Goal: Task Accomplishment & Management: Use online tool/utility

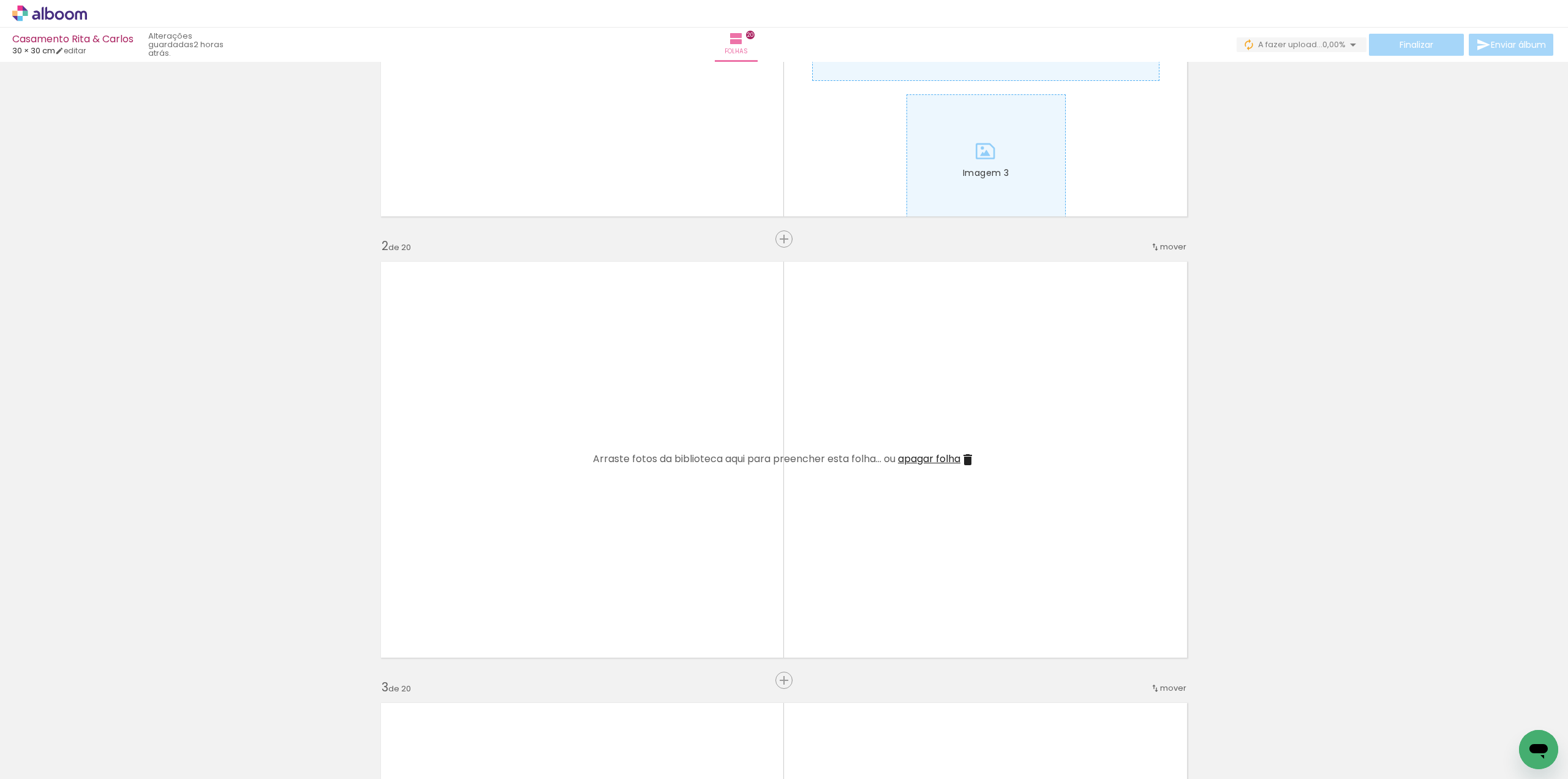
scroll to position [306, 0]
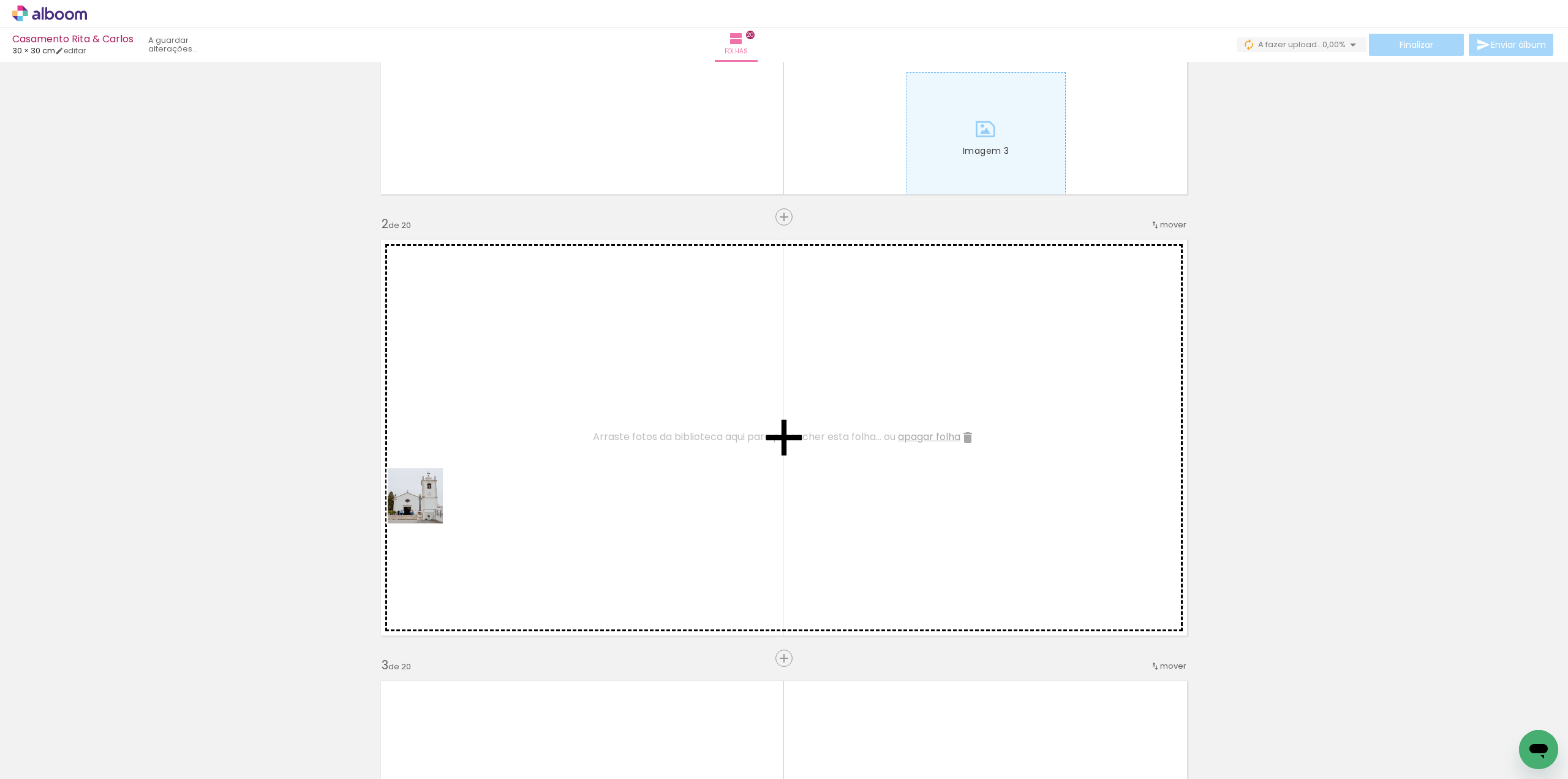
drag, startPoint x: 138, startPoint y: 737, endPoint x: 366, endPoint y: 546, distance: 297.4
click at [438, 491] on quentale-workspace at bounding box center [784, 389] width 1568 height 779
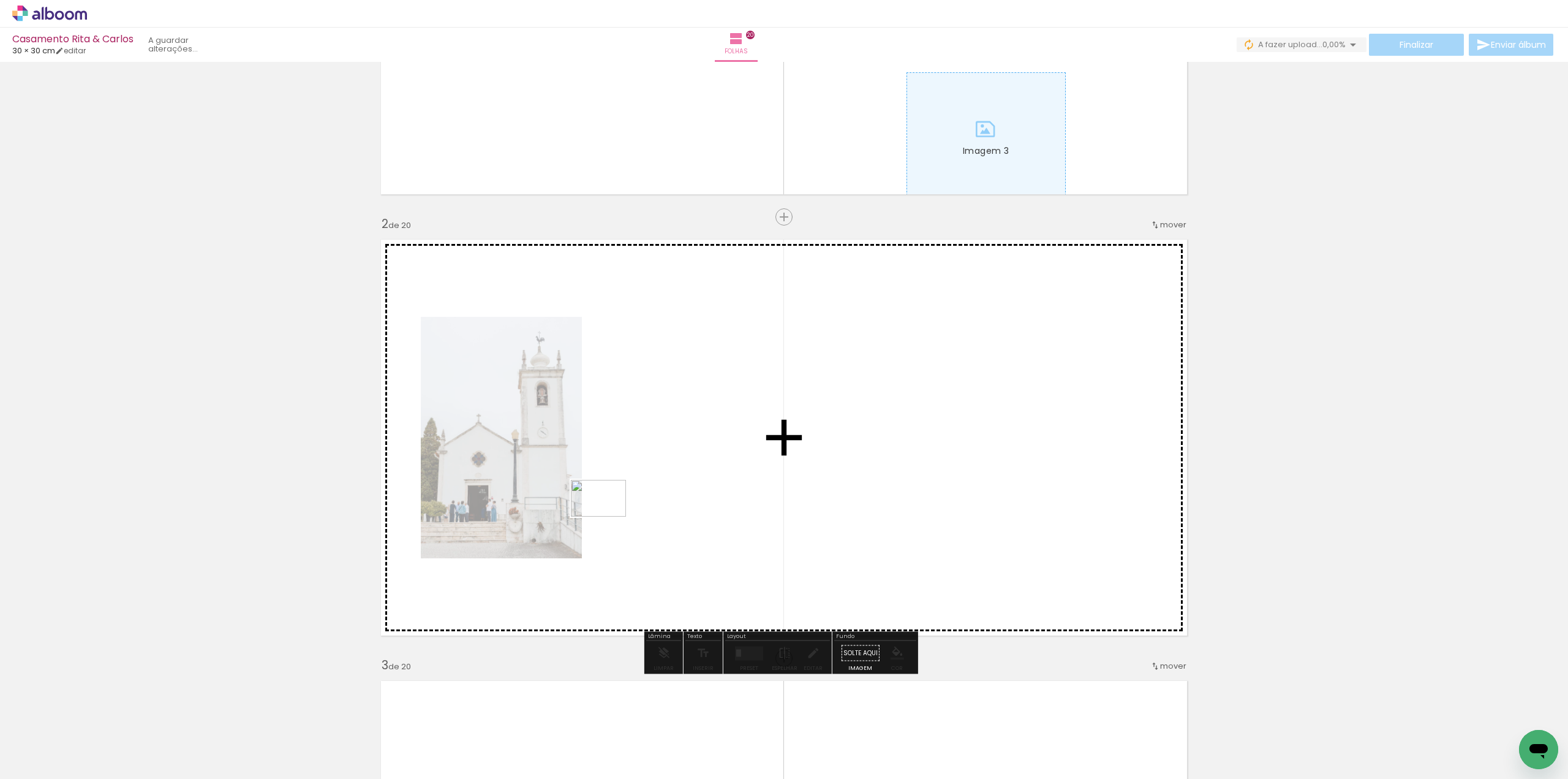
drag, startPoint x: 198, startPoint y: 734, endPoint x: 608, endPoint y: 517, distance: 463.9
click at [608, 517] on quentale-workspace at bounding box center [784, 389] width 1568 height 779
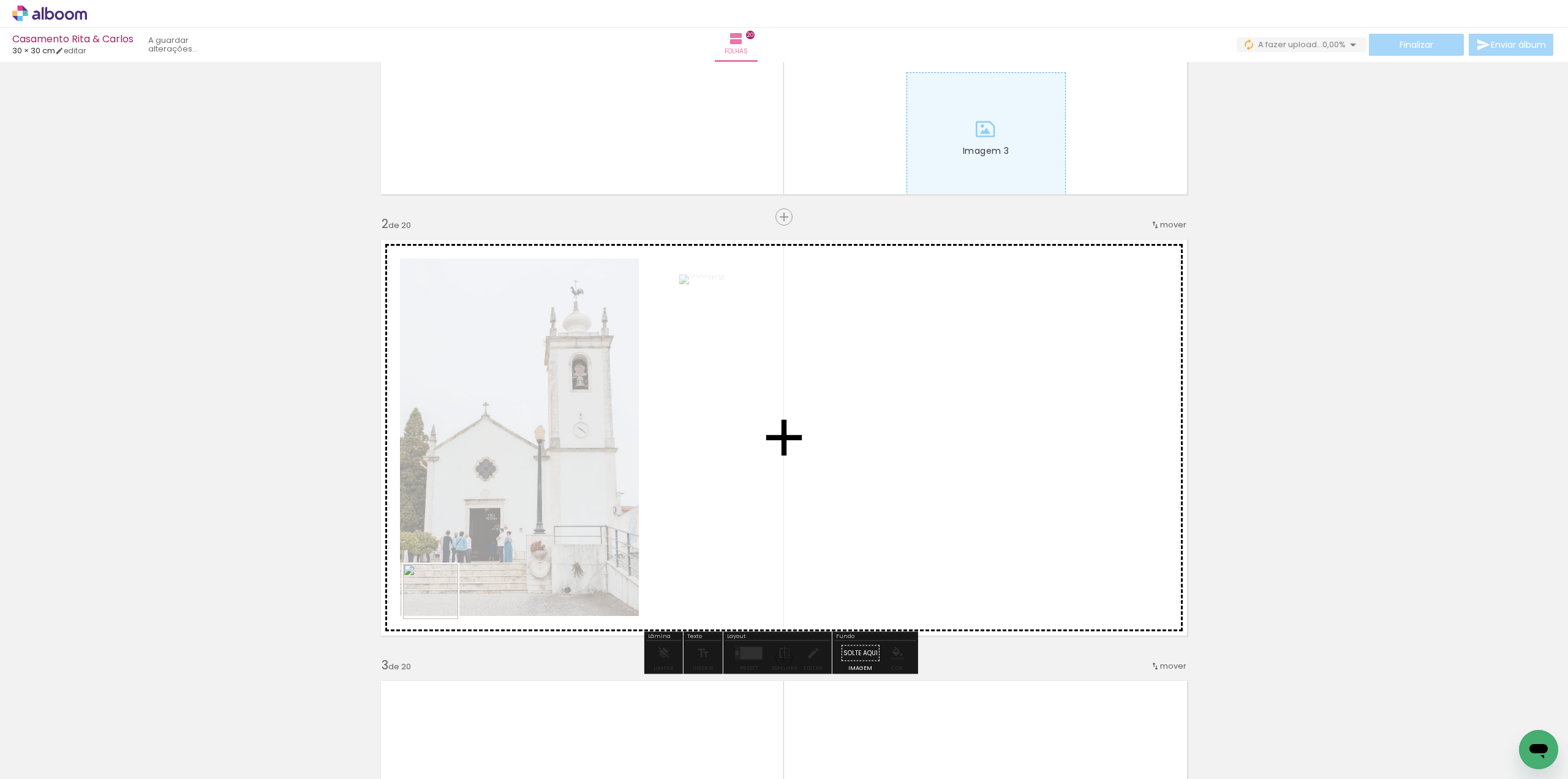
drag, startPoint x: 378, startPoint y: 645, endPoint x: 550, endPoint y: 528, distance: 208.0
click at [551, 528] on quentale-workspace at bounding box center [784, 389] width 1568 height 779
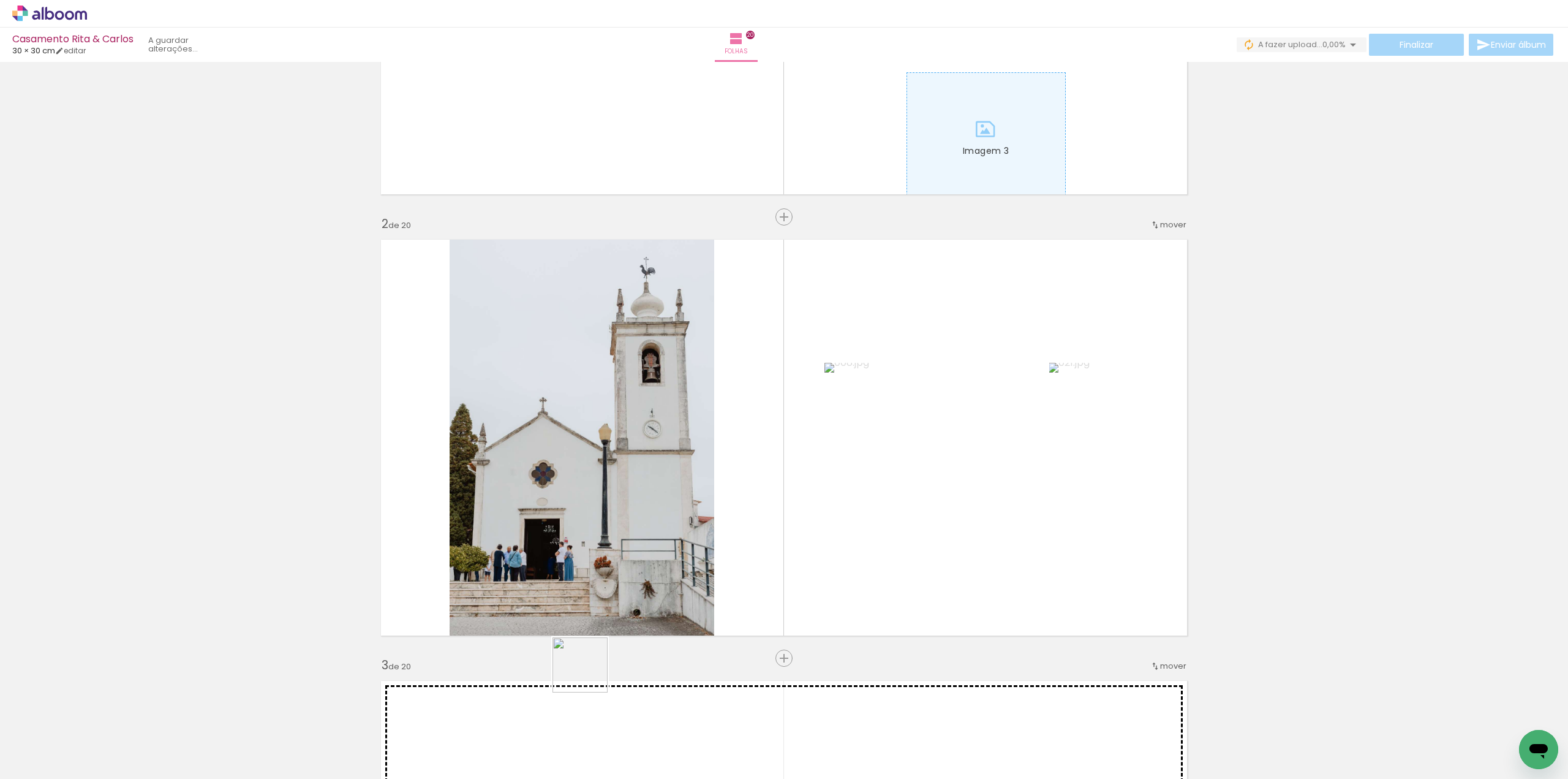
drag, startPoint x: 335, startPoint y: 746, endPoint x: 806, endPoint y: 589, distance: 496.5
click at [806, 589] on quentale-workspace at bounding box center [784, 389] width 1568 height 779
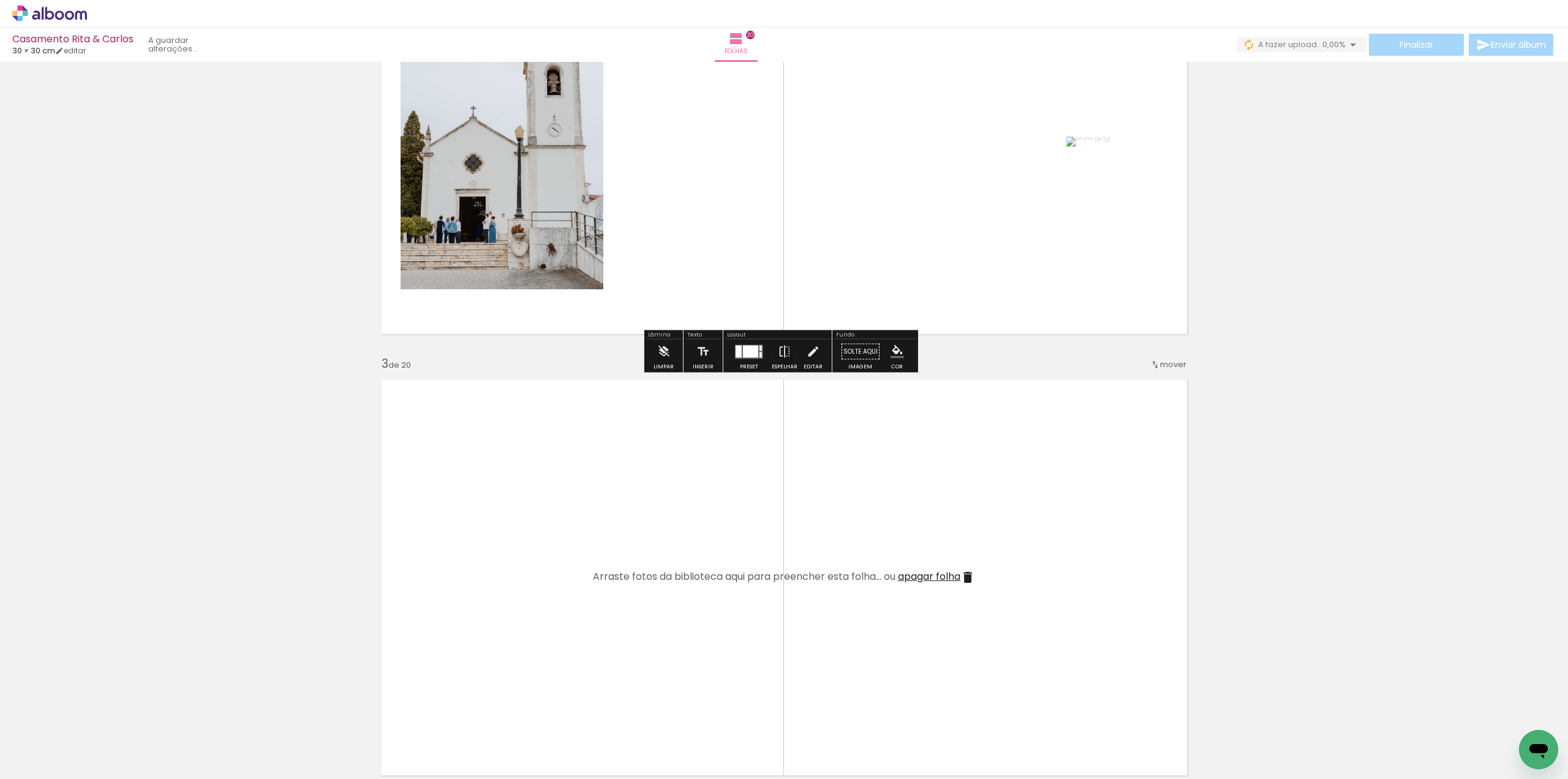
scroll to position [613, 0]
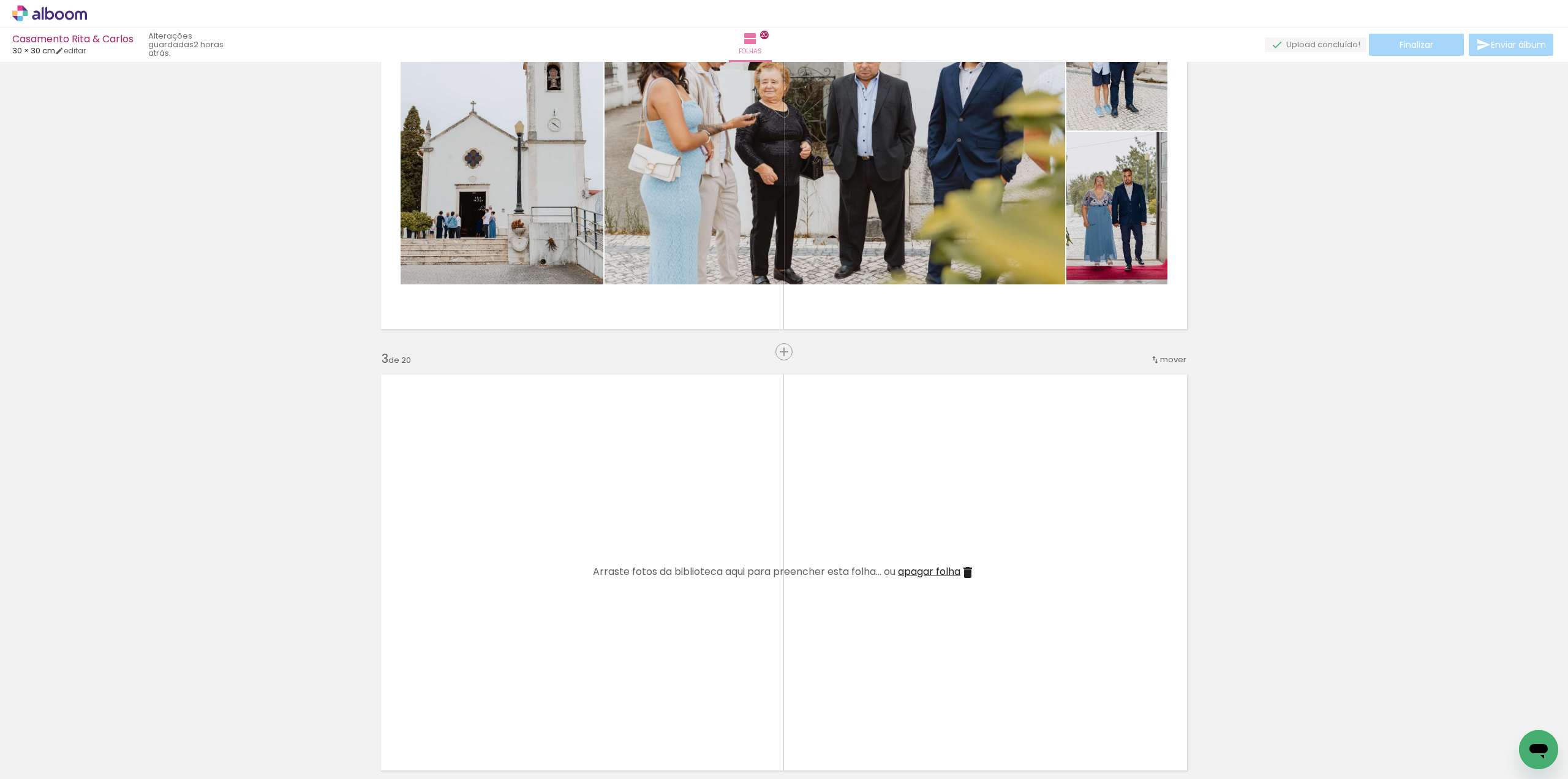
click at [58, 739] on input "Todas as fotos" at bounding box center [34, 742] width 47 height 10
click at [0, 0] on slot "Não utilizadas" at bounding box center [0, 0] width 0 height 0
type input "Não utilizadas"
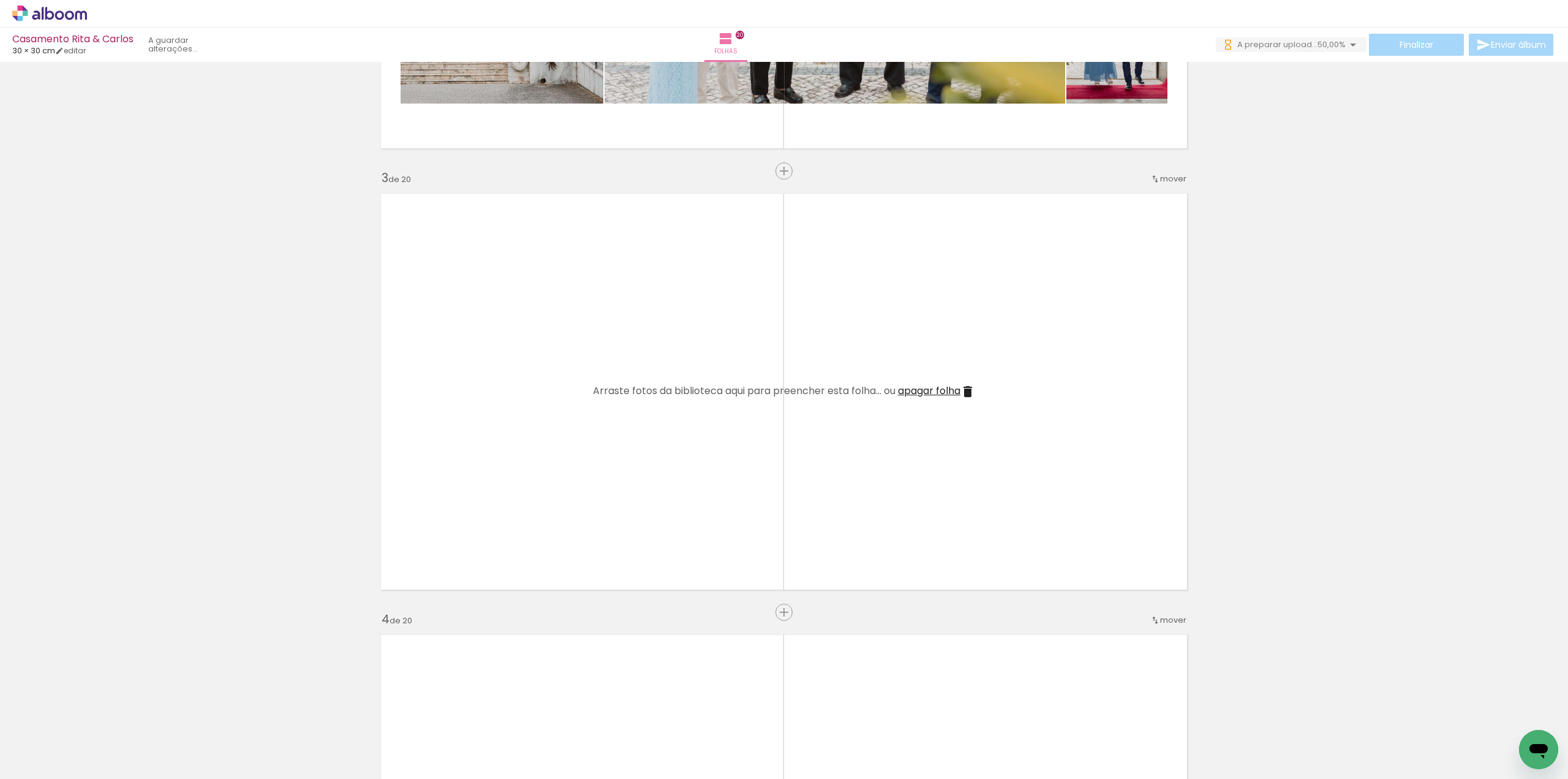
scroll to position [797, 0]
drag, startPoint x: 132, startPoint y: 736, endPoint x: 511, endPoint y: 513, distance: 439.7
click at [520, 501] on quentale-workspace at bounding box center [784, 389] width 1568 height 779
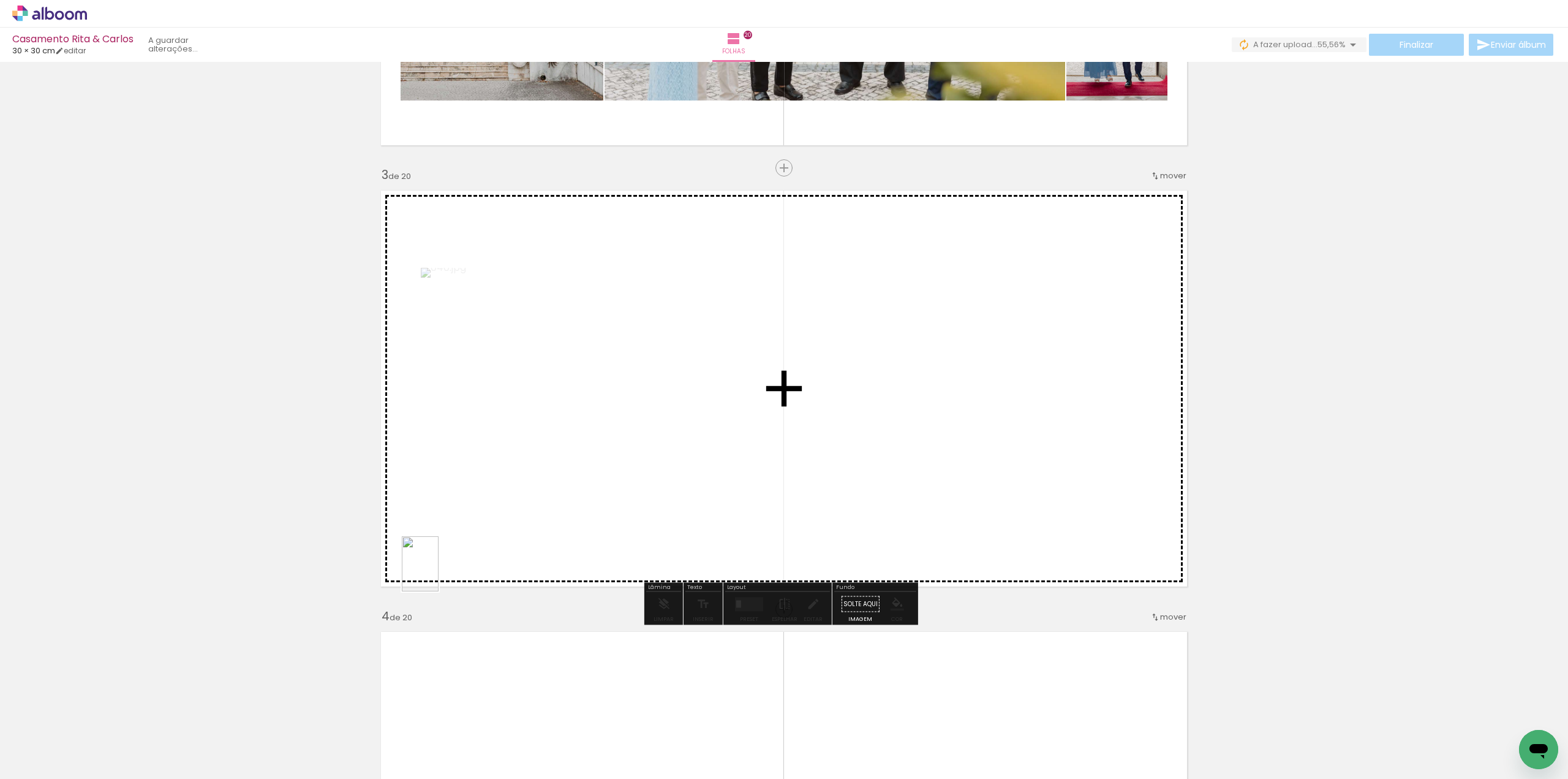
drag, startPoint x: 203, startPoint y: 726, endPoint x: 465, endPoint y: 561, distance: 309.6
click at [465, 561] on quentale-workspace at bounding box center [784, 389] width 1568 height 779
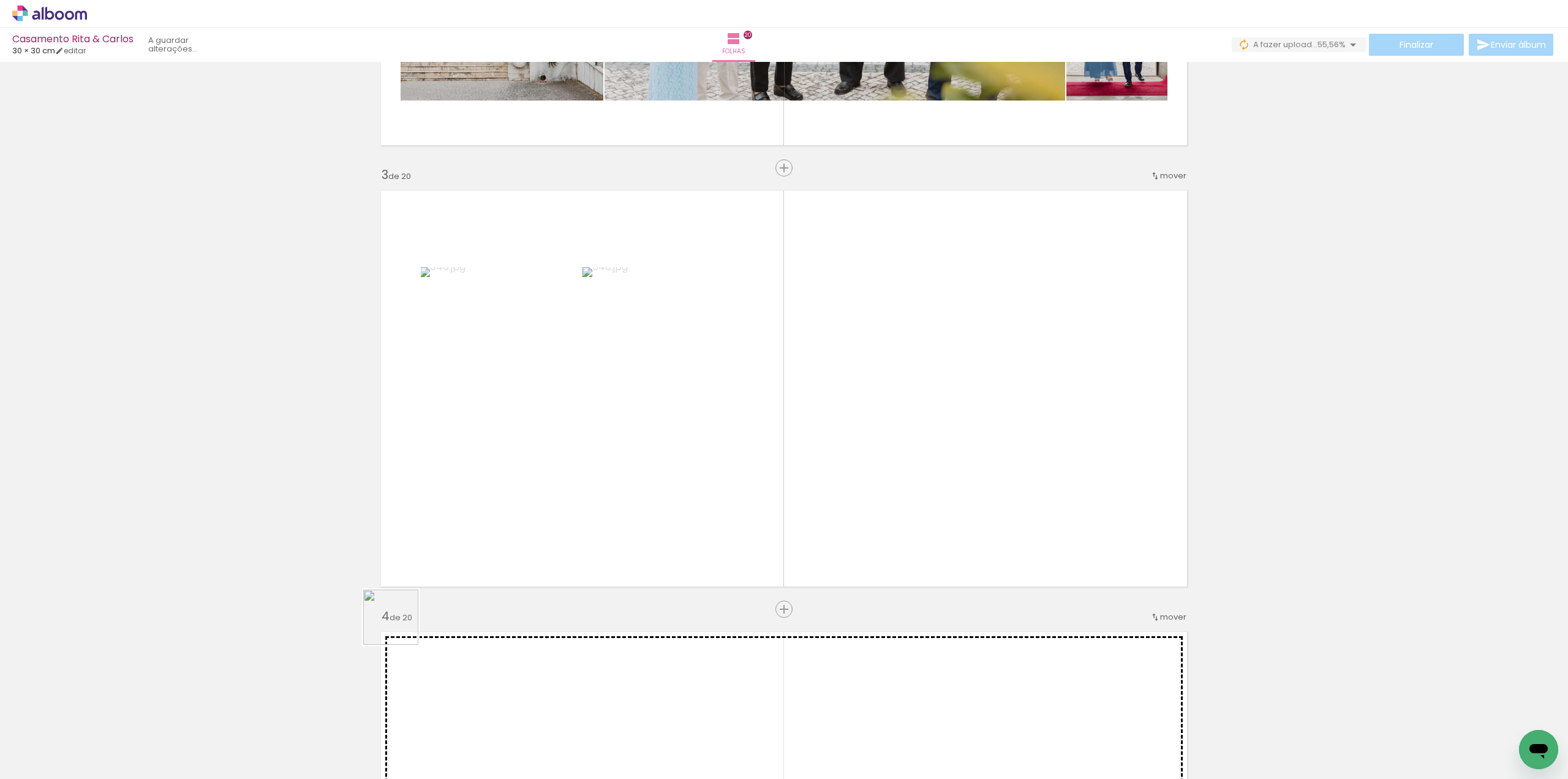
drag, startPoint x: 133, startPoint y: 740, endPoint x: 596, endPoint y: 552, distance: 499.7
click at [596, 552] on quentale-workspace at bounding box center [784, 389] width 1568 height 779
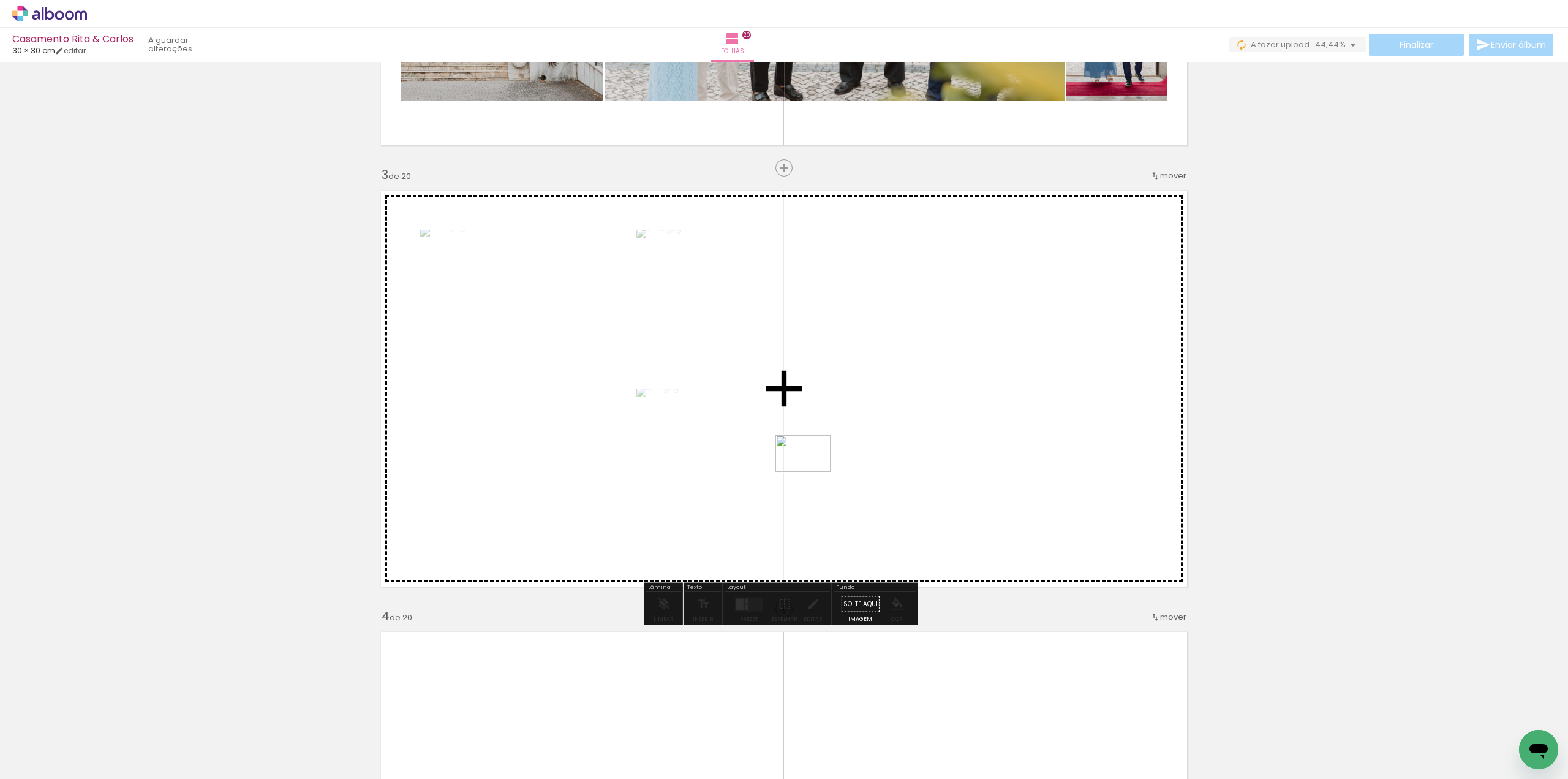
drag, startPoint x: 214, startPoint y: 724, endPoint x: 908, endPoint y: 444, distance: 748.4
click at [908, 444] on quentale-workspace at bounding box center [784, 389] width 1568 height 779
drag, startPoint x: 133, startPoint y: 733, endPoint x: 584, endPoint y: 563, distance: 482.0
click at [584, 563] on quentale-workspace at bounding box center [784, 389] width 1568 height 779
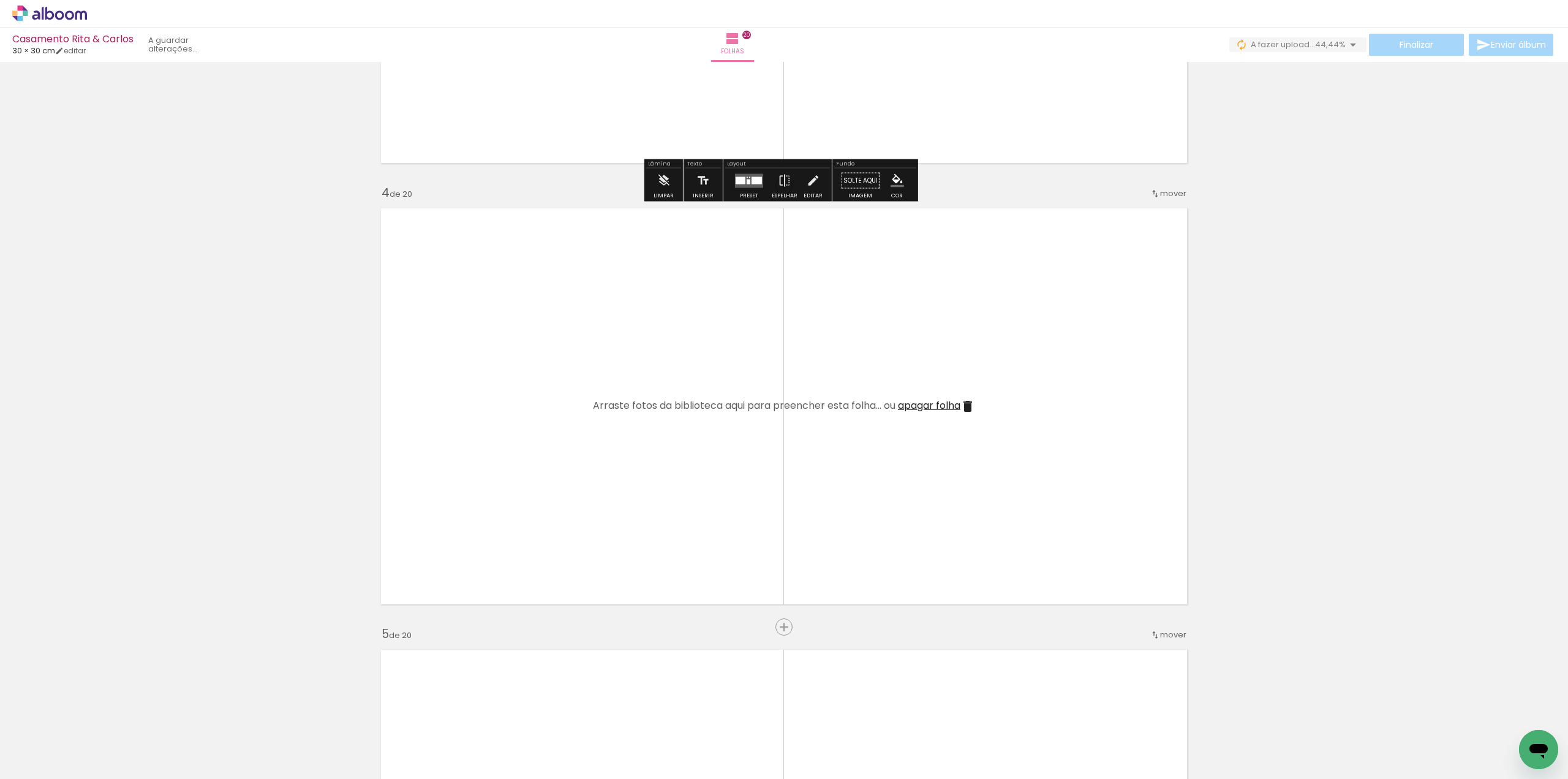
scroll to position [1226, 0]
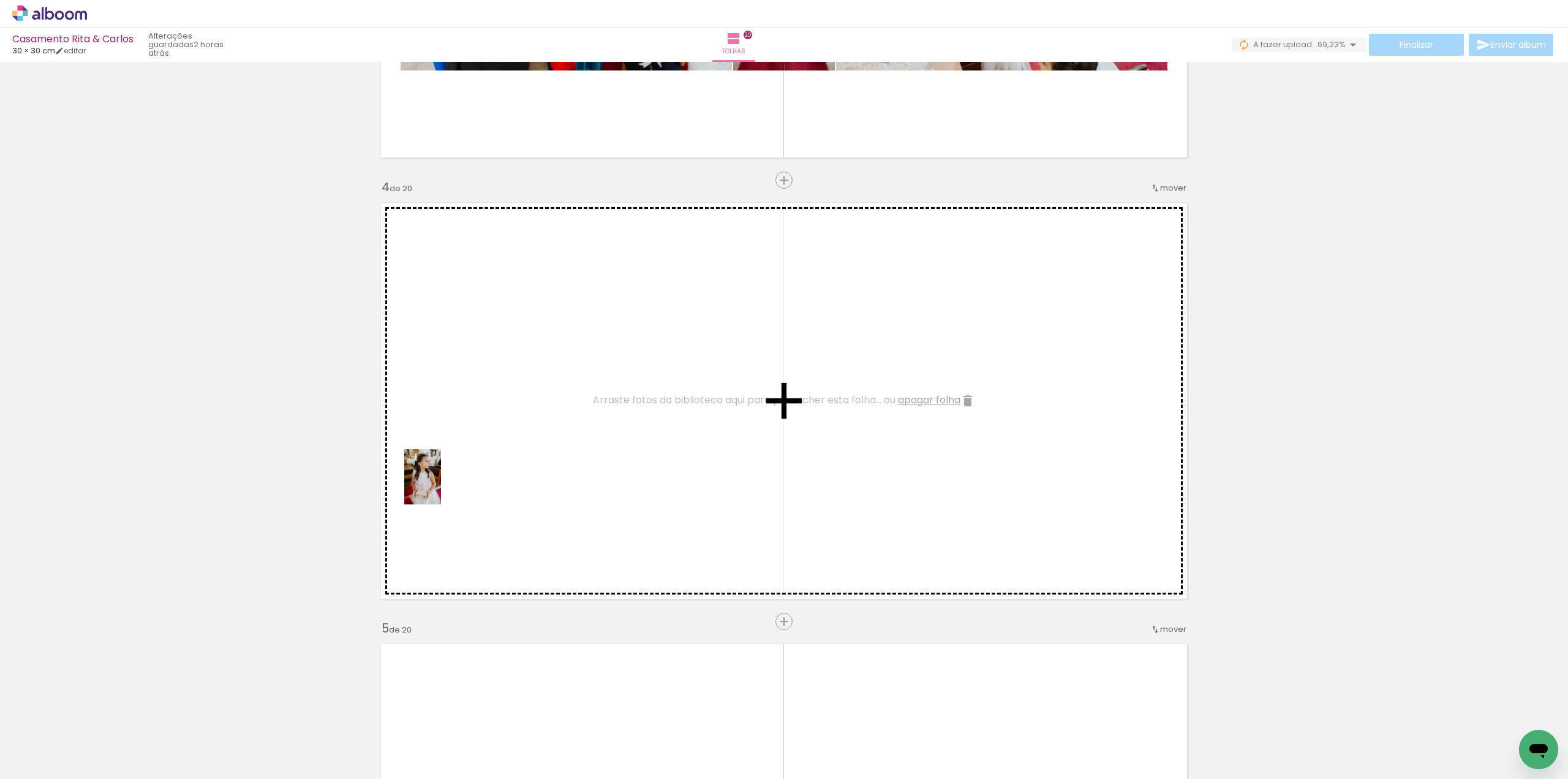
drag, startPoint x: 140, startPoint y: 723, endPoint x: 442, endPoint y: 486, distance: 383.9
click at [442, 486] on quentale-workspace at bounding box center [784, 389] width 1568 height 779
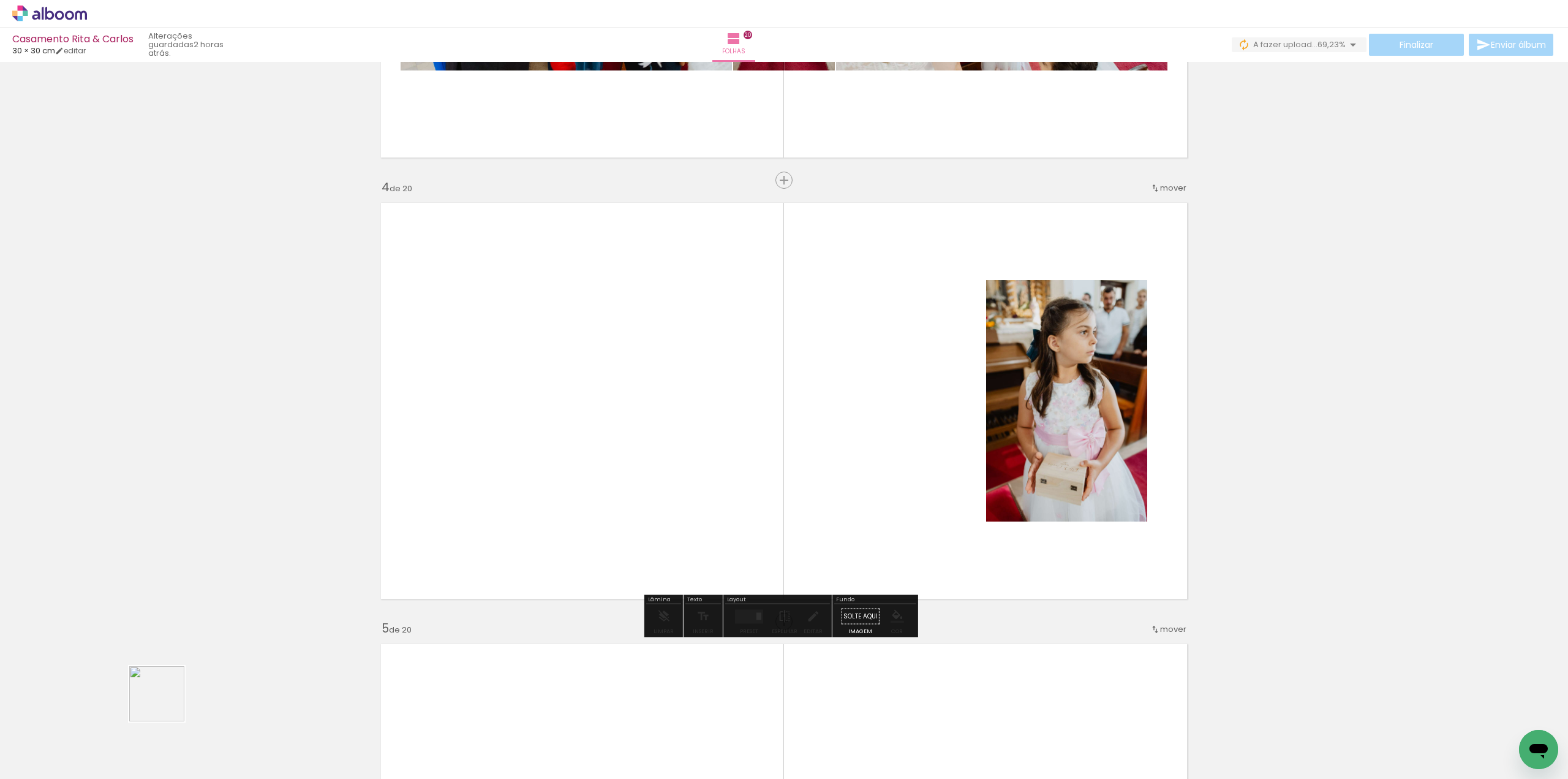
drag, startPoint x: 144, startPoint y: 724, endPoint x: 445, endPoint y: 469, distance: 394.5
click at [447, 468] on quentale-workspace at bounding box center [784, 389] width 1568 height 779
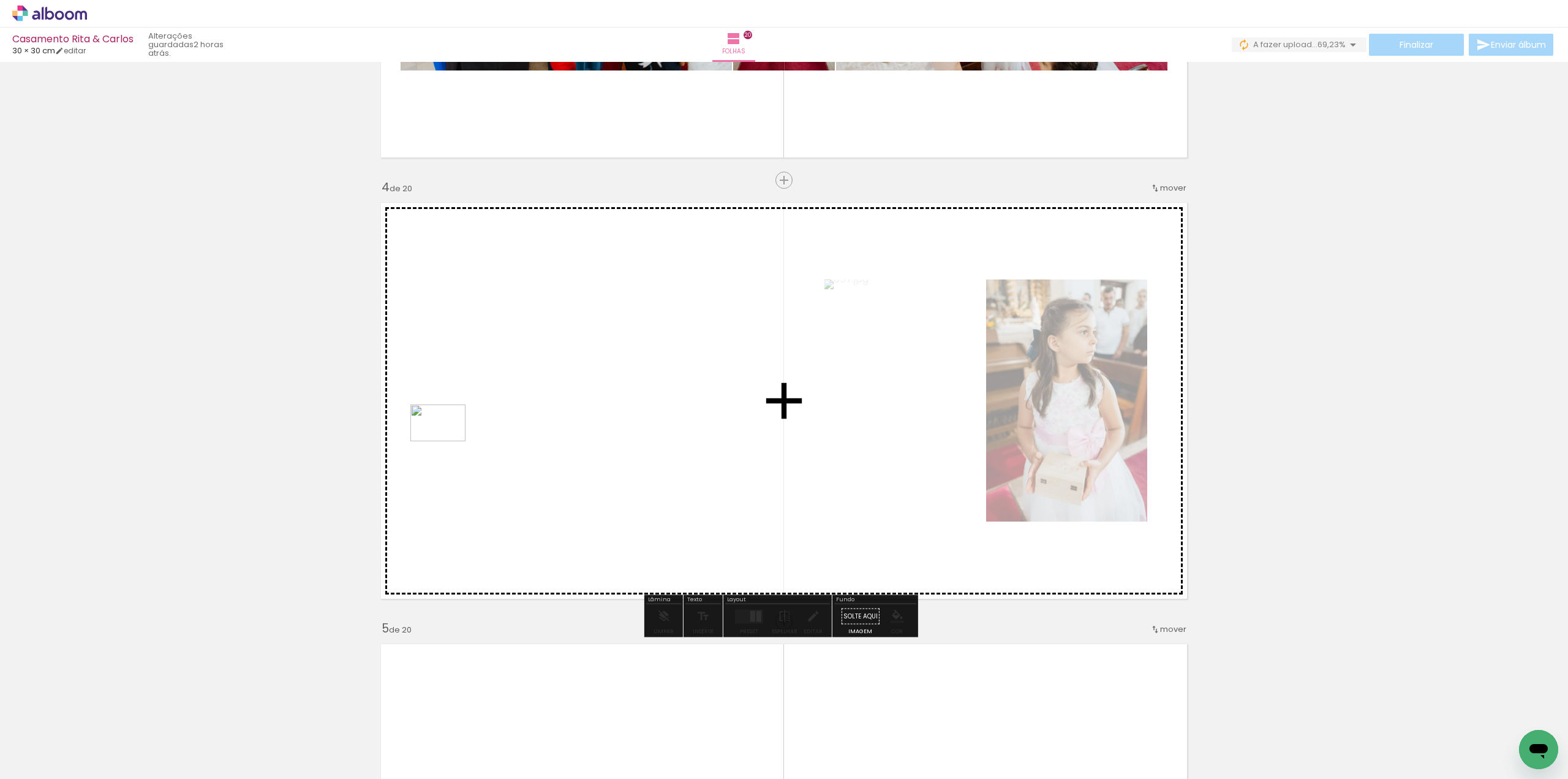
drag, startPoint x: 127, startPoint y: 734, endPoint x: 448, endPoint y: 442, distance: 433.9
click at [448, 442] on quentale-workspace at bounding box center [784, 389] width 1568 height 779
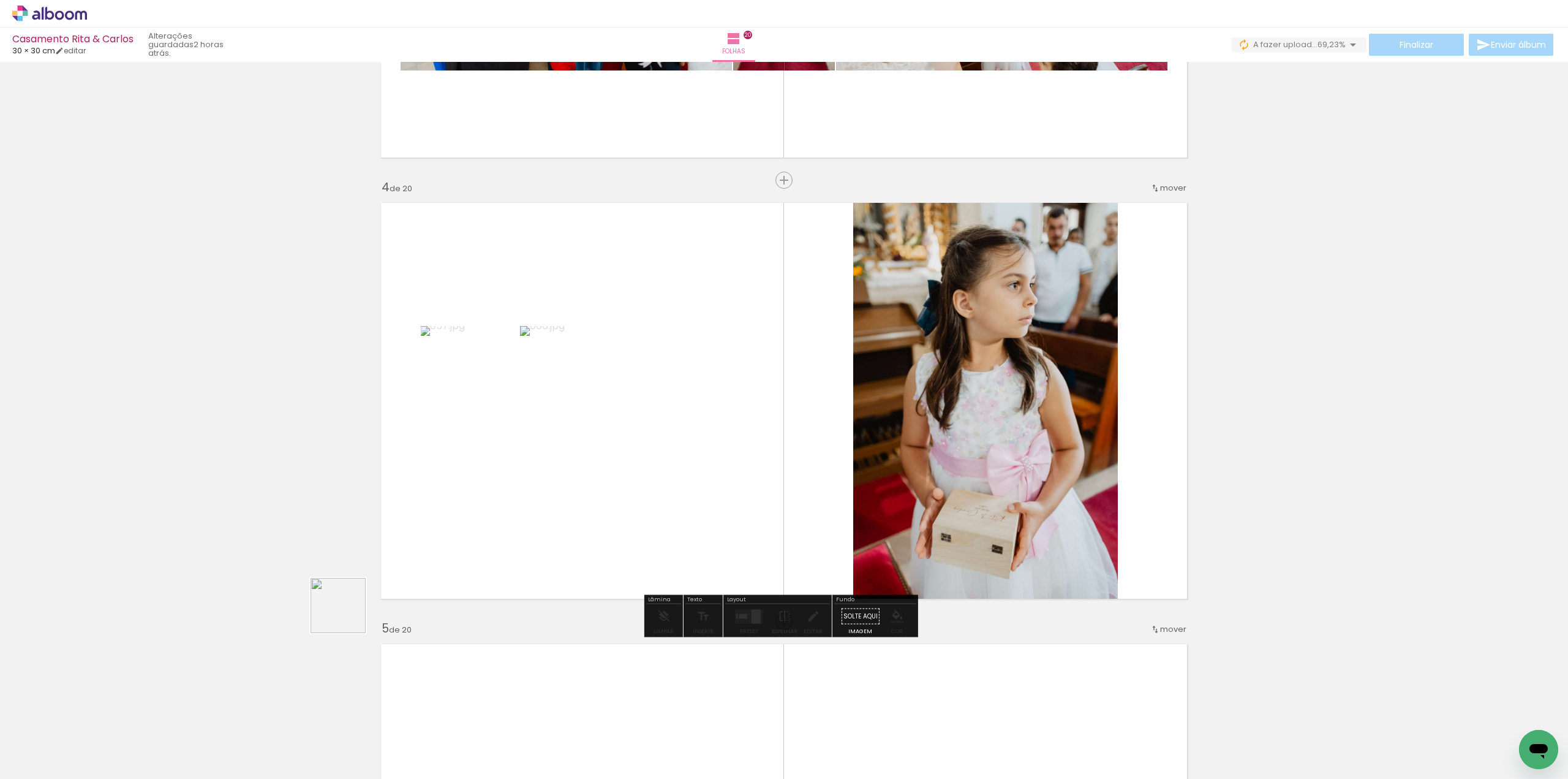
drag, startPoint x: 321, startPoint y: 629, endPoint x: 434, endPoint y: 576, distance: 124.8
click at [432, 576] on quentale-workspace at bounding box center [784, 389] width 1568 height 779
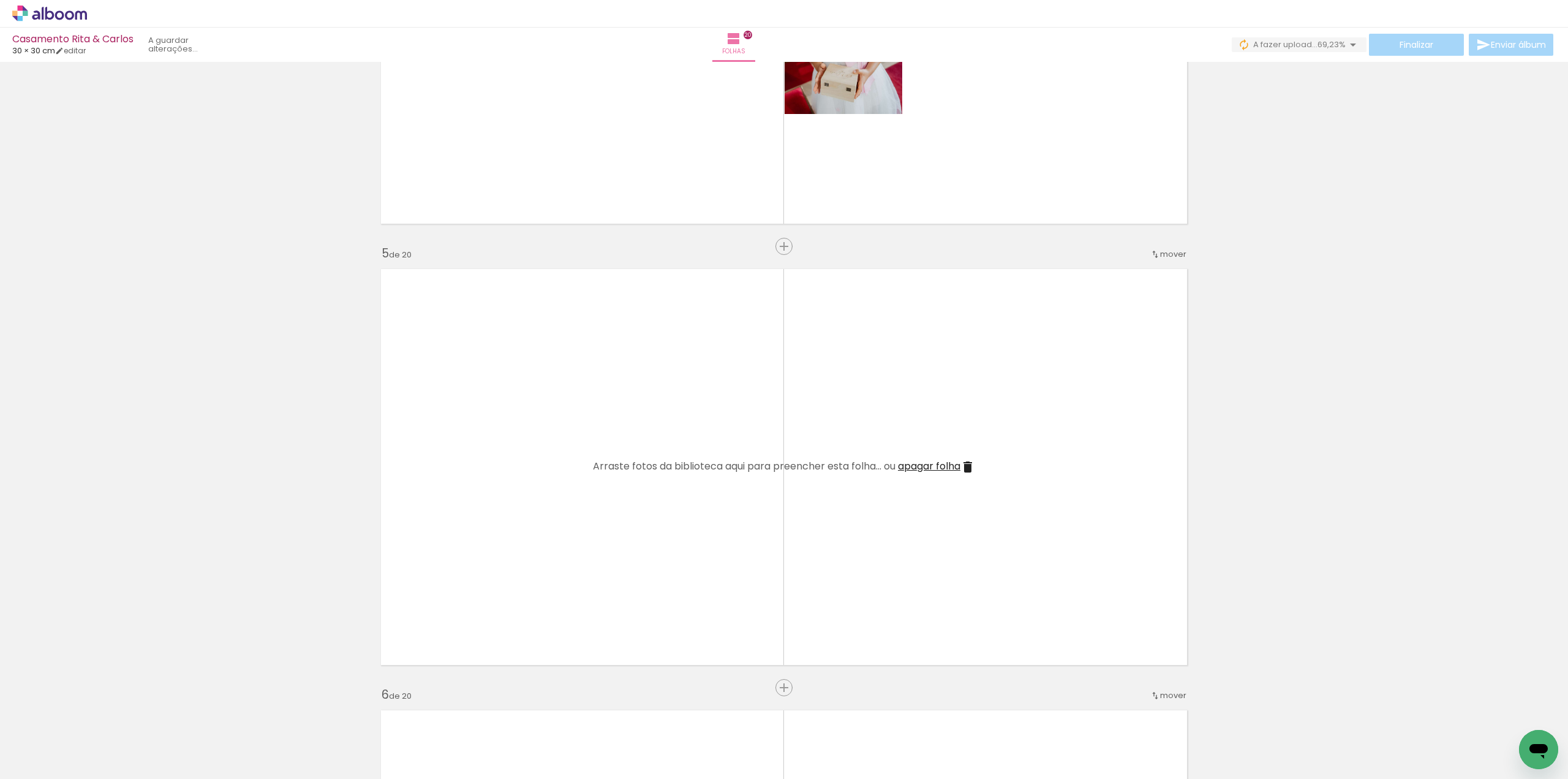
scroll to position [1655, 0]
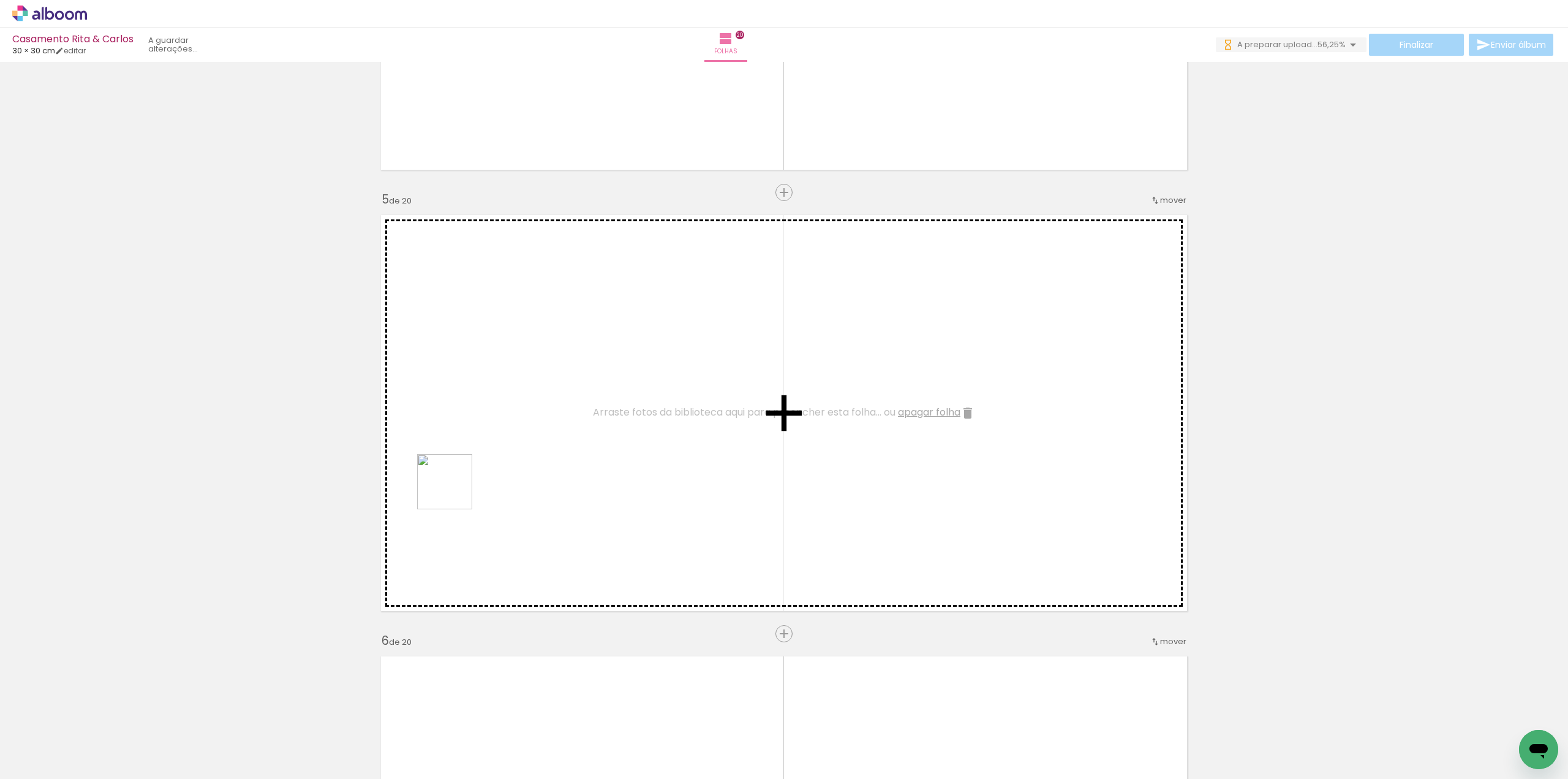
drag, startPoint x: 144, startPoint y: 733, endPoint x: 454, endPoint y: 491, distance: 393.3
click at [454, 491] on quentale-workspace at bounding box center [784, 389] width 1568 height 779
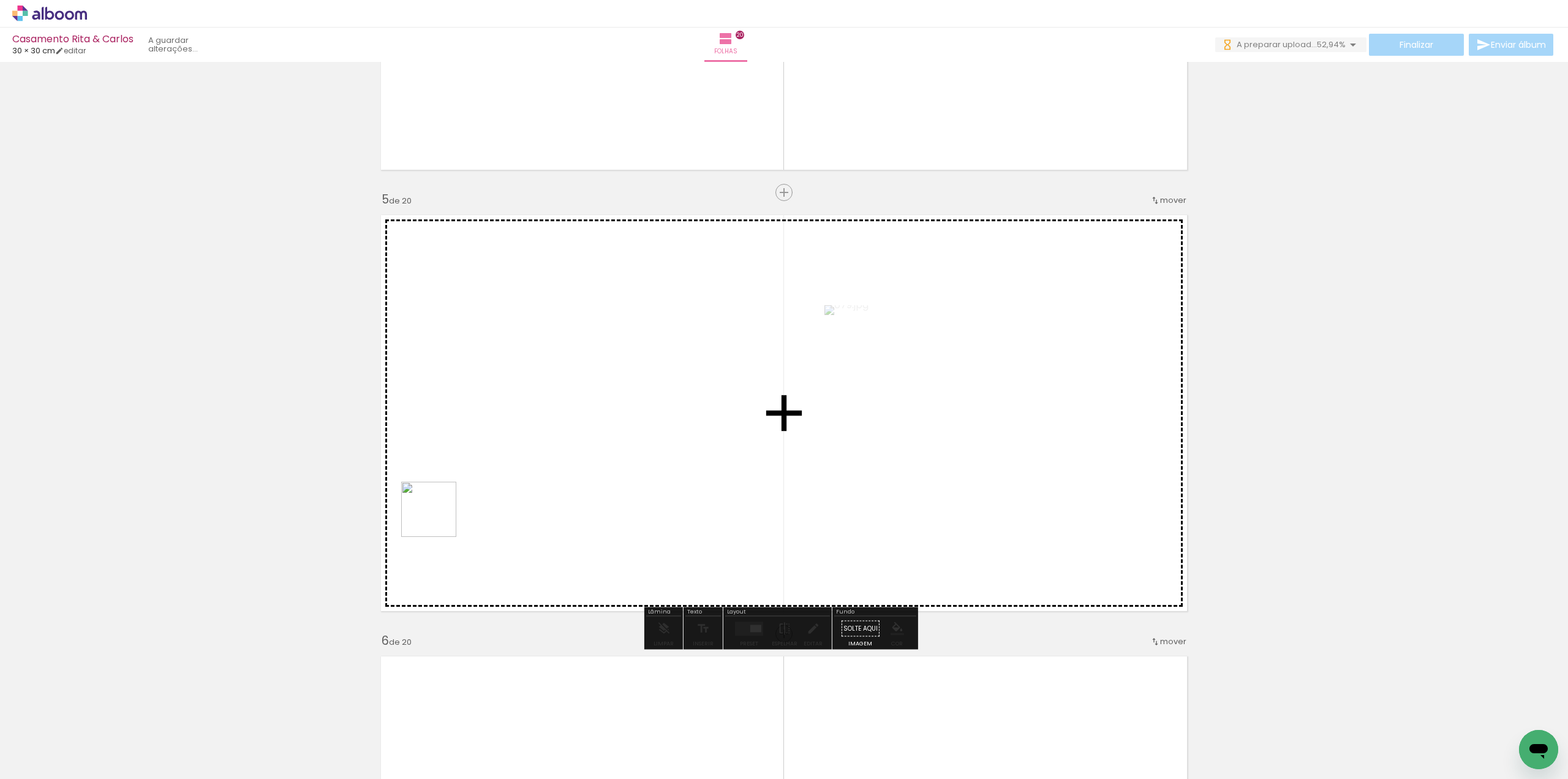
drag, startPoint x: 122, startPoint y: 728, endPoint x: 405, endPoint y: 551, distance: 333.8
click at [443, 515] on quentale-workspace at bounding box center [784, 389] width 1568 height 779
drag, startPoint x: 136, startPoint y: 745, endPoint x: 431, endPoint y: 576, distance: 340.0
click at [461, 548] on quentale-workspace at bounding box center [784, 389] width 1568 height 779
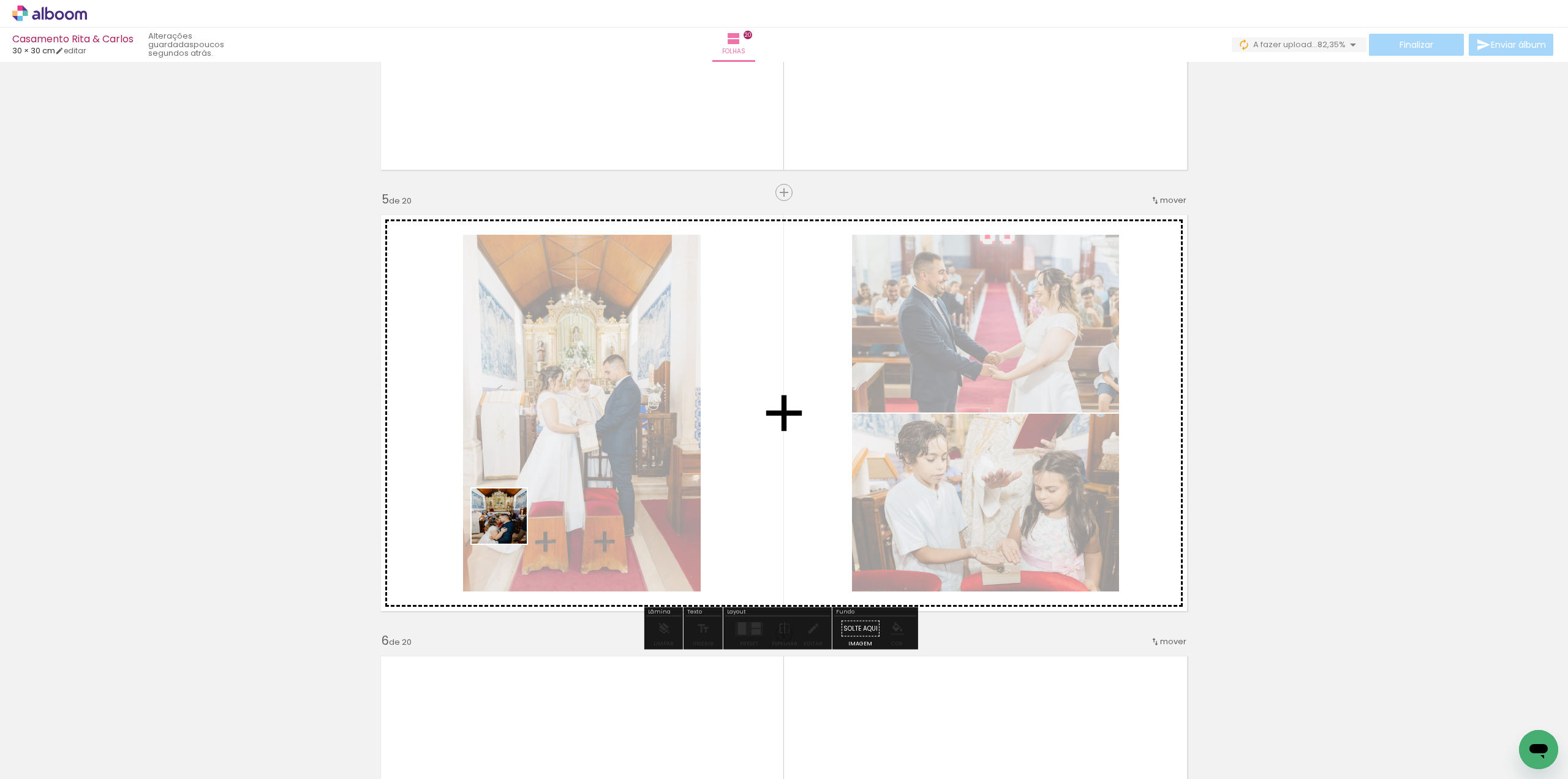
drag, startPoint x: 127, startPoint y: 731, endPoint x: 508, endPoint y: 526, distance: 432.6
click at [508, 526] on quentale-workspace at bounding box center [784, 389] width 1568 height 779
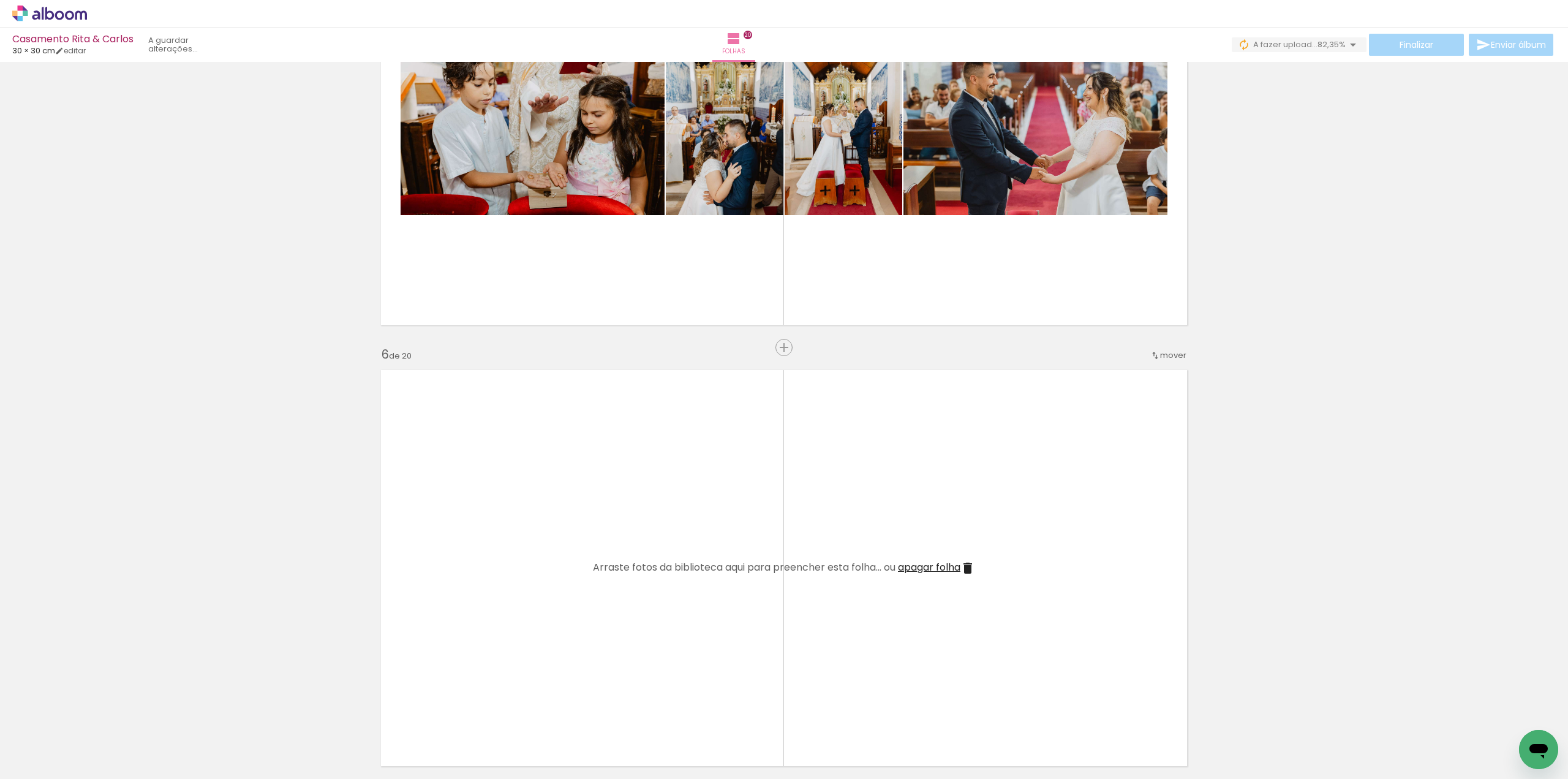
scroll to position [1962, 0]
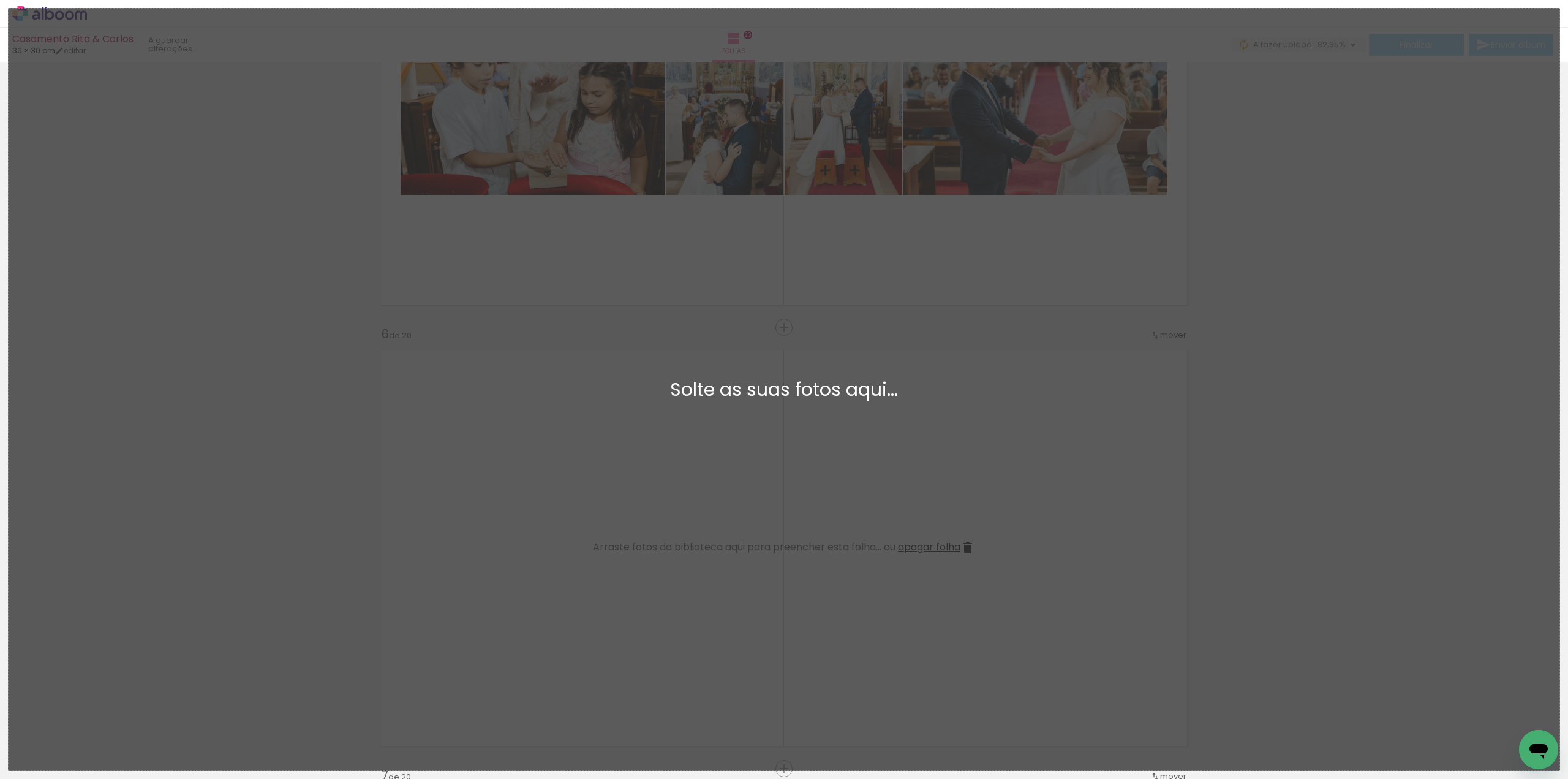
click at [71, 459] on div "Adicionar Fotos Solte as suas fotos aqui..." at bounding box center [784, 390] width 1551 height 762
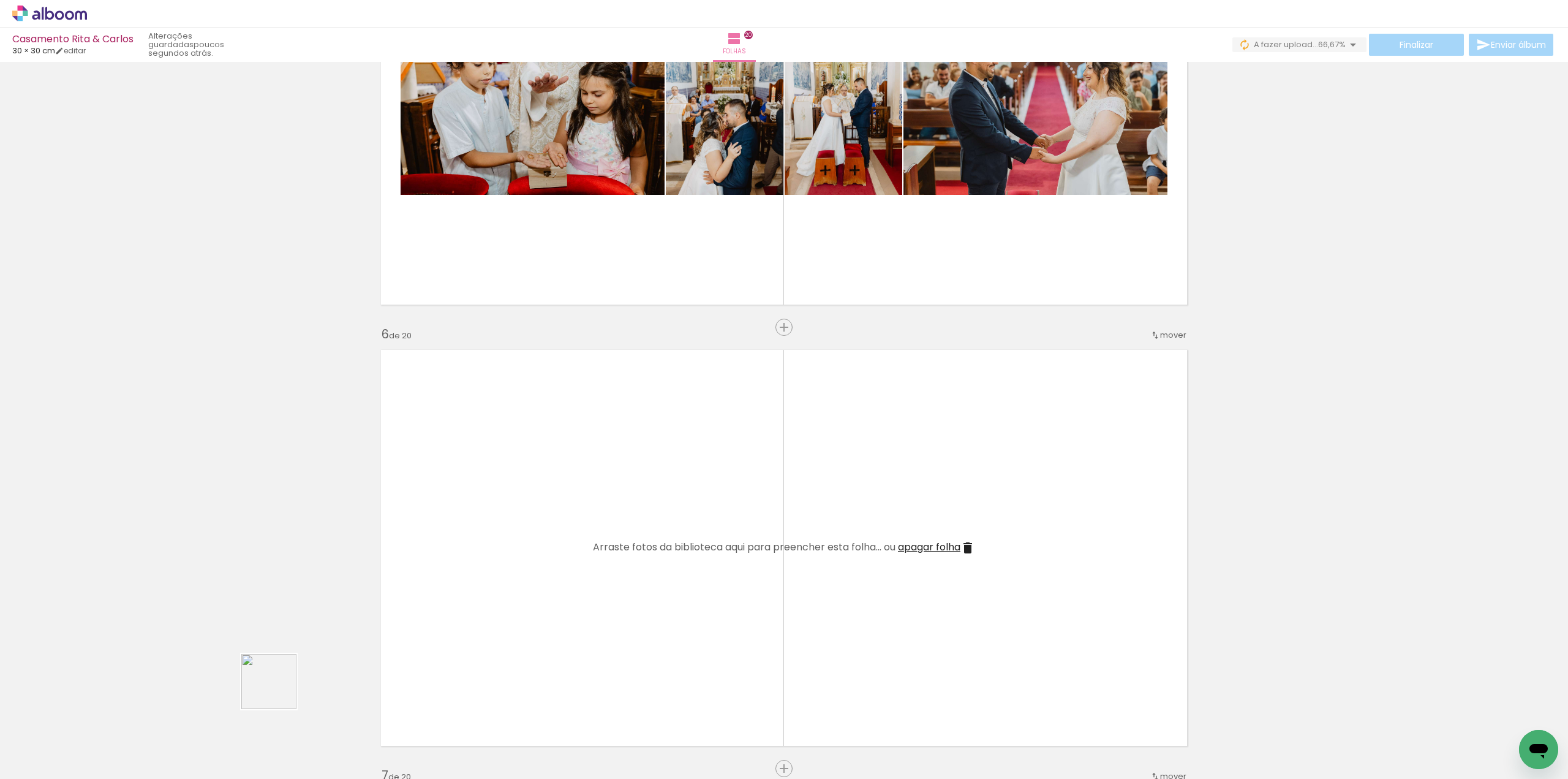
drag, startPoint x: 128, startPoint y: 733, endPoint x: 565, endPoint y: 576, distance: 464.3
click at [565, 576] on quentale-workspace at bounding box center [784, 389] width 1568 height 779
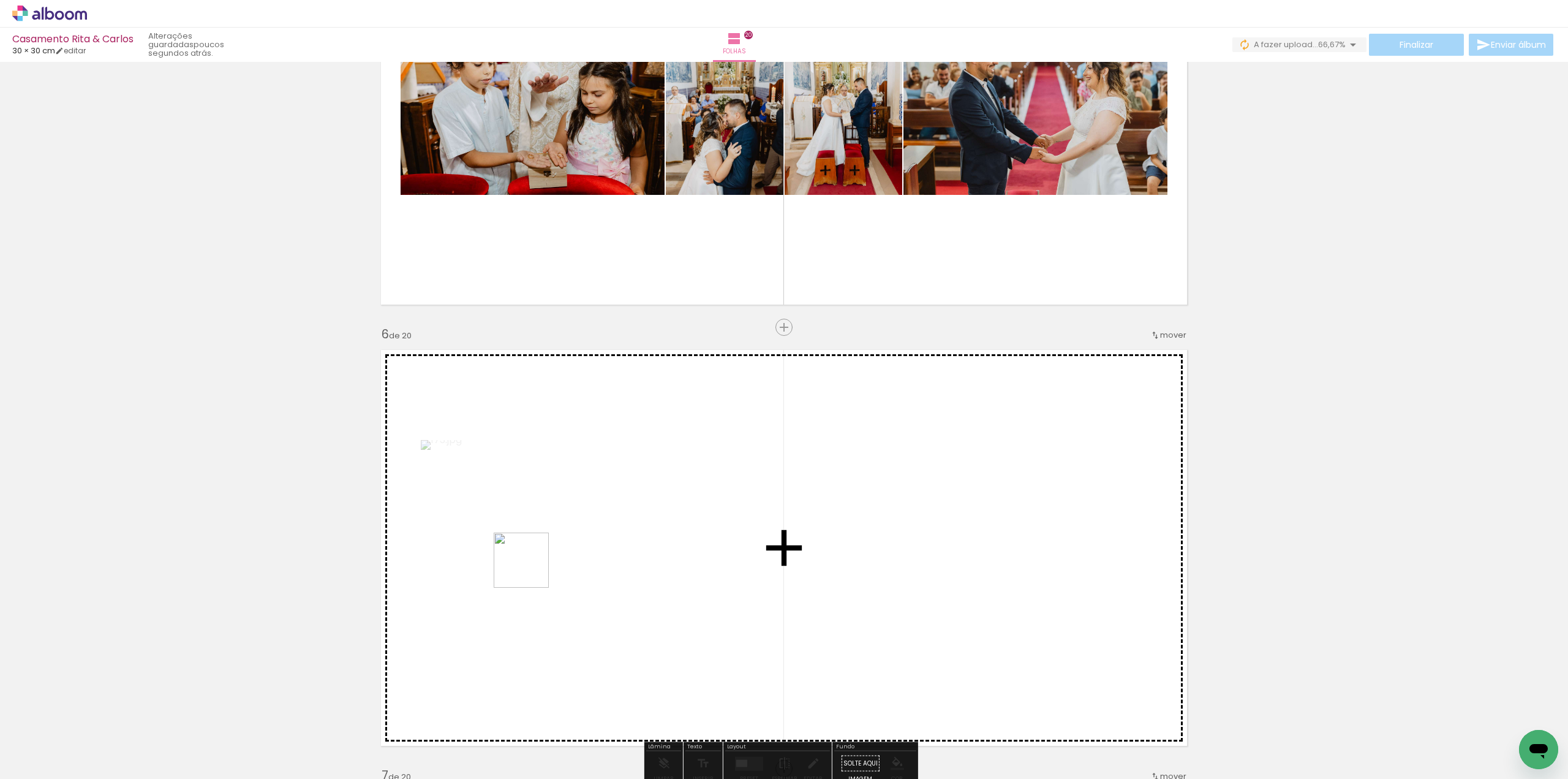
drag, startPoint x: 124, startPoint y: 742, endPoint x: 510, endPoint y: 581, distance: 418.2
click at [531, 569] on quentale-workspace at bounding box center [784, 389] width 1568 height 779
drag, startPoint x: 138, startPoint y: 726, endPoint x: 477, endPoint y: 582, distance: 368.3
click at [509, 556] on quentale-workspace at bounding box center [784, 389] width 1568 height 779
drag, startPoint x: 196, startPoint y: 707, endPoint x: 467, endPoint y: 611, distance: 287.5
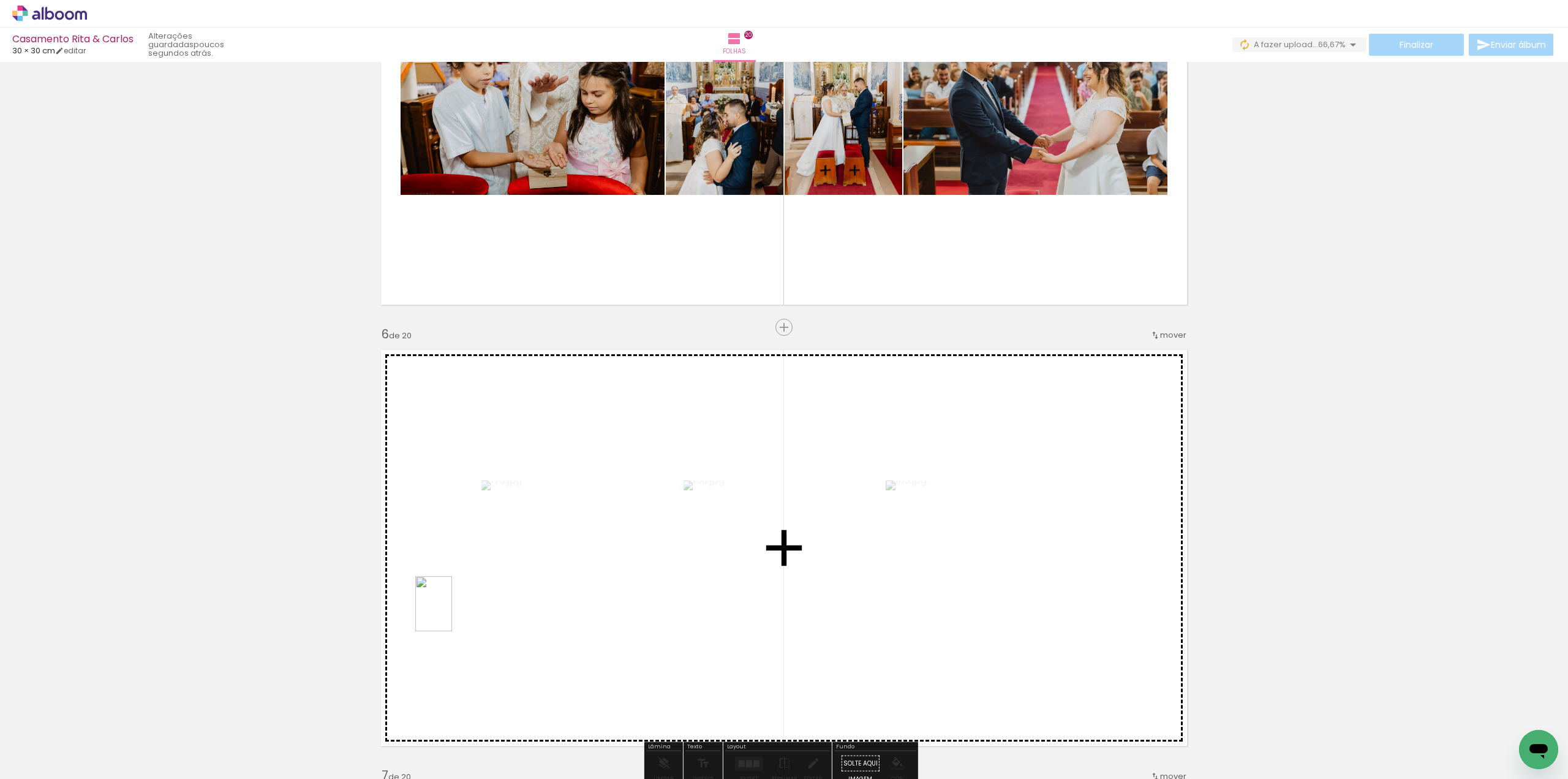
click at [459, 611] on quentale-workspace at bounding box center [784, 389] width 1568 height 779
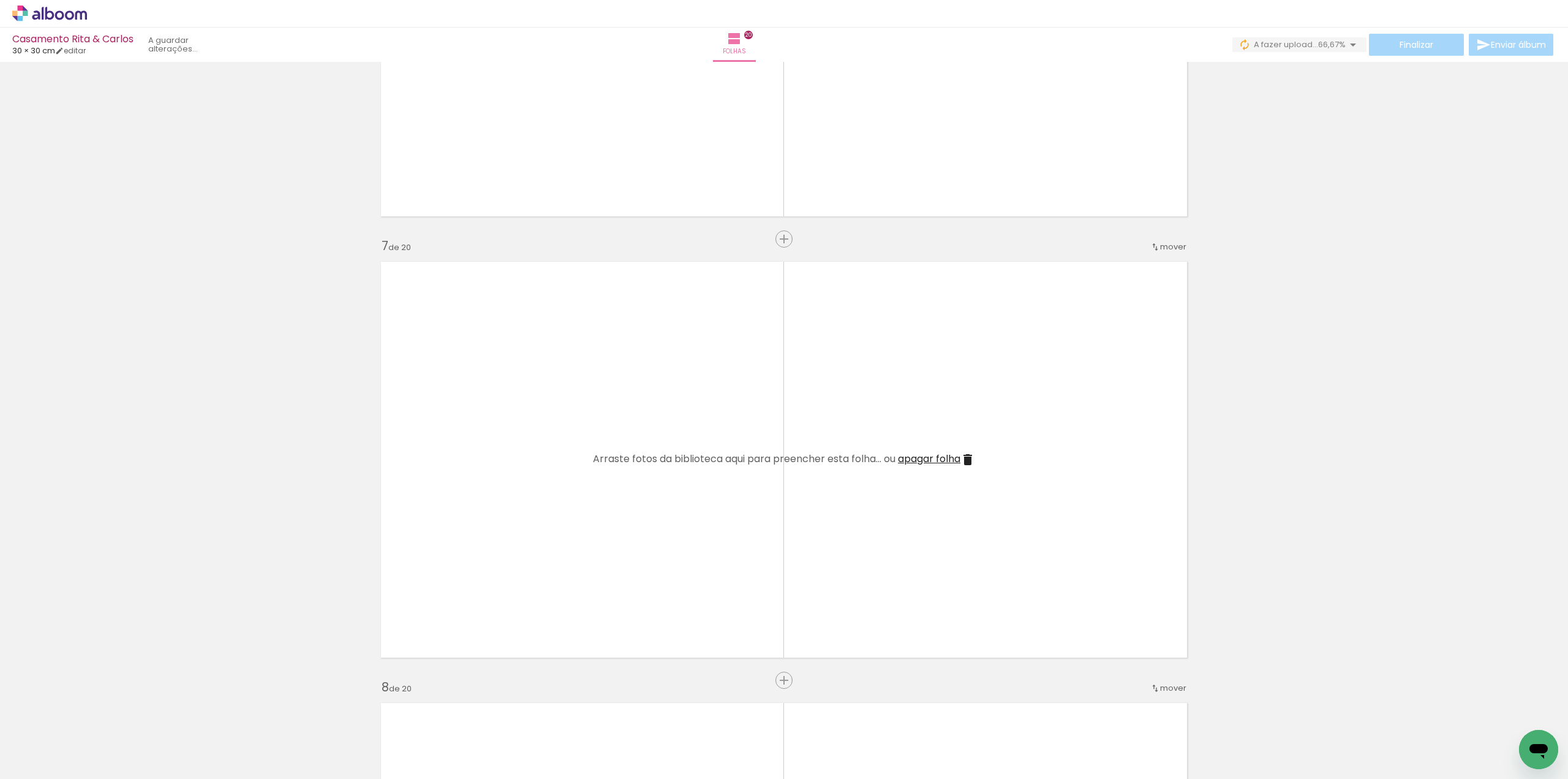
scroll to position [2514, 0]
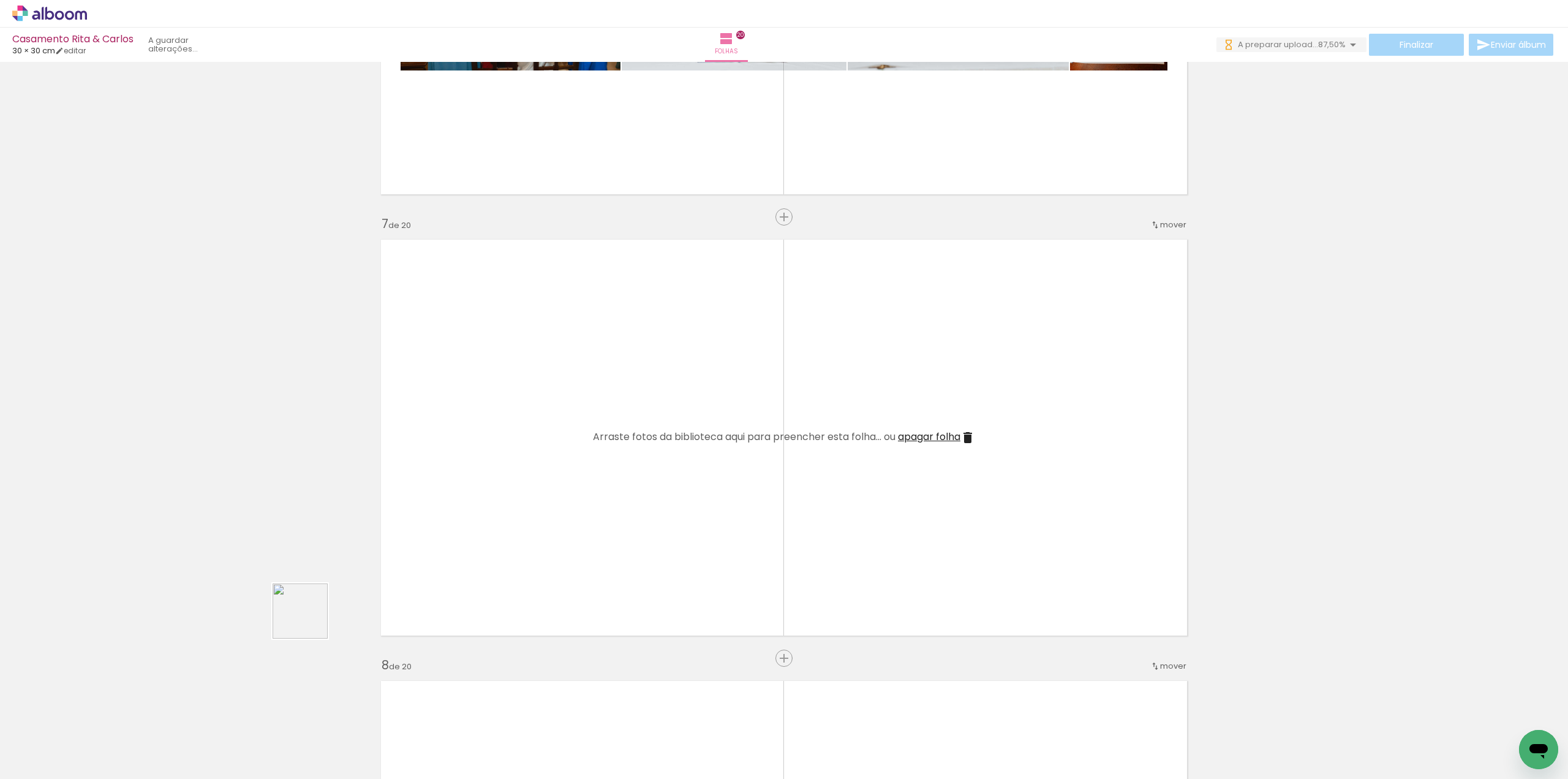
drag, startPoint x: 128, startPoint y: 728, endPoint x: 465, endPoint y: 518, distance: 397.1
click at [465, 518] on quentale-workspace at bounding box center [784, 389] width 1568 height 779
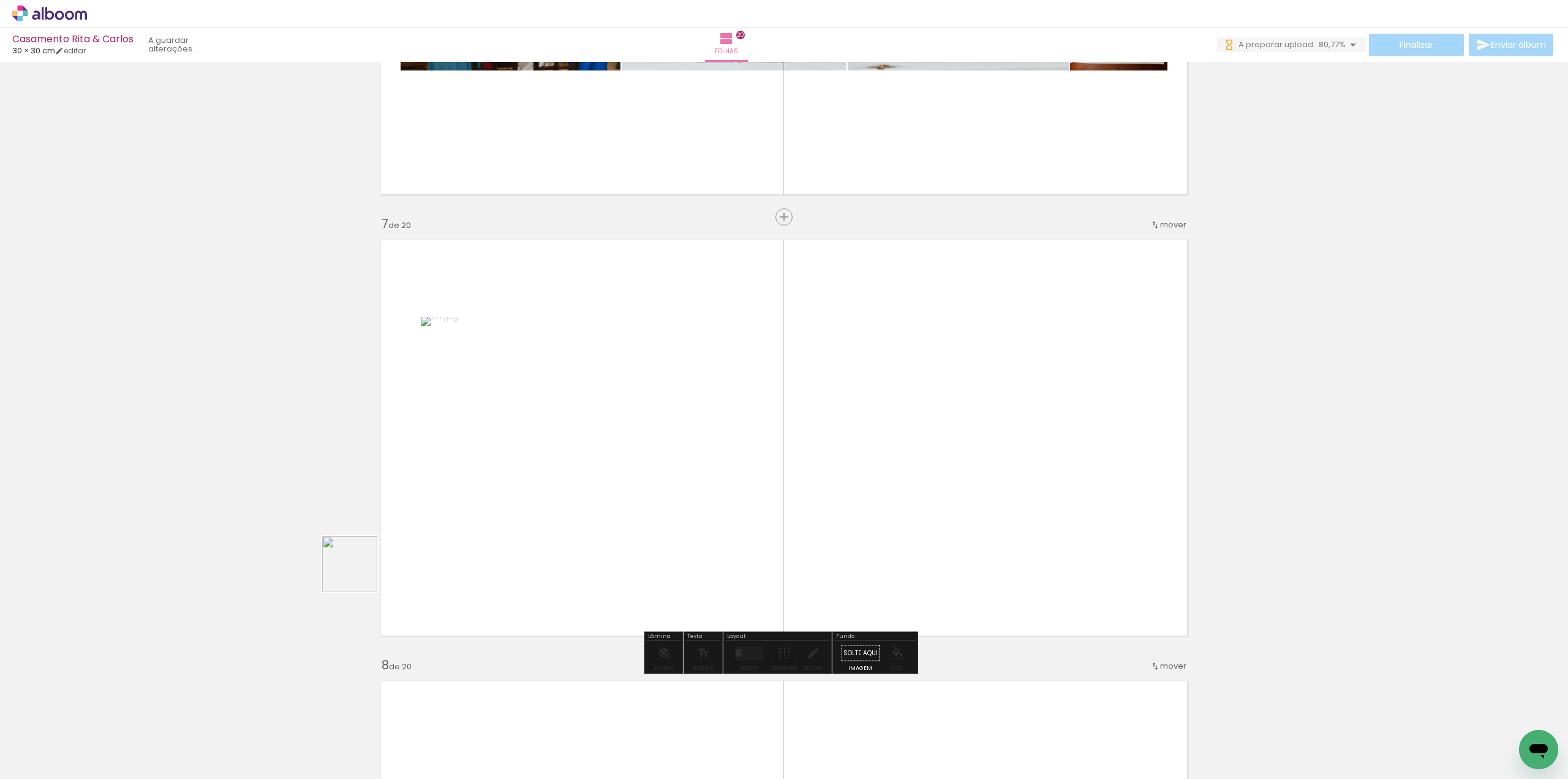
drag, startPoint x: 130, startPoint y: 737, endPoint x: 359, endPoint y: 574, distance: 281.1
click at [359, 574] on quentale-workspace at bounding box center [784, 389] width 1568 height 779
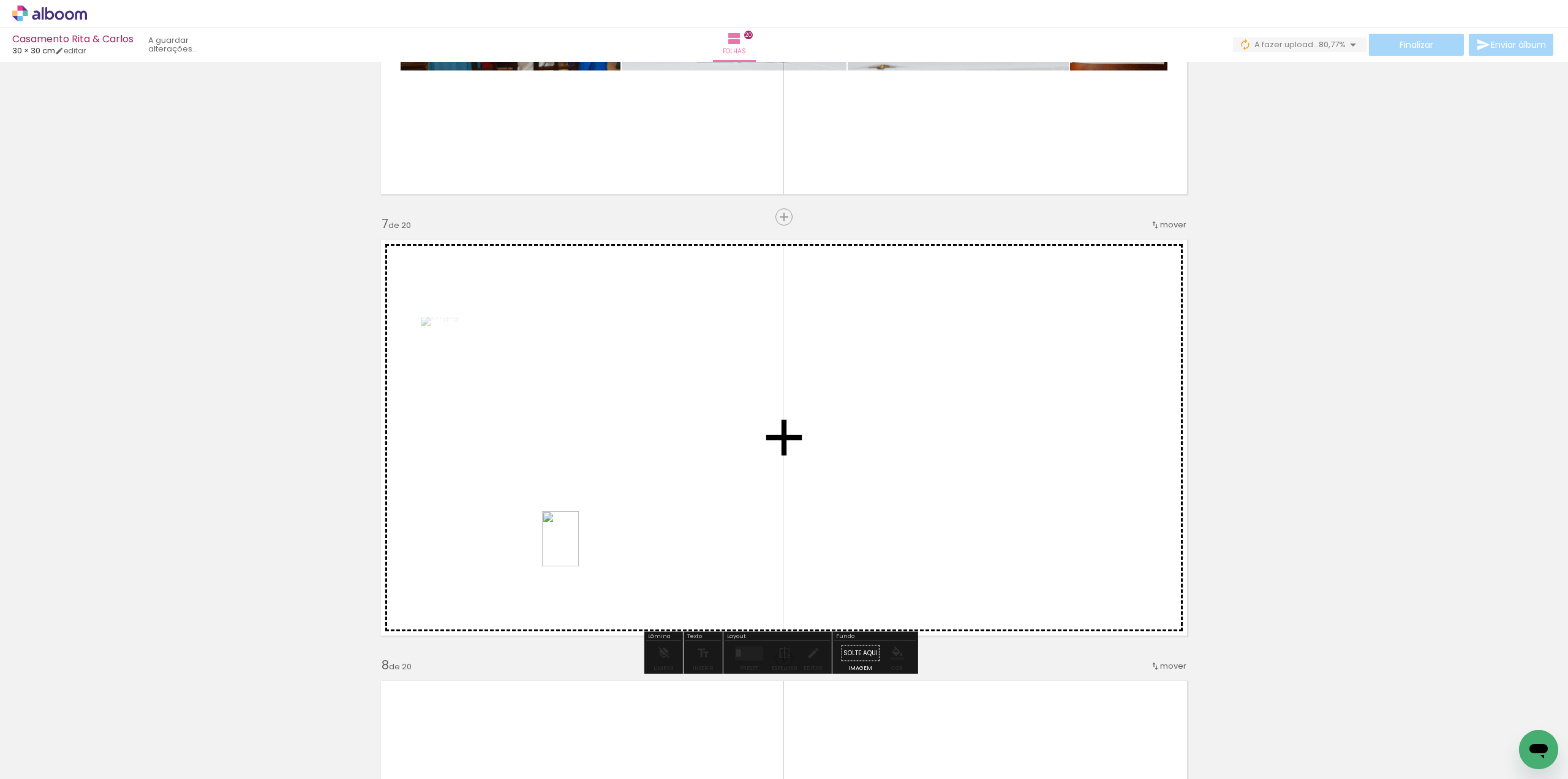
drag, startPoint x: 127, startPoint y: 741, endPoint x: 579, endPoint y: 548, distance: 491.5
click at [579, 548] on quentale-workspace at bounding box center [784, 389] width 1568 height 779
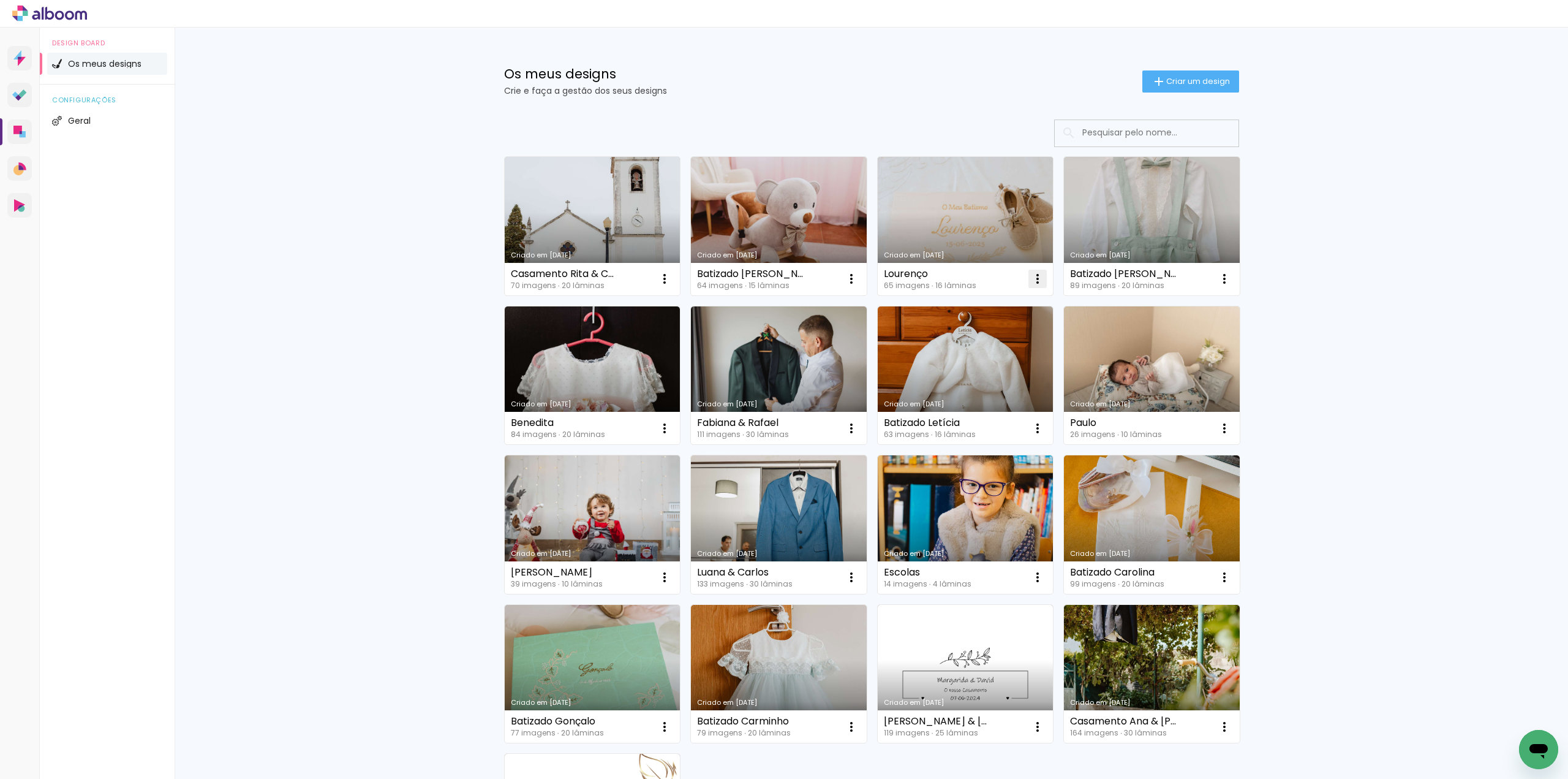
click at [1038, 280] on iron-icon at bounding box center [1038, 278] width 15 height 15
click at [1026, 330] on paper-item "Fazer uma cópia" at bounding box center [984, 331] width 121 height 25
type input "Cópia de Lourenço"
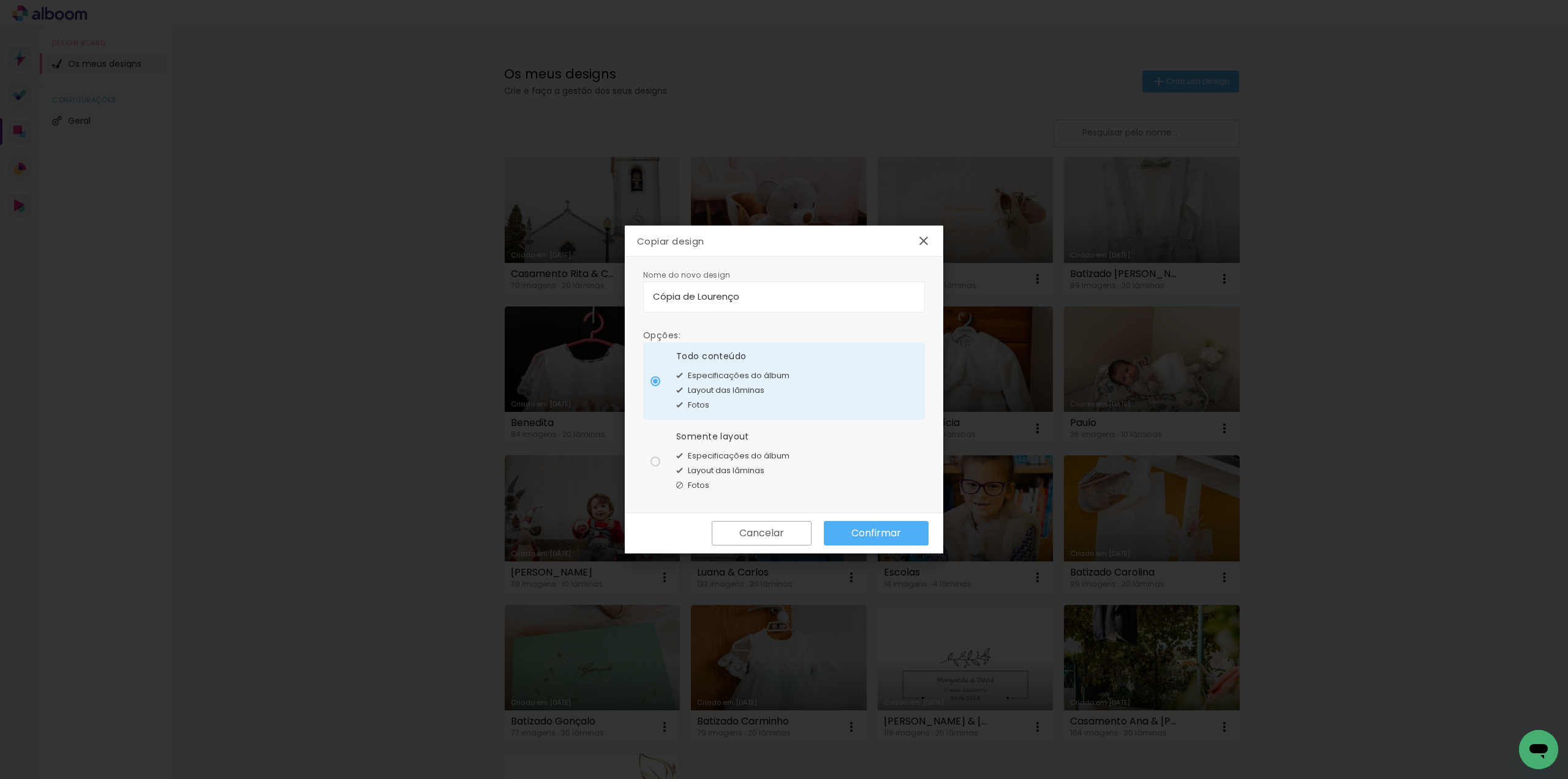
click at [657, 464] on div at bounding box center [656, 462] width 10 height 10
type paper-radio-button "on"
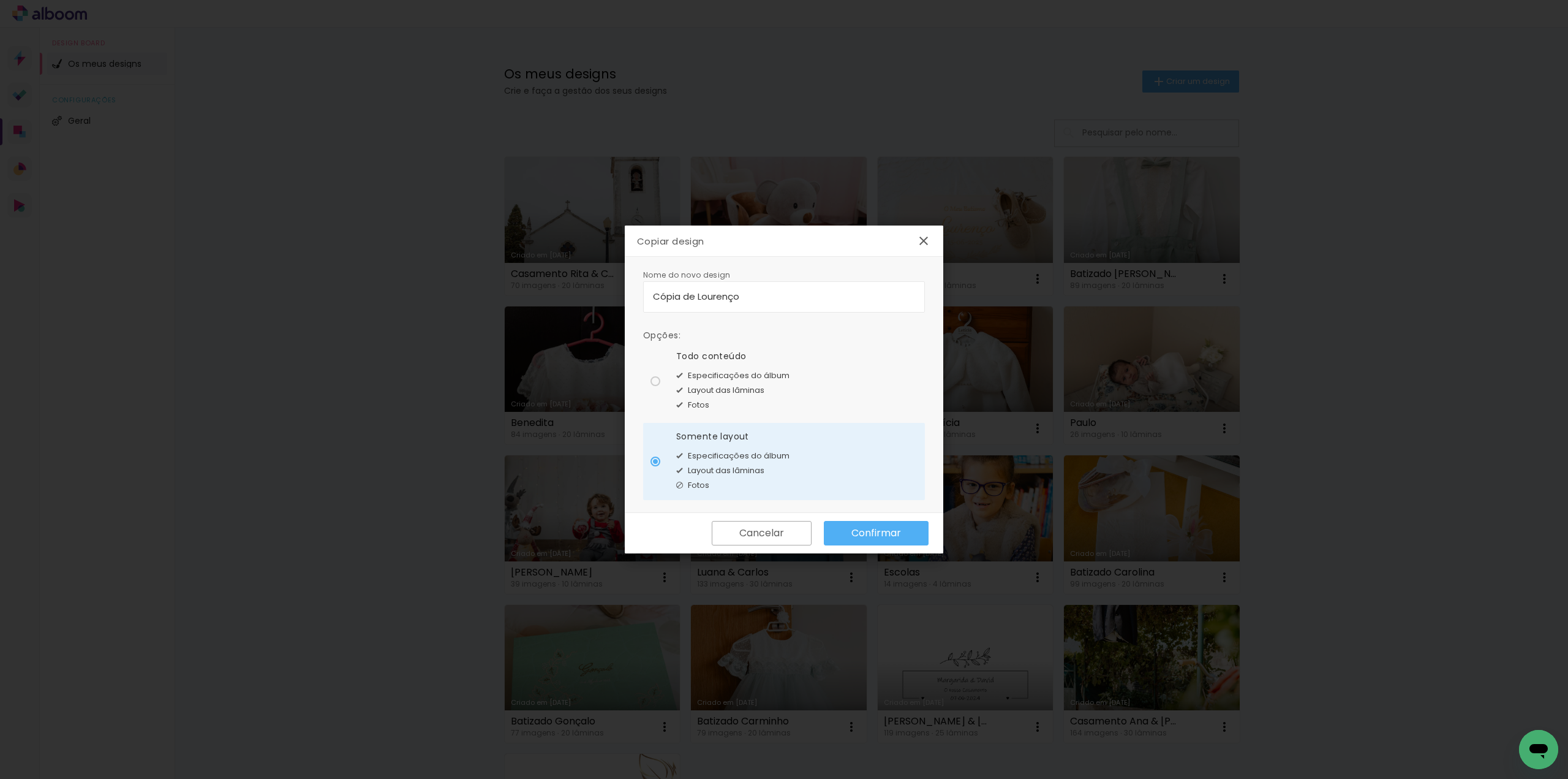
drag, startPoint x: 766, startPoint y: 299, endPoint x: 584, endPoint y: 283, distance: 182.7
click at [584, 283] on body "link( href="../../bower_components/polymer/polymer.html" rel="import" ) picture…" at bounding box center [784, 389] width 1568 height 779
type input "Benedita"
type paper-input "Benedita"
click at [0, 0] on slot "Confirmar" at bounding box center [0, 0] width 0 height 0
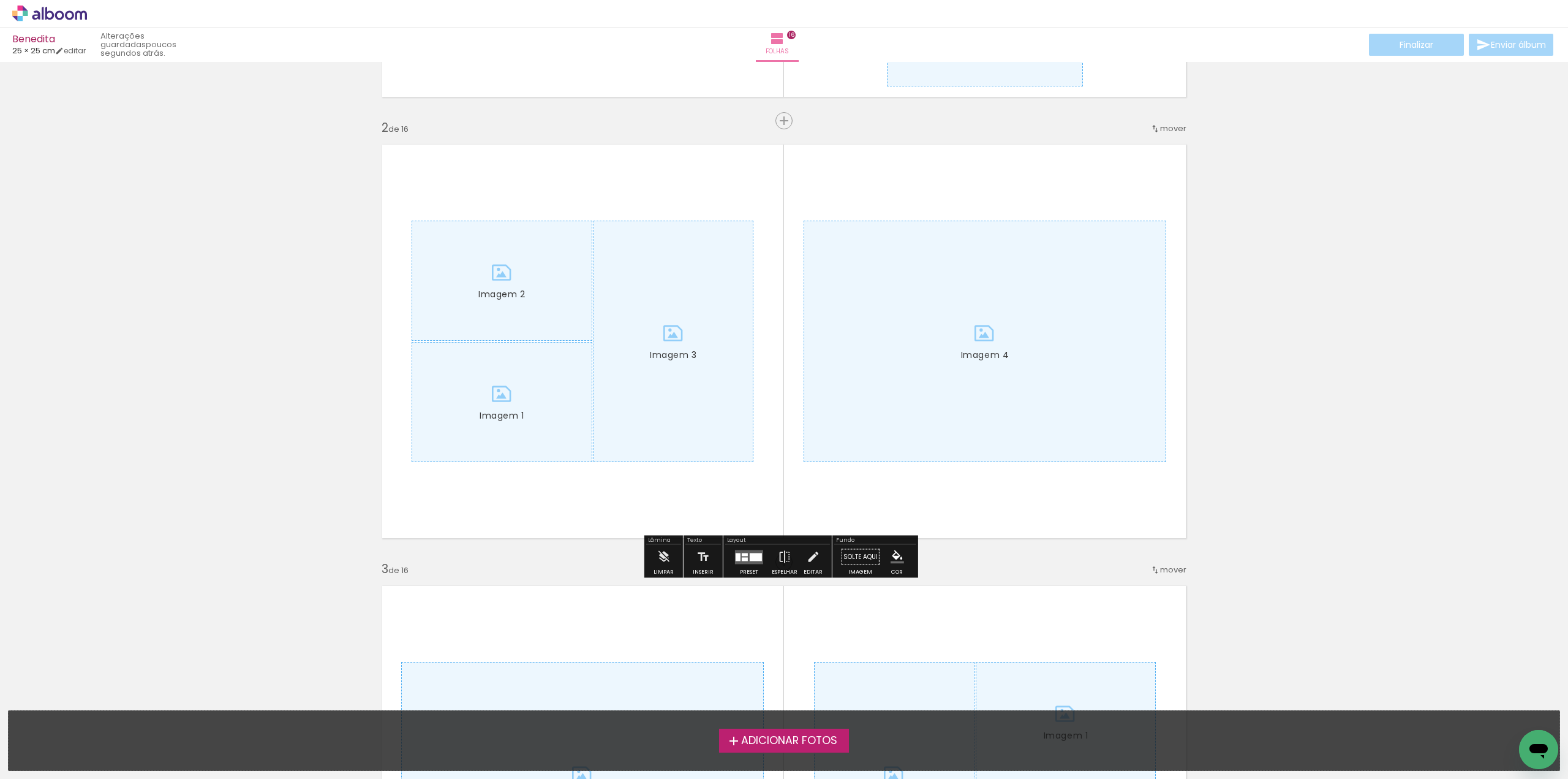
scroll to position [429, 0]
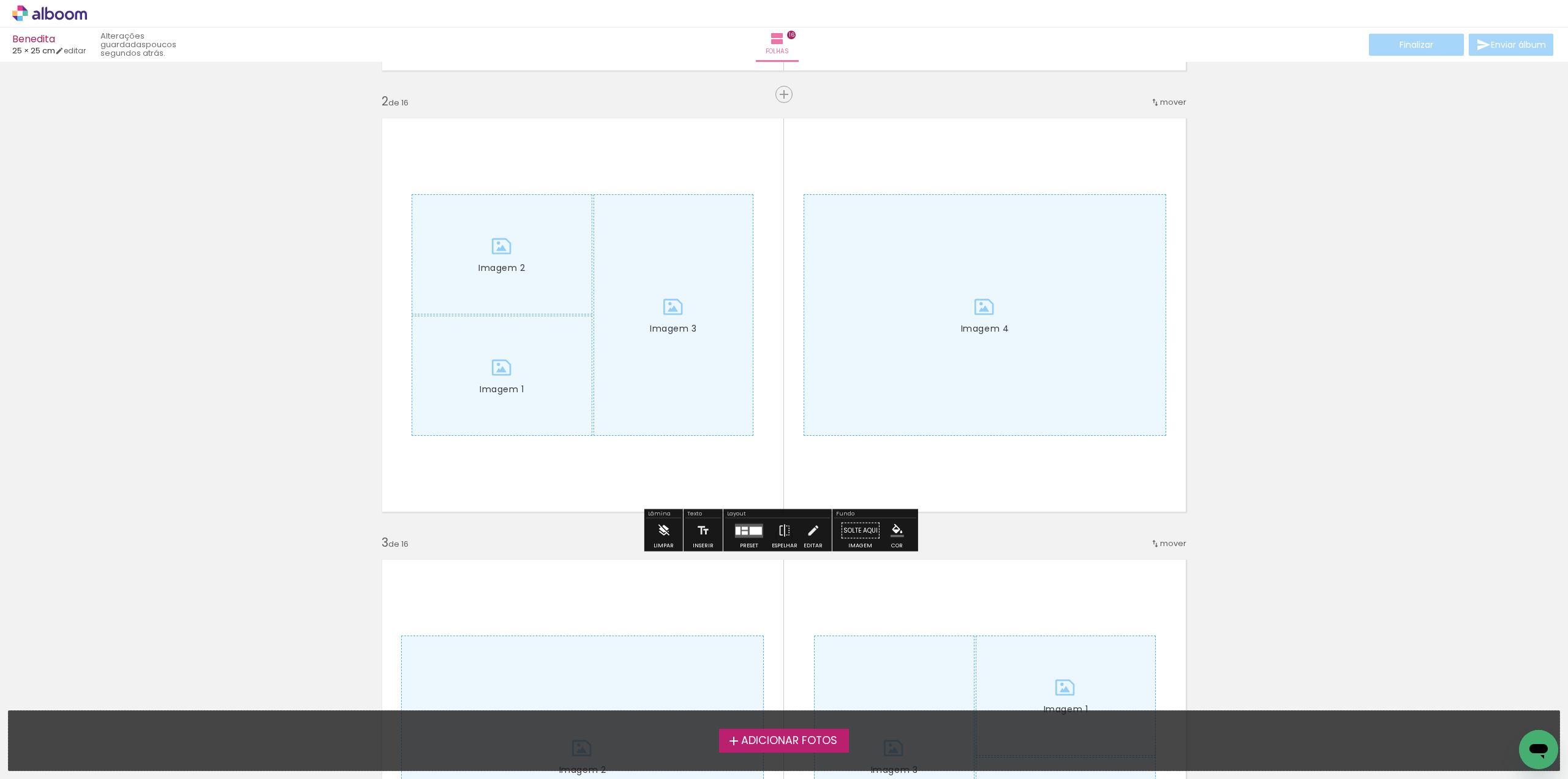
click at [665, 529] on iron-icon at bounding box center [664, 531] width 14 height 25
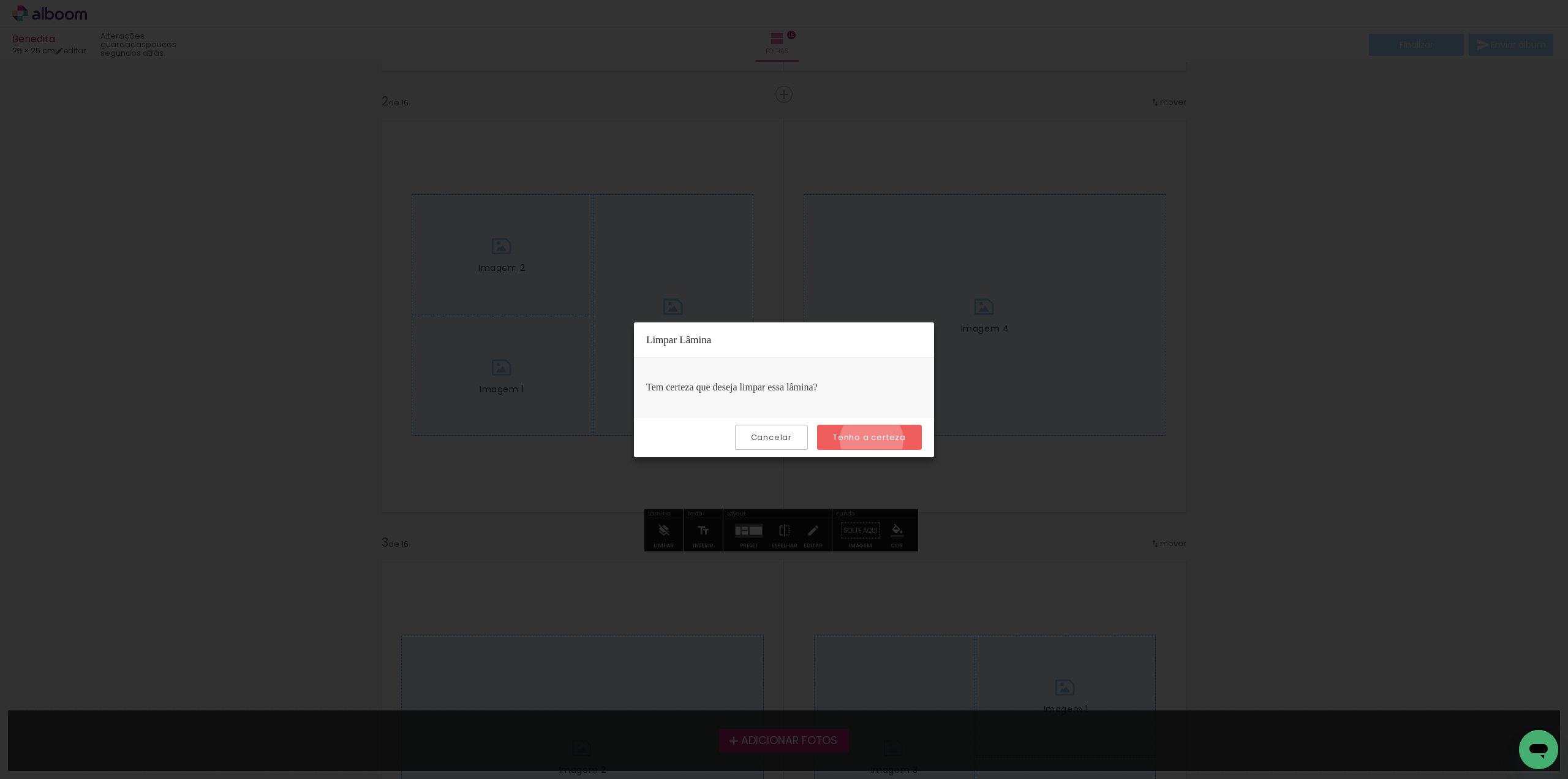
click at [0, 0] on slot "Tenho a certeza" at bounding box center [0, 0] width 0 height 0
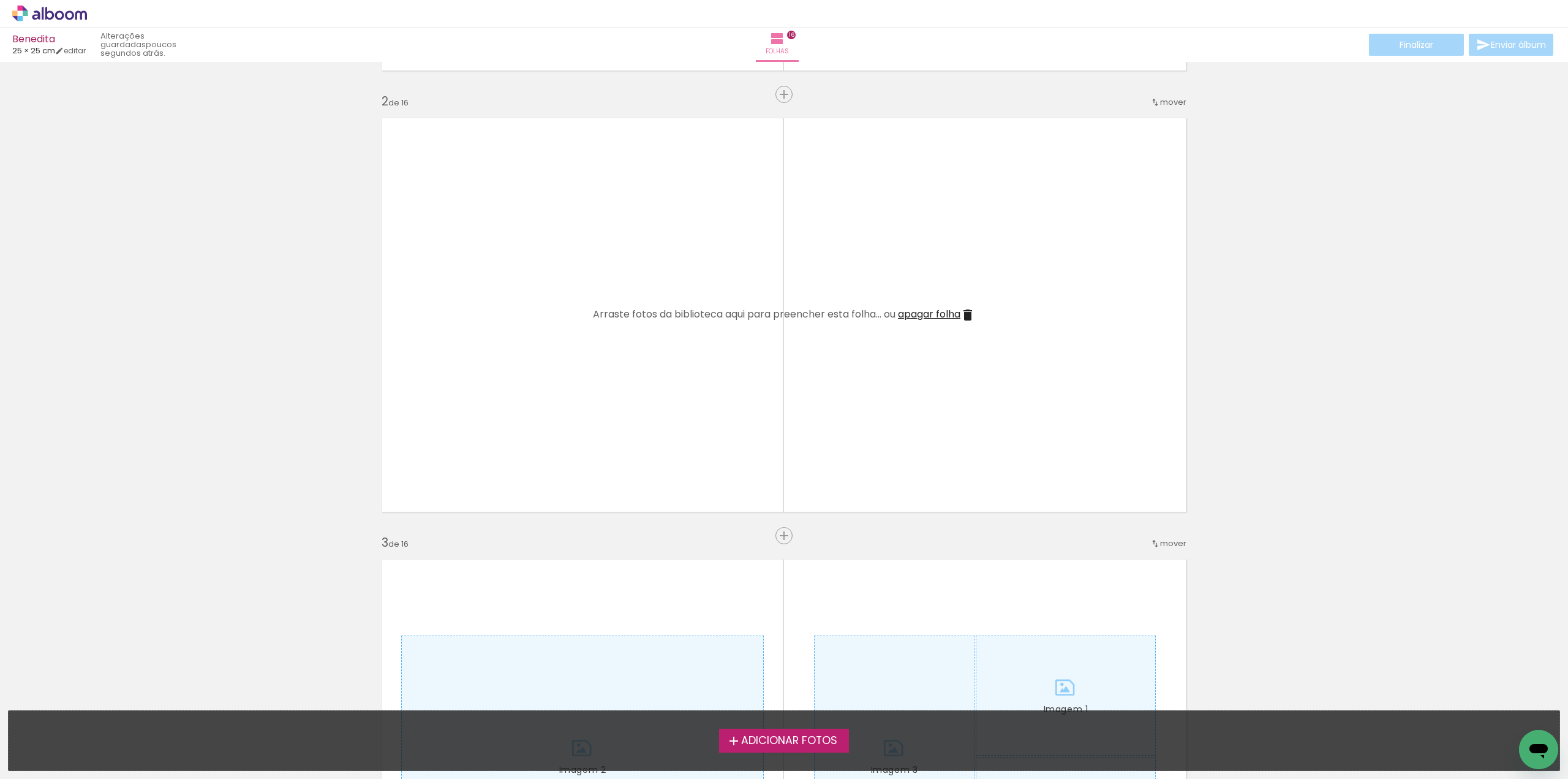
click at [941, 311] on span "apagar folha" at bounding box center [929, 314] width 63 height 14
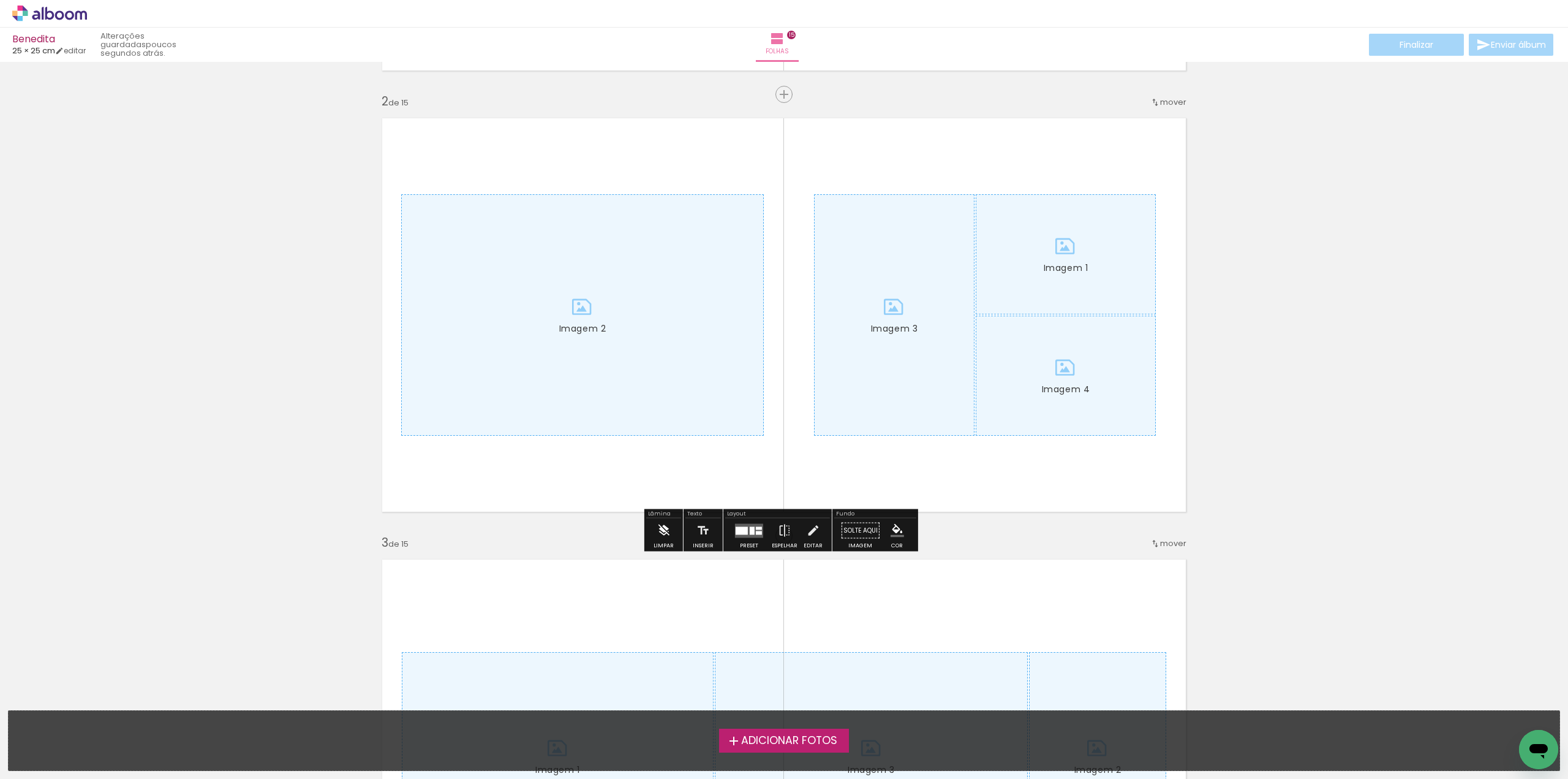
click at [667, 536] on iron-icon at bounding box center [664, 531] width 14 height 25
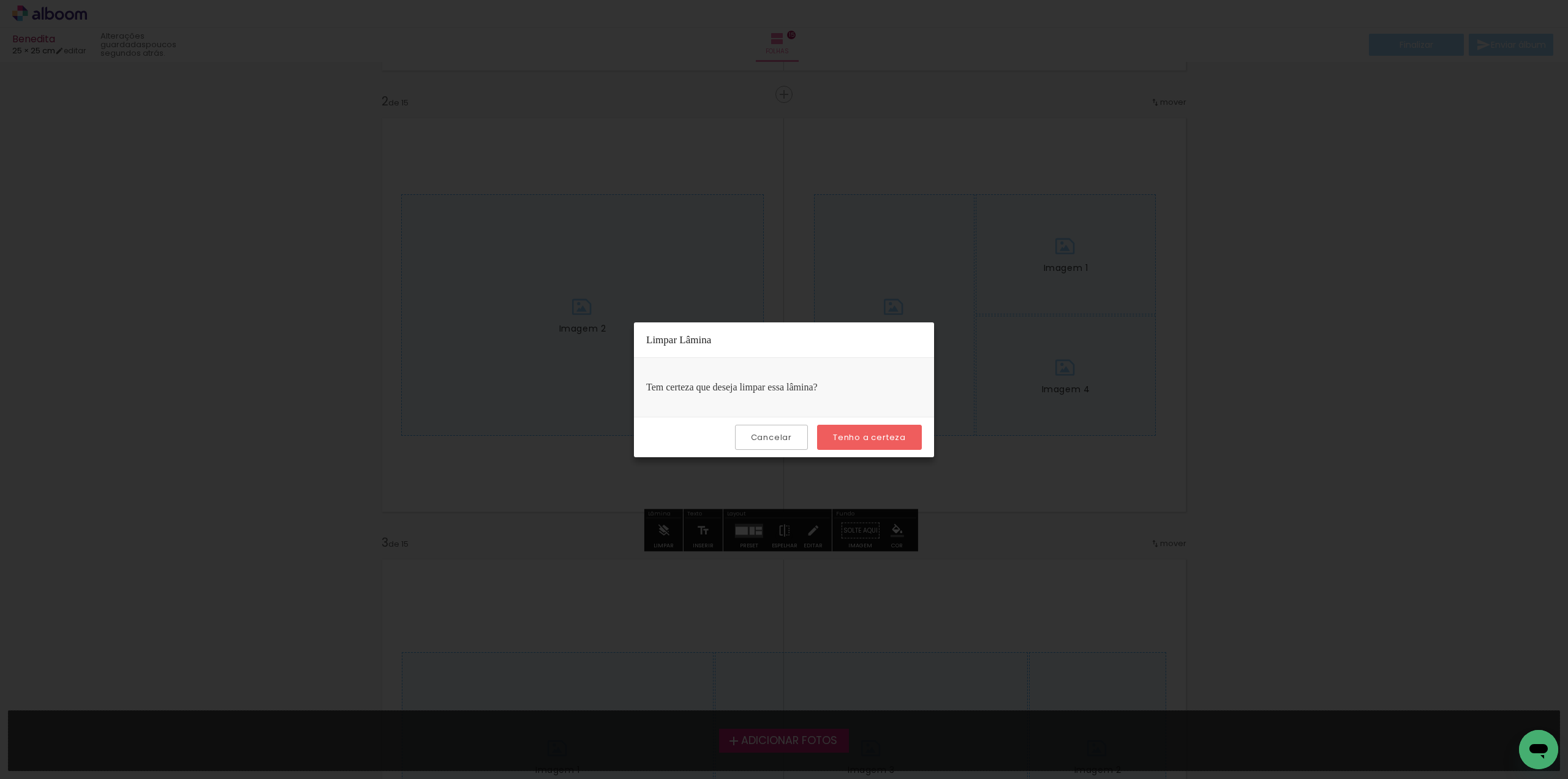
click at [0, 0] on slot "Tenho a certeza" at bounding box center [0, 0] width 0 height 0
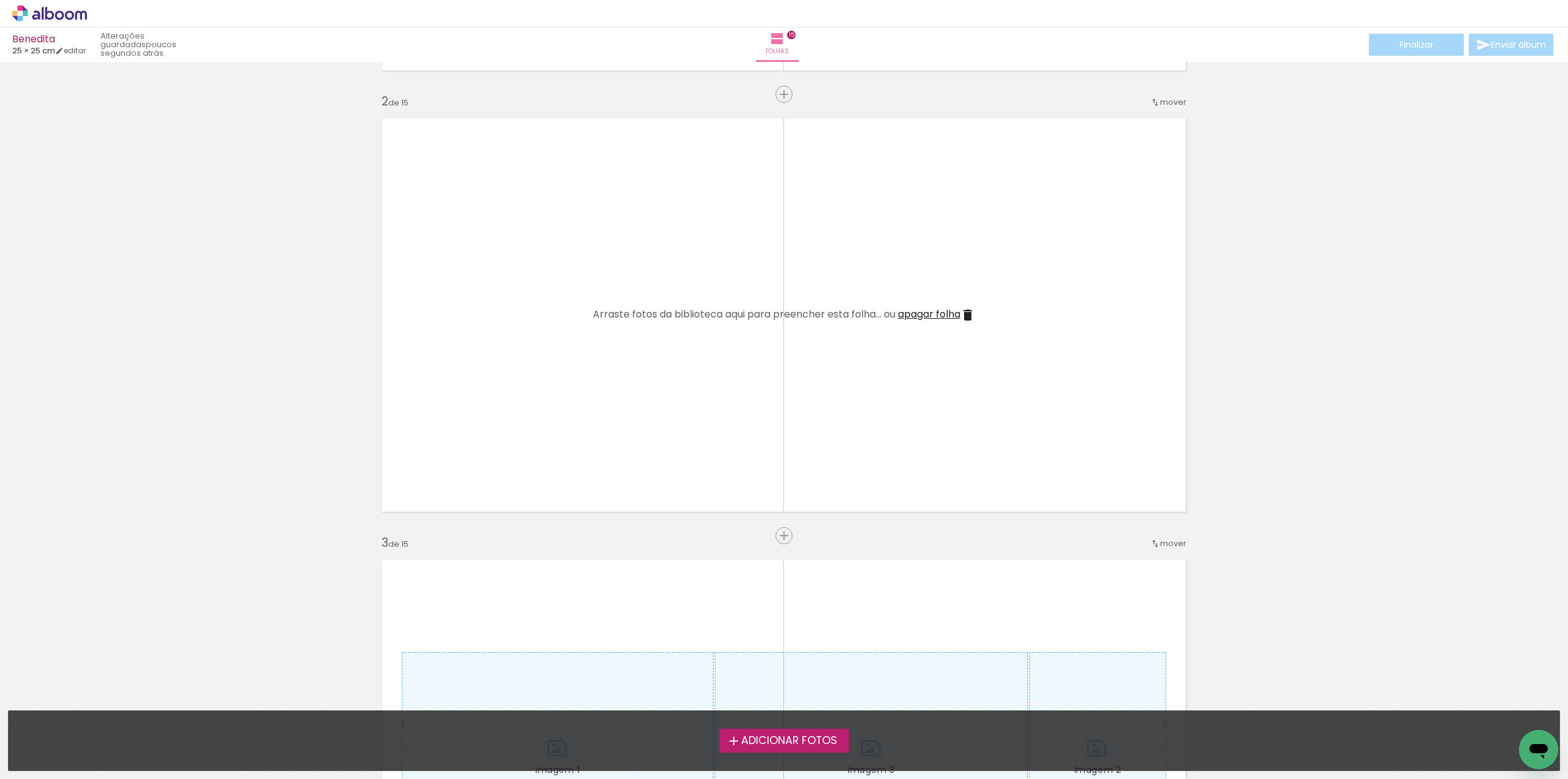
click at [923, 312] on span "apagar folha" at bounding box center [929, 314] width 63 height 14
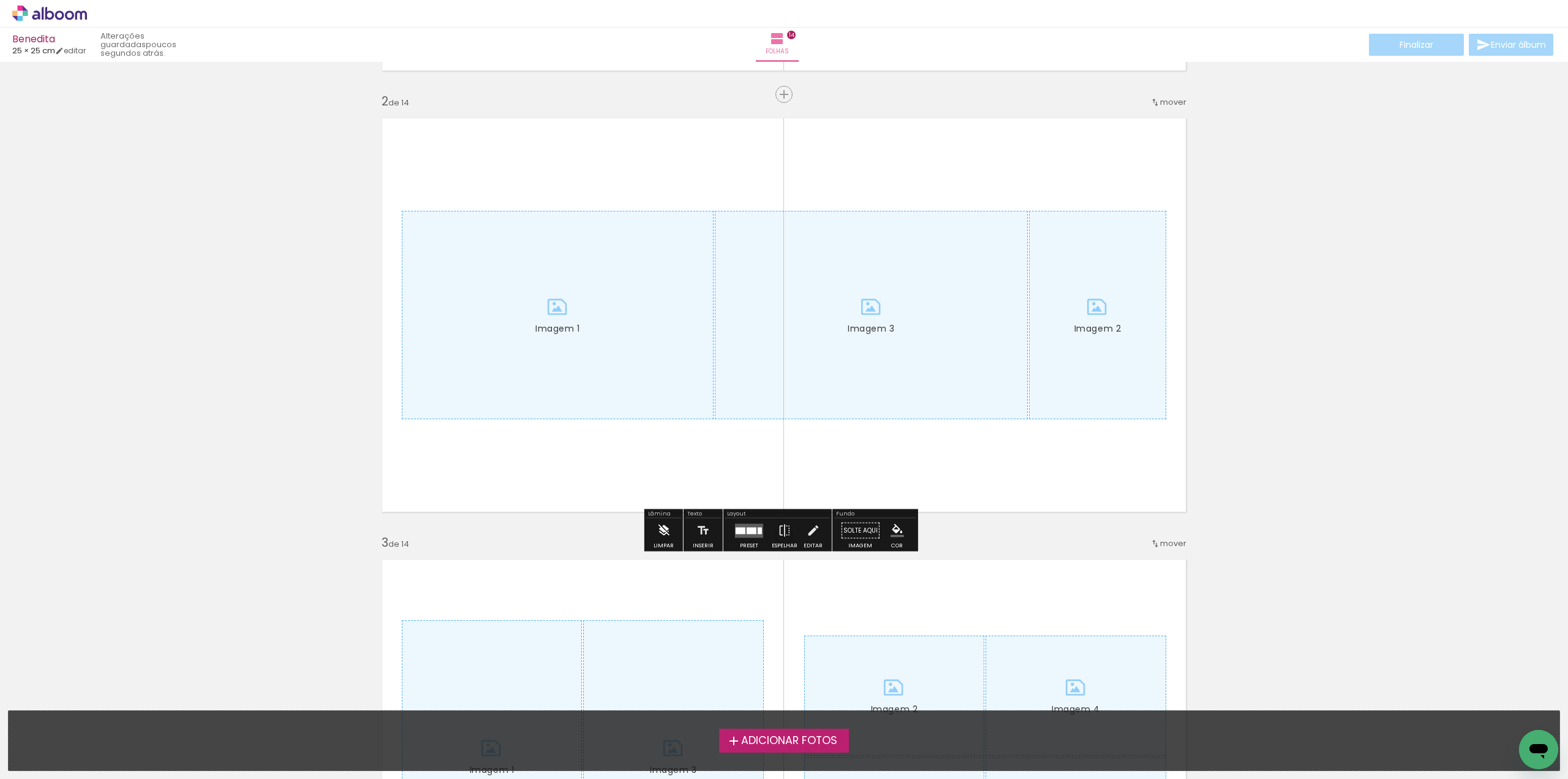
click at [667, 530] on iron-icon at bounding box center [664, 531] width 14 height 25
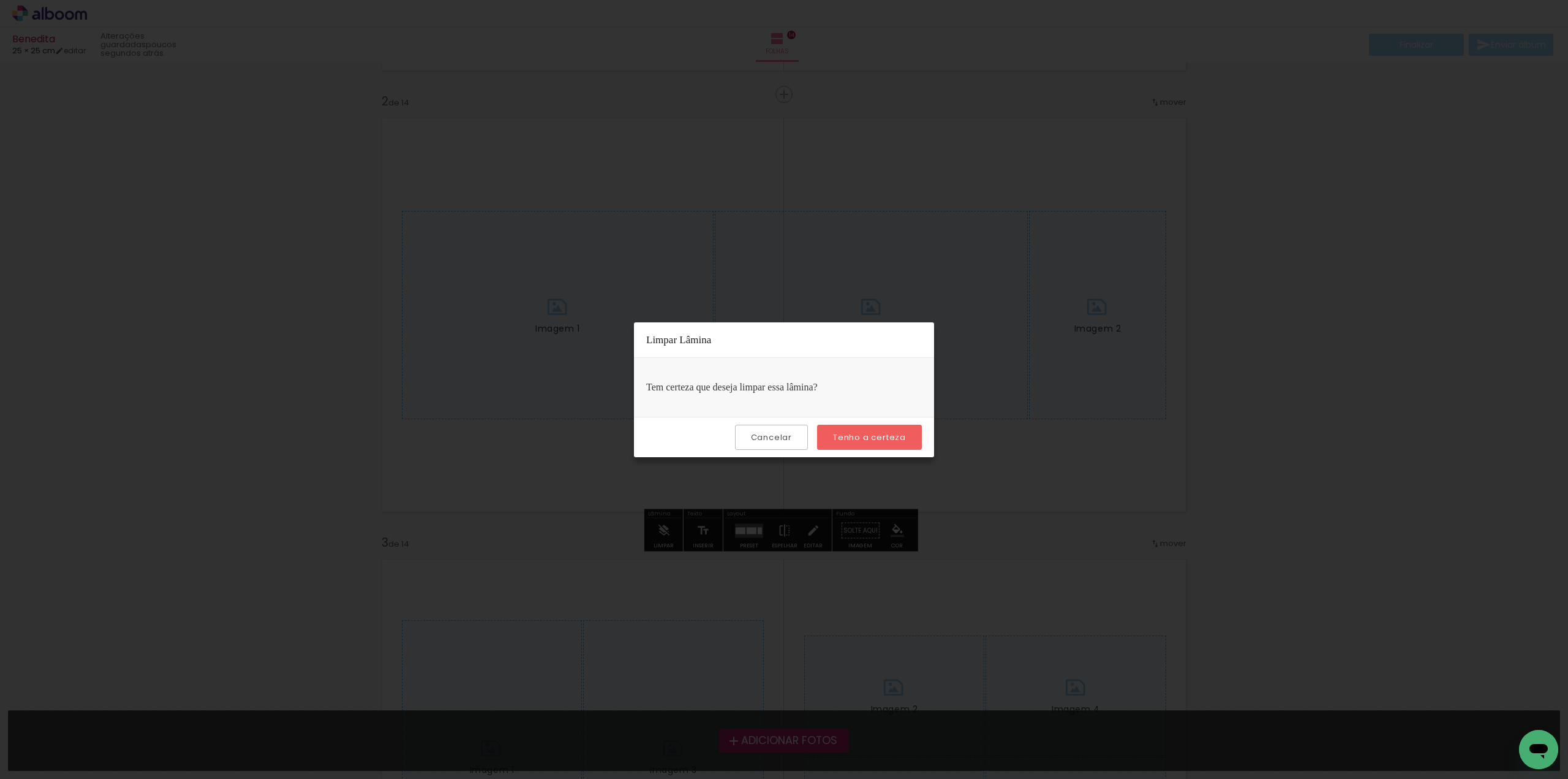
click at [0, 0] on slot "Tenho a certeza" at bounding box center [0, 0] width 0 height 0
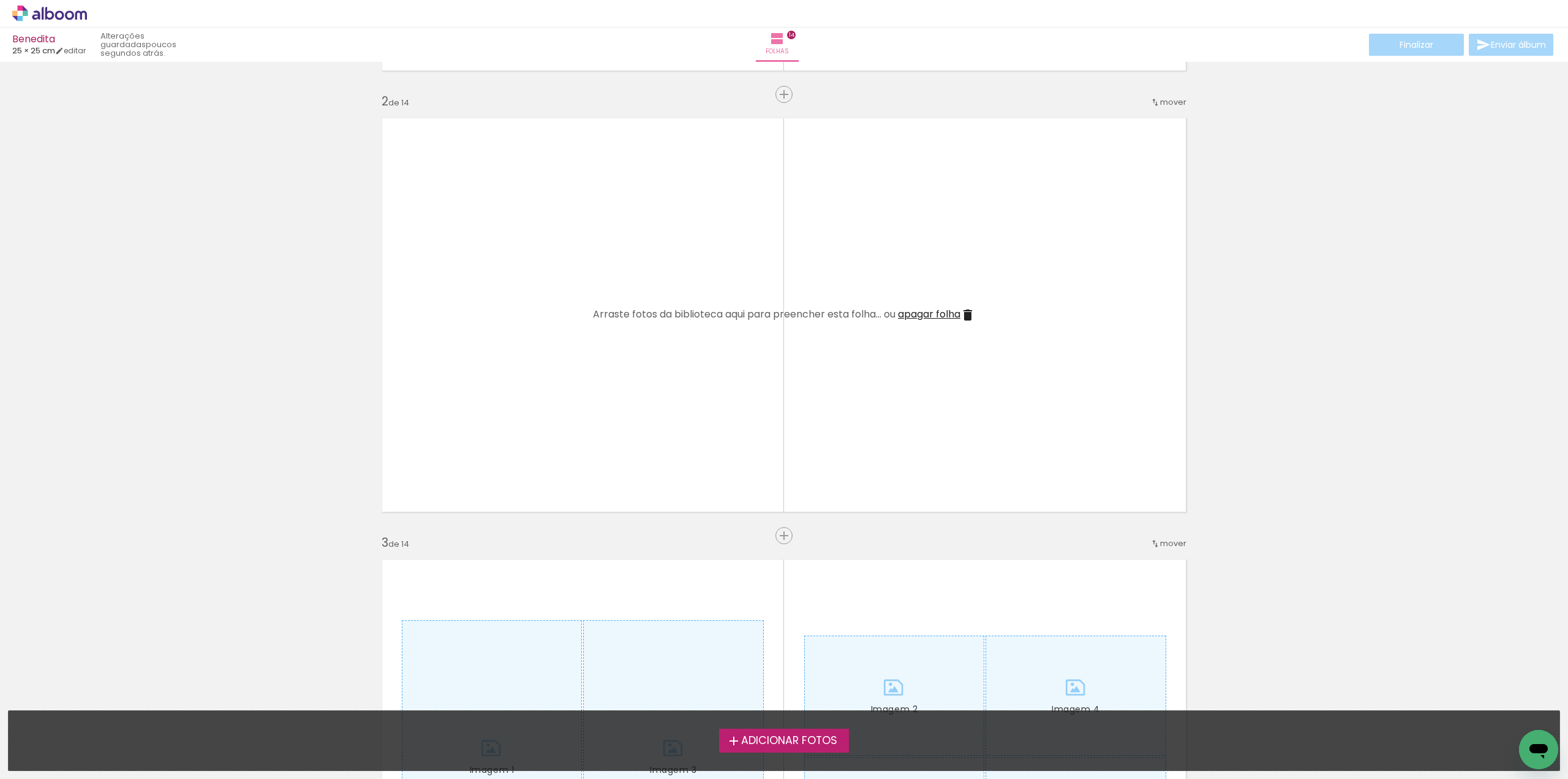
click at [915, 314] on span "apagar folha" at bounding box center [929, 314] width 63 height 14
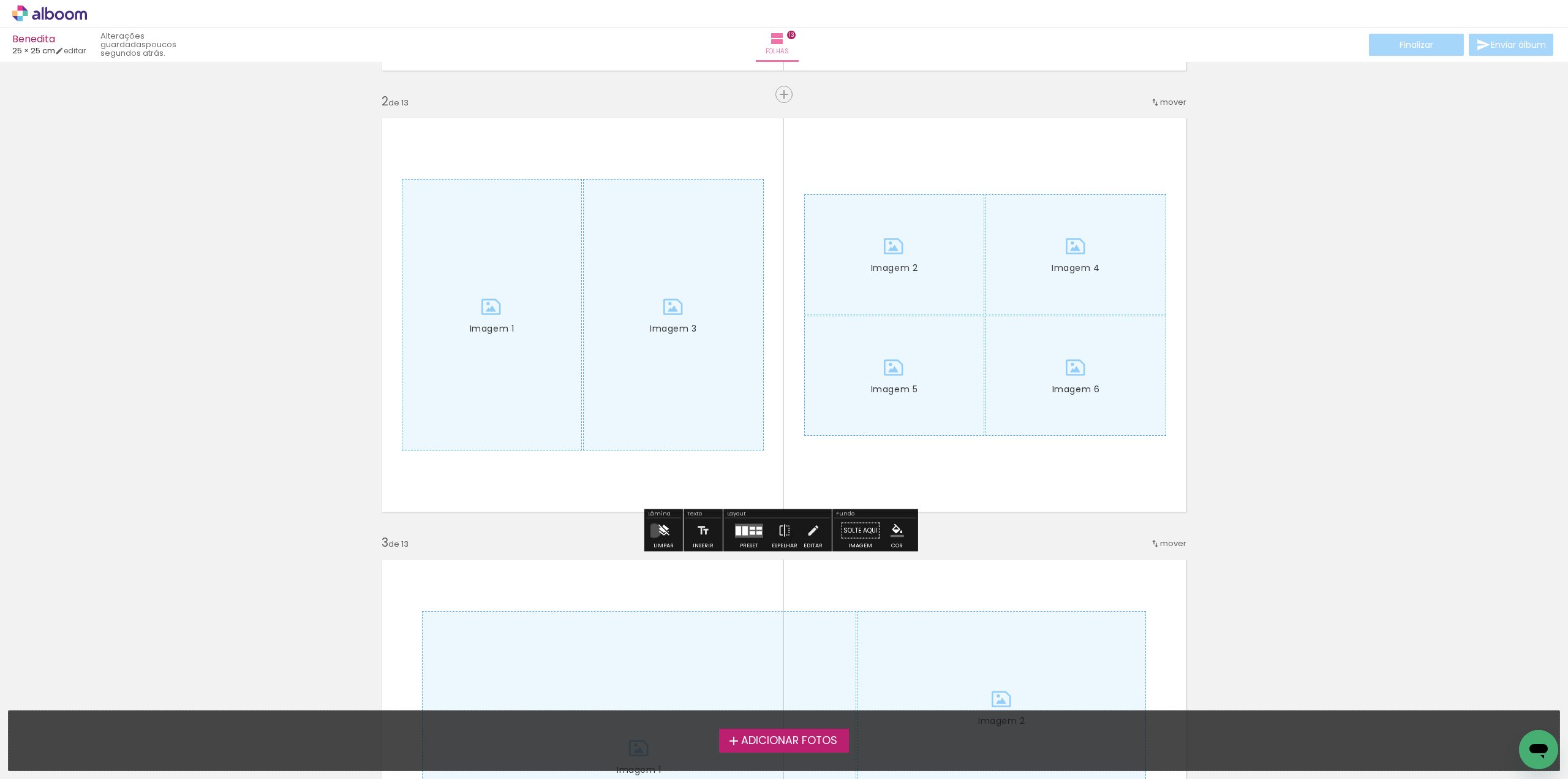
click at [655, 531] on paper-button "Limpar" at bounding box center [664, 534] width 26 height 31
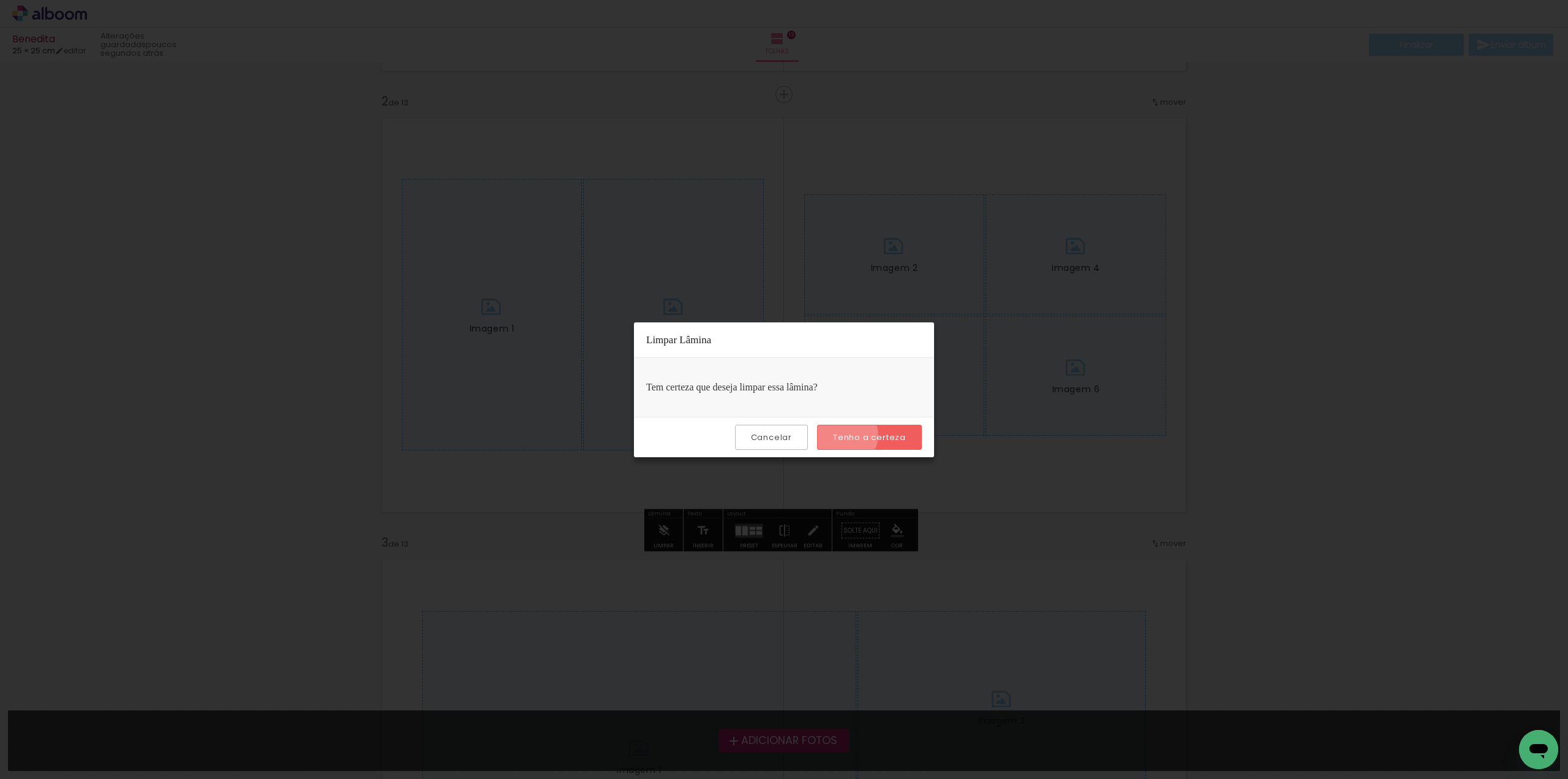
click at [0, 0] on slot "Tenho a certeza" at bounding box center [0, 0] width 0 height 0
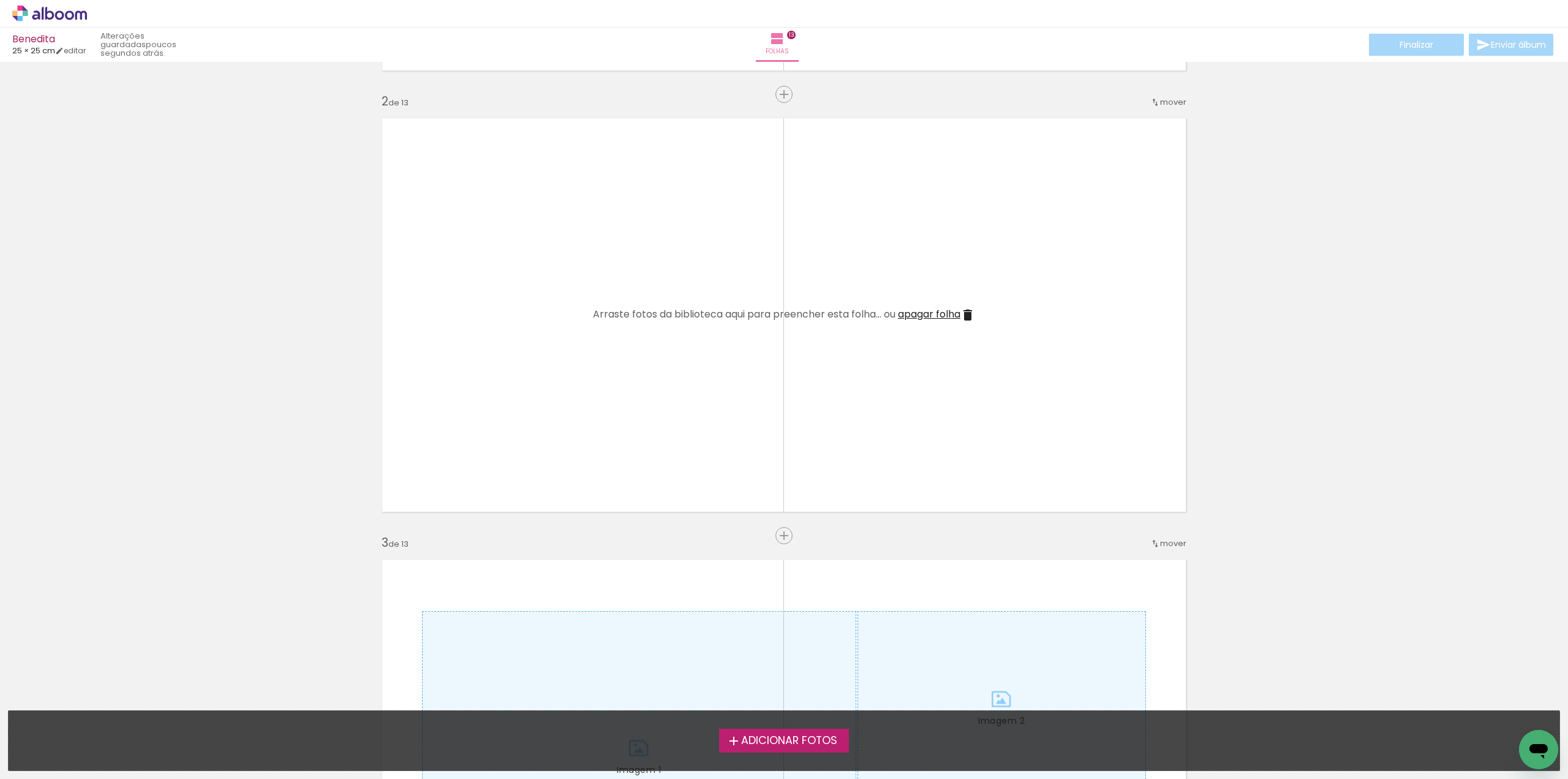
click at [944, 314] on span "apagar folha" at bounding box center [929, 314] width 63 height 14
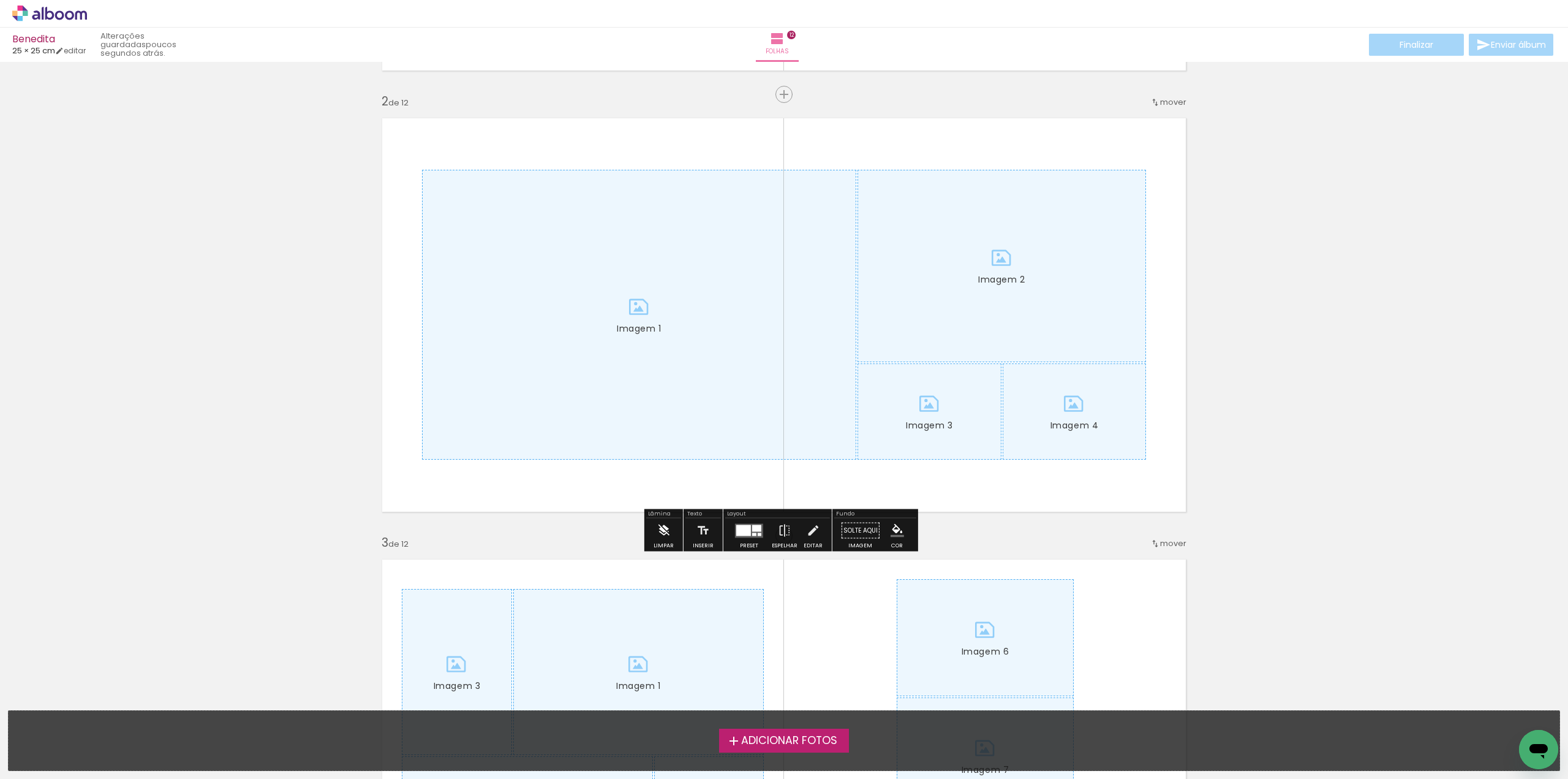
click at [664, 526] on iron-icon at bounding box center [664, 531] width 14 height 25
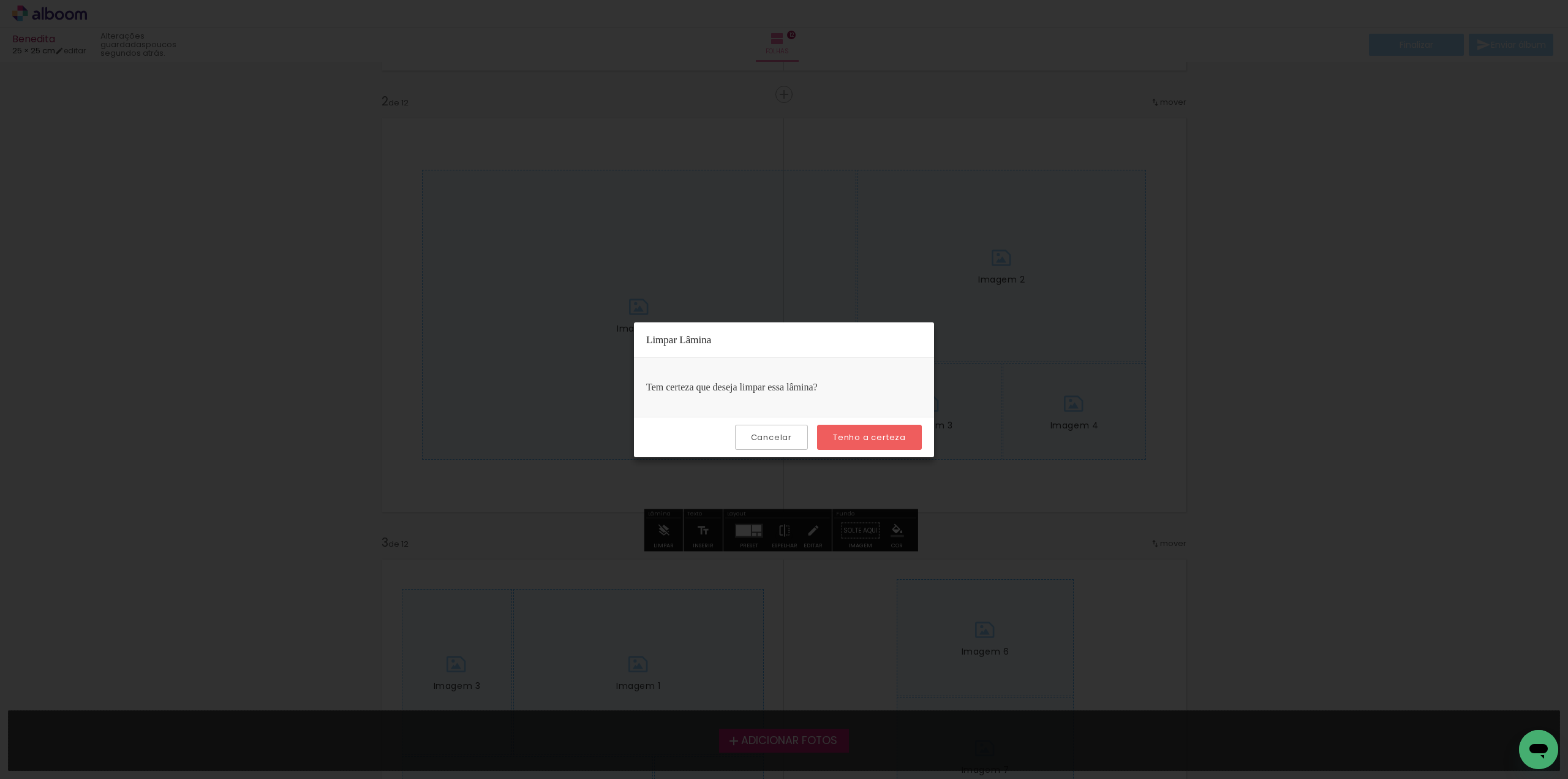
click at [846, 430] on paper-button "Tenho a certeza" at bounding box center [869, 437] width 105 height 25
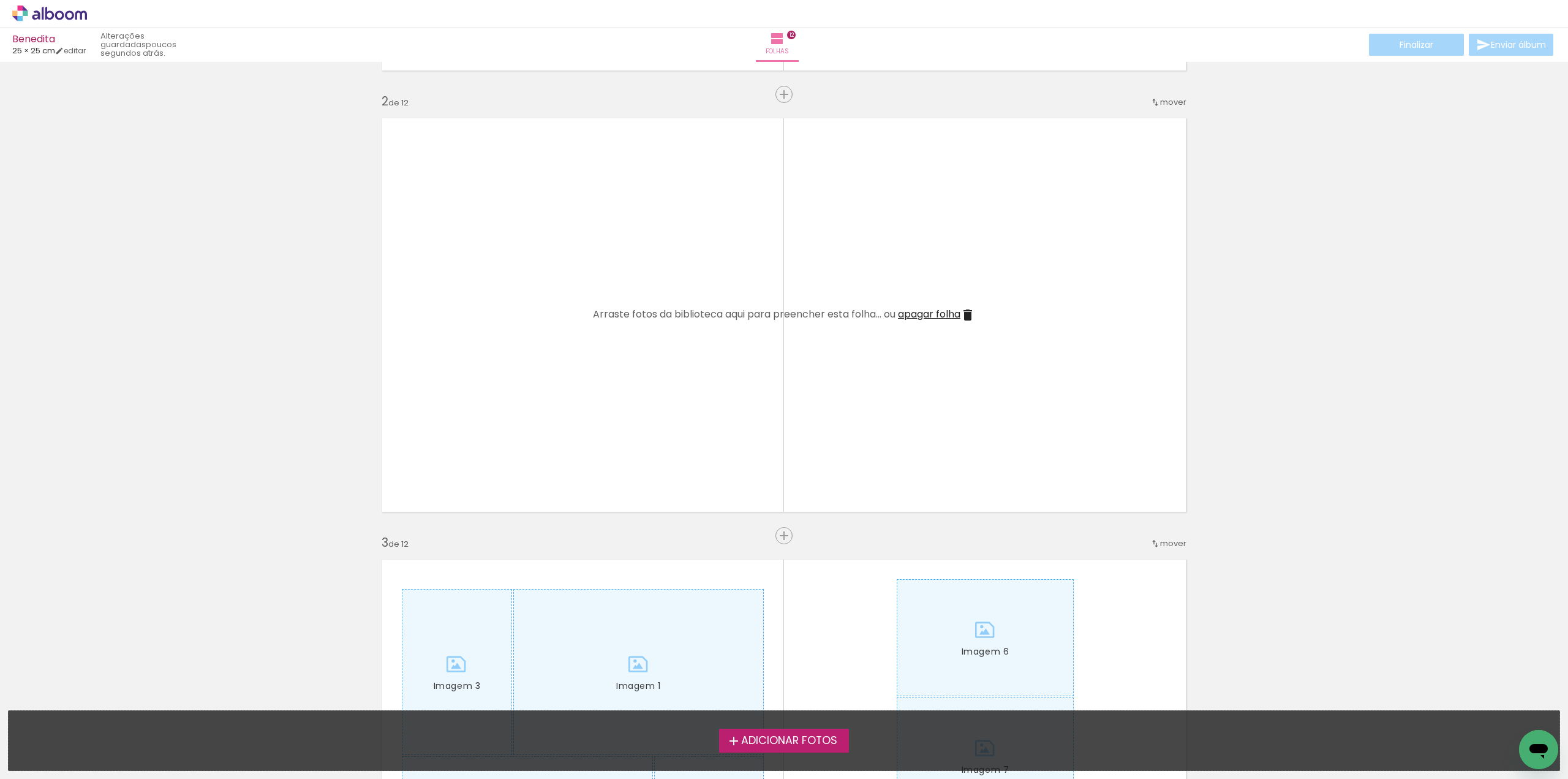
click at [940, 315] on span "apagar folha" at bounding box center [929, 314] width 63 height 14
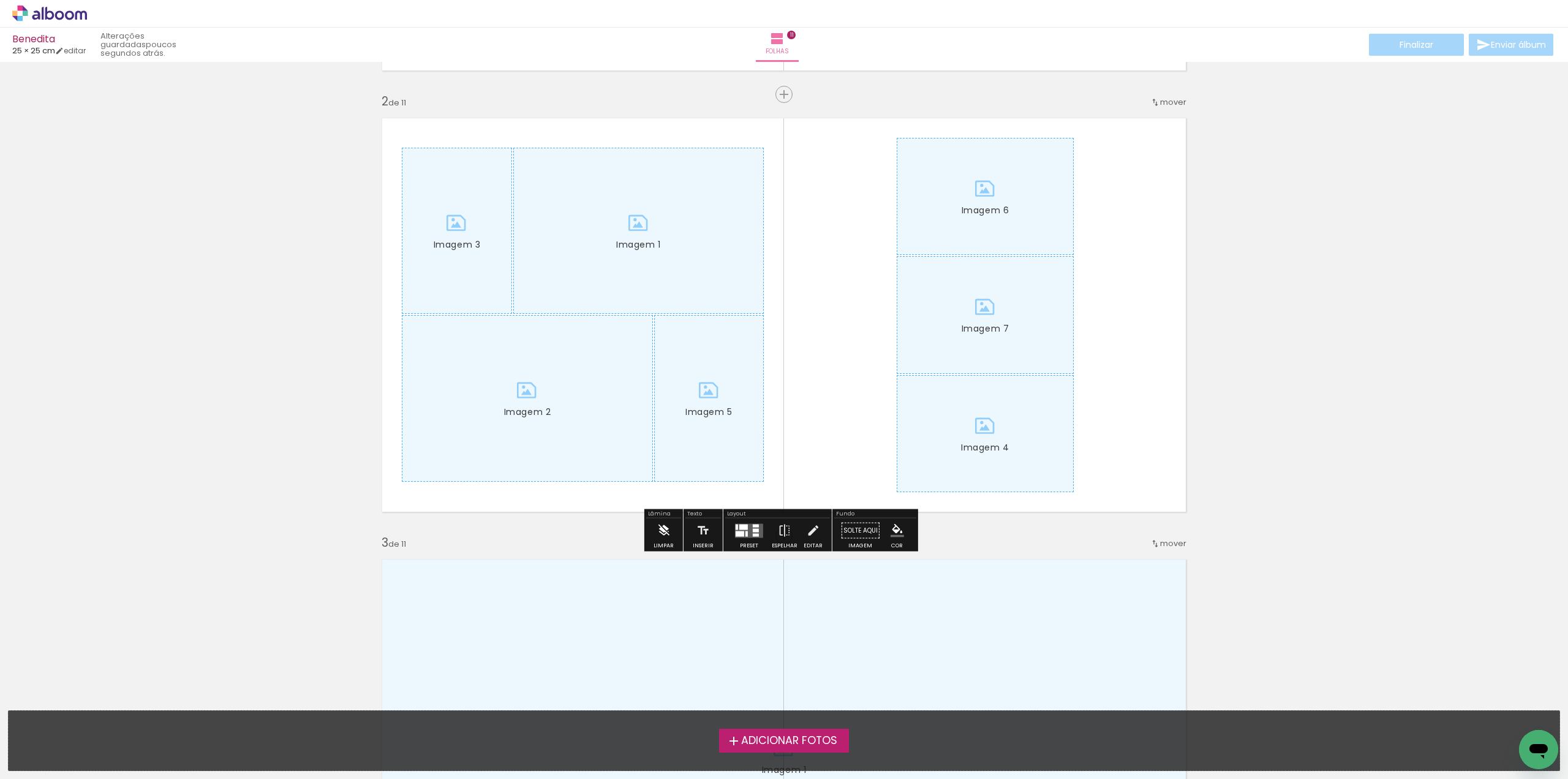
click at [667, 535] on iron-icon at bounding box center [664, 531] width 14 height 25
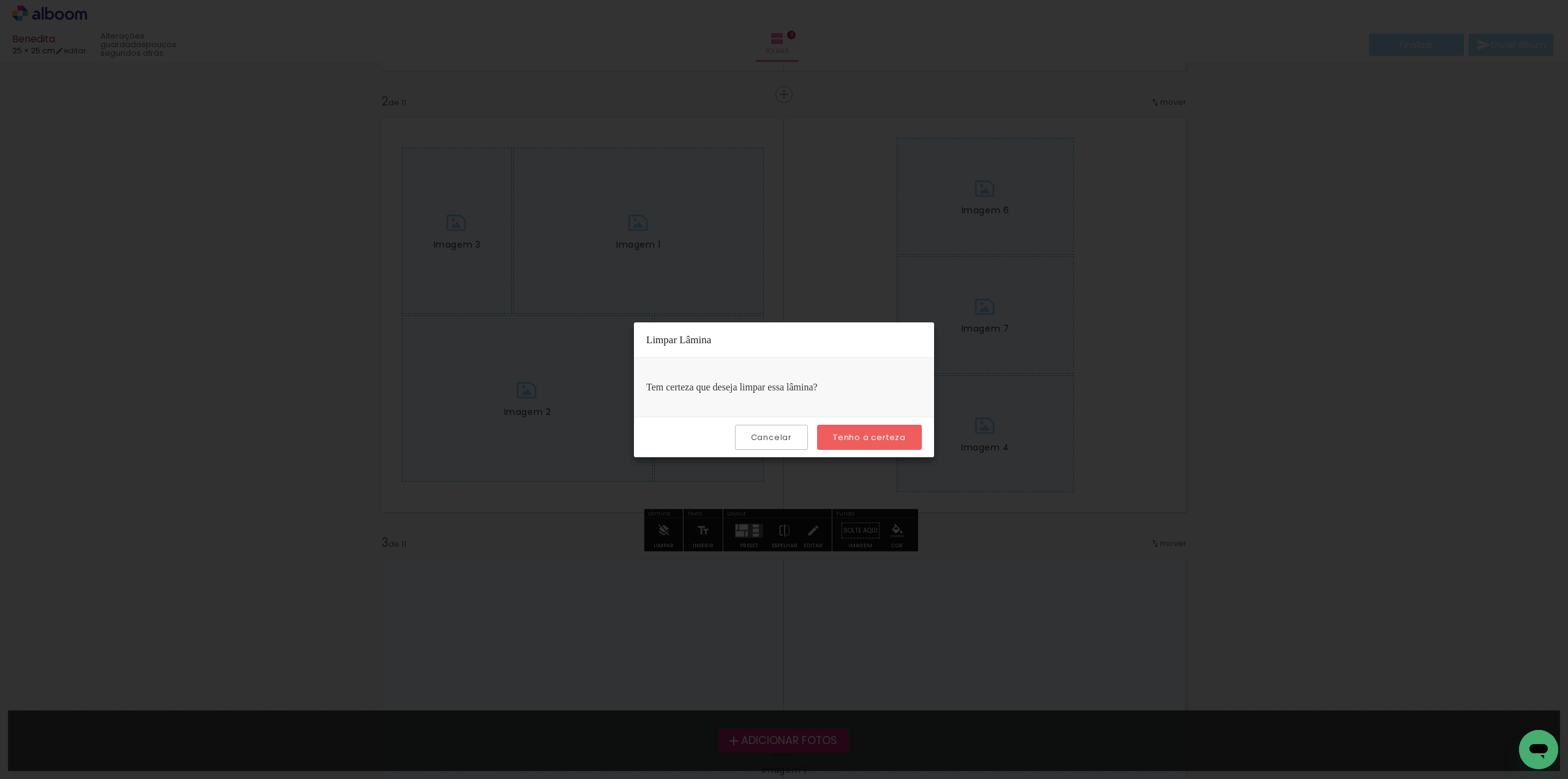
click at [0, 0] on slot "Tenho a certeza" at bounding box center [0, 0] width 0 height 0
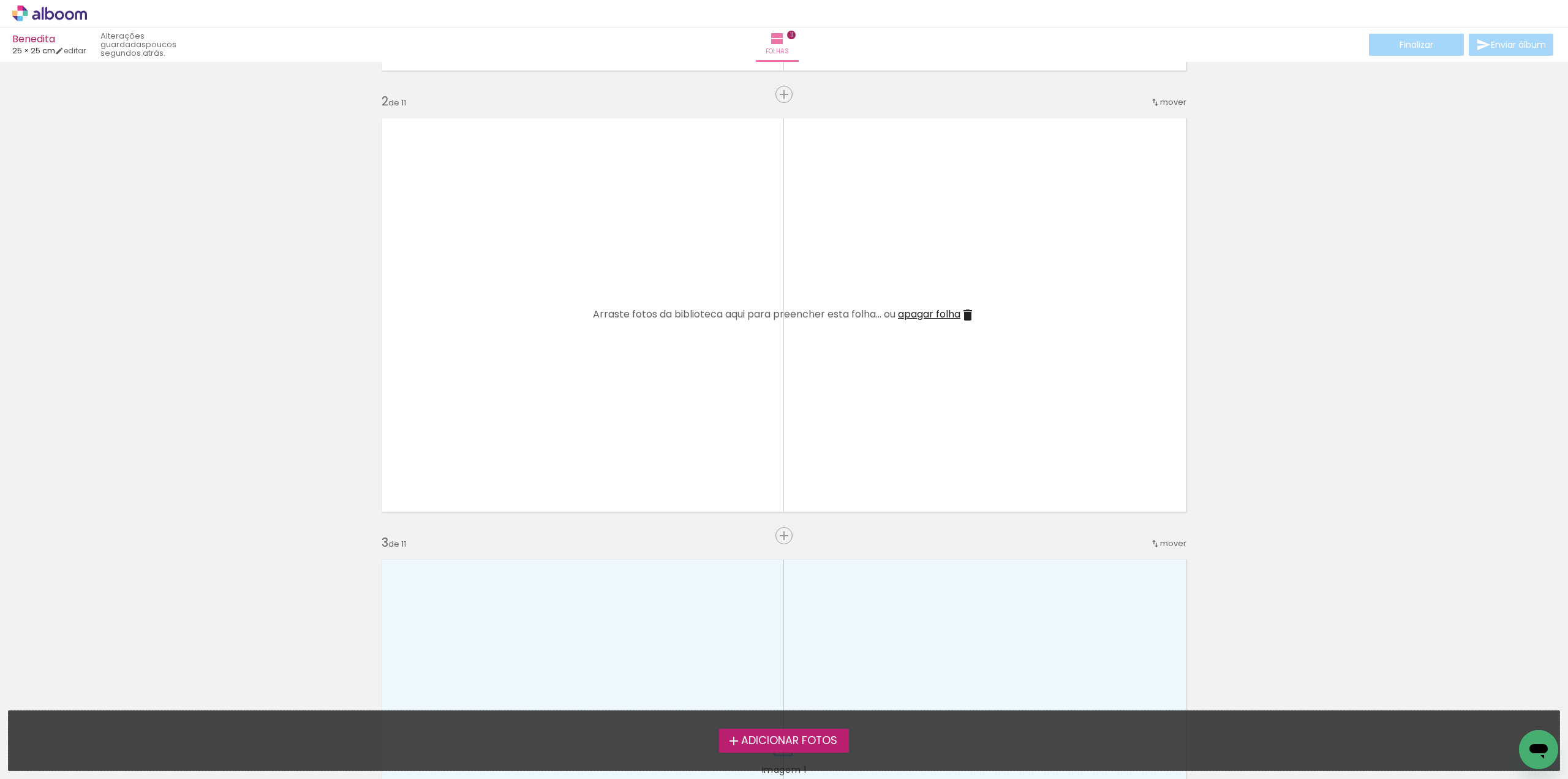
click at [939, 314] on span "apagar folha" at bounding box center [929, 314] width 63 height 14
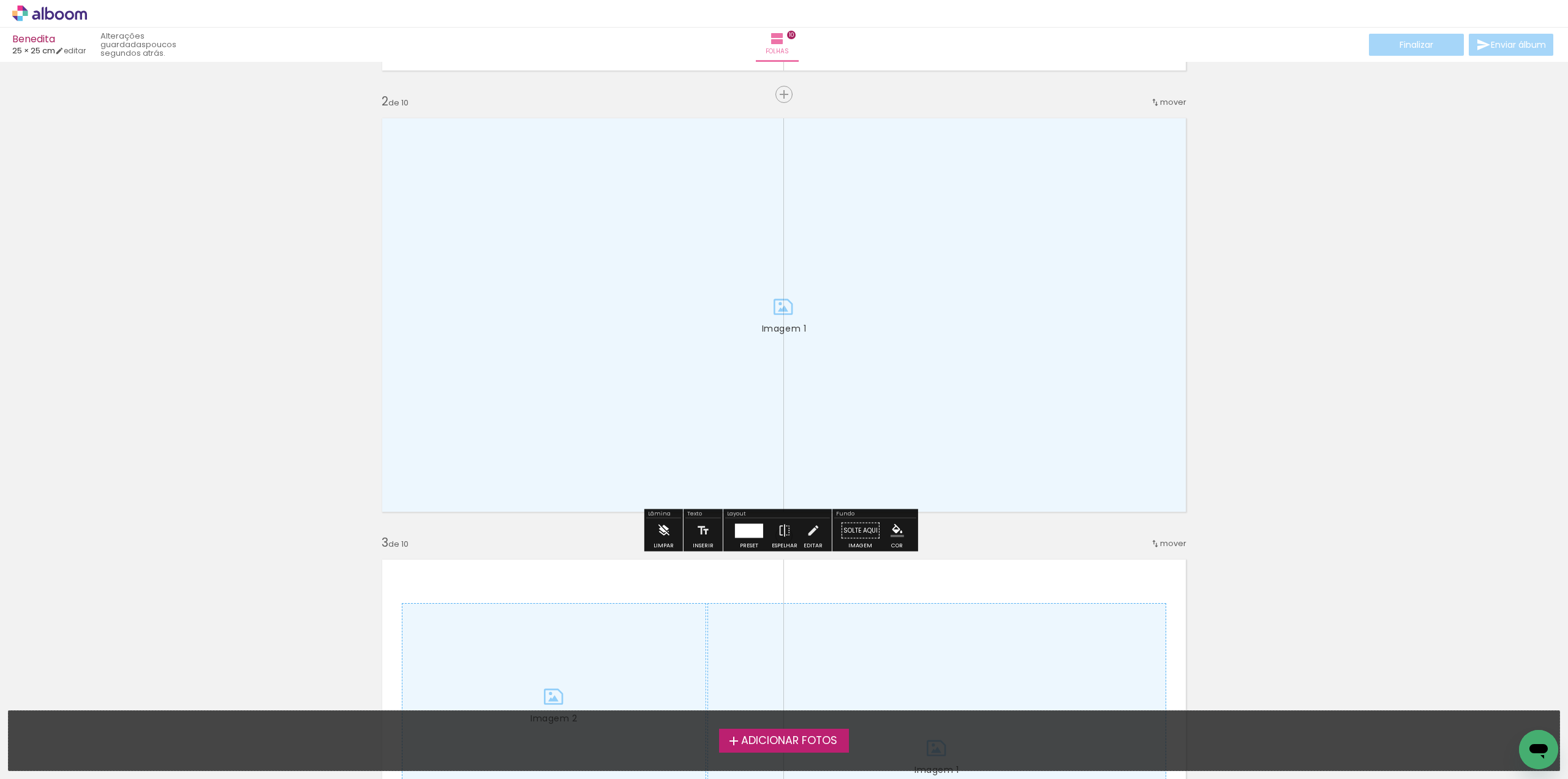
click at [657, 539] on iron-icon at bounding box center [664, 531] width 14 height 25
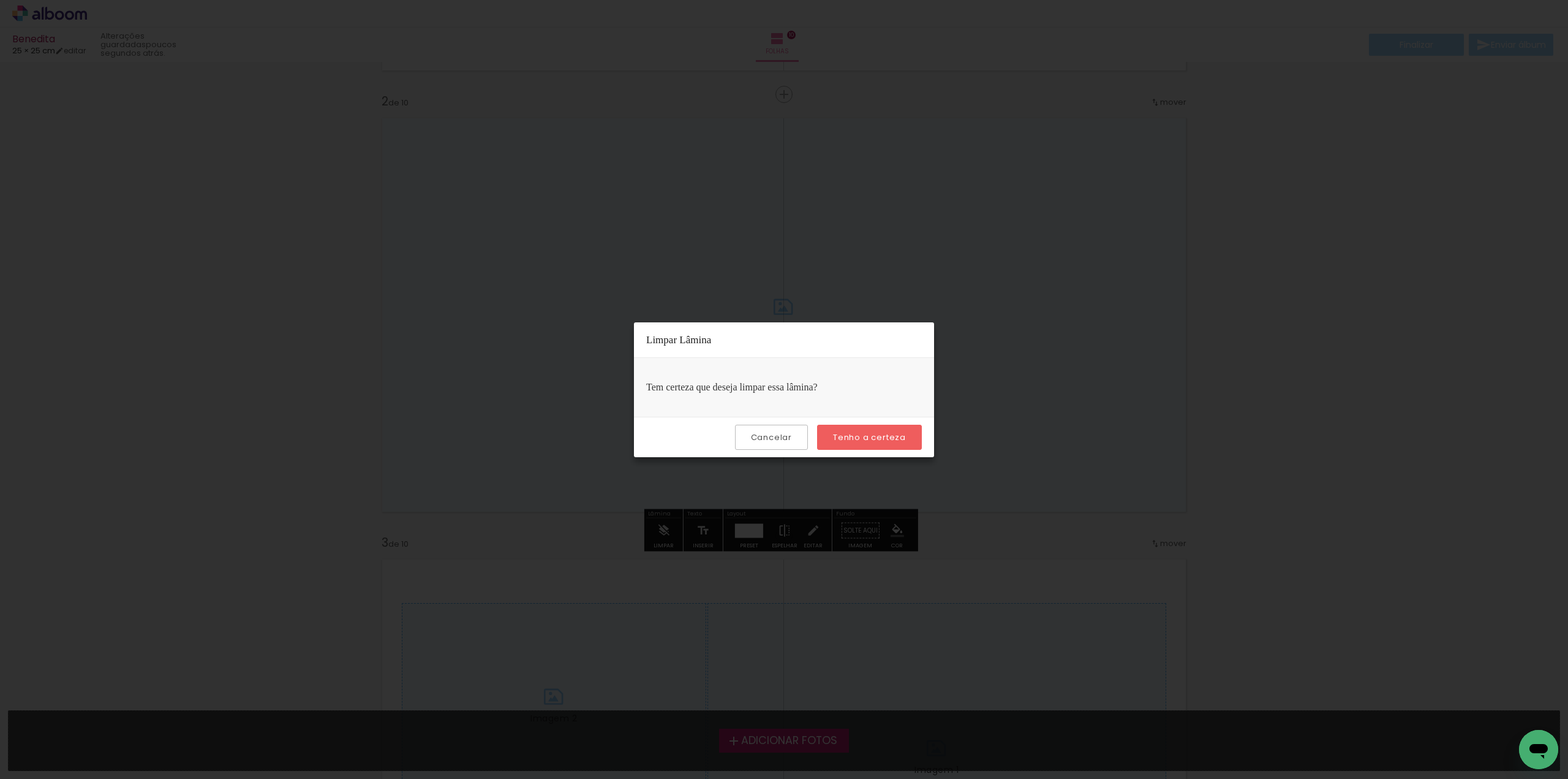
click at [846, 428] on paper-button "Tenho a certeza" at bounding box center [869, 437] width 105 height 25
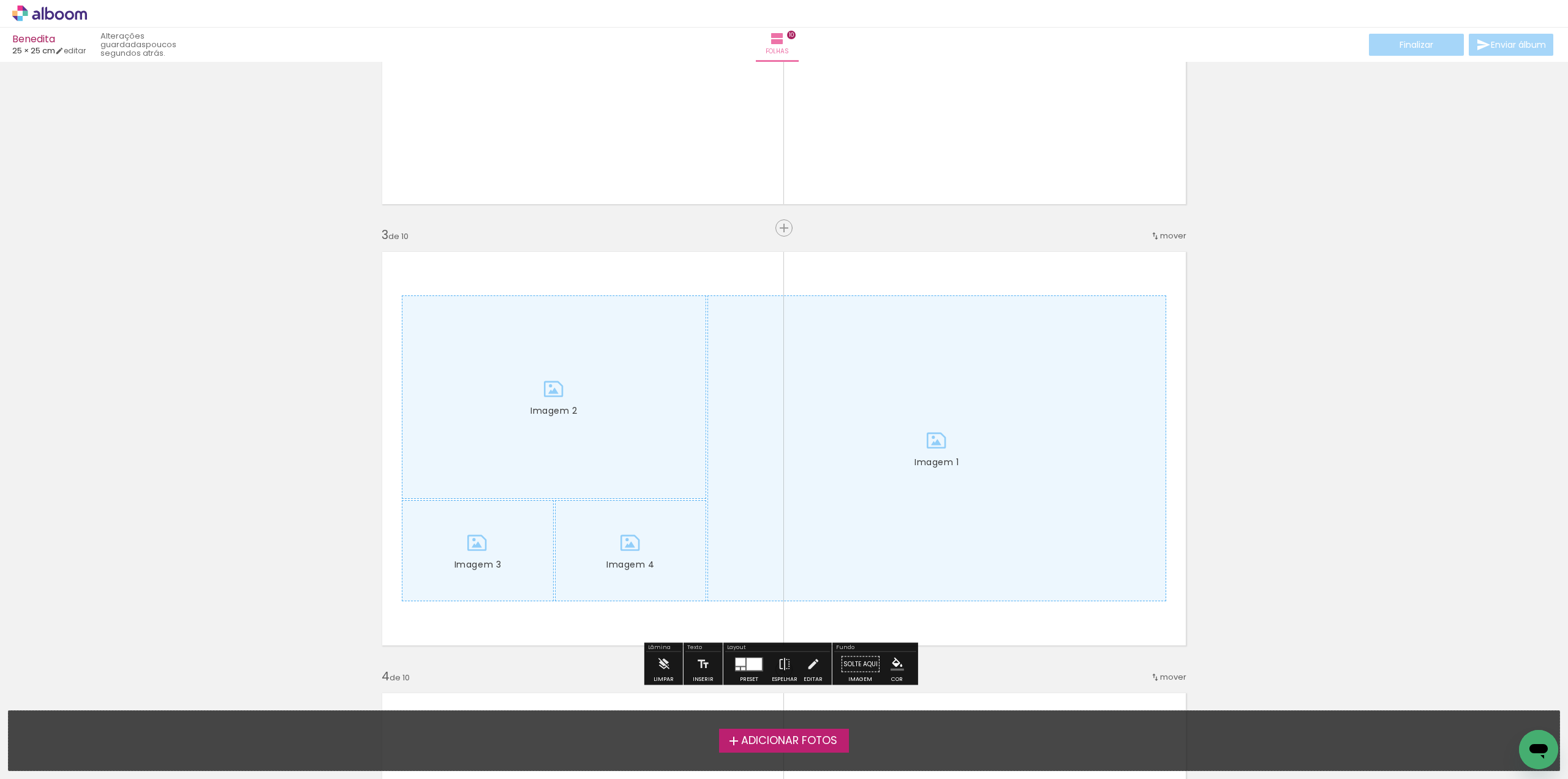
scroll to position [797, 0]
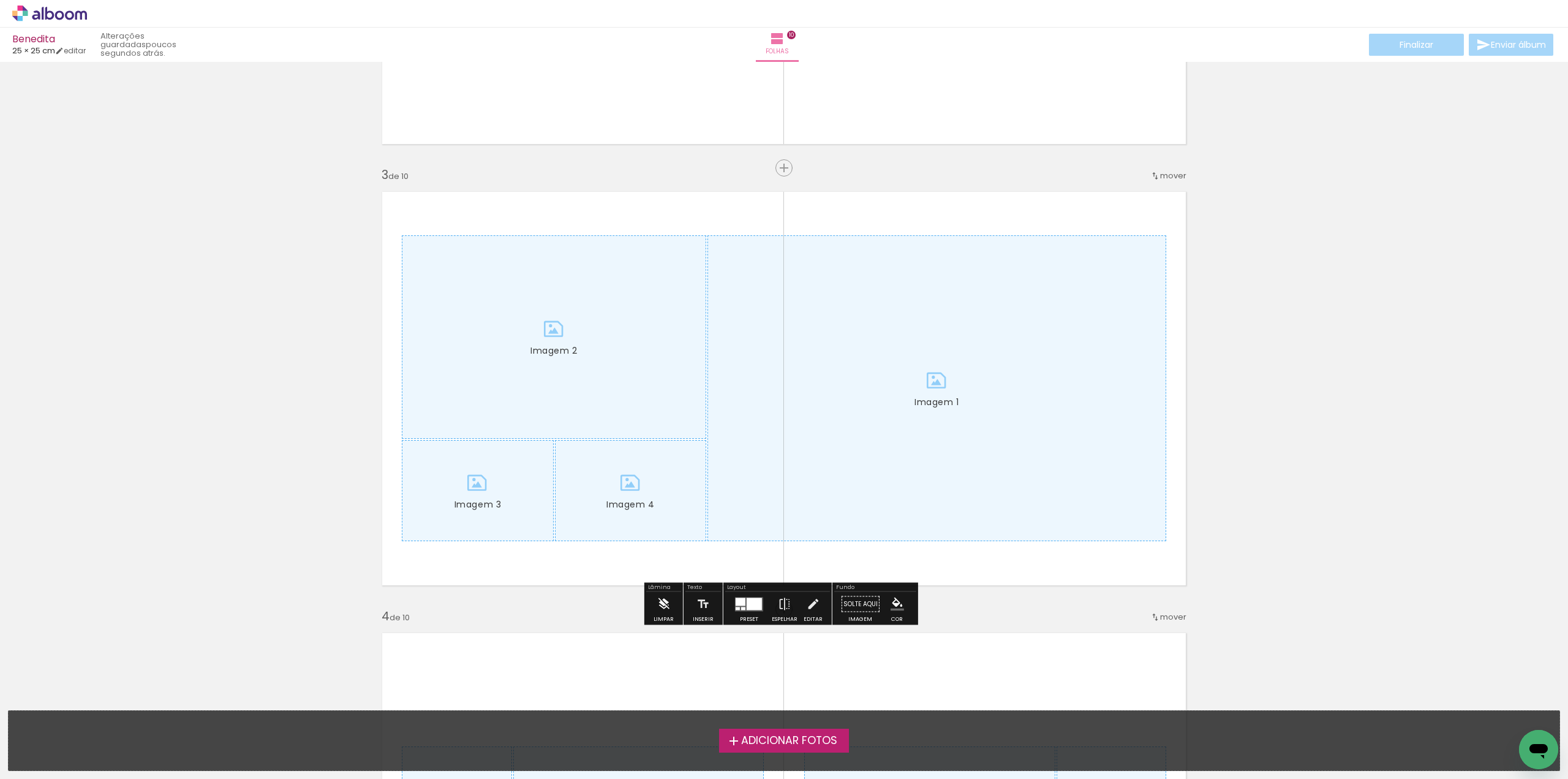
click at [661, 603] on iron-icon at bounding box center [664, 604] width 14 height 25
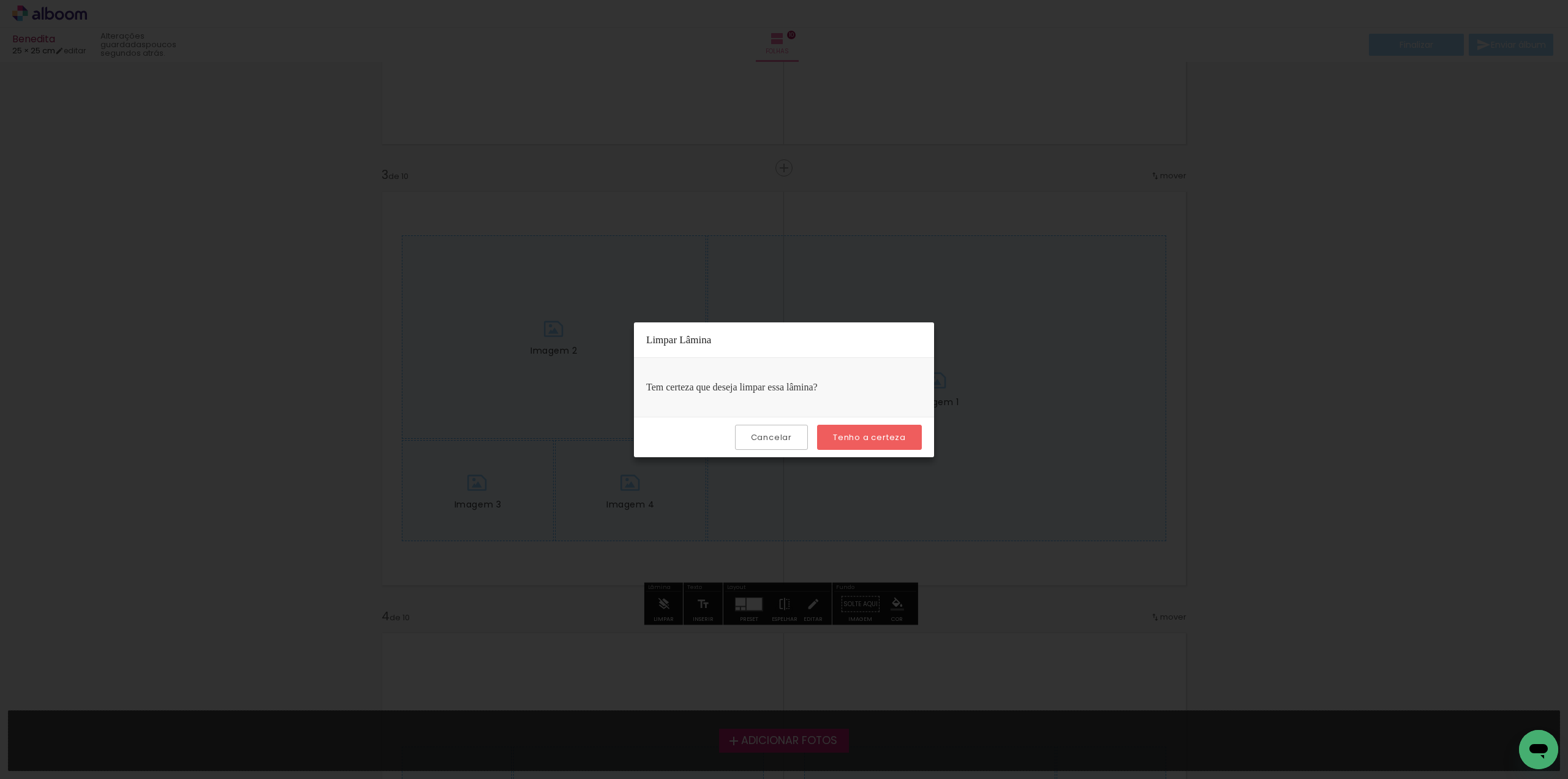
click at [0, 0] on slot "Tenho a certeza" at bounding box center [0, 0] width 0 height 0
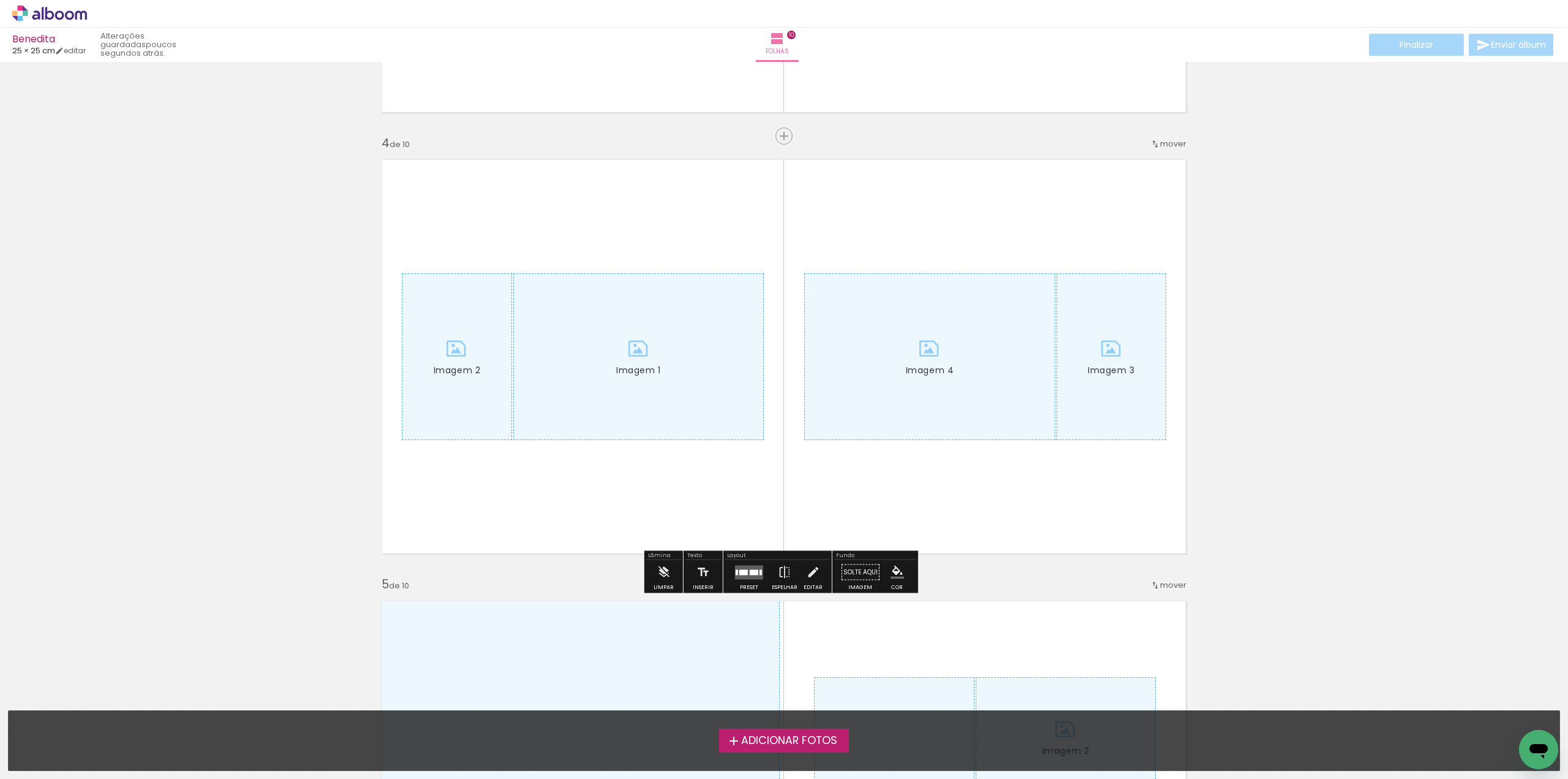
scroll to position [1288, 0]
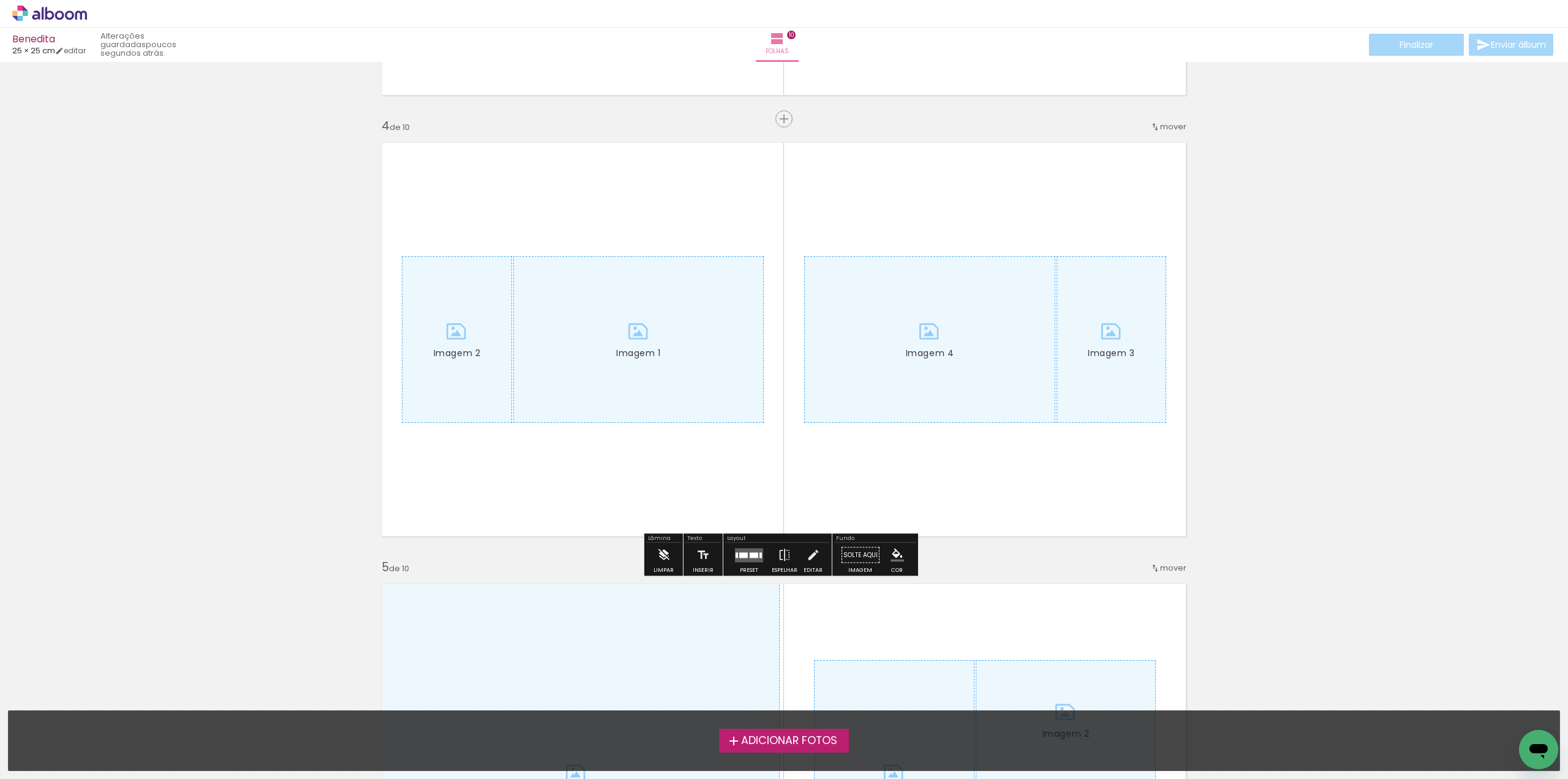
click at [663, 551] on iron-icon at bounding box center [664, 556] width 14 height 25
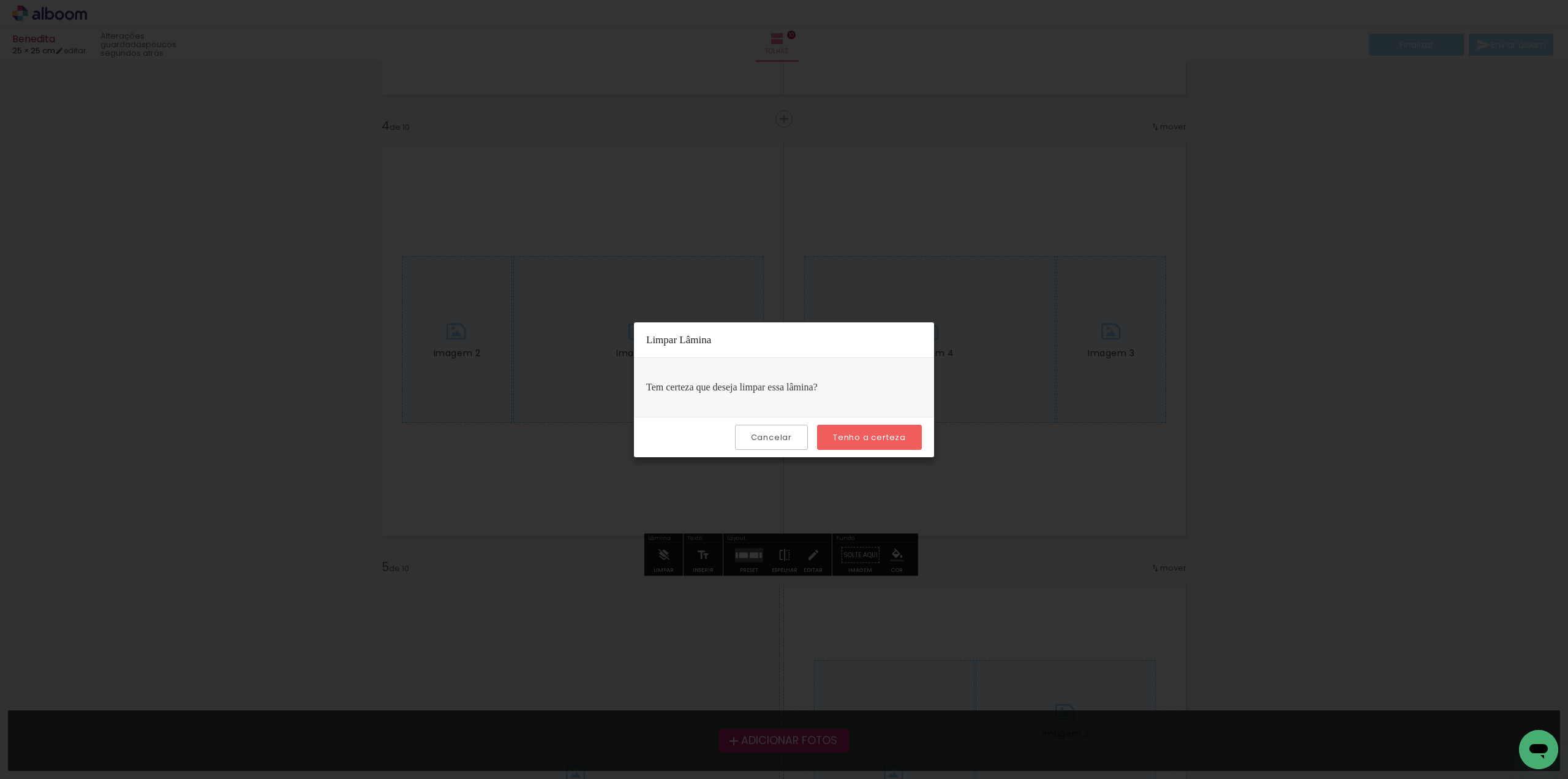
click at [858, 444] on paper-button "Tenho a certeza" at bounding box center [869, 437] width 105 height 25
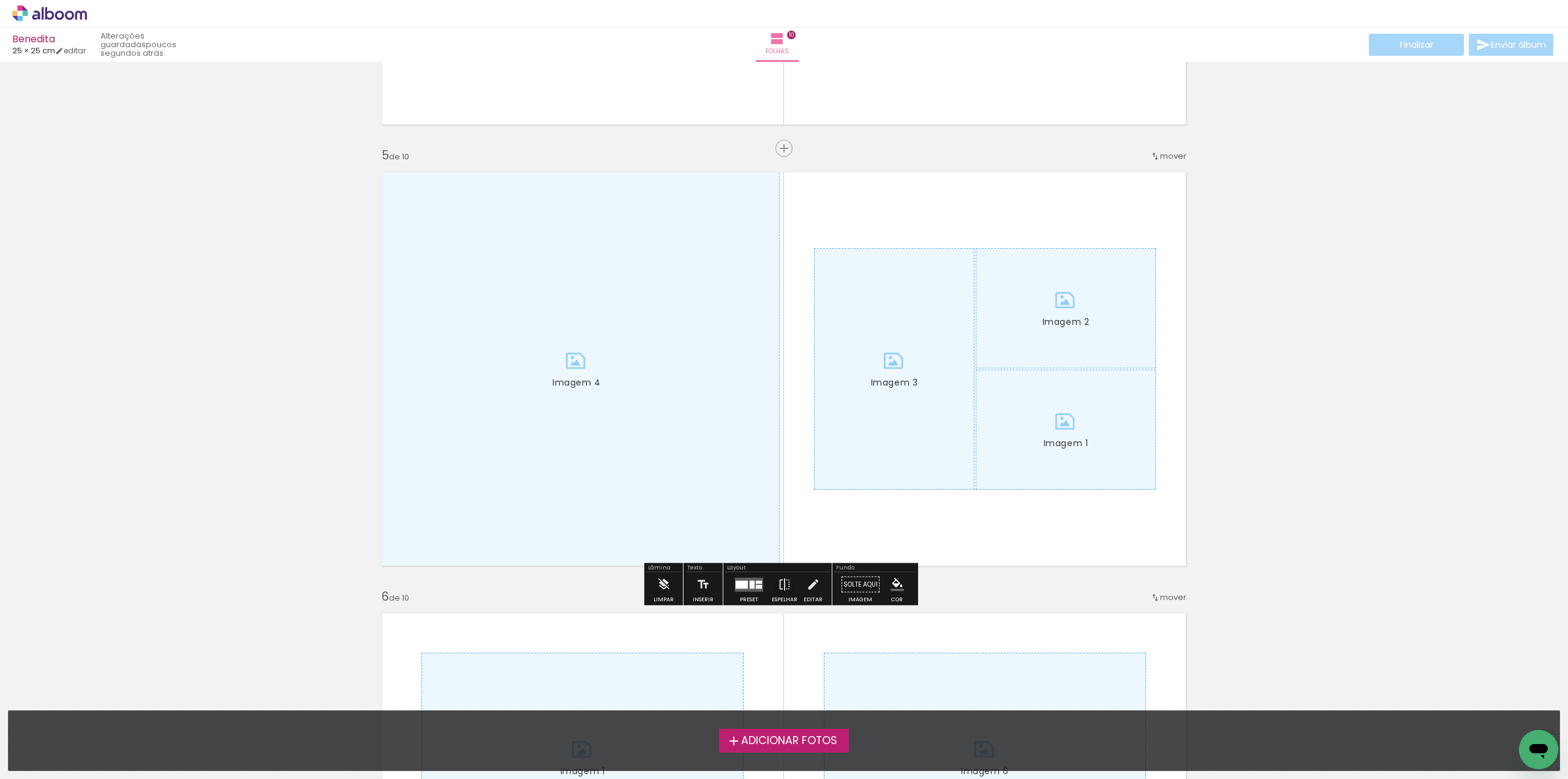
scroll to position [1777, 0]
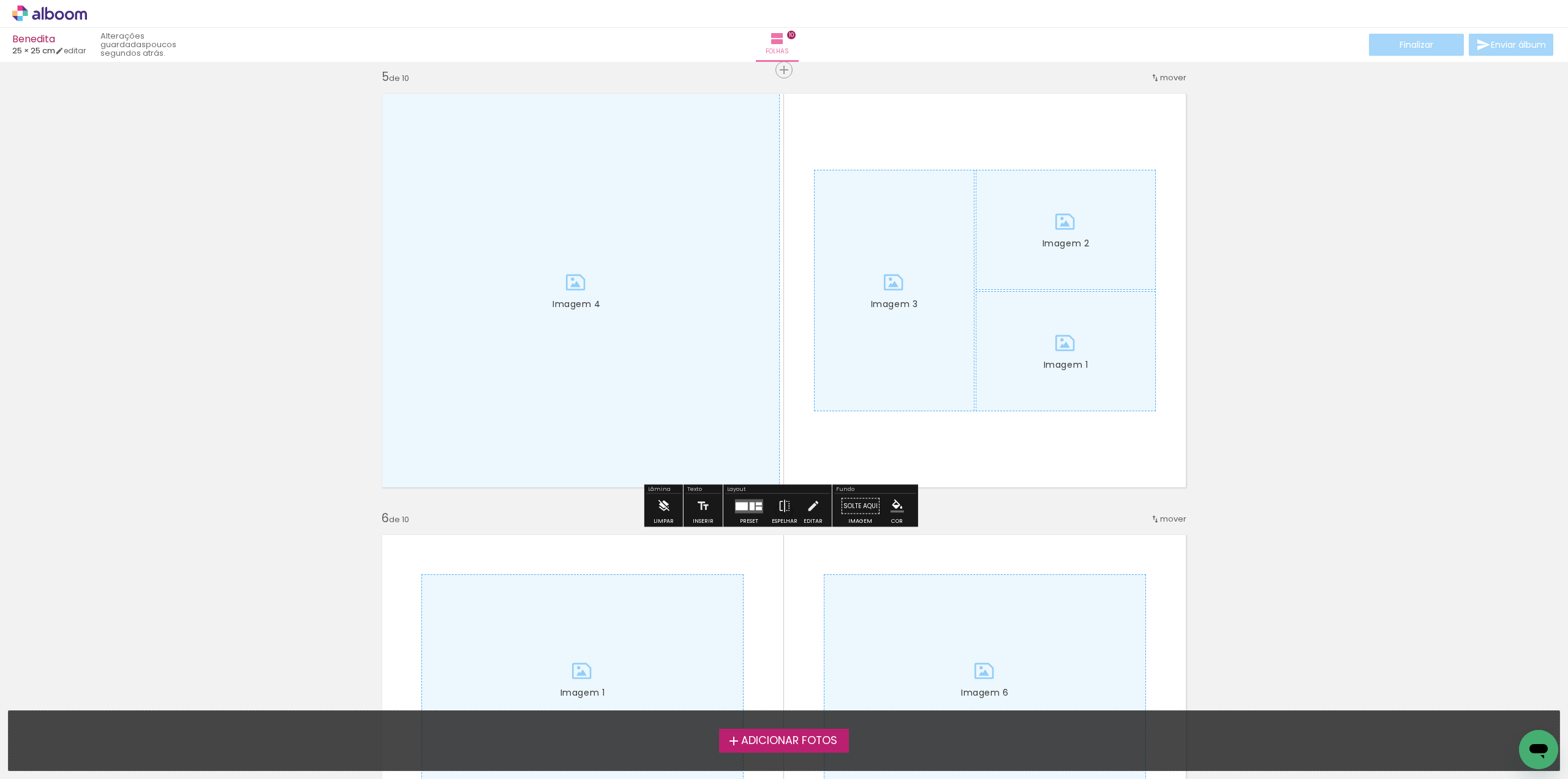
click at [669, 507] on iron-icon at bounding box center [664, 506] width 14 height 25
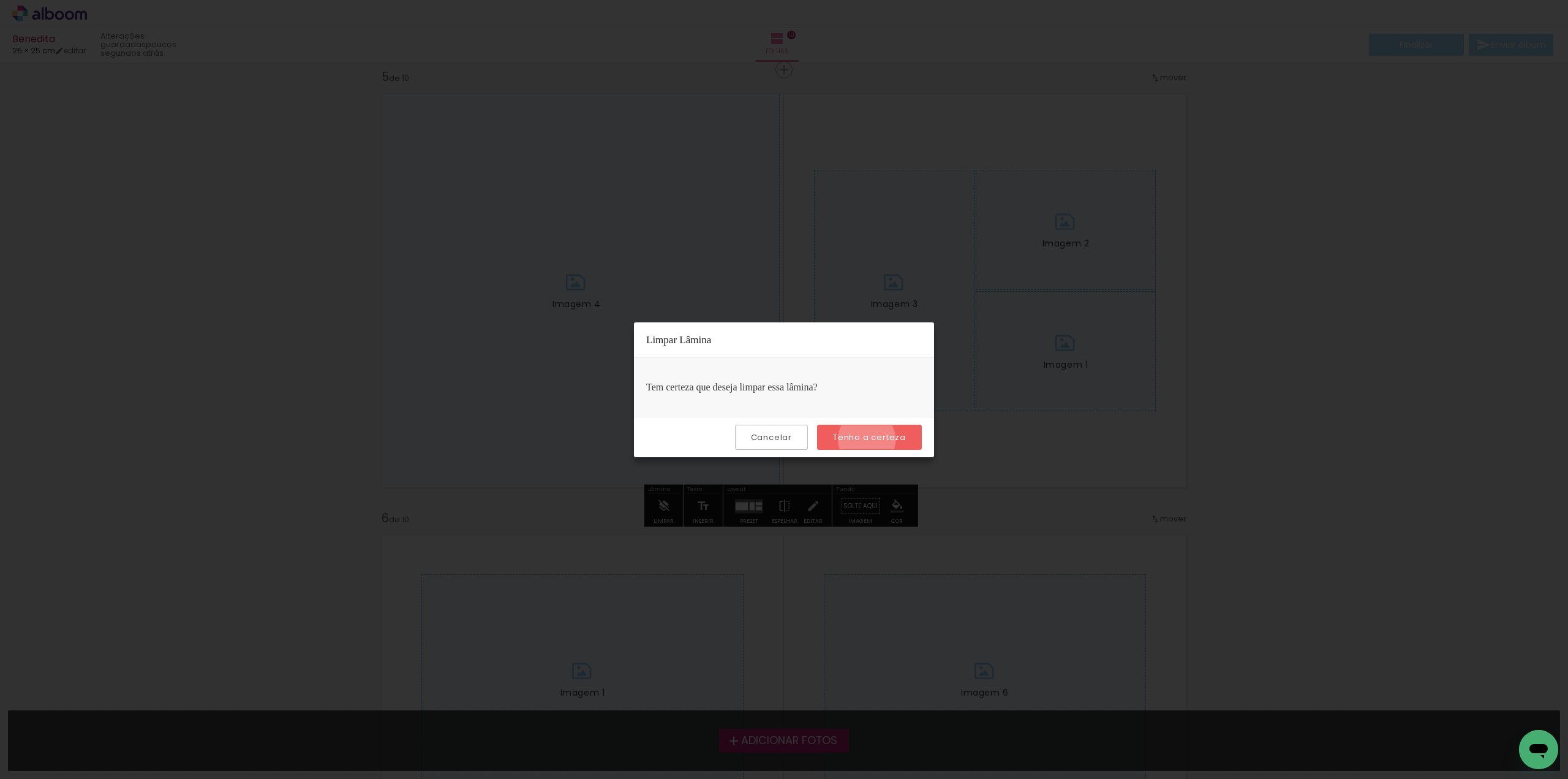
click at [0, 0] on slot "Tenho a certeza" at bounding box center [0, 0] width 0 height 0
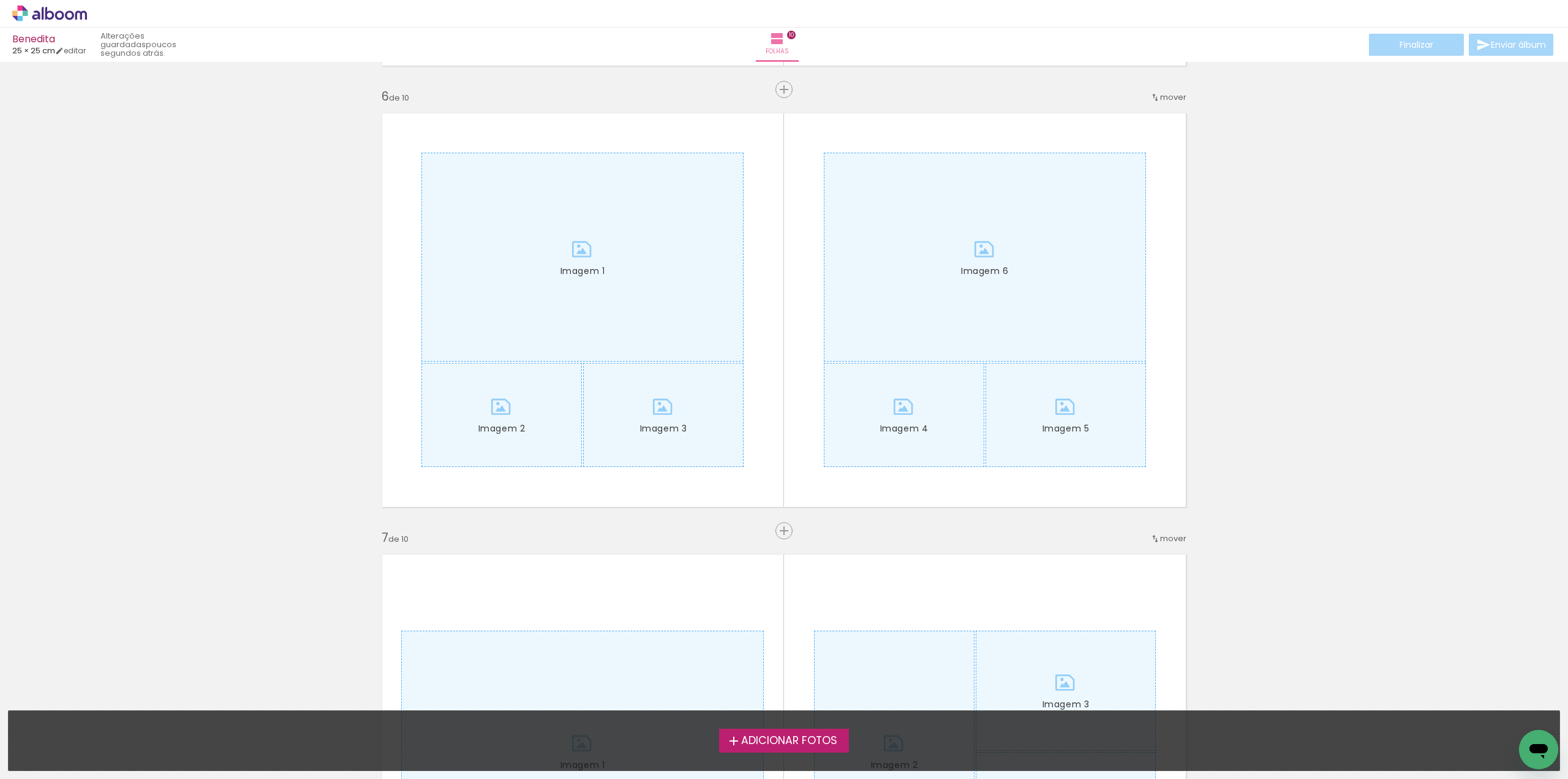
scroll to position [2207, 0]
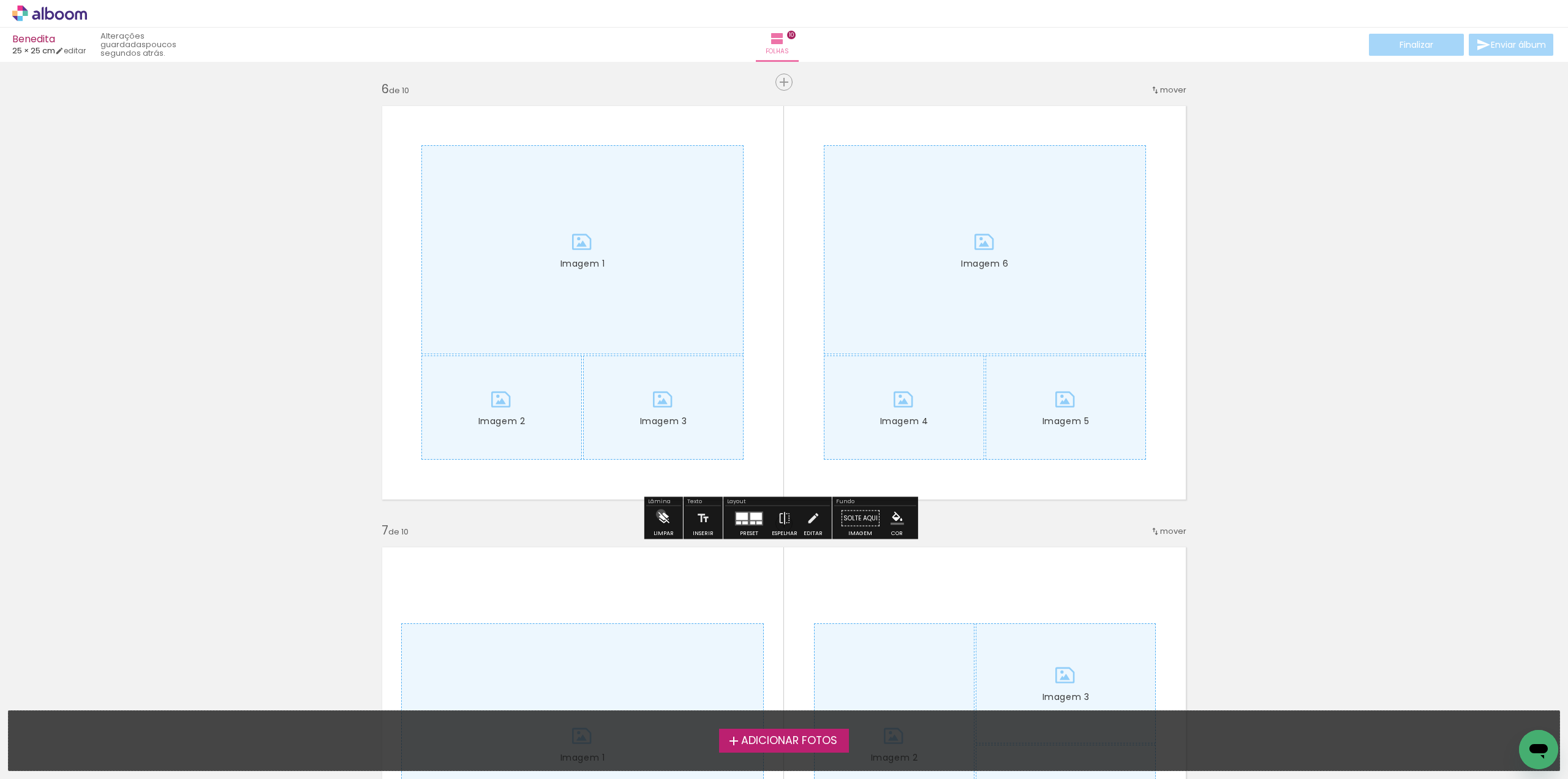
click at [661, 515] on iron-icon at bounding box center [664, 519] width 14 height 25
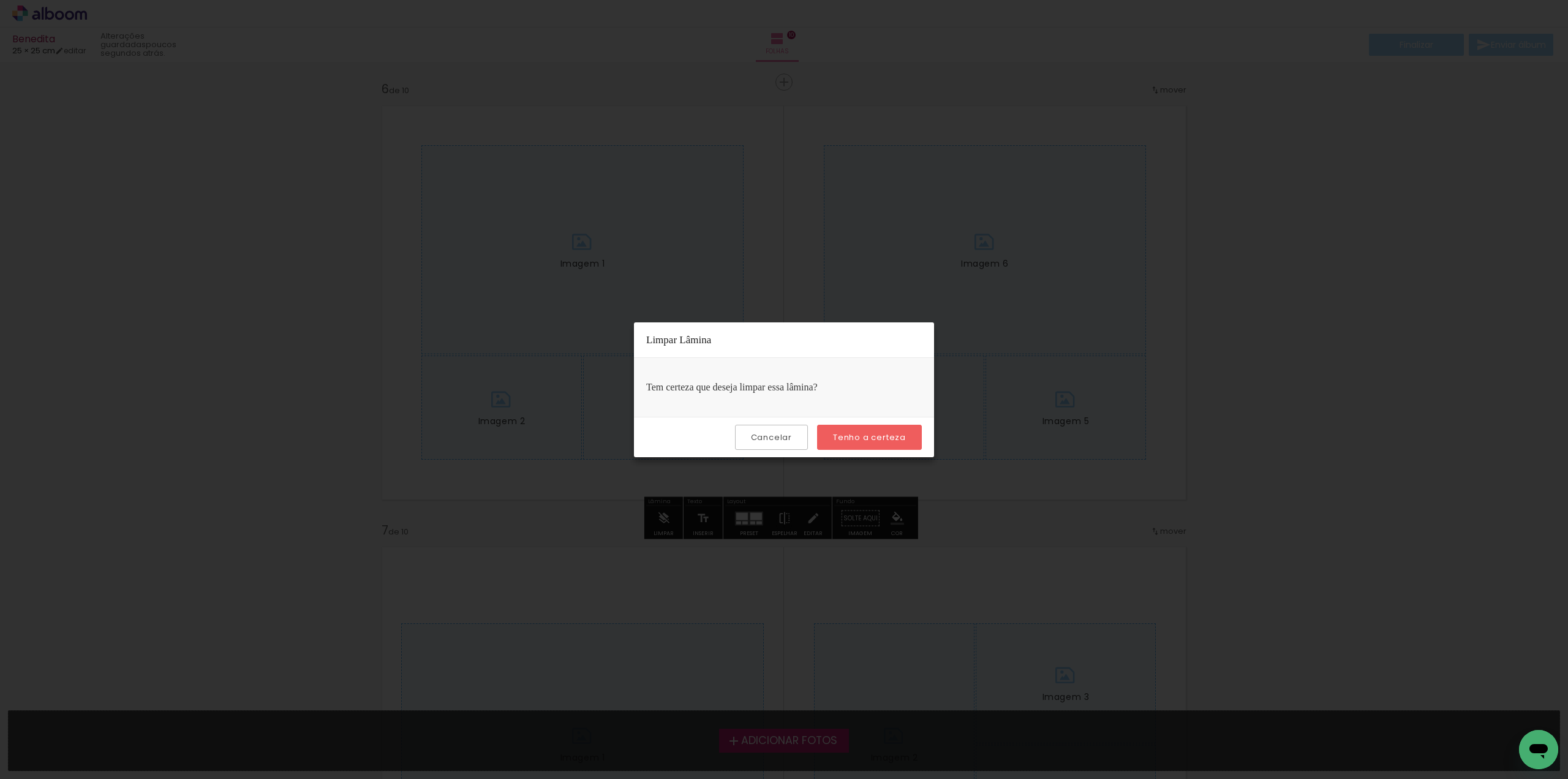
click at [0, 0] on slot "Tenho a certeza" at bounding box center [0, 0] width 0 height 0
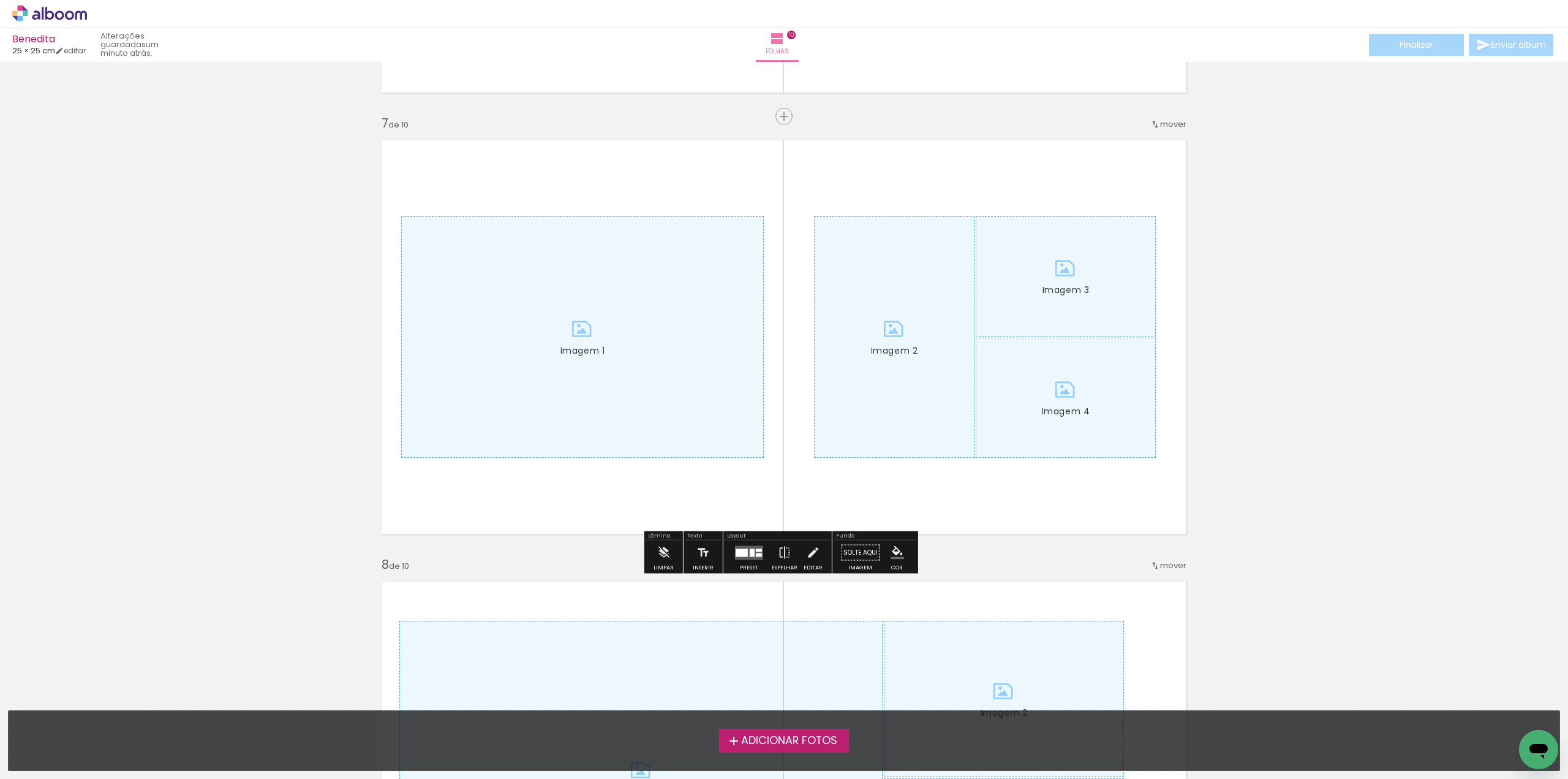
scroll to position [2636, 0]
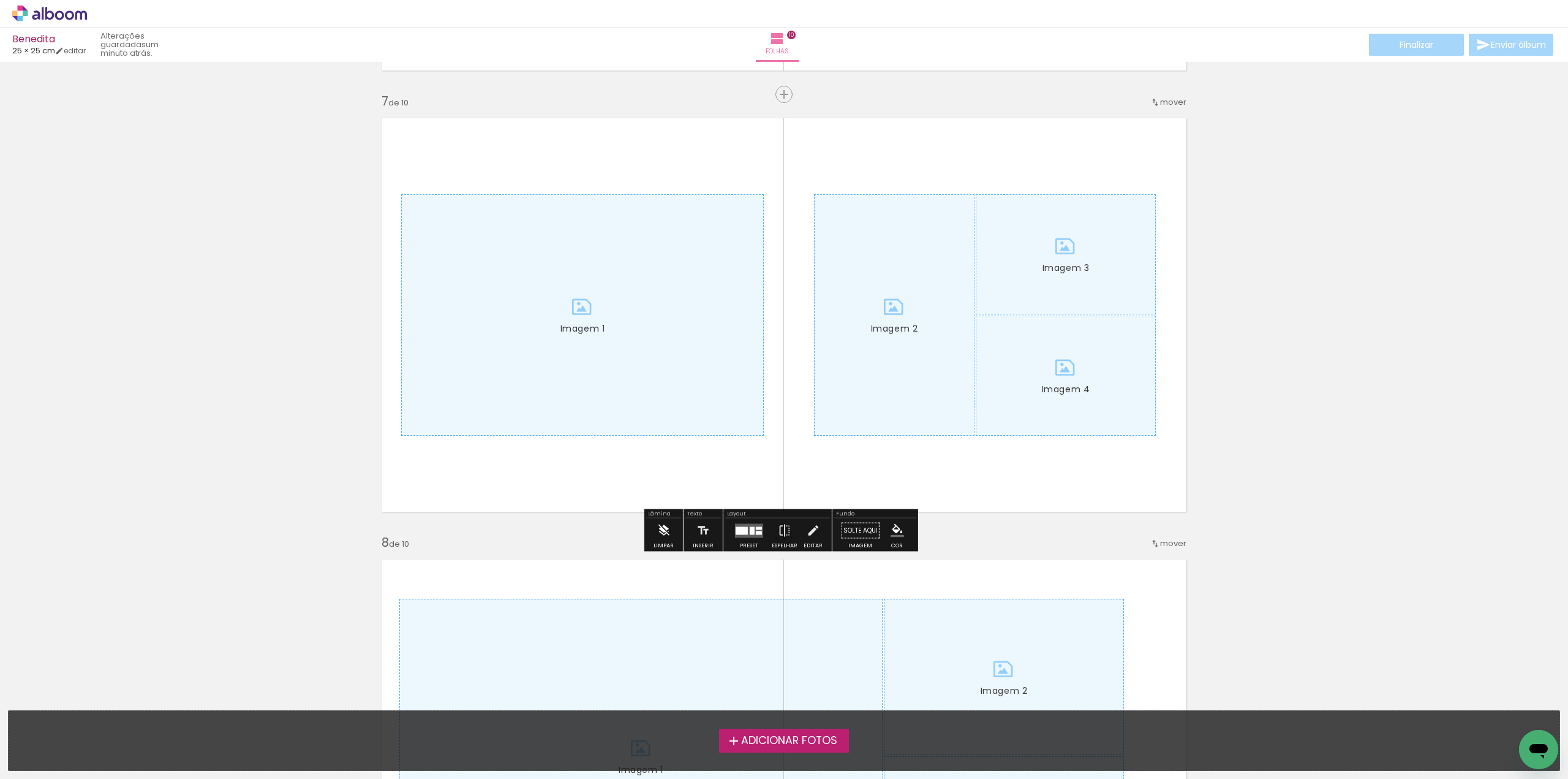
click at [667, 528] on iron-icon at bounding box center [664, 531] width 14 height 25
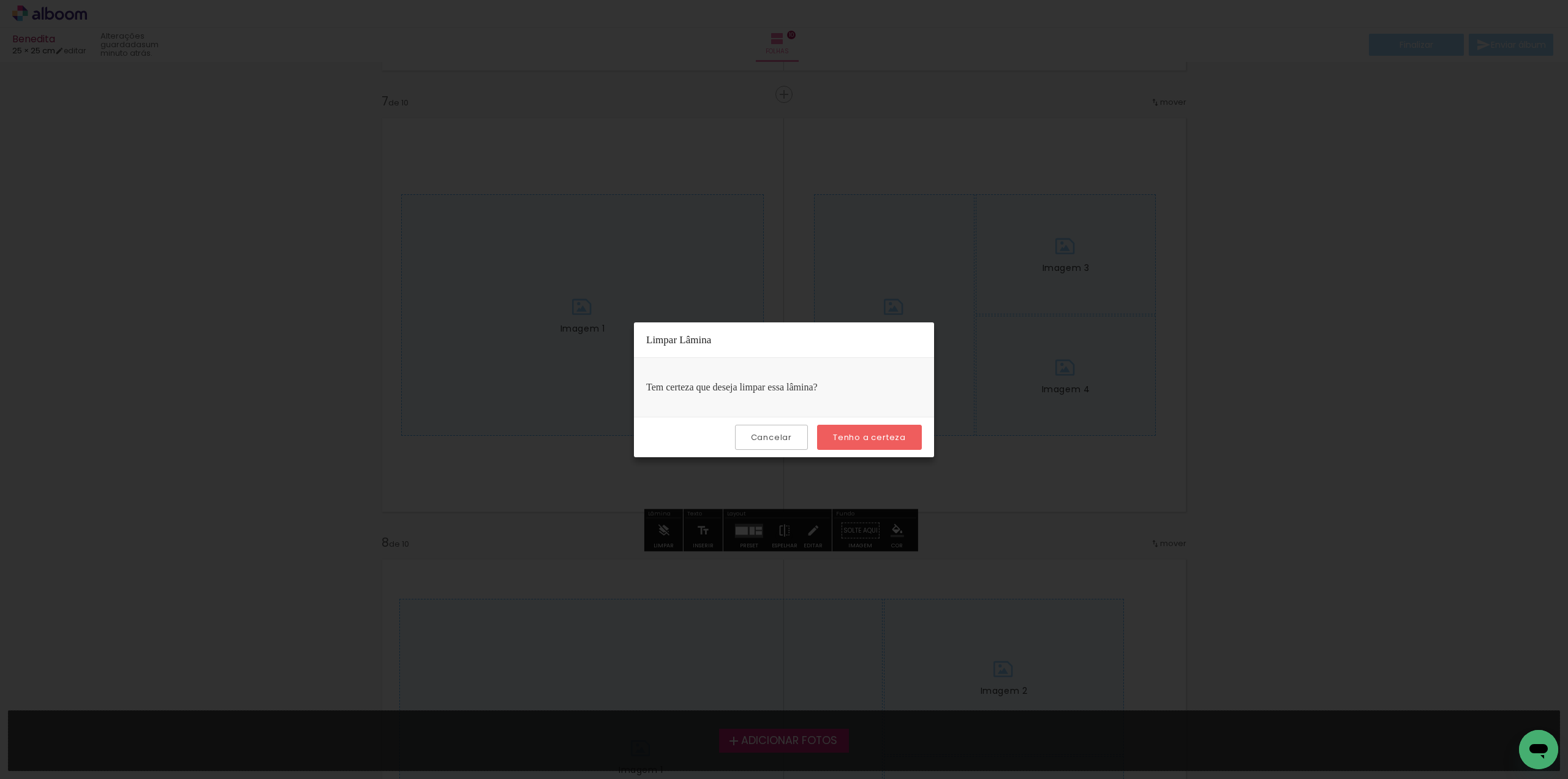
click at [833, 443] on paper-button "Tenho a certeza" at bounding box center [869, 437] width 105 height 25
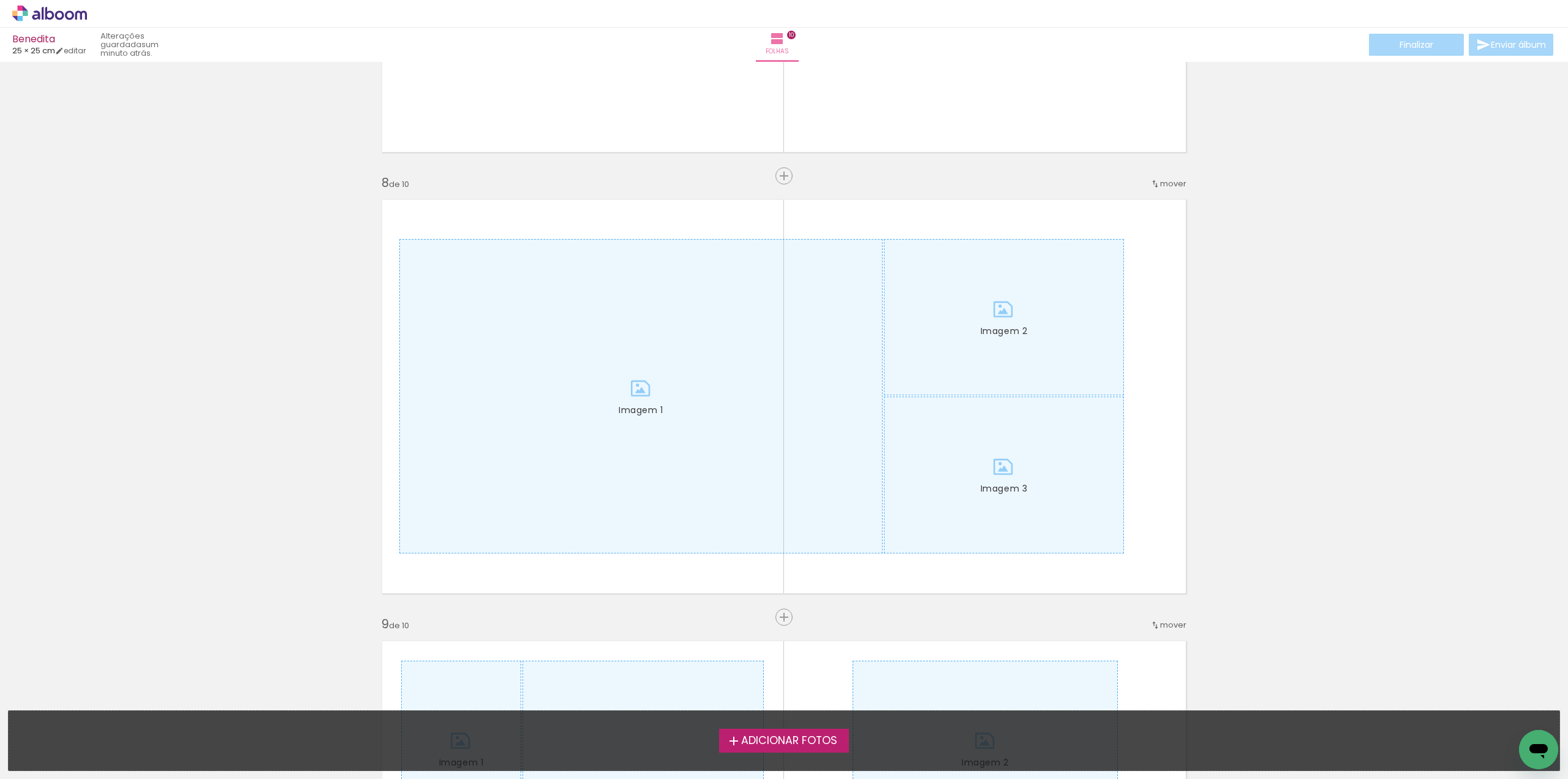
scroll to position [3004, 0]
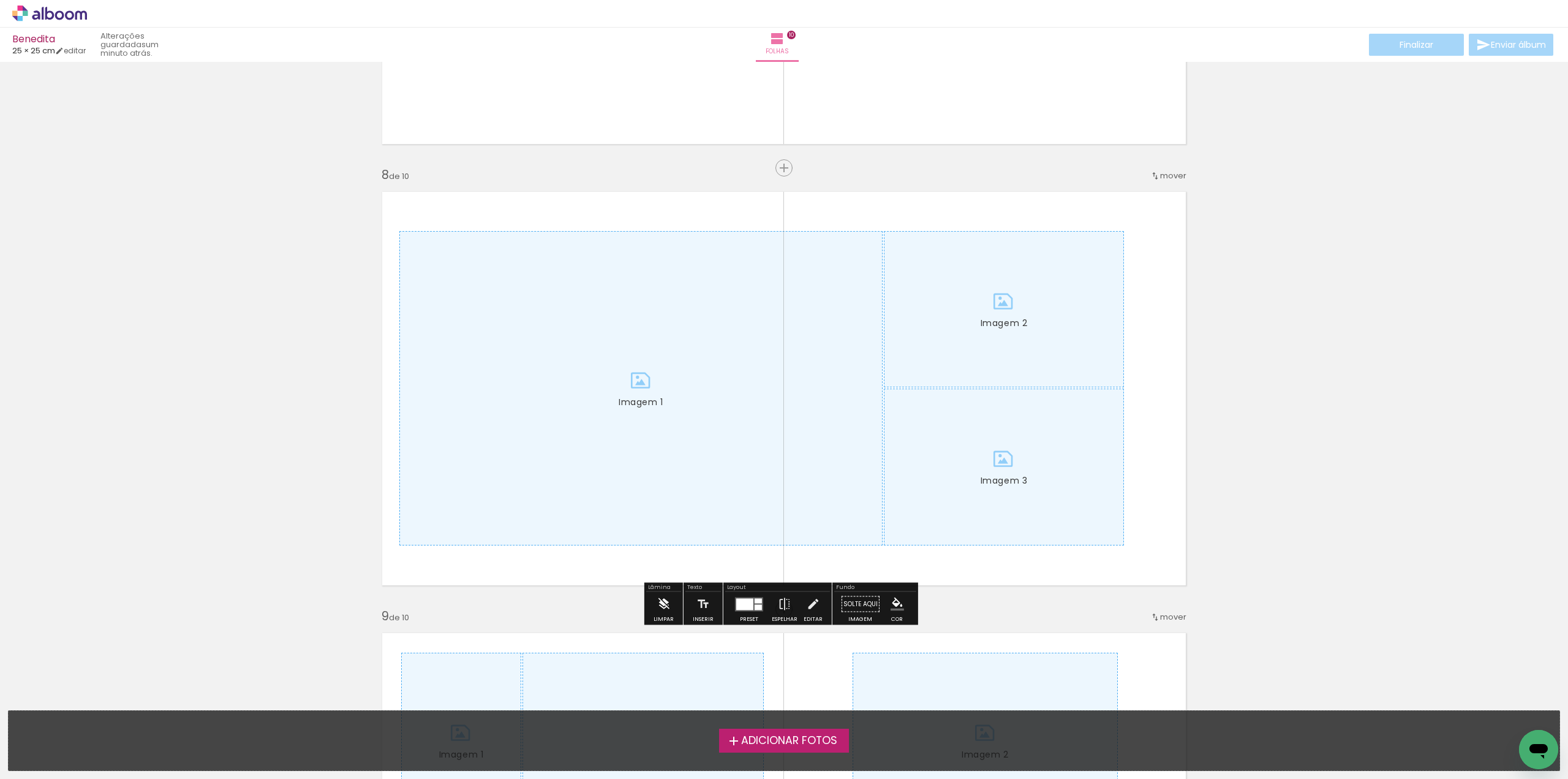
click at [667, 598] on iron-icon at bounding box center [664, 604] width 14 height 25
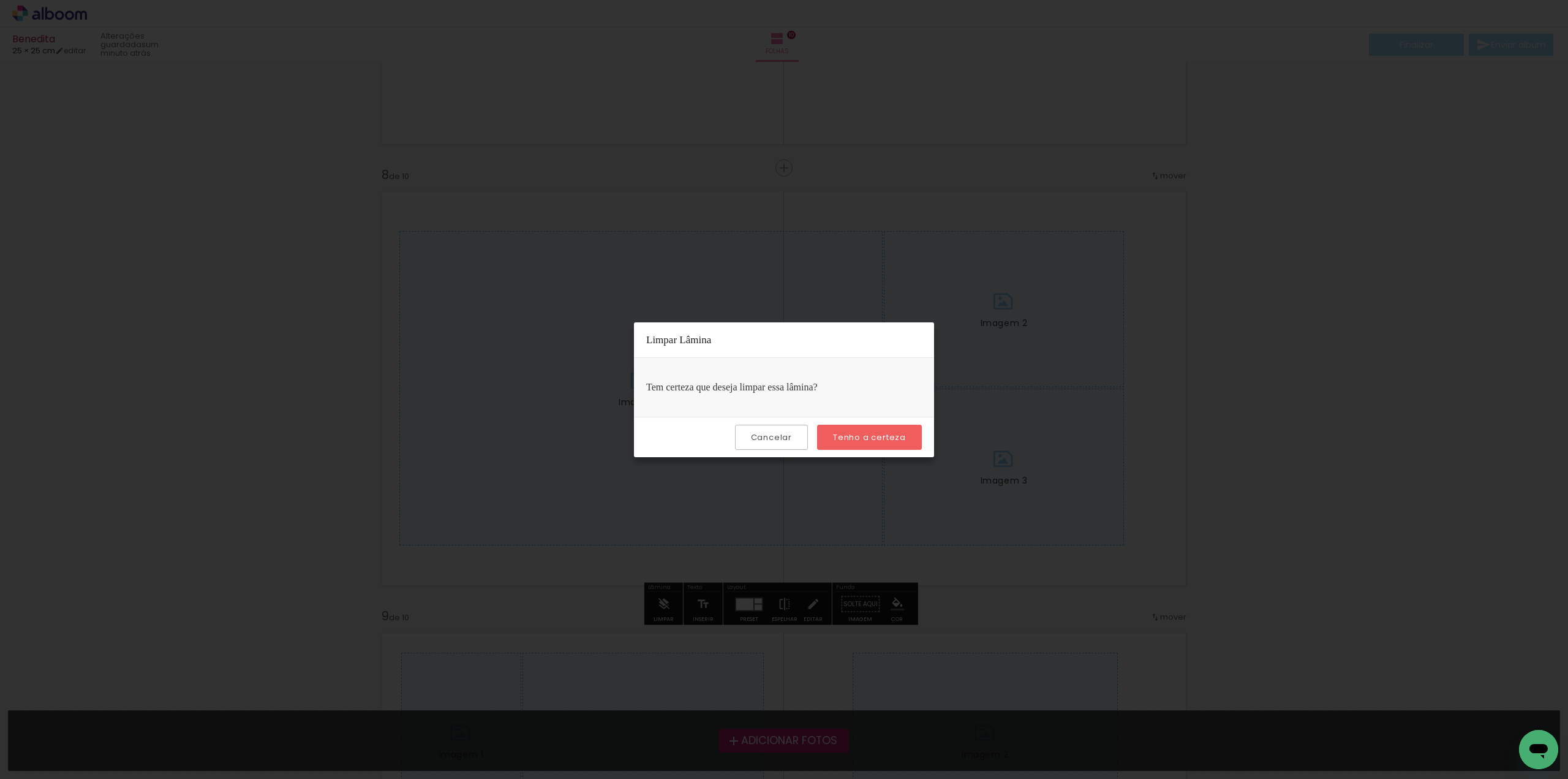
click at [0, 0] on slot "Tenho a certeza" at bounding box center [0, 0] width 0 height 0
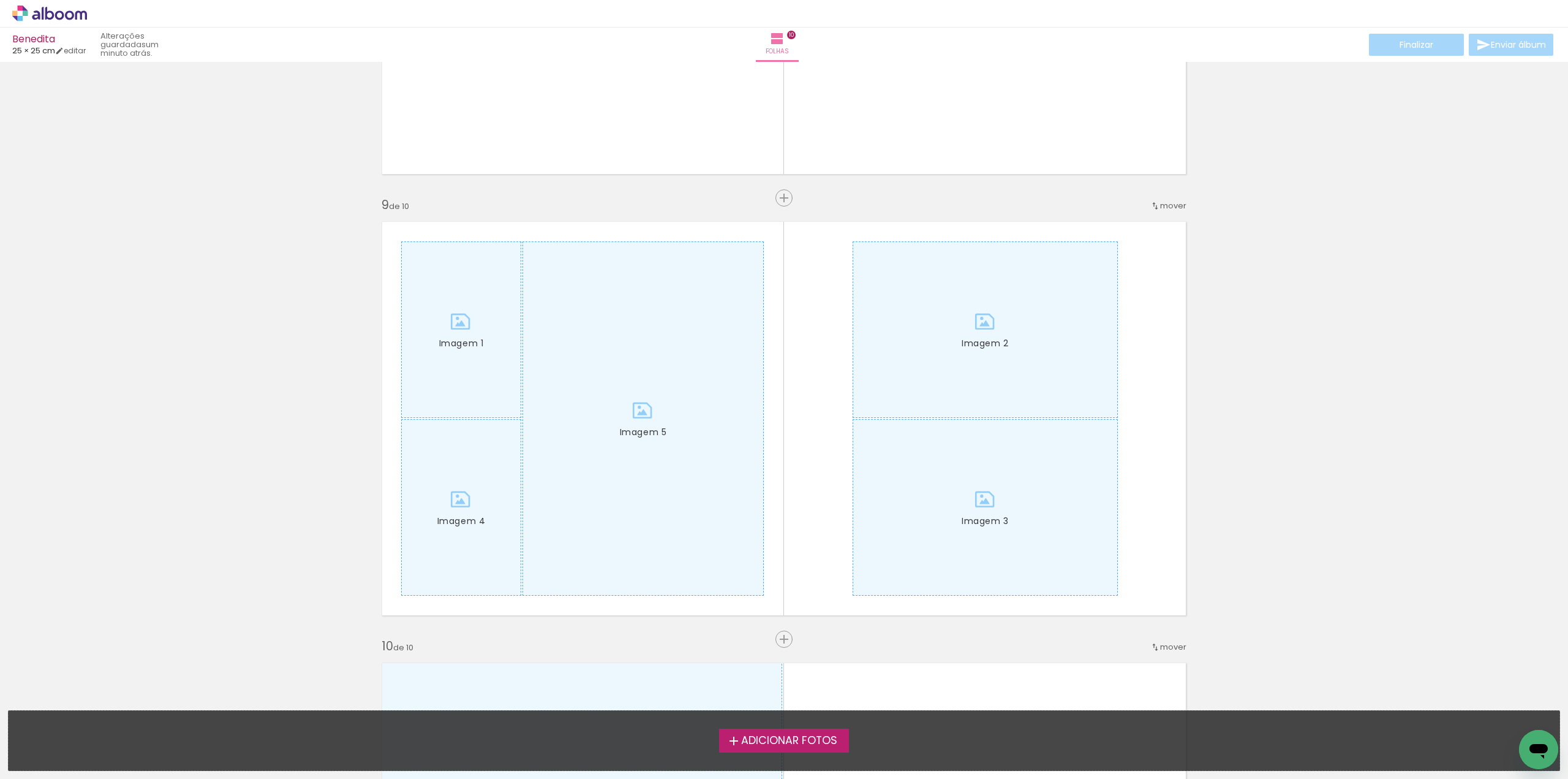
scroll to position [3433, 0]
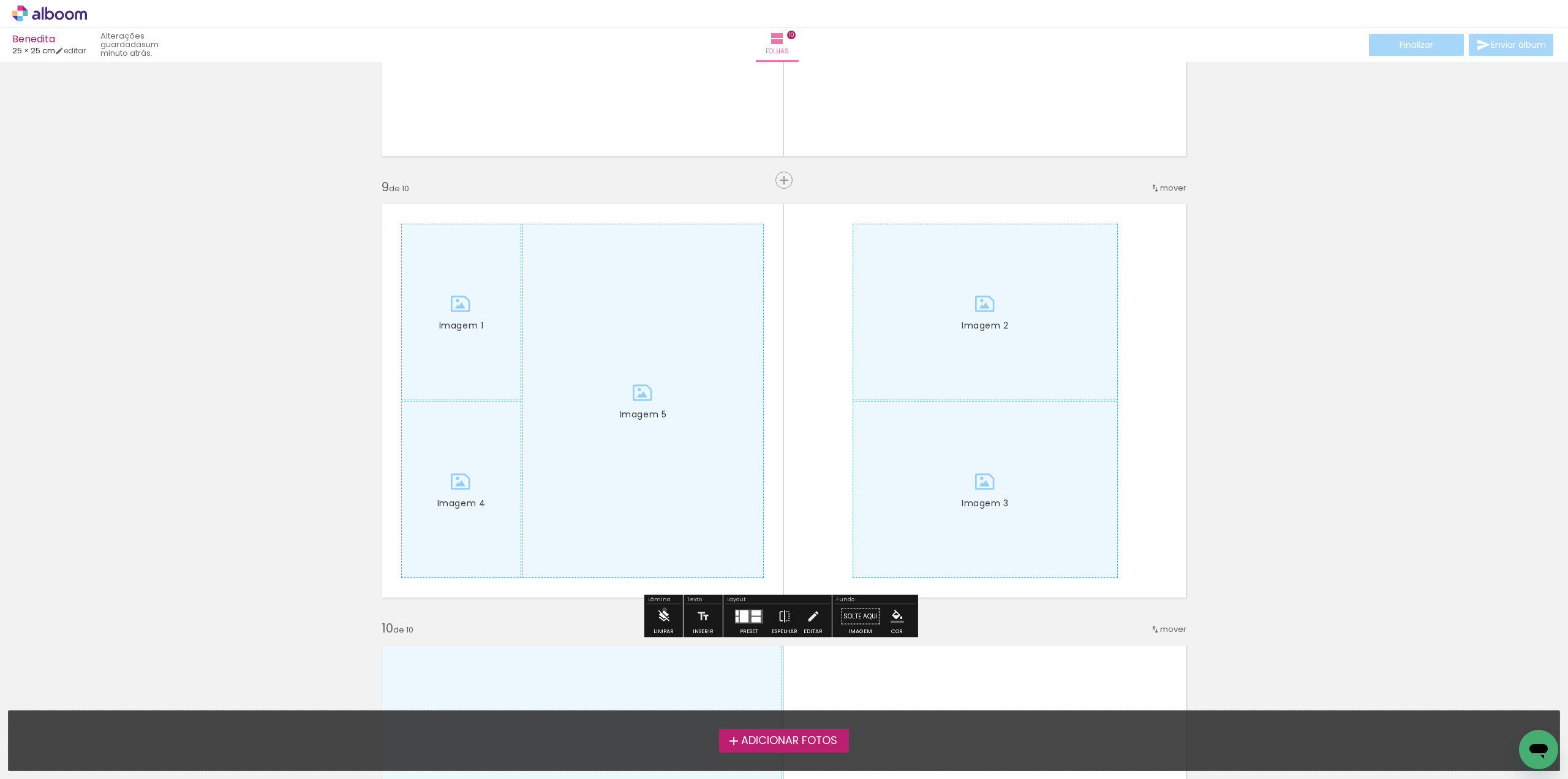
click at [665, 610] on iron-icon at bounding box center [664, 616] width 14 height 25
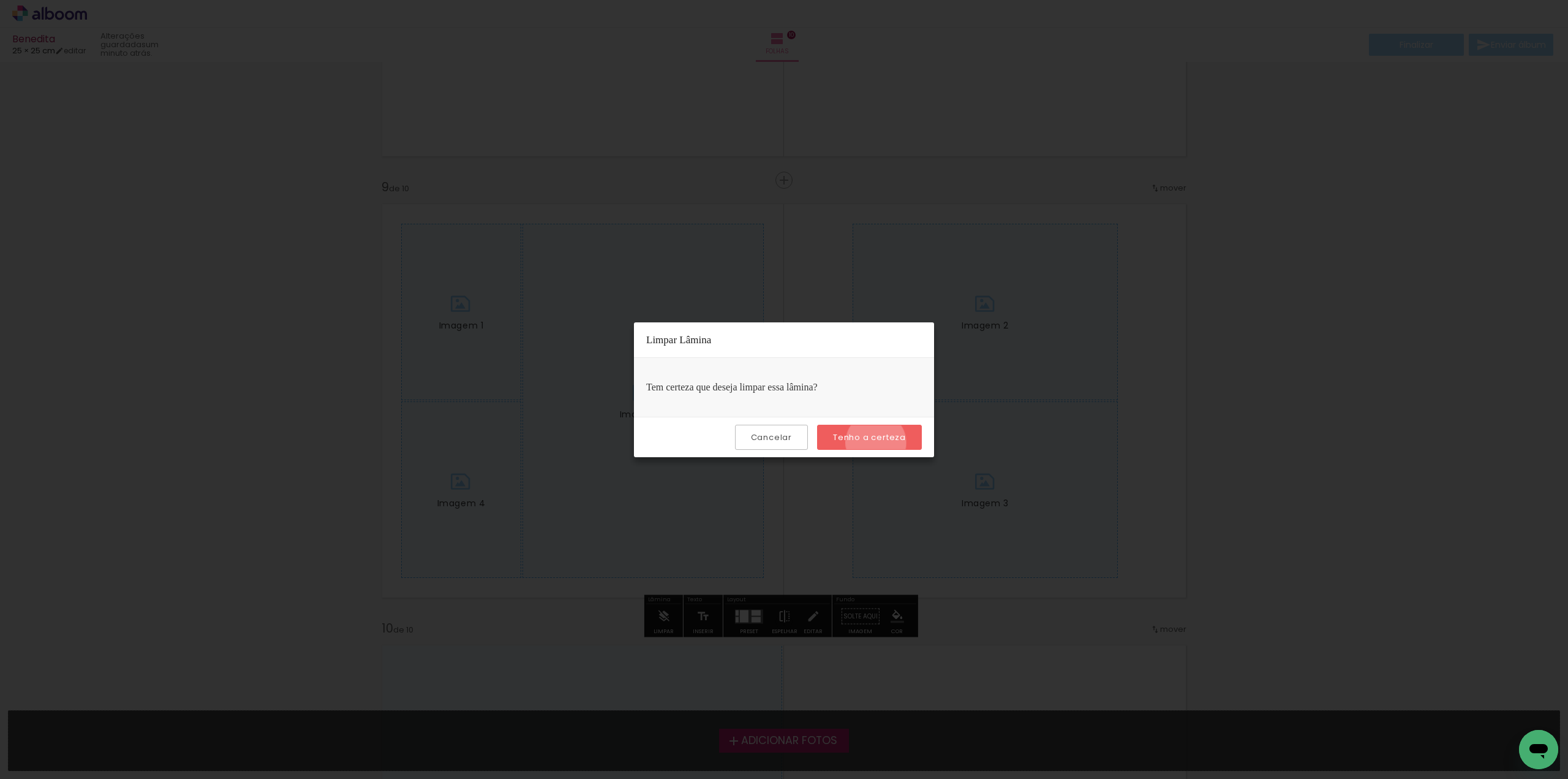
click at [0, 0] on slot "Tenho a certeza" at bounding box center [0, 0] width 0 height 0
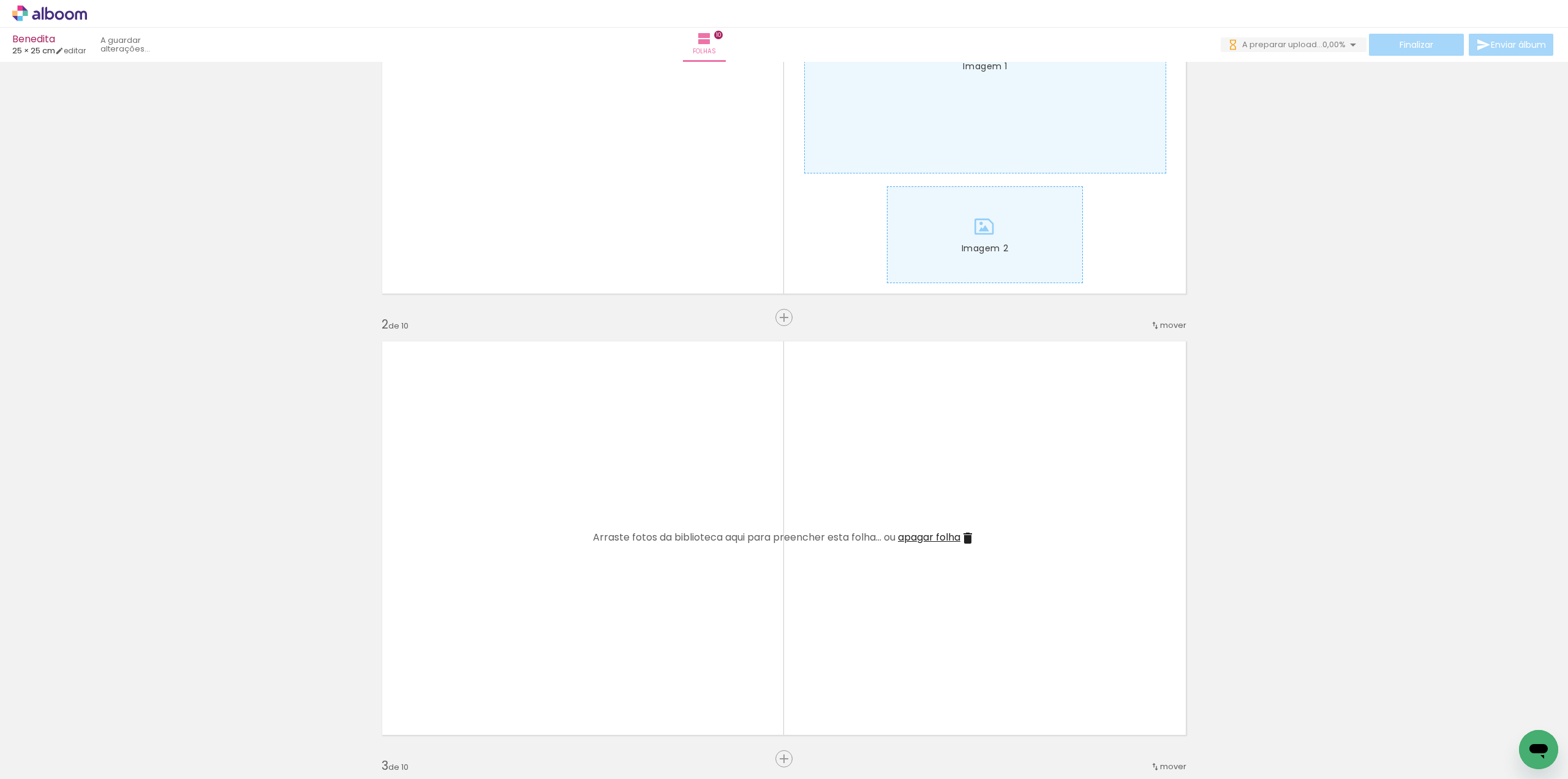
scroll to position [245, 0]
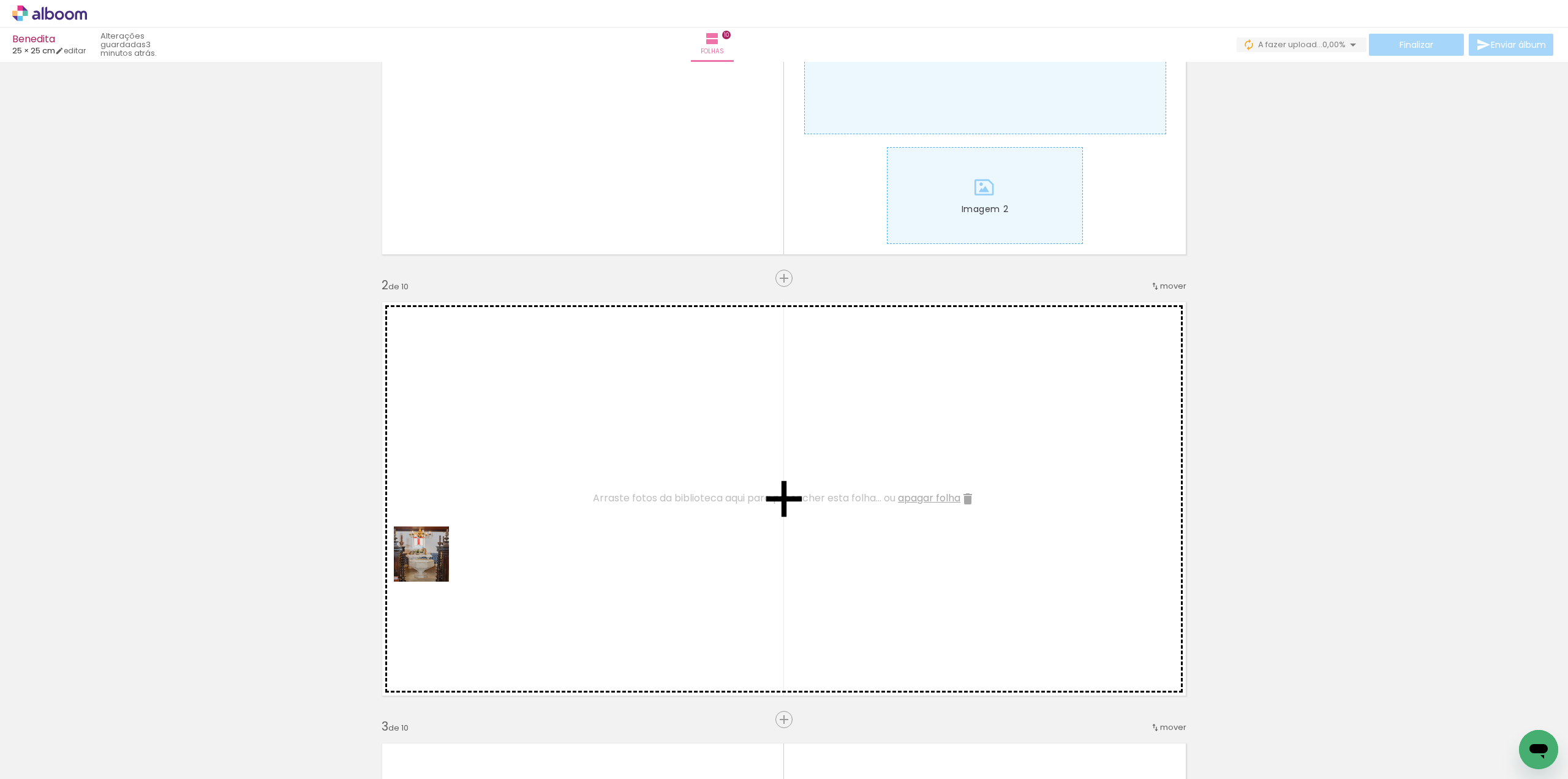
drag, startPoint x: 133, startPoint y: 724, endPoint x: 454, endPoint y: 549, distance: 365.6
click at [454, 549] on quentale-workspace at bounding box center [784, 389] width 1568 height 779
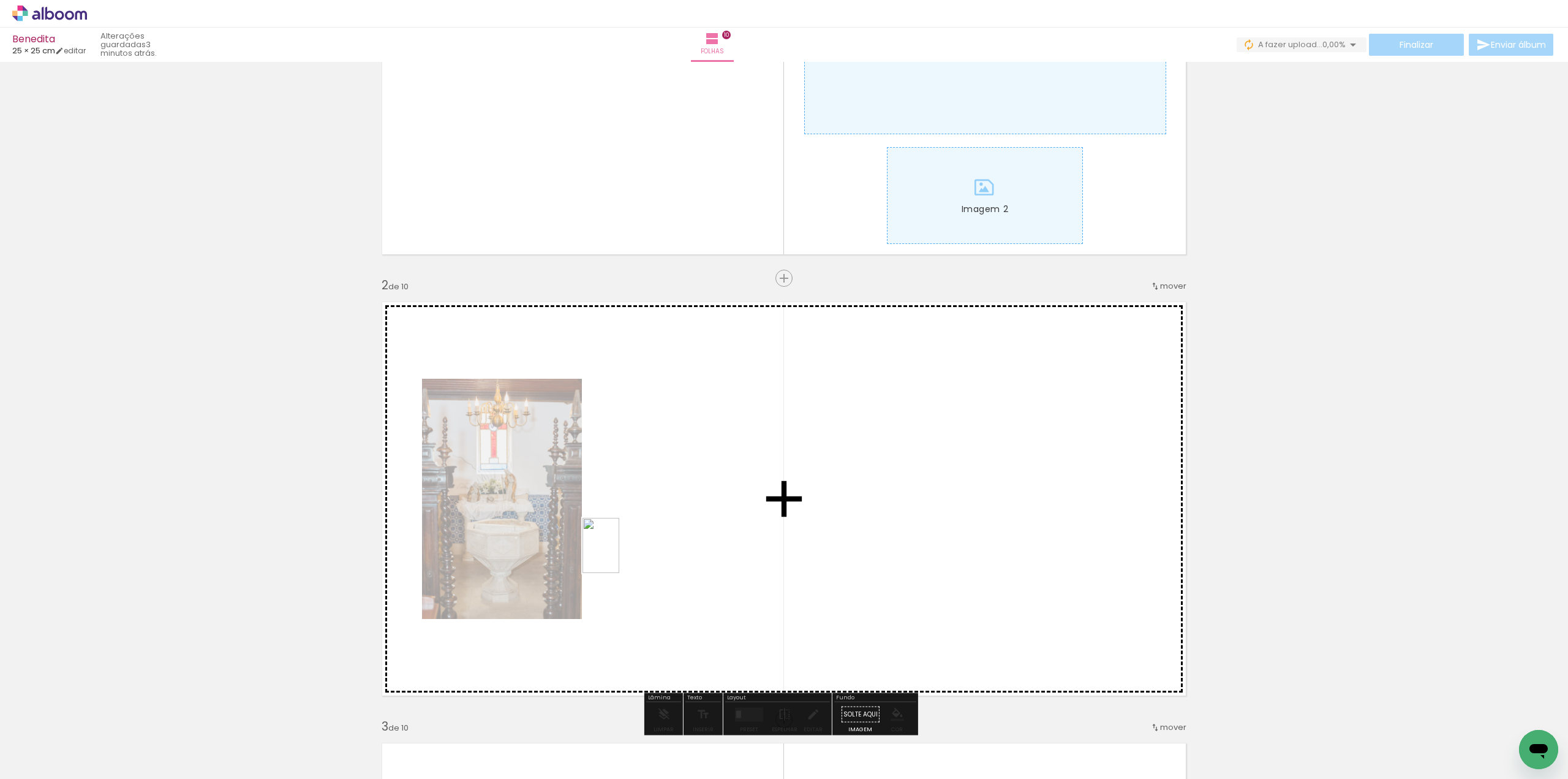
drag, startPoint x: 288, startPoint y: 680, endPoint x: 620, endPoint y: 555, distance: 354.8
click at [620, 555] on quentale-workspace at bounding box center [784, 389] width 1568 height 779
drag, startPoint x: 389, startPoint y: 724, endPoint x: 832, endPoint y: 573, distance: 468.0
click at [832, 573] on quentale-workspace at bounding box center [784, 389] width 1568 height 779
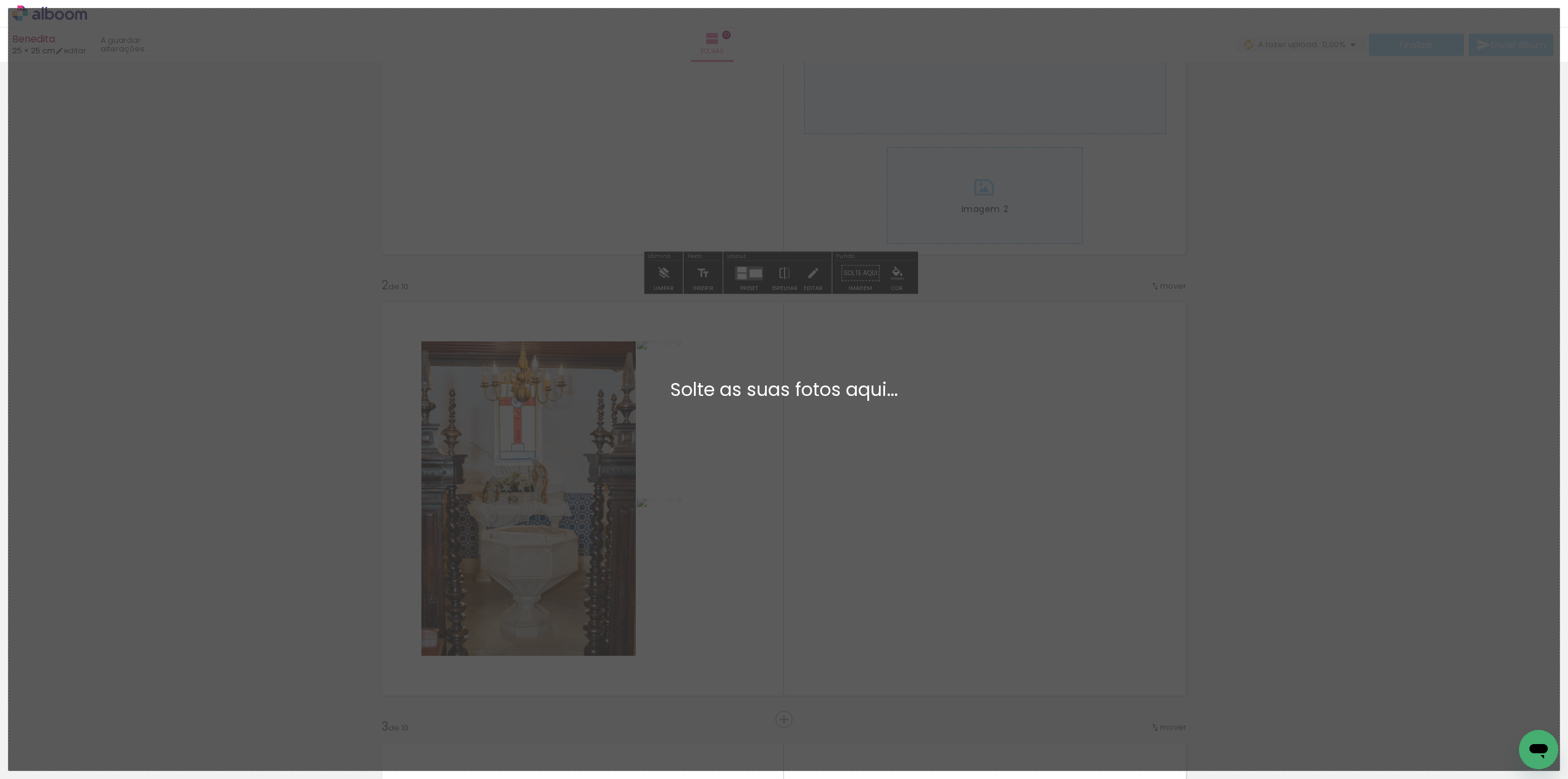
scroll to position [0, 0]
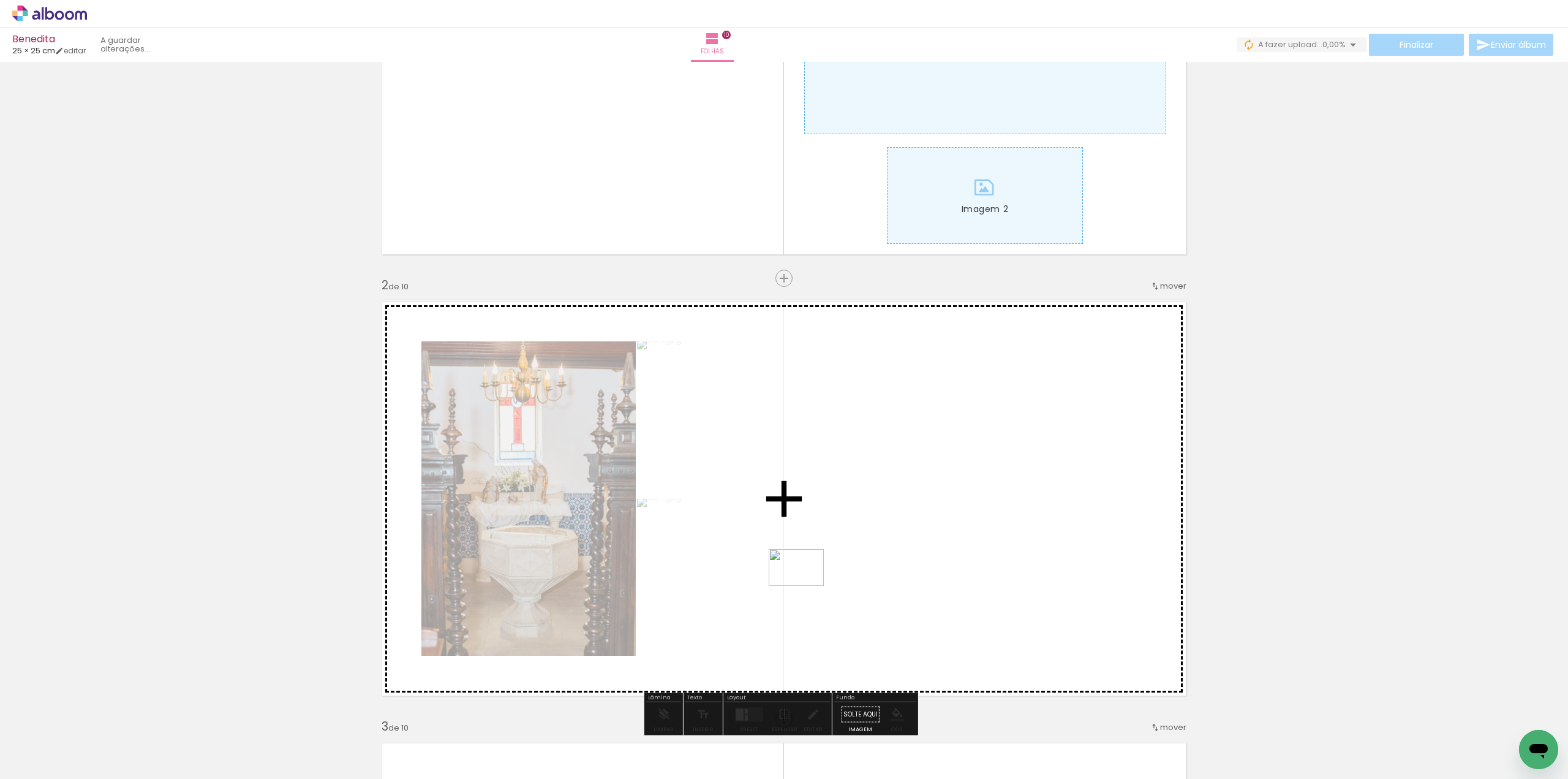
drag, startPoint x: 367, startPoint y: 740, endPoint x: 806, endPoint y: 585, distance: 465.6
click at [806, 585] on quentale-workspace at bounding box center [784, 389] width 1568 height 779
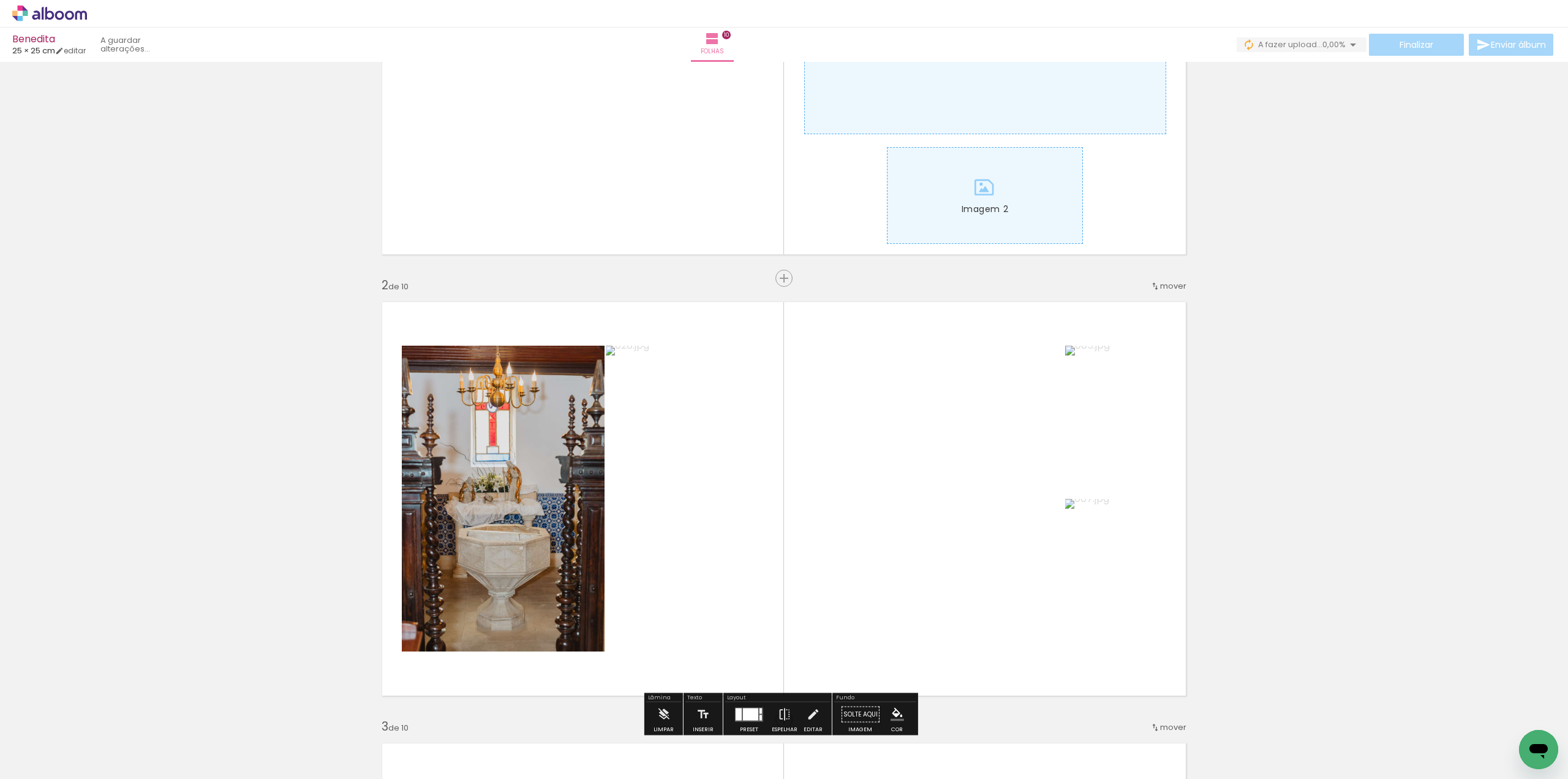
click at [63, 742] on iron-icon at bounding box center [63, 742] width 10 height 10
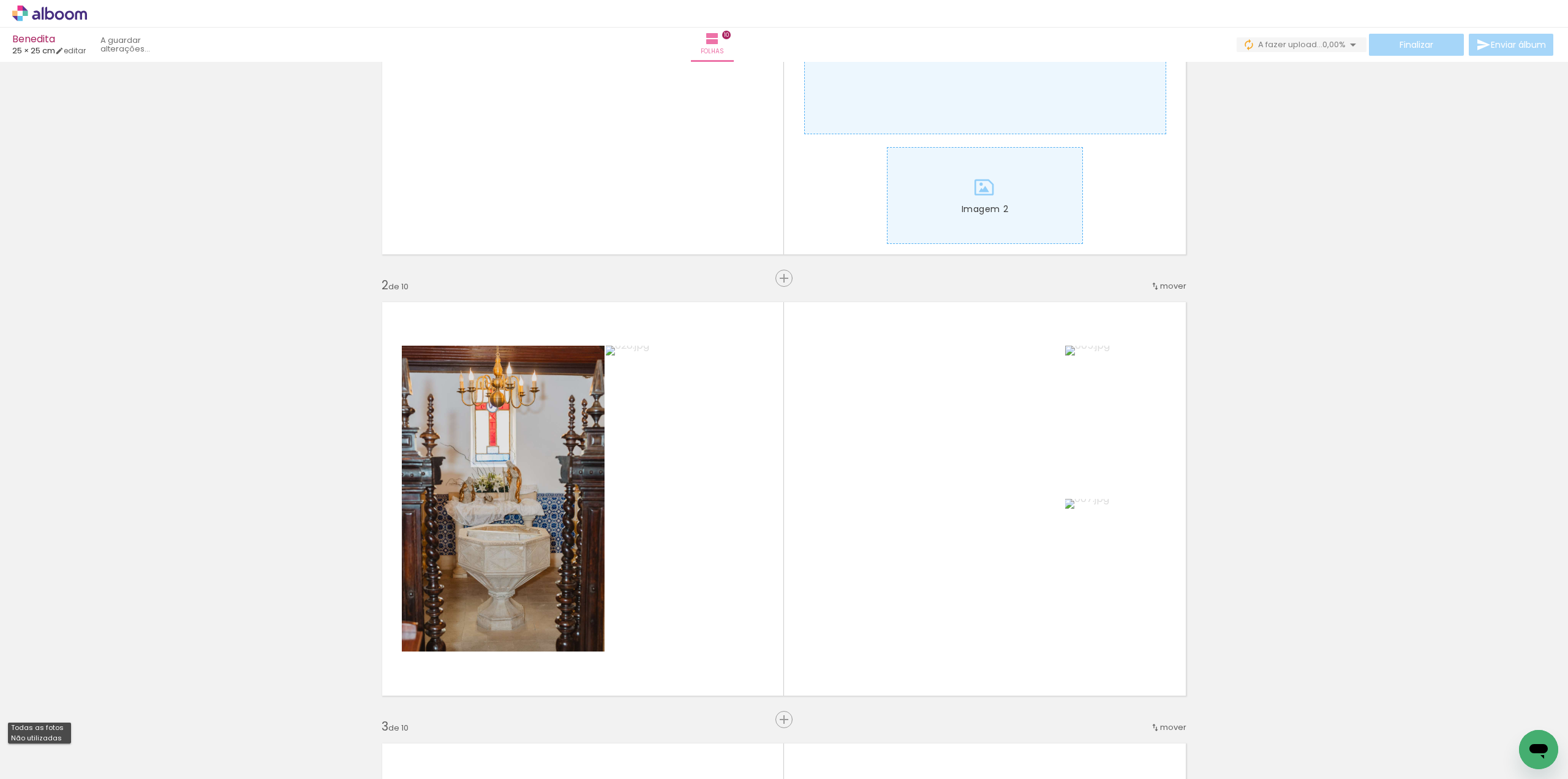
click at [0, 0] on slot "Não utilizadas" at bounding box center [0, 0] width 0 height 0
type input "Não utilizadas"
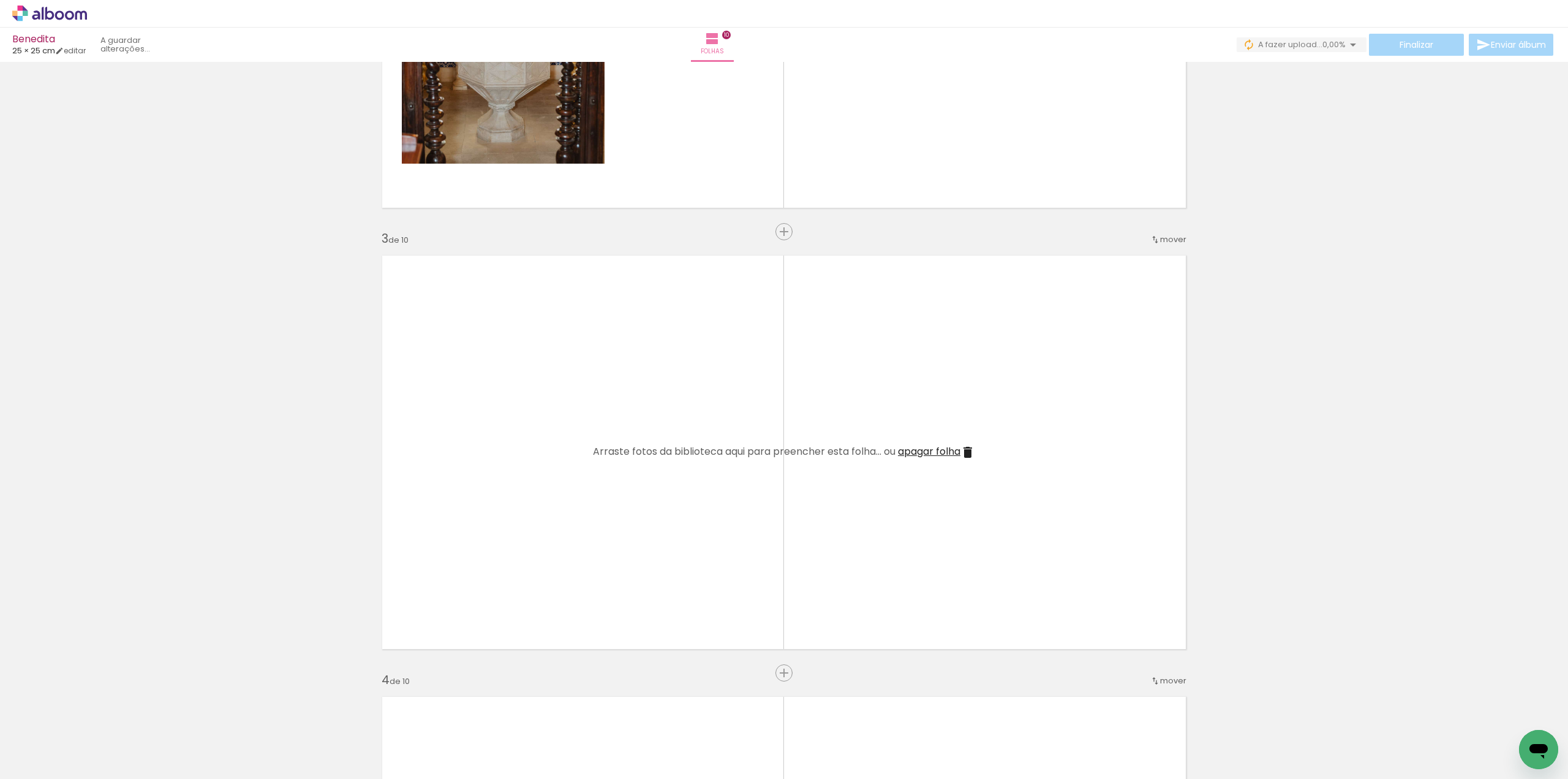
scroll to position [736, 0]
drag, startPoint x: 134, startPoint y: 736, endPoint x: 465, endPoint y: 520, distance: 395.2
click at [465, 520] on quentale-workspace at bounding box center [784, 389] width 1568 height 779
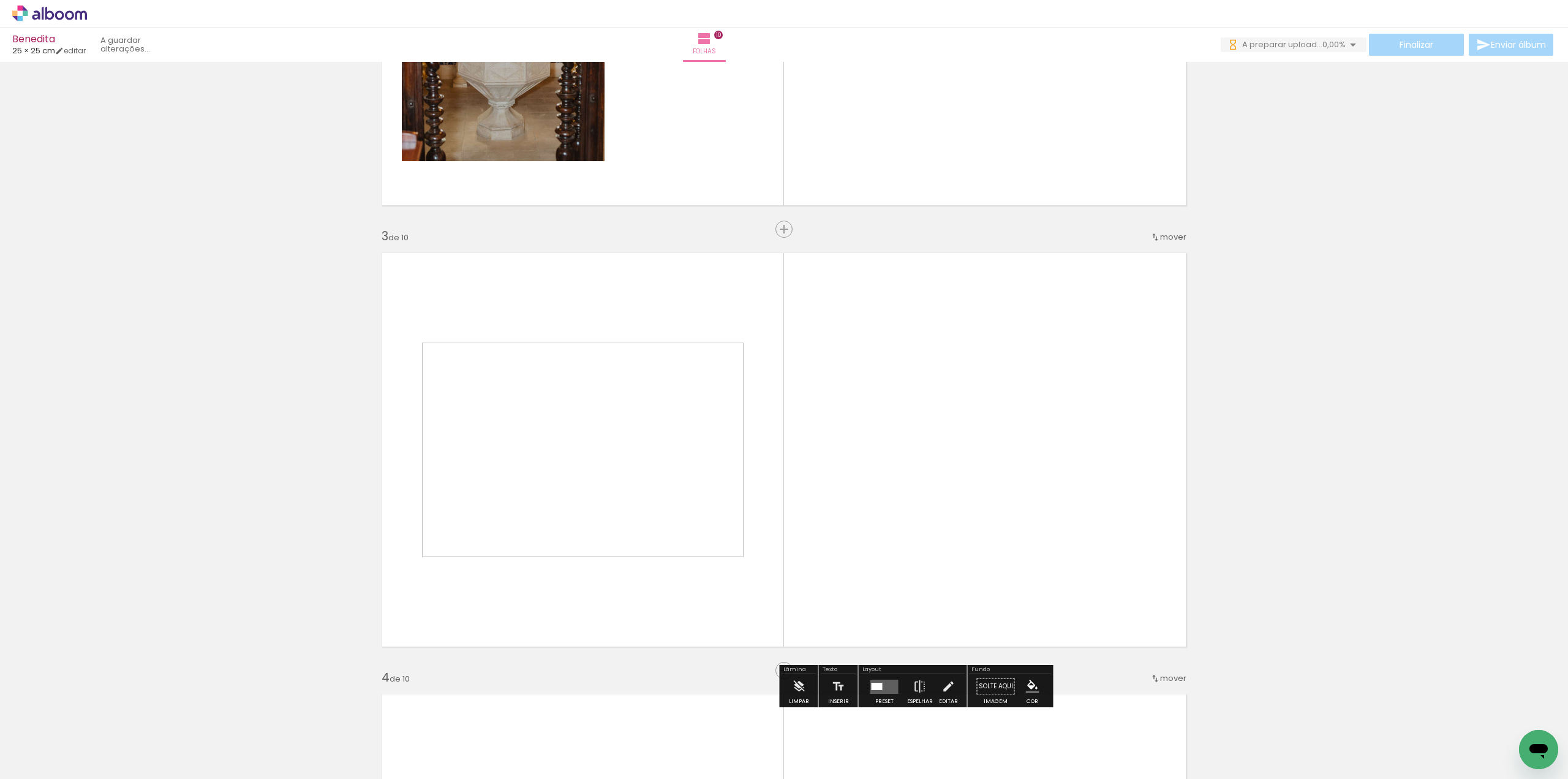
scroll to position [0, 0]
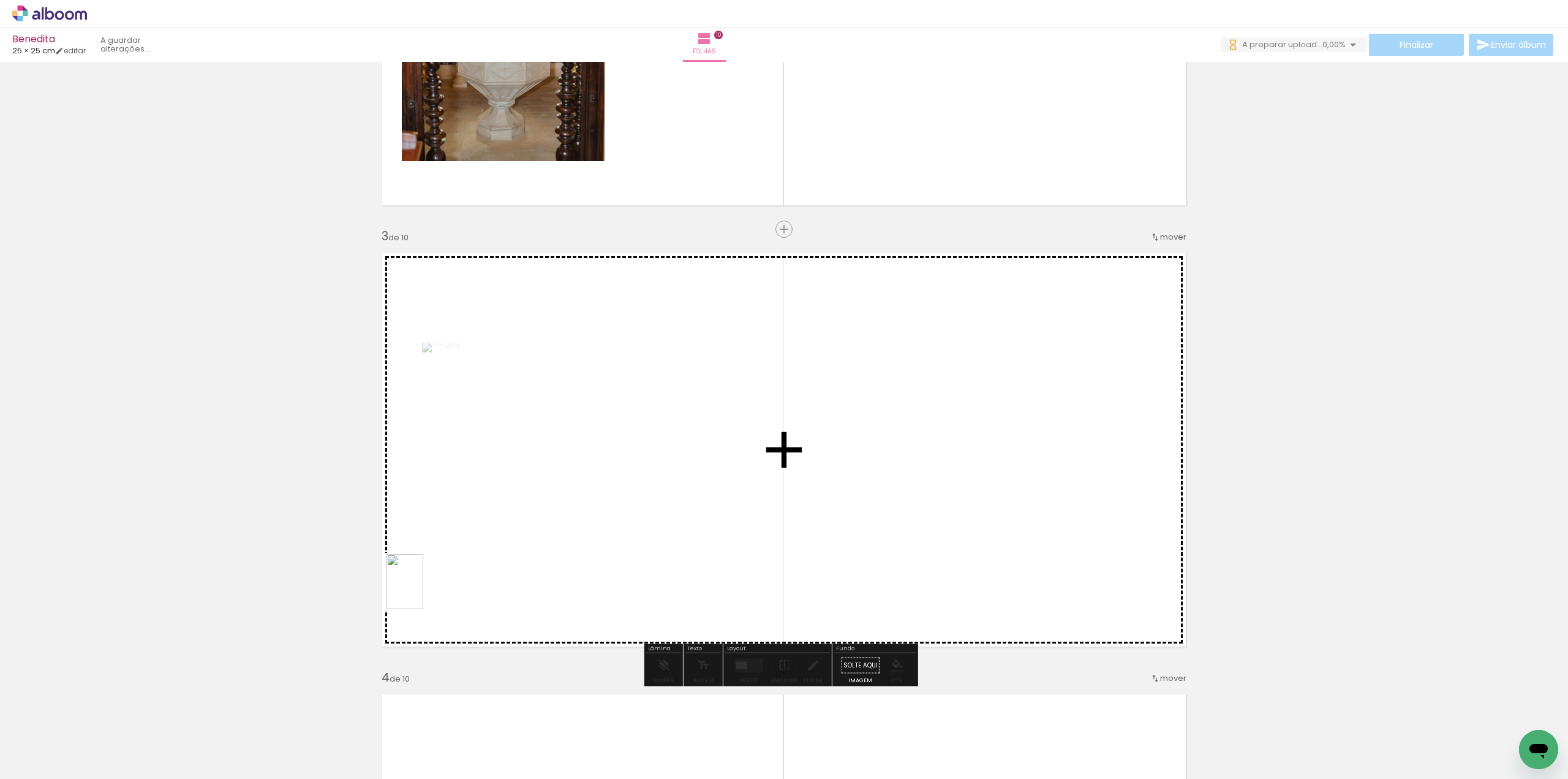
drag, startPoint x: 147, startPoint y: 742, endPoint x: 424, endPoint y: 591, distance: 315.5
click at [424, 591] on quentale-workspace at bounding box center [784, 389] width 1568 height 779
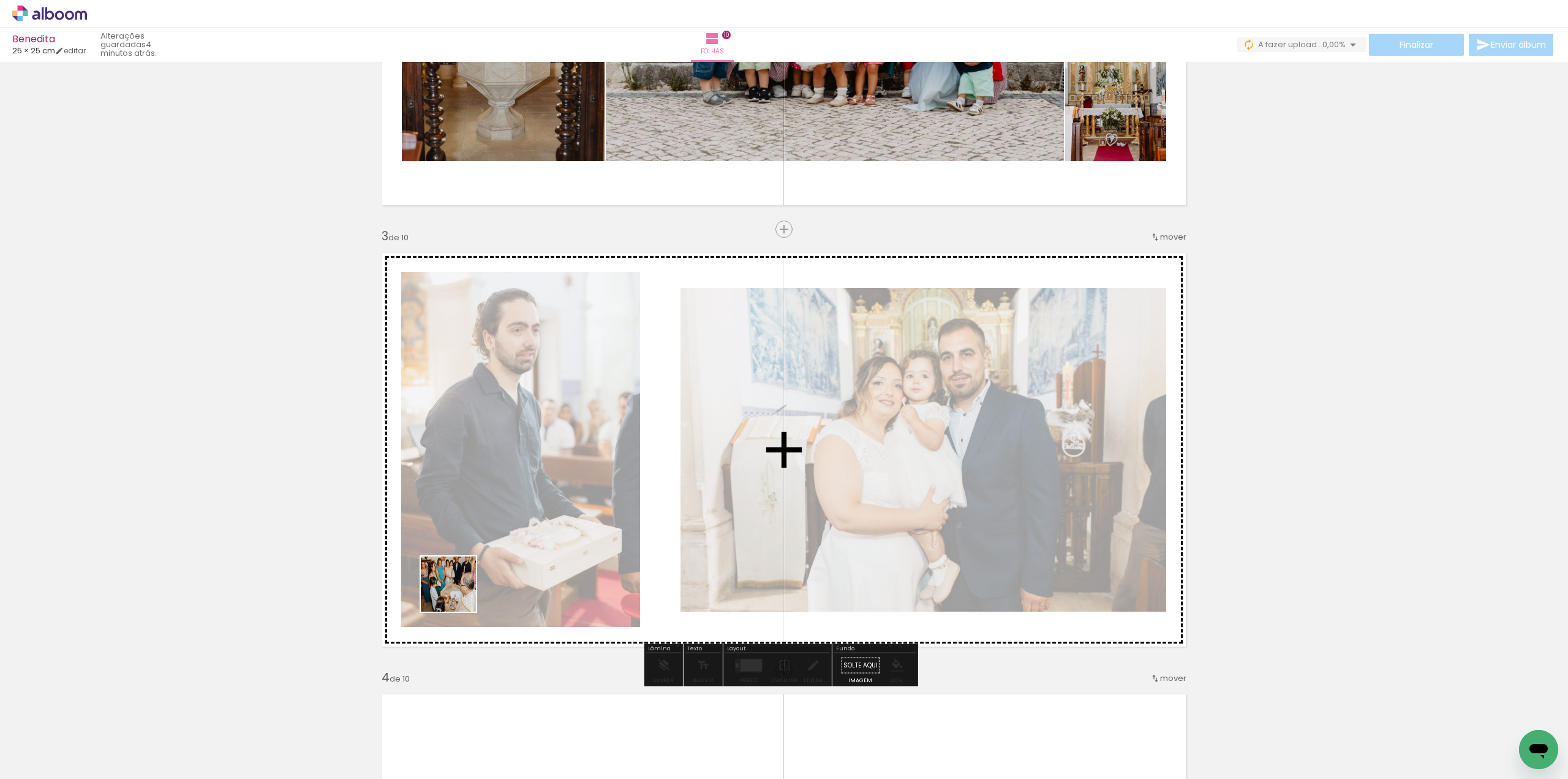
drag, startPoint x: 140, startPoint y: 733, endPoint x: 471, endPoint y: 589, distance: 361.0
click at [488, 578] on quentale-workspace at bounding box center [784, 389] width 1568 height 779
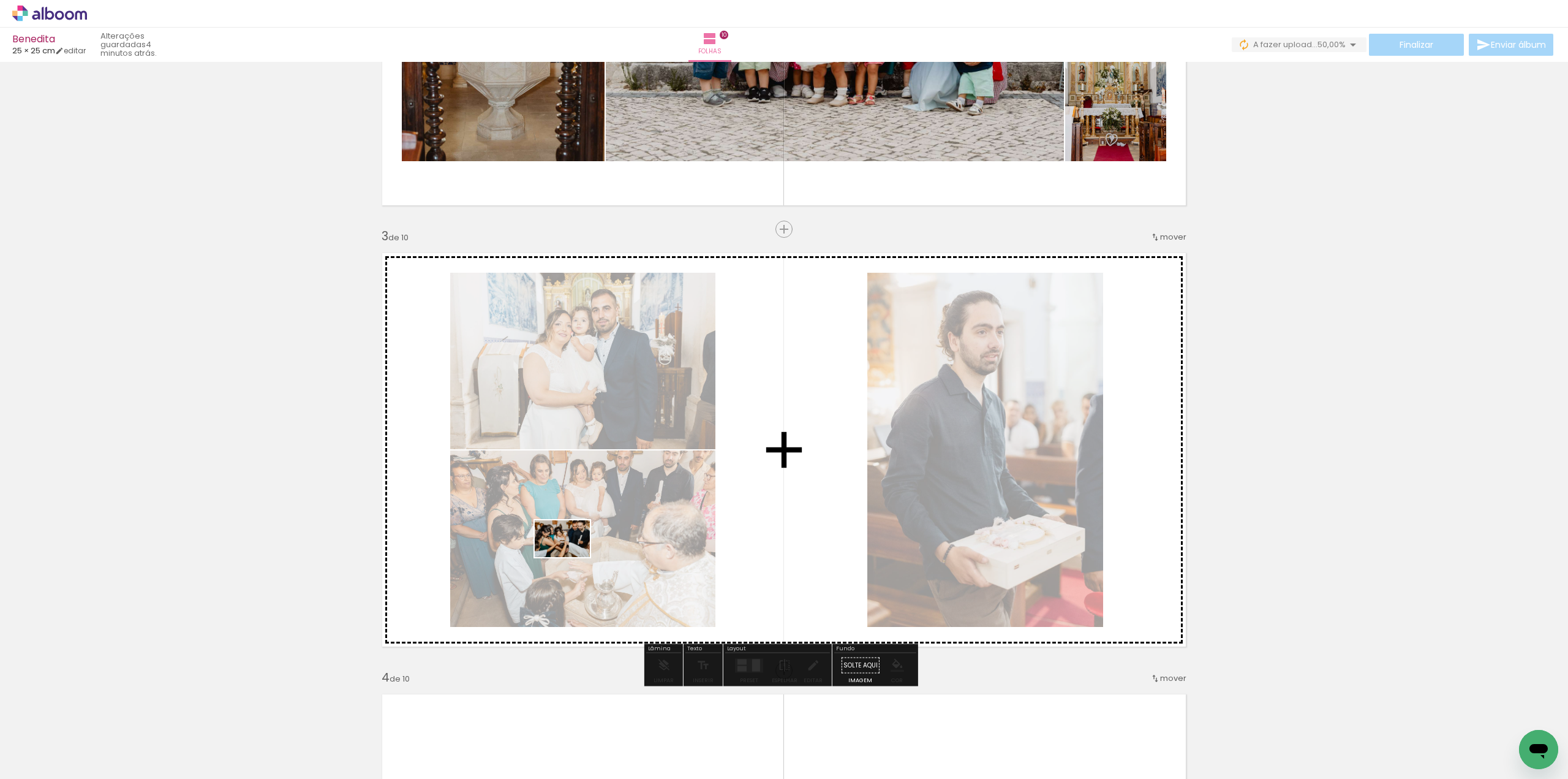
drag, startPoint x: 151, startPoint y: 733, endPoint x: 571, endPoint y: 558, distance: 455.0
click at [571, 558] on quentale-workspace at bounding box center [784, 389] width 1568 height 779
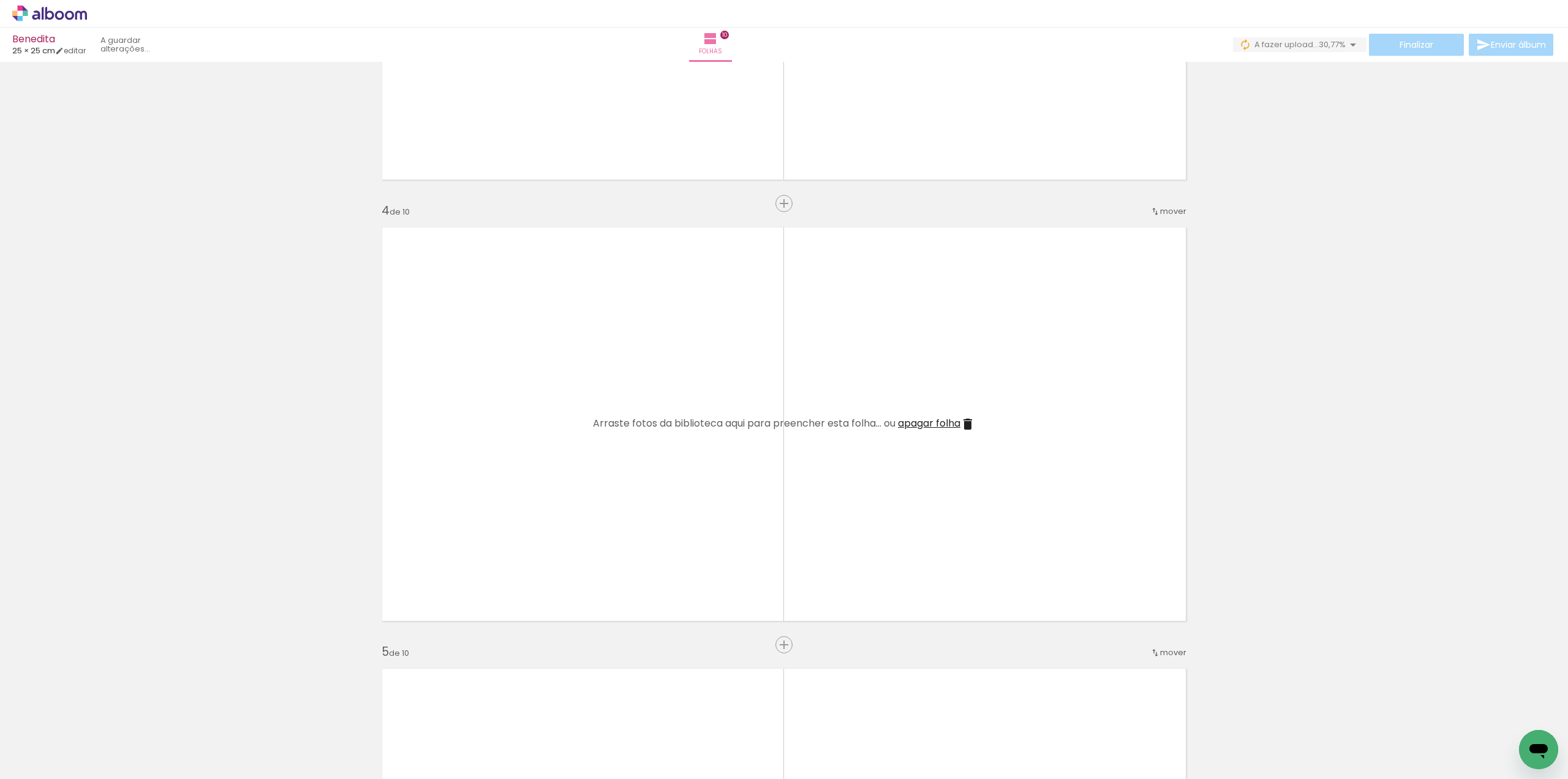
scroll to position [1226, 0]
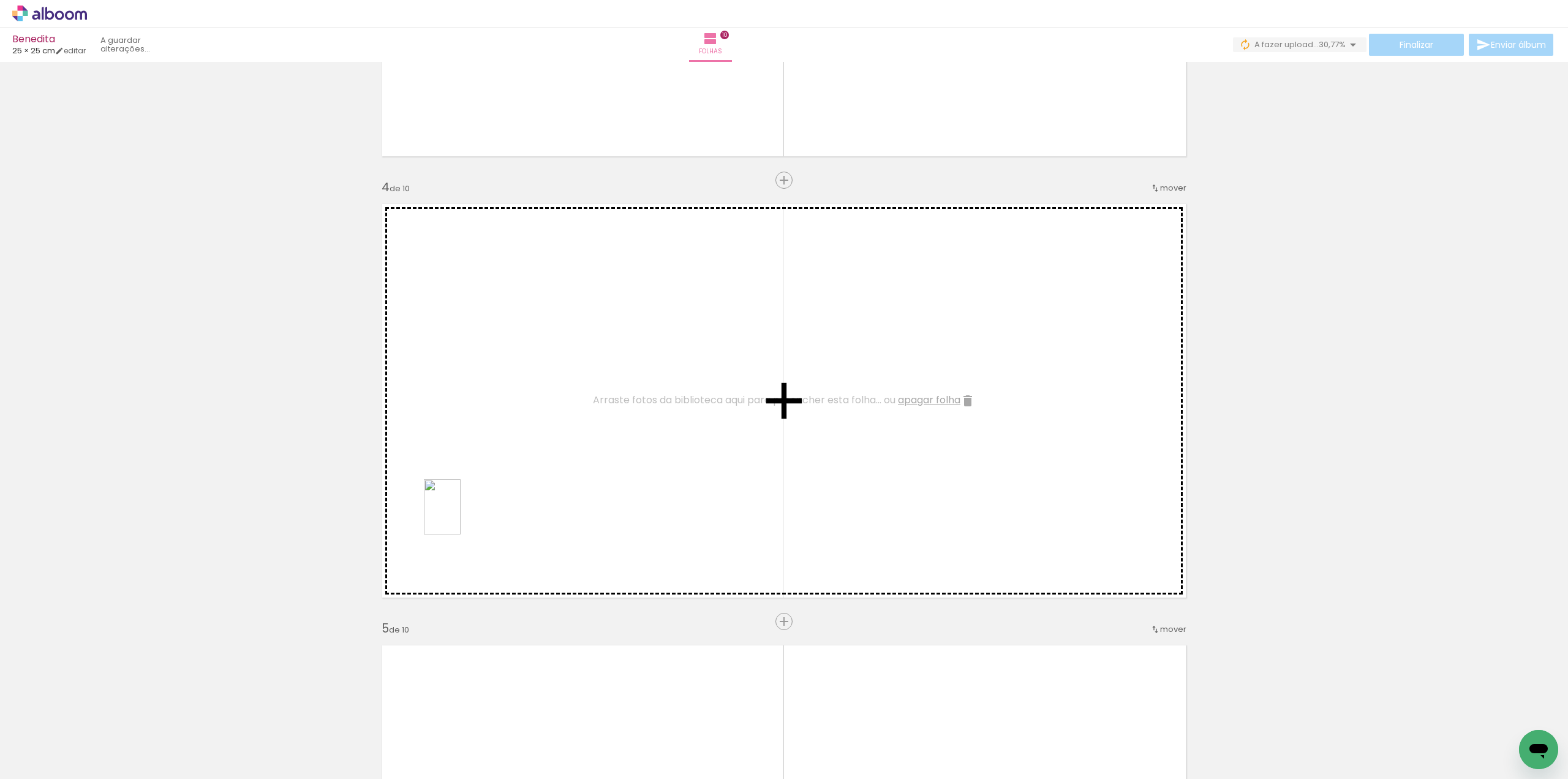
drag, startPoint x: 140, startPoint y: 733, endPoint x: 461, endPoint y: 517, distance: 386.9
click at [461, 517] on quentale-workspace at bounding box center [784, 389] width 1568 height 779
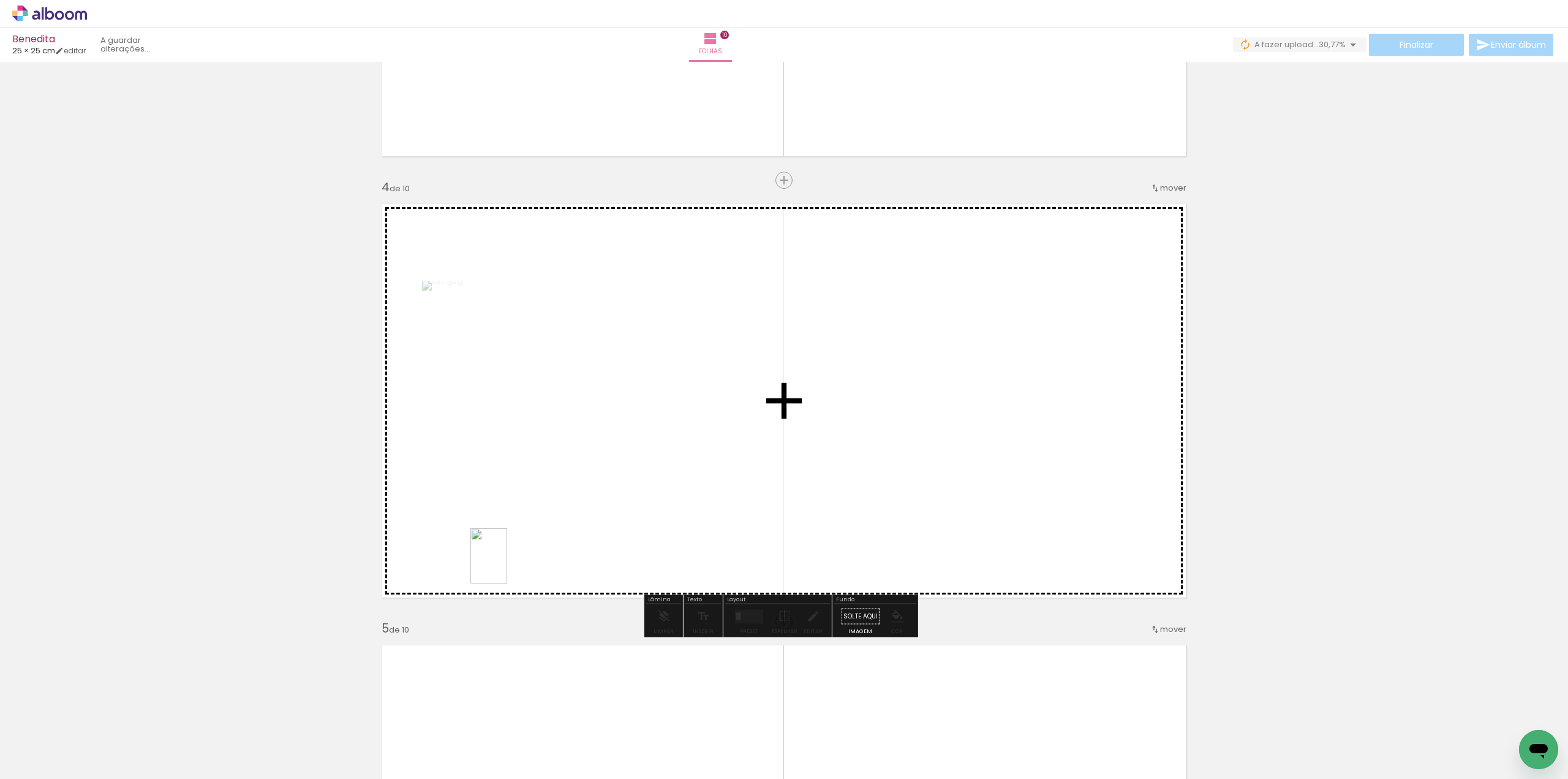
drag, startPoint x: 132, startPoint y: 740, endPoint x: 507, endPoint y: 566, distance: 413.4
click at [507, 566] on quentale-workspace at bounding box center [784, 389] width 1568 height 779
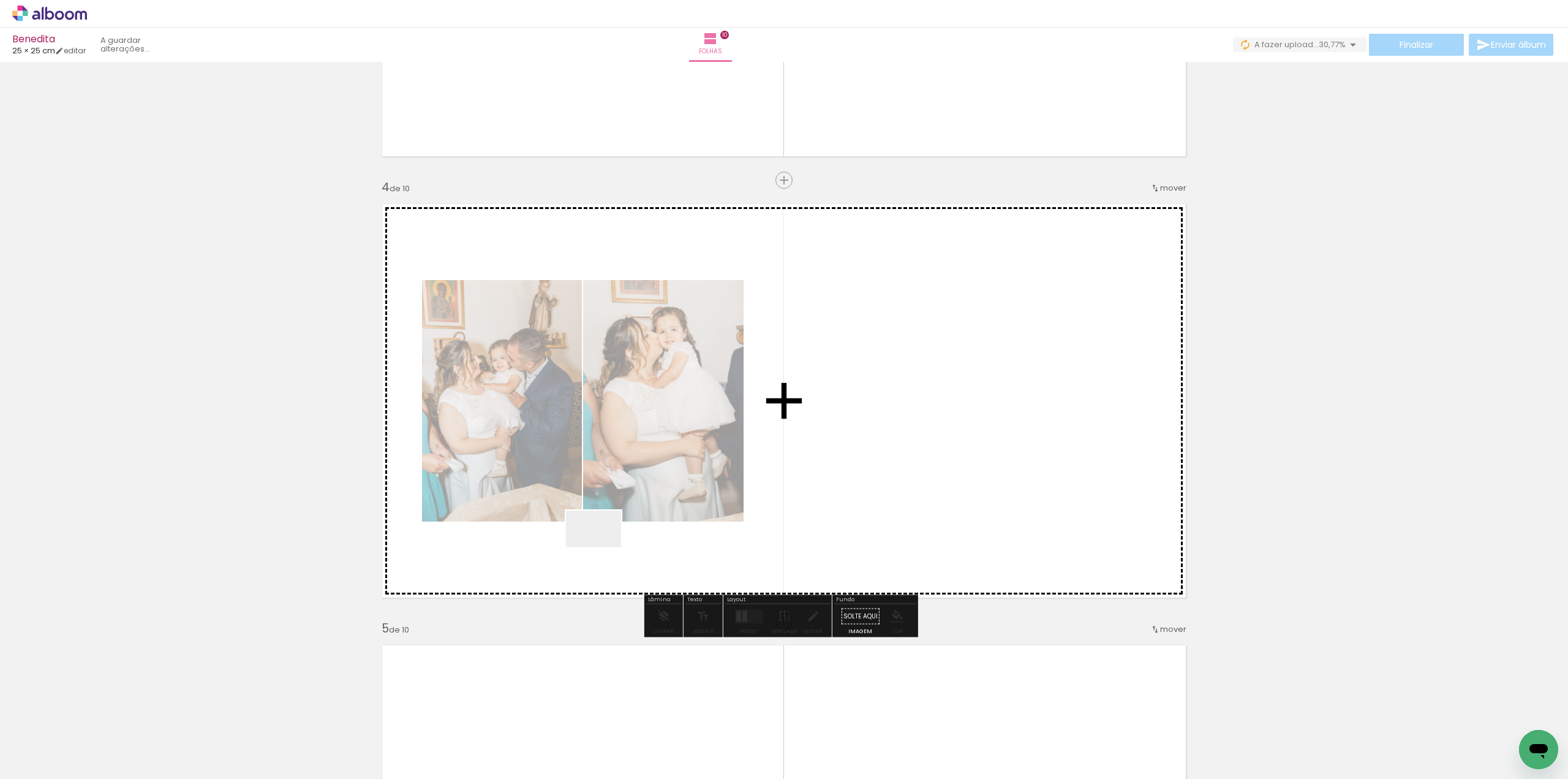
drag, startPoint x: 149, startPoint y: 728, endPoint x: 603, endPoint y: 548, distance: 488.4
click at [603, 548] on quentale-workspace at bounding box center [784, 389] width 1568 height 779
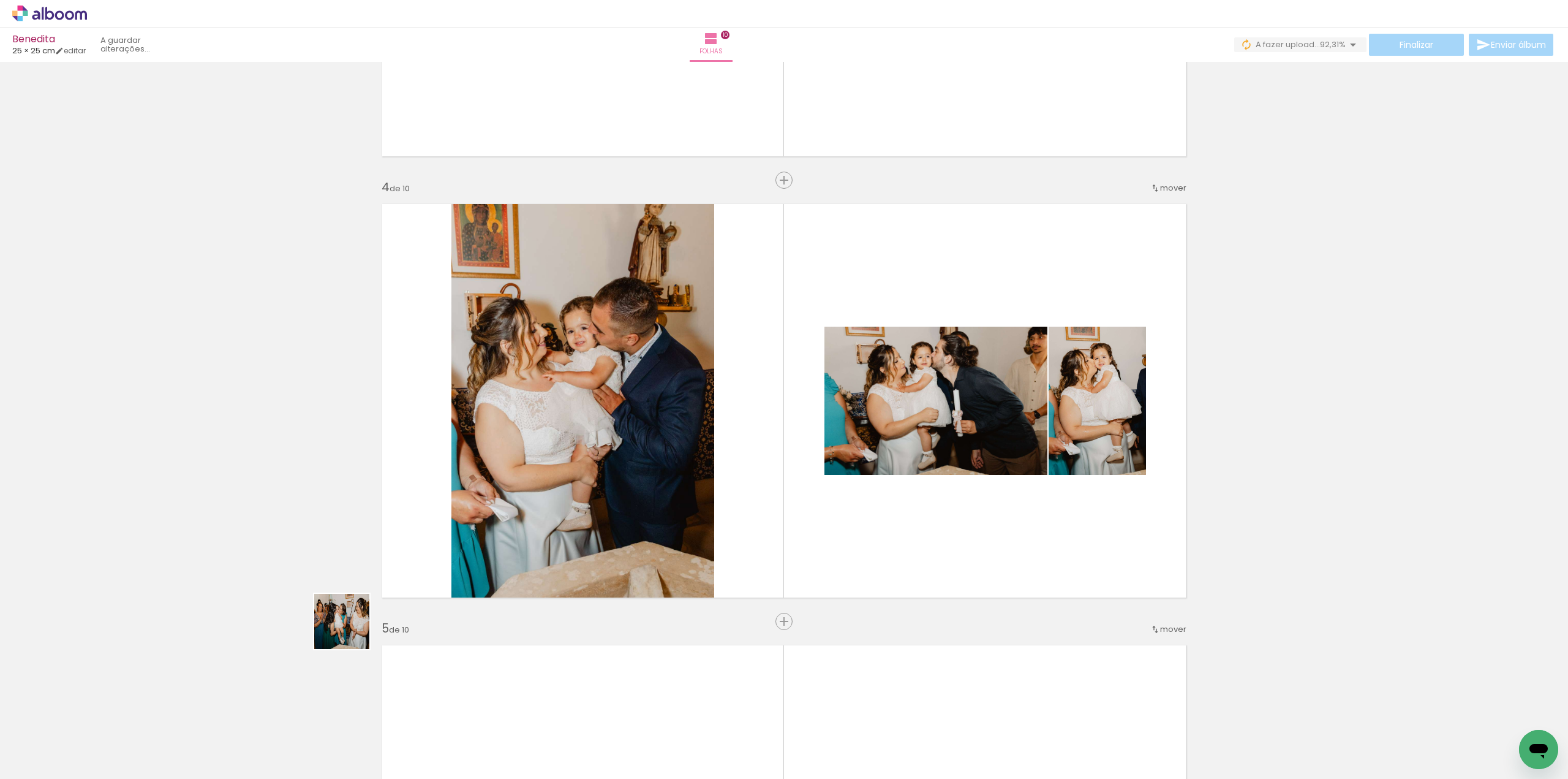
drag, startPoint x: 126, startPoint y: 744, endPoint x: 543, endPoint y: 561, distance: 455.4
click at [548, 553] on quentale-workspace at bounding box center [784, 389] width 1568 height 779
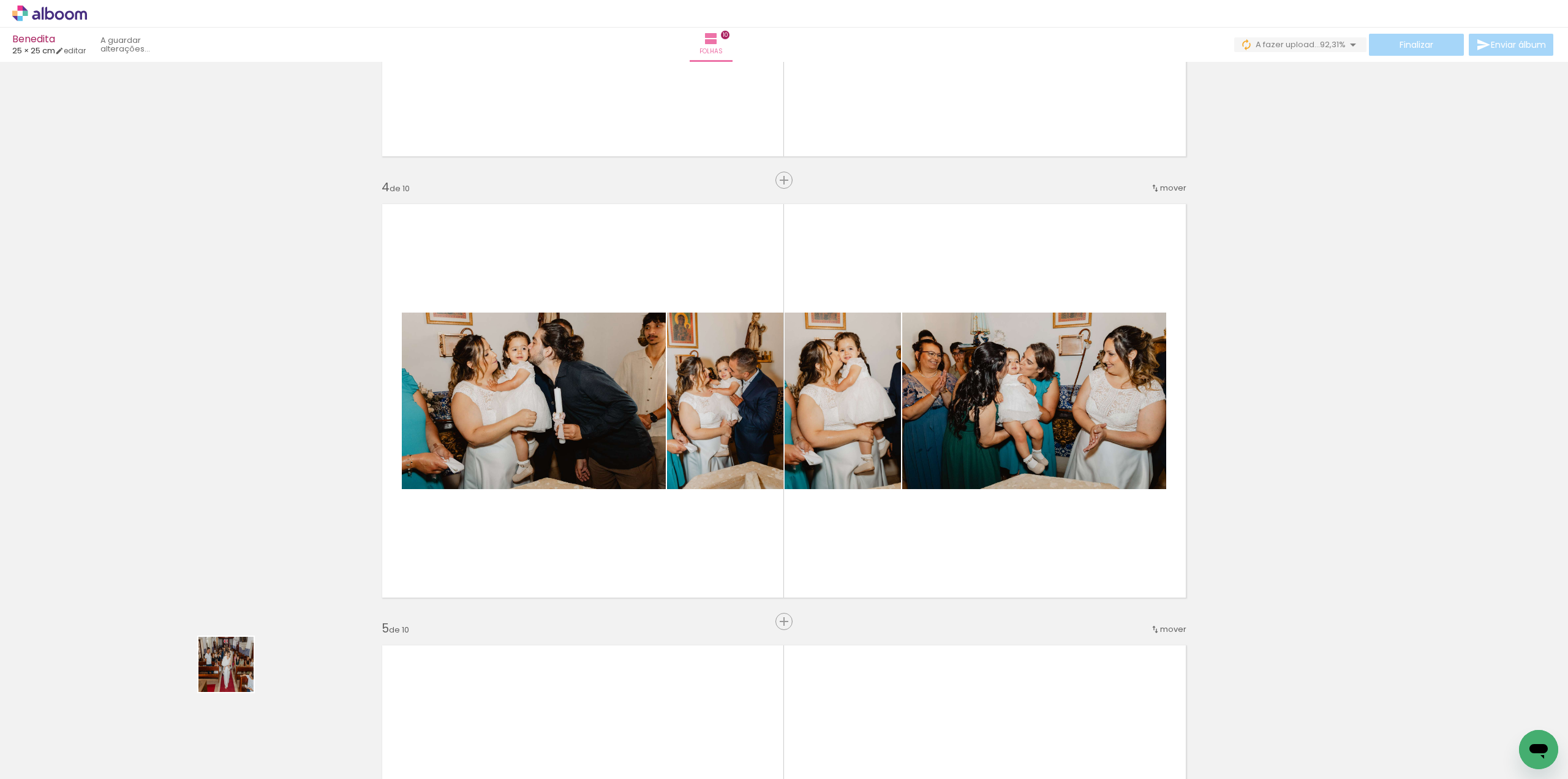
drag, startPoint x: 135, startPoint y: 733, endPoint x: 527, endPoint y: 551, distance: 432.2
click at [527, 551] on quentale-workspace at bounding box center [784, 389] width 1568 height 779
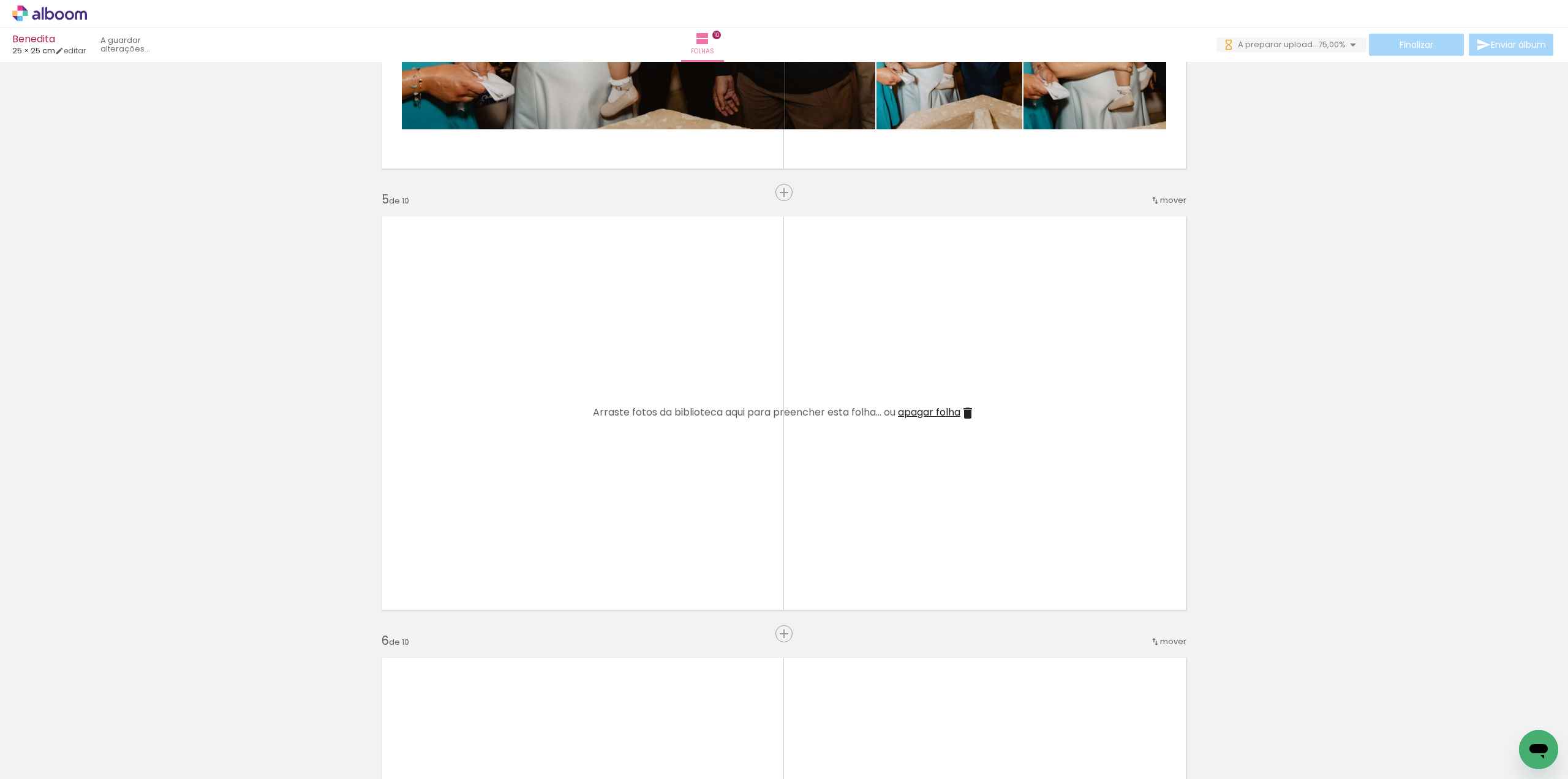
scroll to position [0, 0]
drag, startPoint x: 131, startPoint y: 734, endPoint x: 563, endPoint y: 472, distance: 505.2
click at [563, 472] on quentale-workspace at bounding box center [784, 389] width 1568 height 779
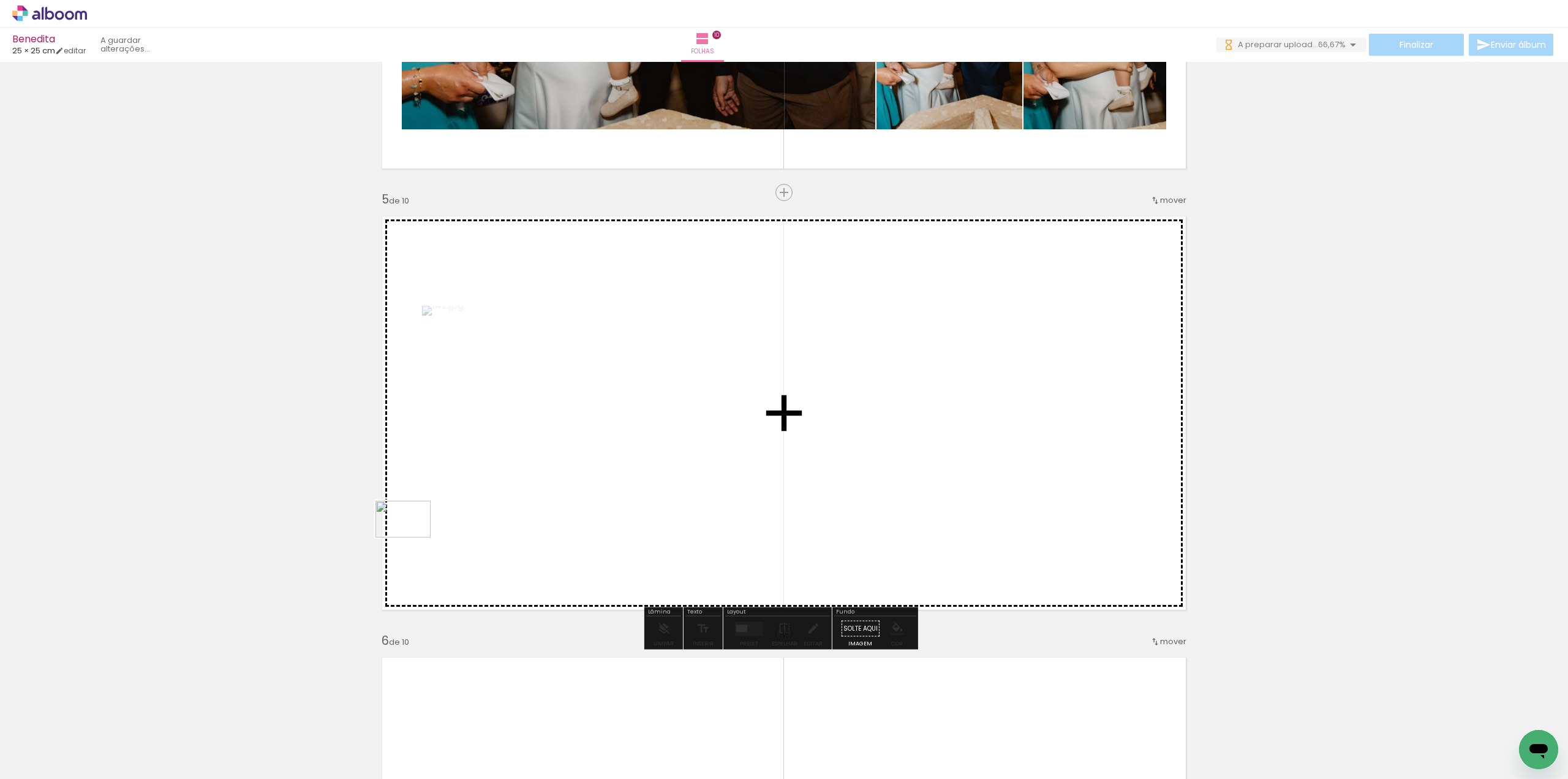
drag, startPoint x: 114, startPoint y: 747, endPoint x: 403, endPoint y: 542, distance: 354.3
click at [414, 538] on quentale-workspace at bounding box center [784, 389] width 1568 height 779
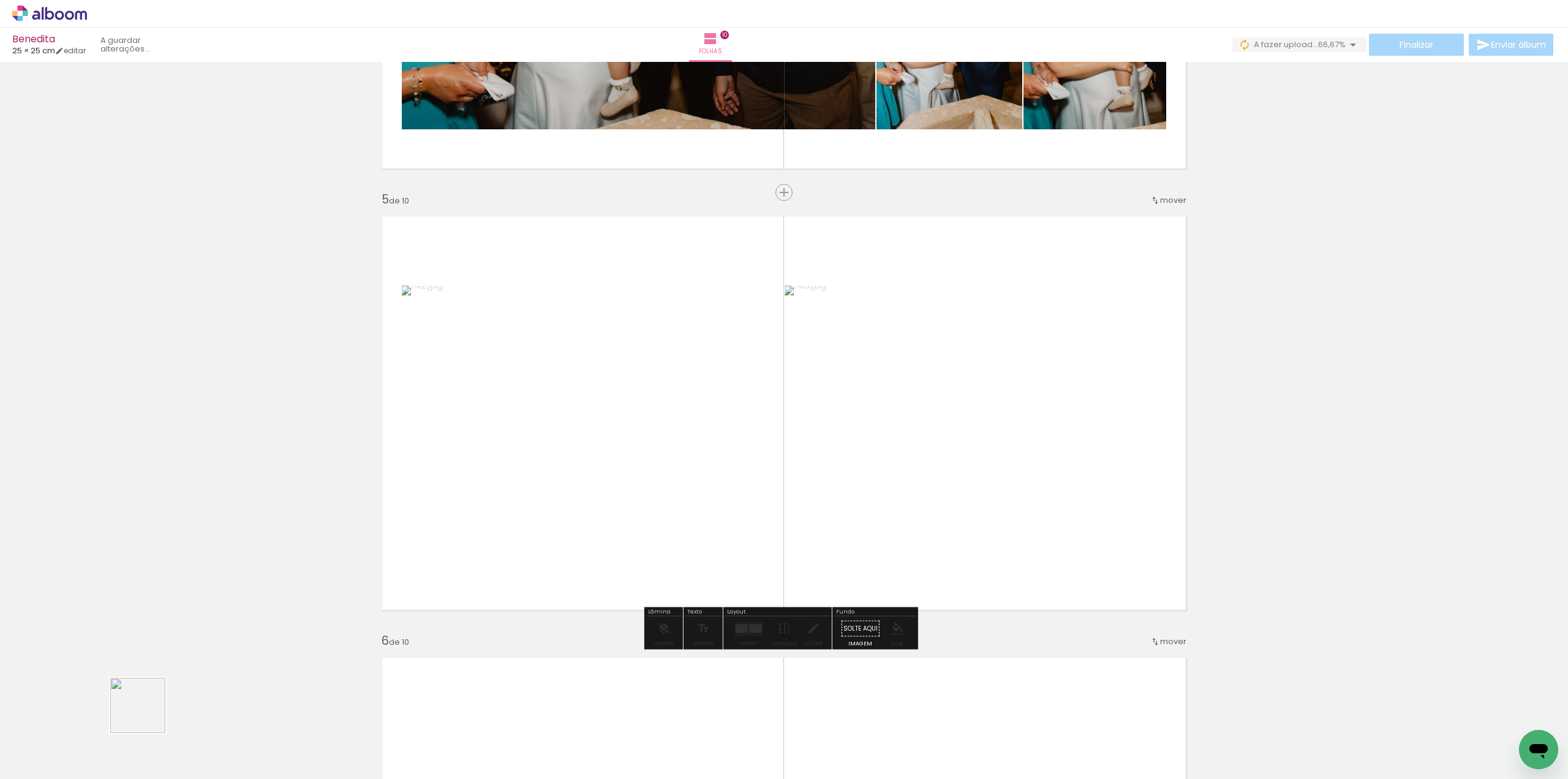
drag, startPoint x: 116, startPoint y: 729, endPoint x: 439, endPoint y: 562, distance: 363.6
click at [439, 562] on quentale-workspace at bounding box center [784, 389] width 1568 height 779
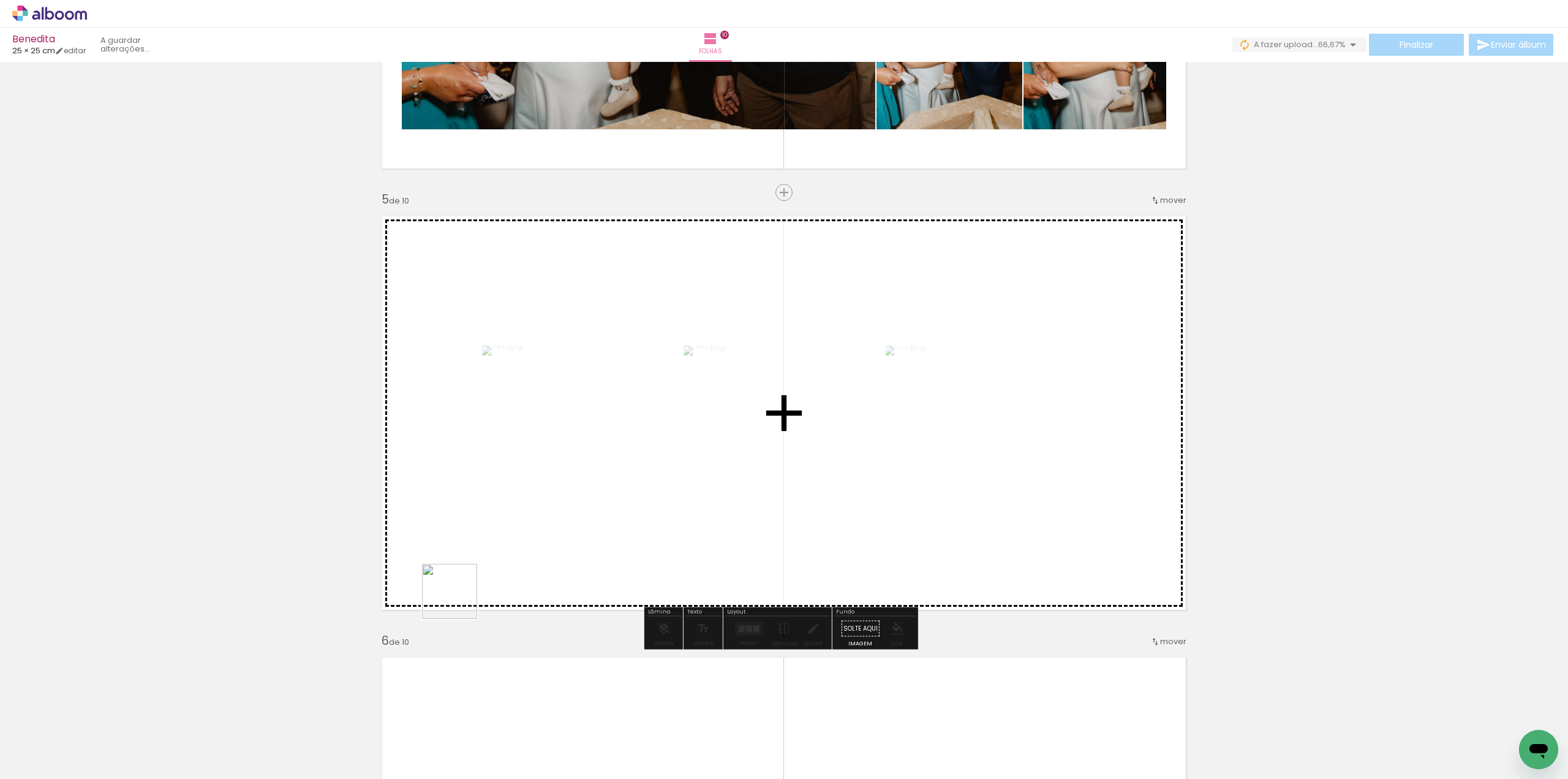
drag, startPoint x: 132, startPoint y: 746, endPoint x: 498, endPoint y: 587, distance: 399.0
click at [498, 587] on quentale-workspace at bounding box center [784, 389] width 1568 height 779
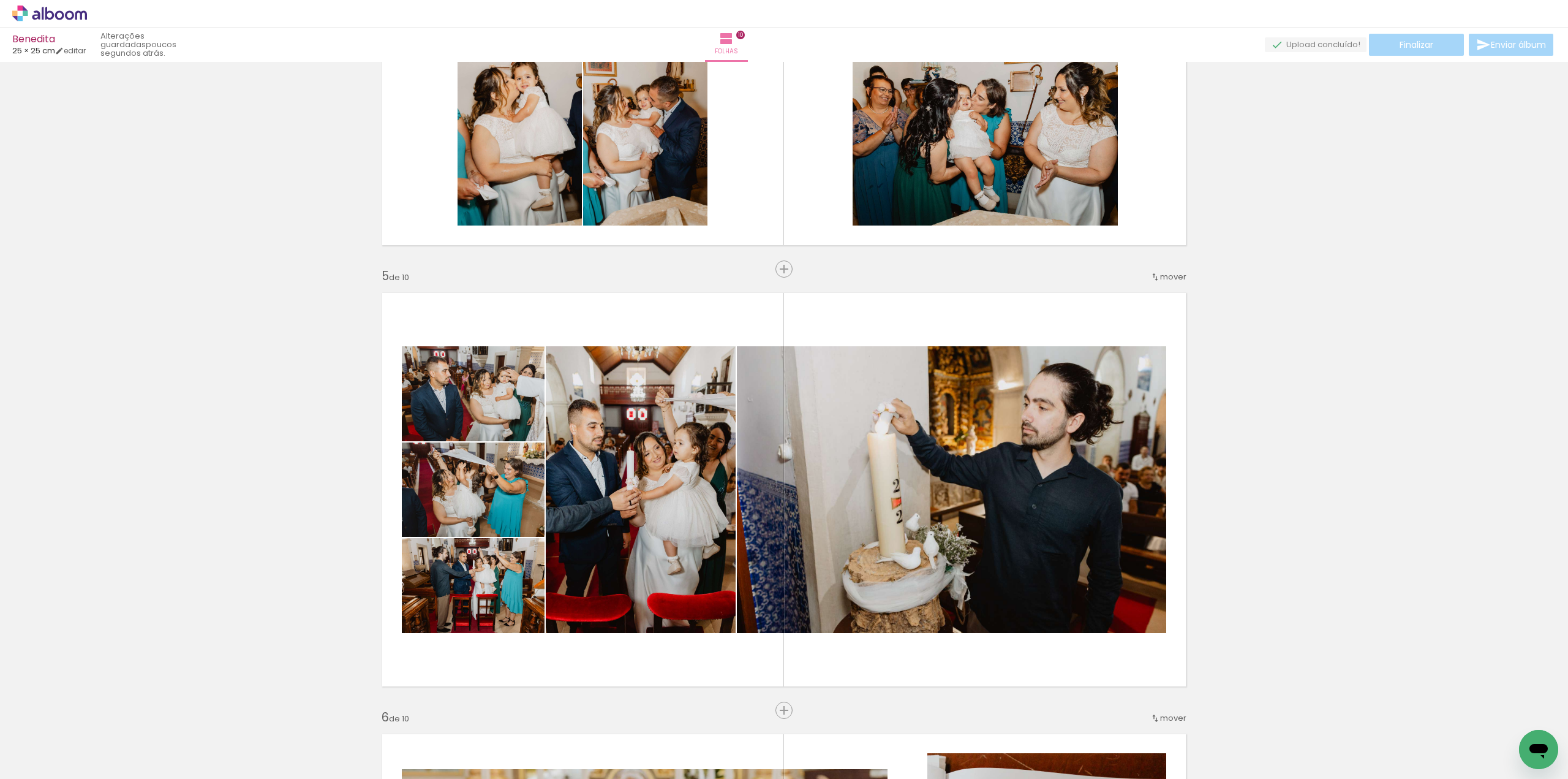
scroll to position [1625, 0]
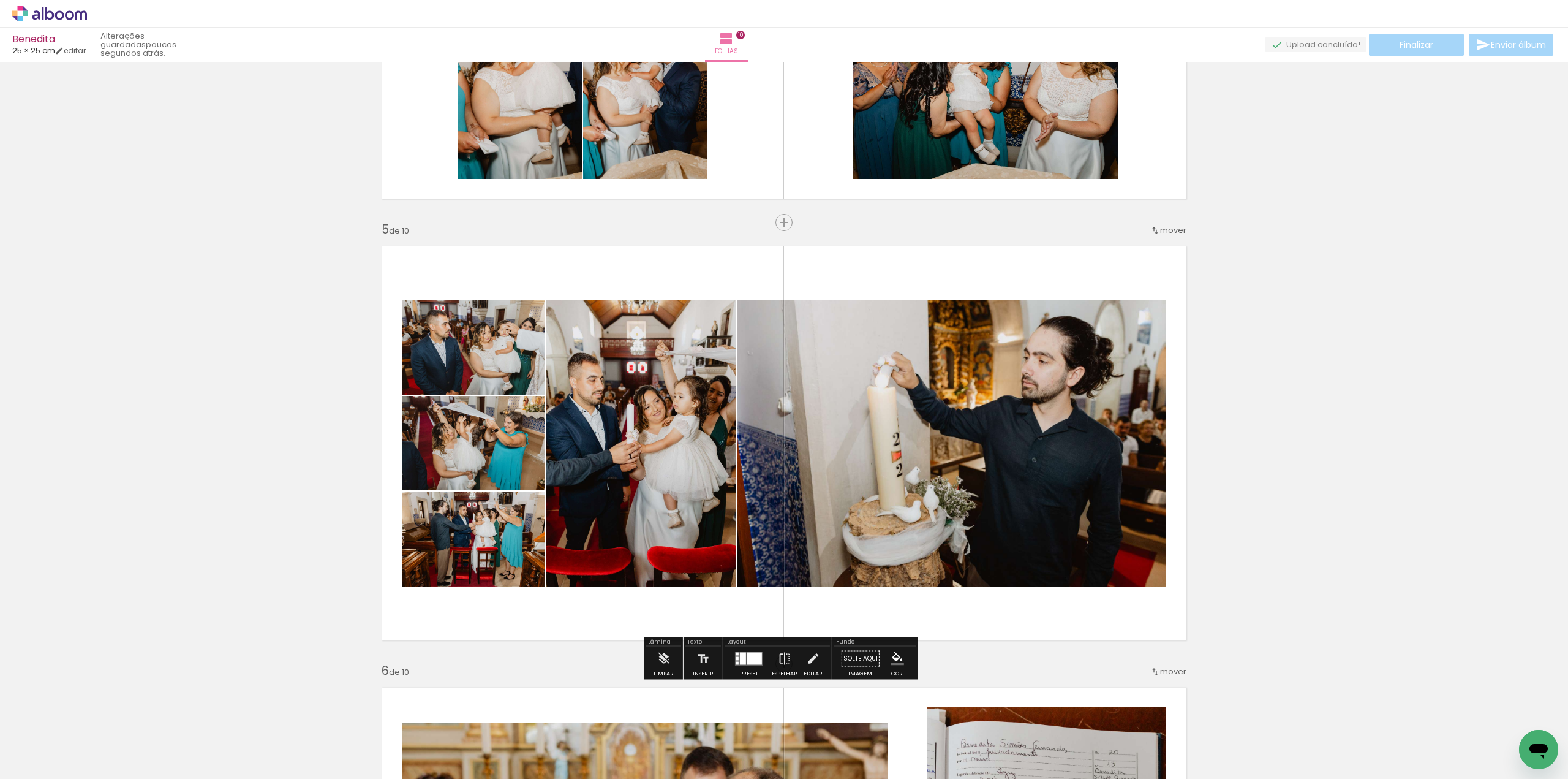
click at [749, 659] on div at bounding box center [755, 658] width 15 height 12
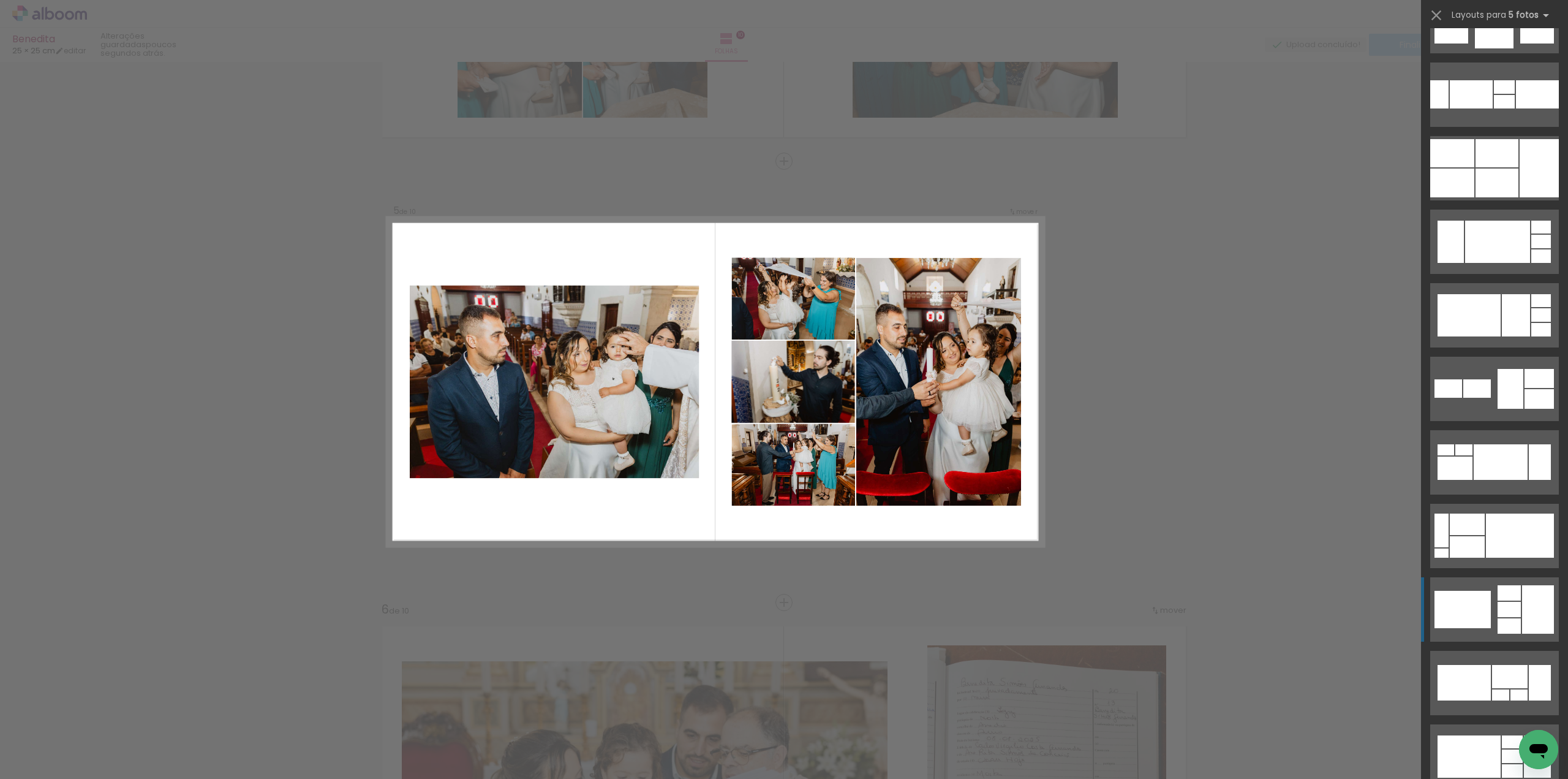
scroll to position [2771, 0]
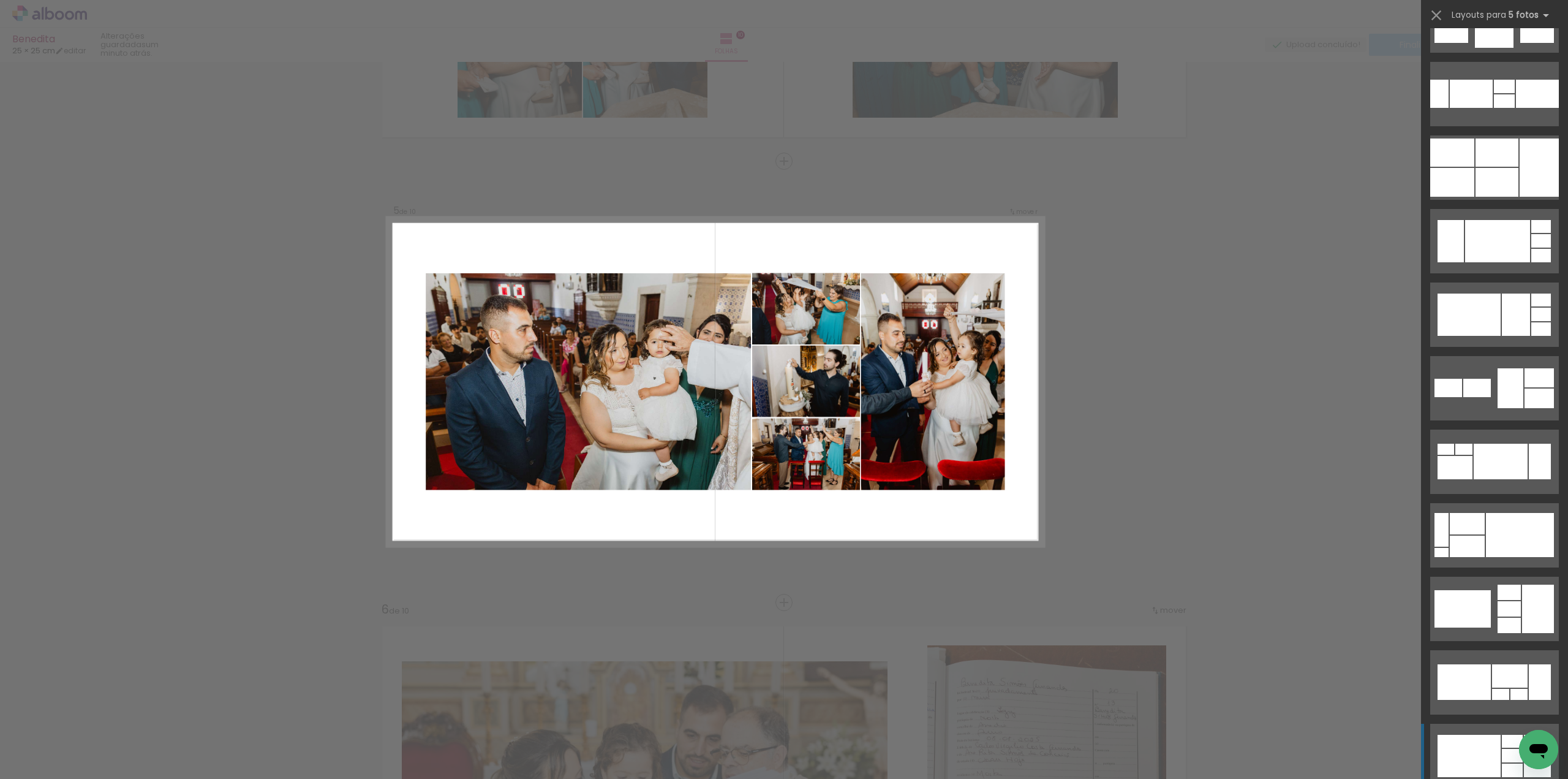
click at [1480, 755] on div at bounding box center [1469, 756] width 63 height 42
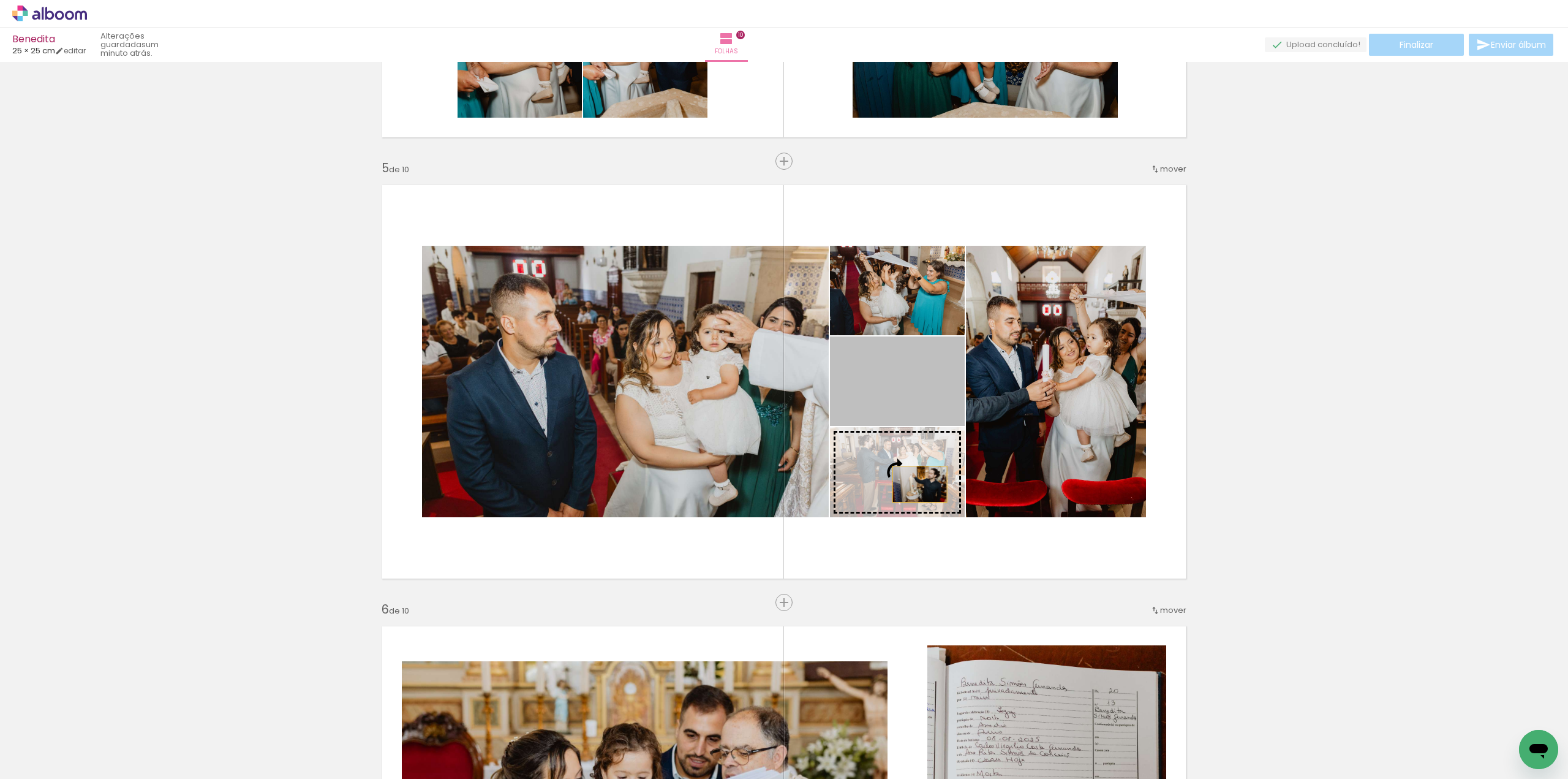
drag, startPoint x: 908, startPoint y: 397, endPoint x: 915, endPoint y: 485, distance: 88.3
click at [0, 0] on slot at bounding box center [0, 0] width 0 height 0
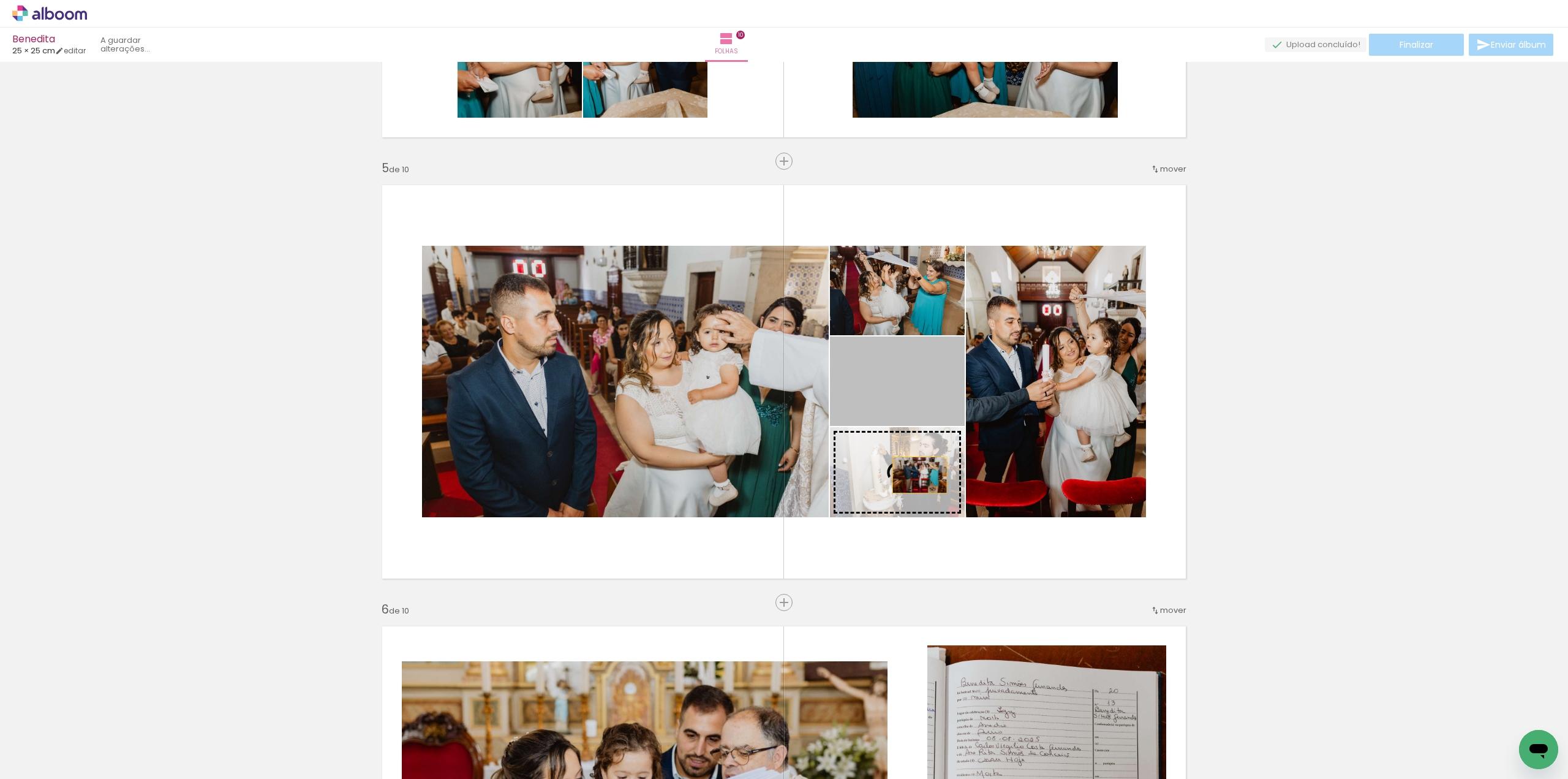
drag, startPoint x: 920, startPoint y: 399, endPoint x: 915, endPoint y: 475, distance: 76.2
click at [0, 0] on slot at bounding box center [0, 0] width 0 height 0
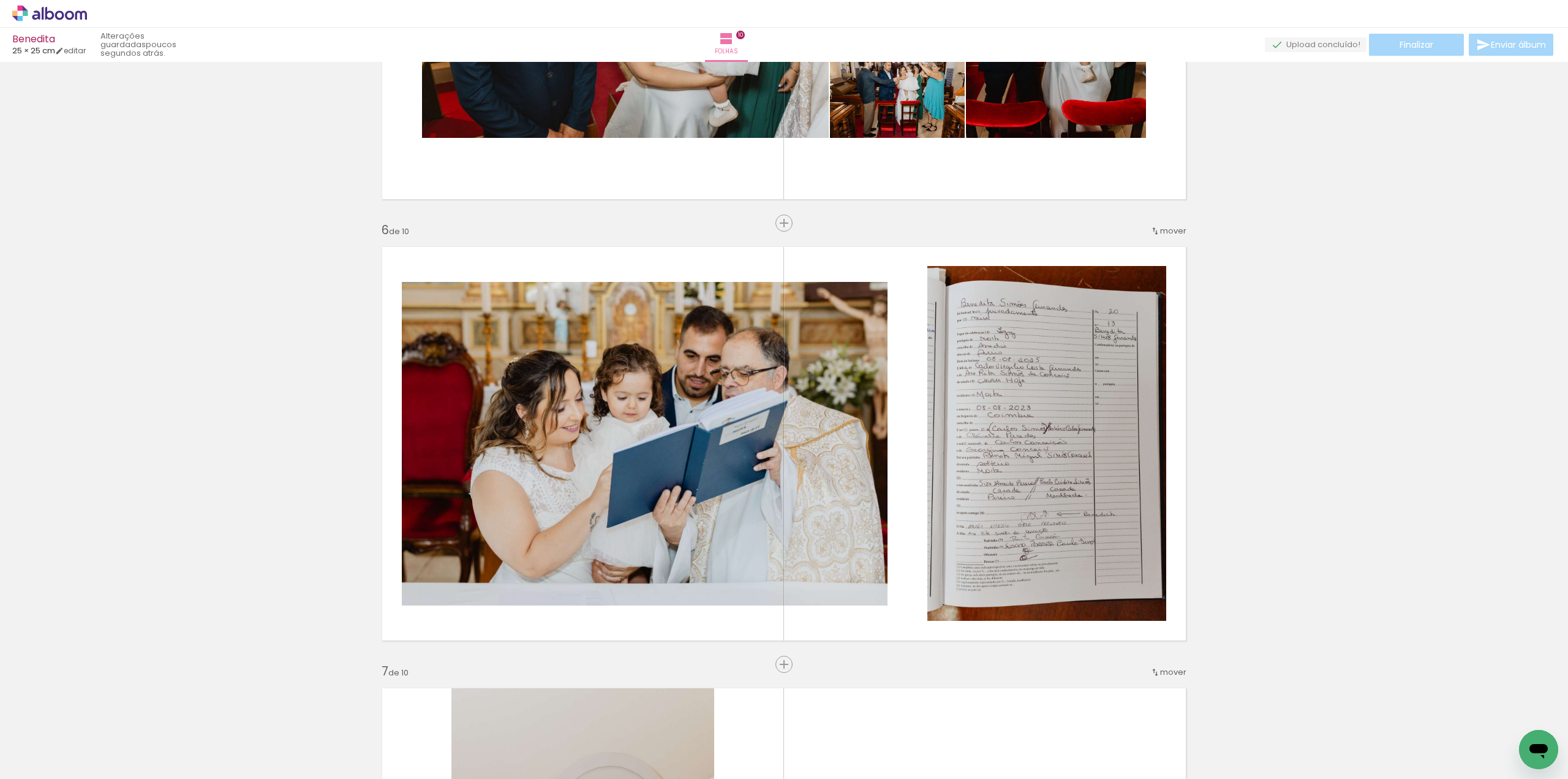
scroll to position [2116, 0]
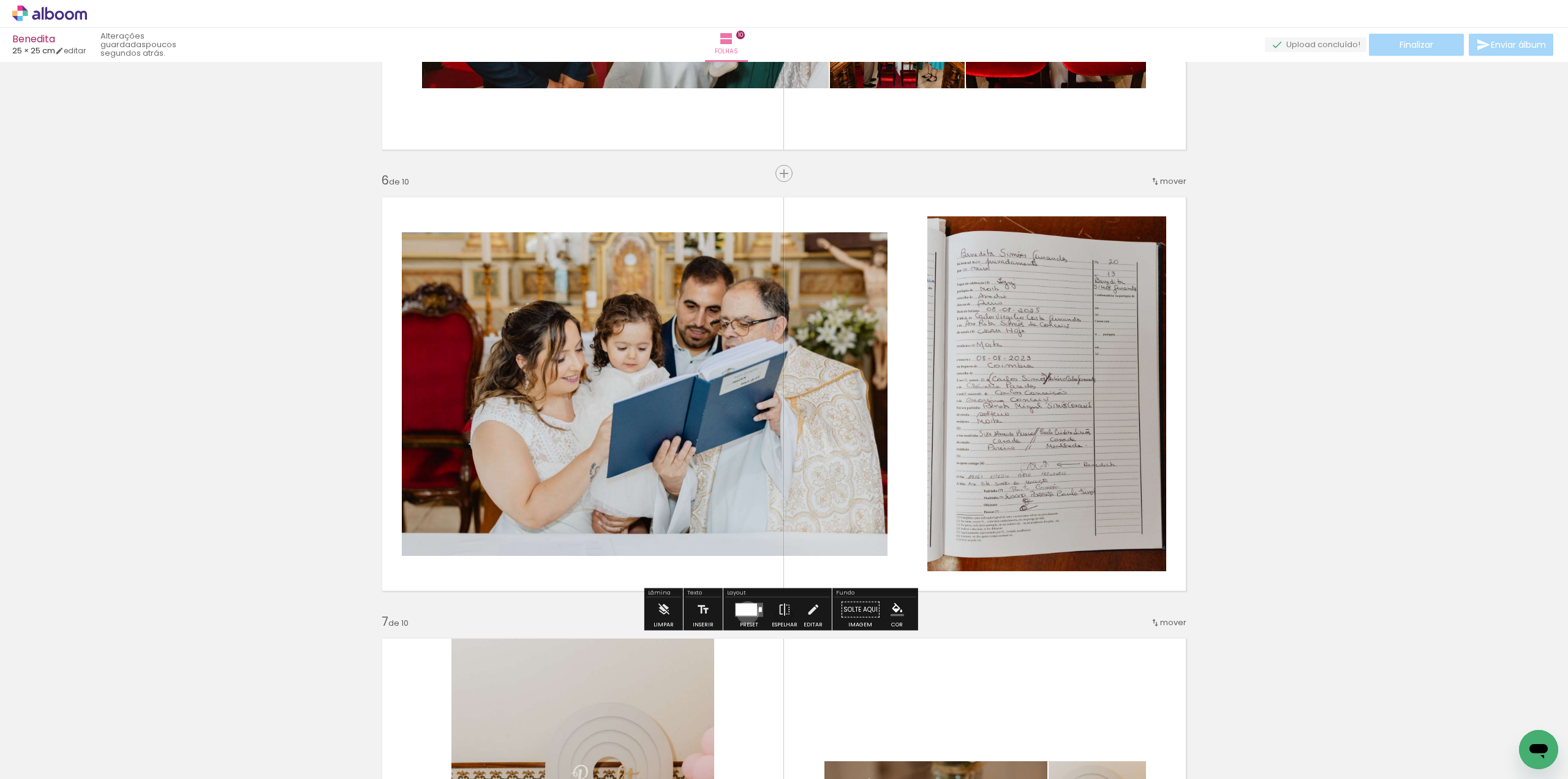
click at [745, 612] on div at bounding box center [747, 609] width 22 height 12
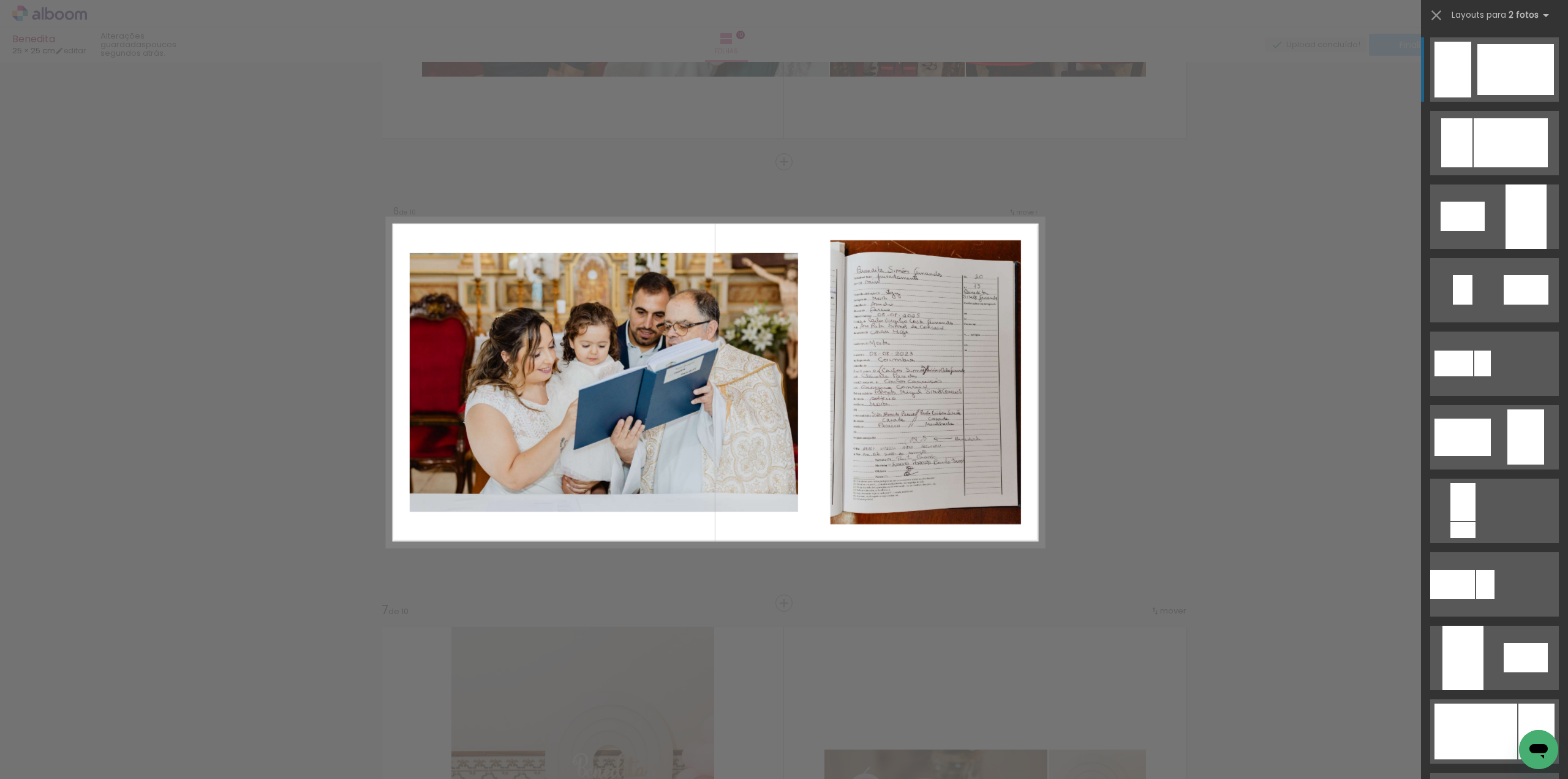
scroll to position [2128, 0]
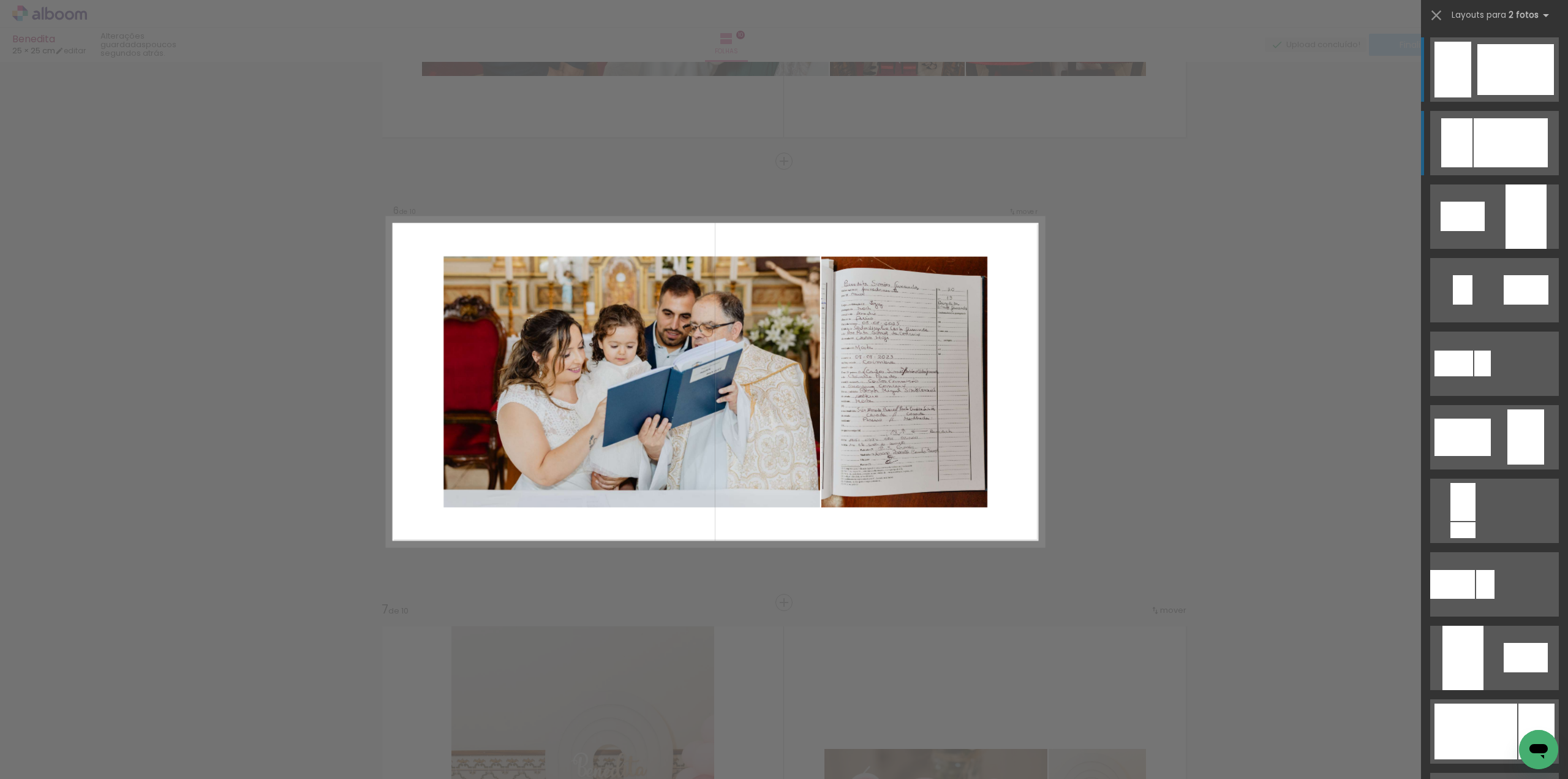
click at [1465, 138] on div at bounding box center [1456, 143] width 31 height 49
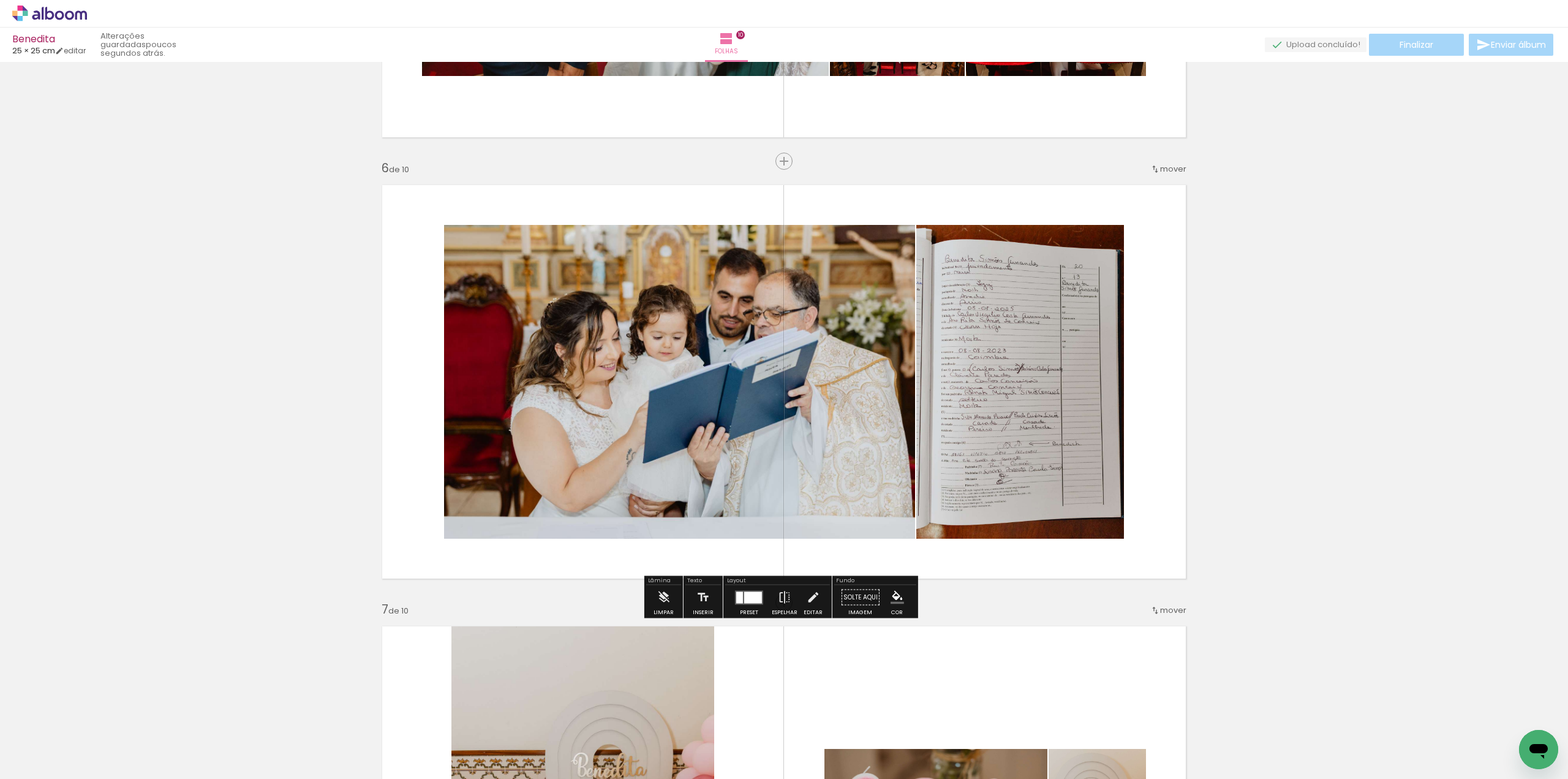
click at [832, 403] on quentale-photo at bounding box center [680, 382] width 471 height 314
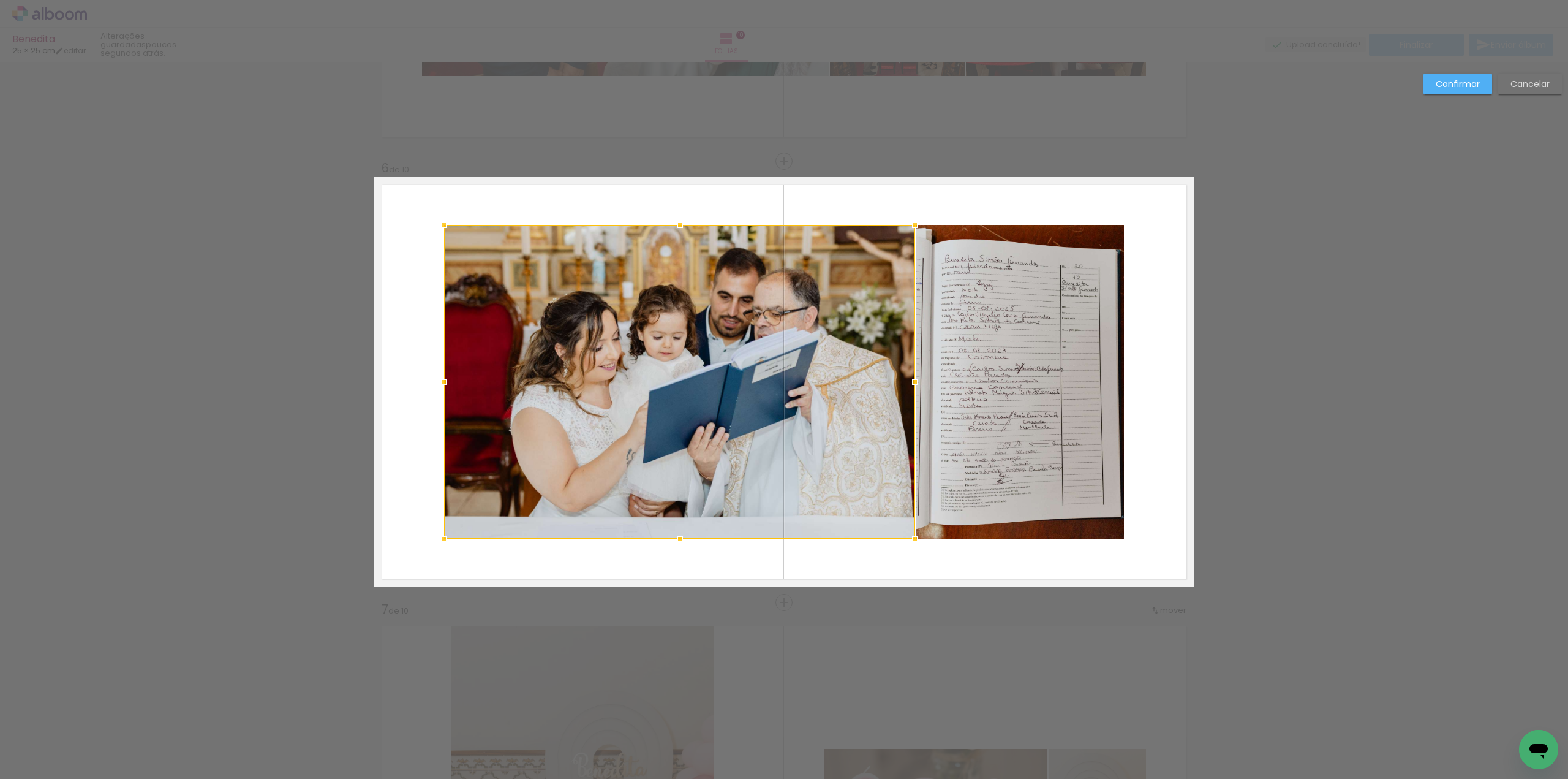
click at [967, 413] on quentale-photo at bounding box center [1020, 382] width 207 height 314
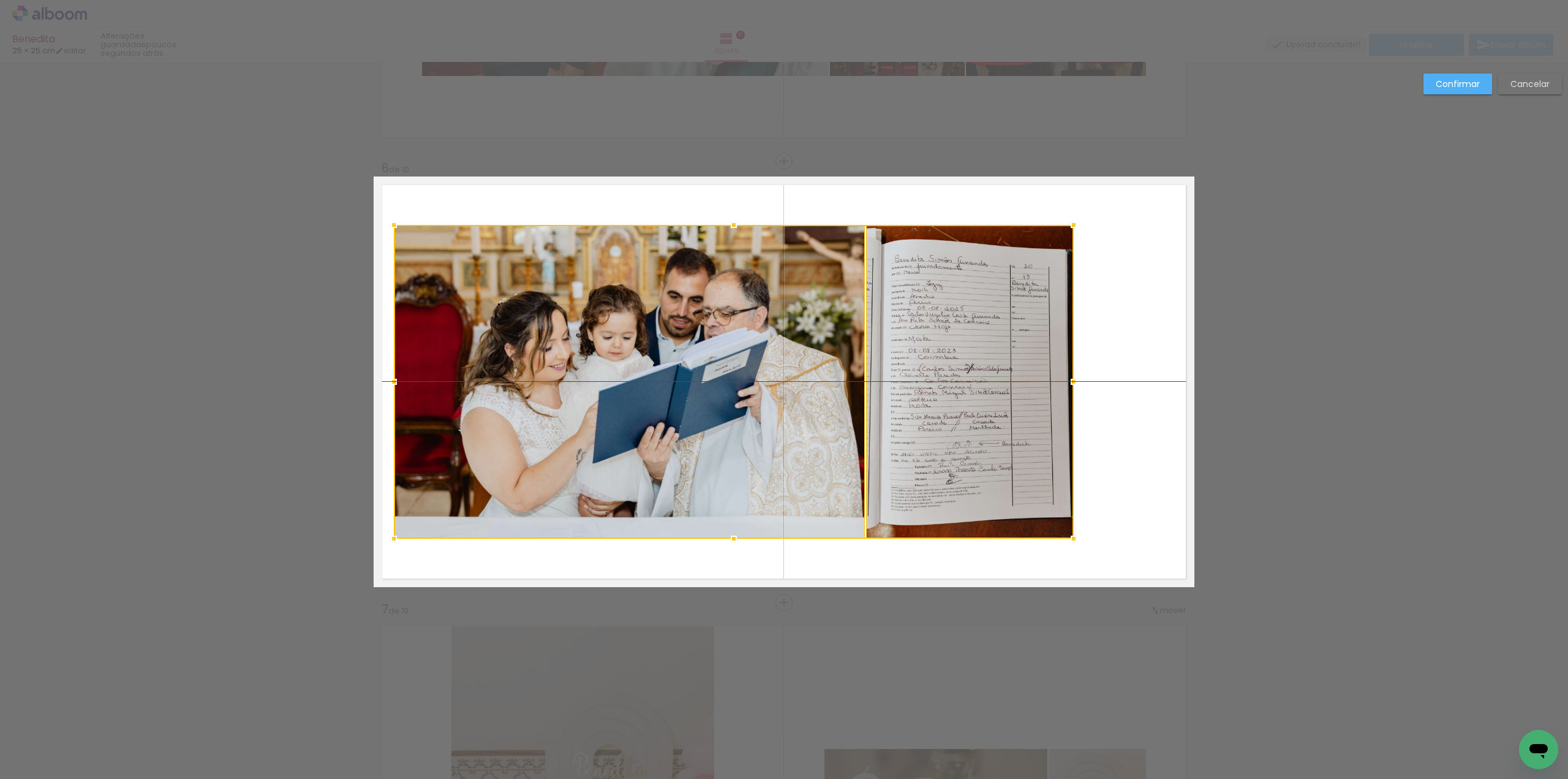
drag, startPoint x: 996, startPoint y: 393, endPoint x: 945, endPoint y: 392, distance: 51.0
click at [945, 392] on div at bounding box center [734, 382] width 680 height 314
click at [0, 0] on slot "Confirmar" at bounding box center [0, 0] width 0 height 0
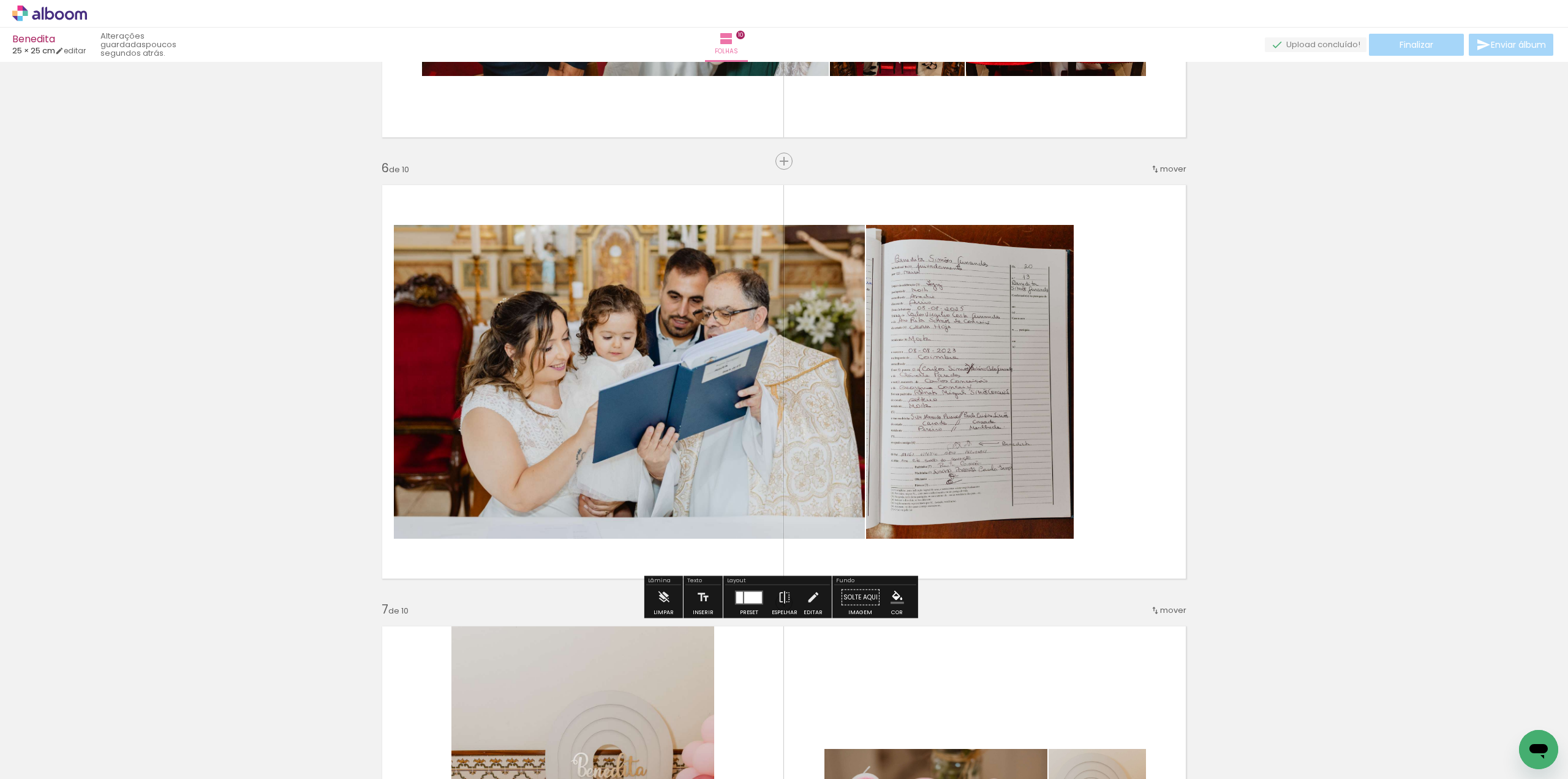
click at [1444, 262] on div "Inserir folha Imagem 1 Imagem 2 Imagem 3 1 de 10 Inserir folha 2 de 10 Inserir …" at bounding box center [784, 366] width 1568 height 4856
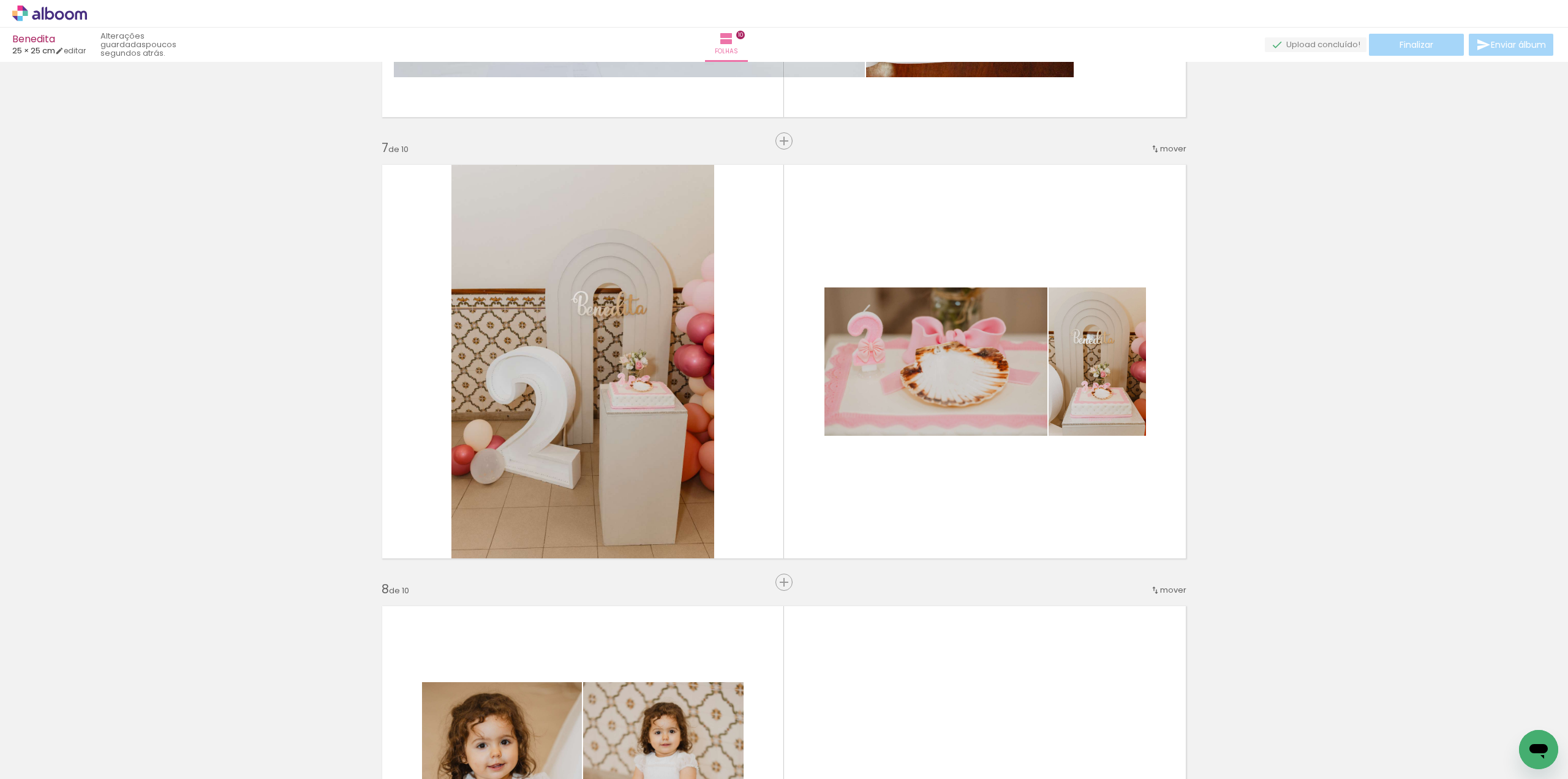
scroll to position [2618, 0]
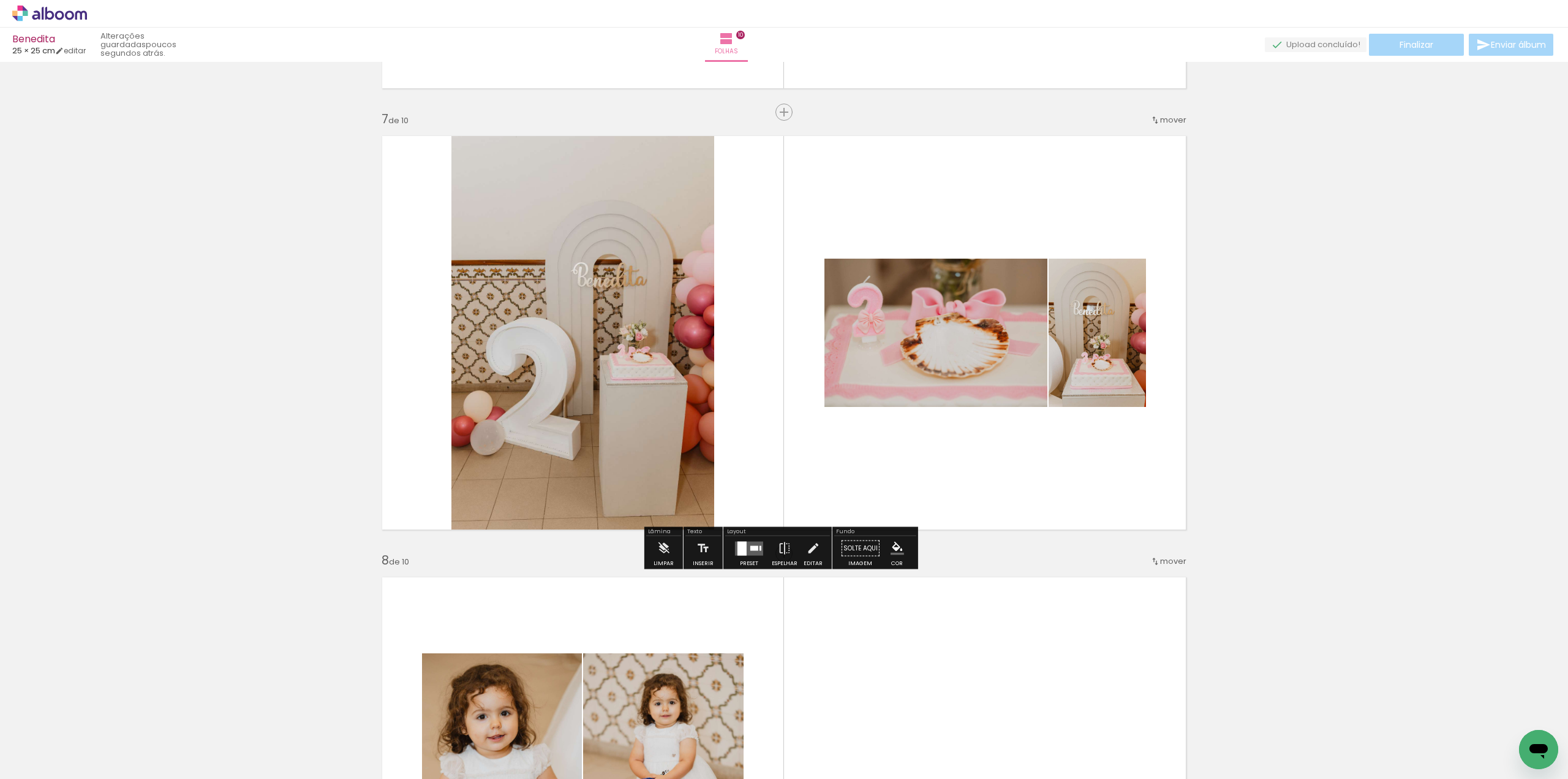
click at [751, 550] on div at bounding box center [755, 548] width 8 height 5
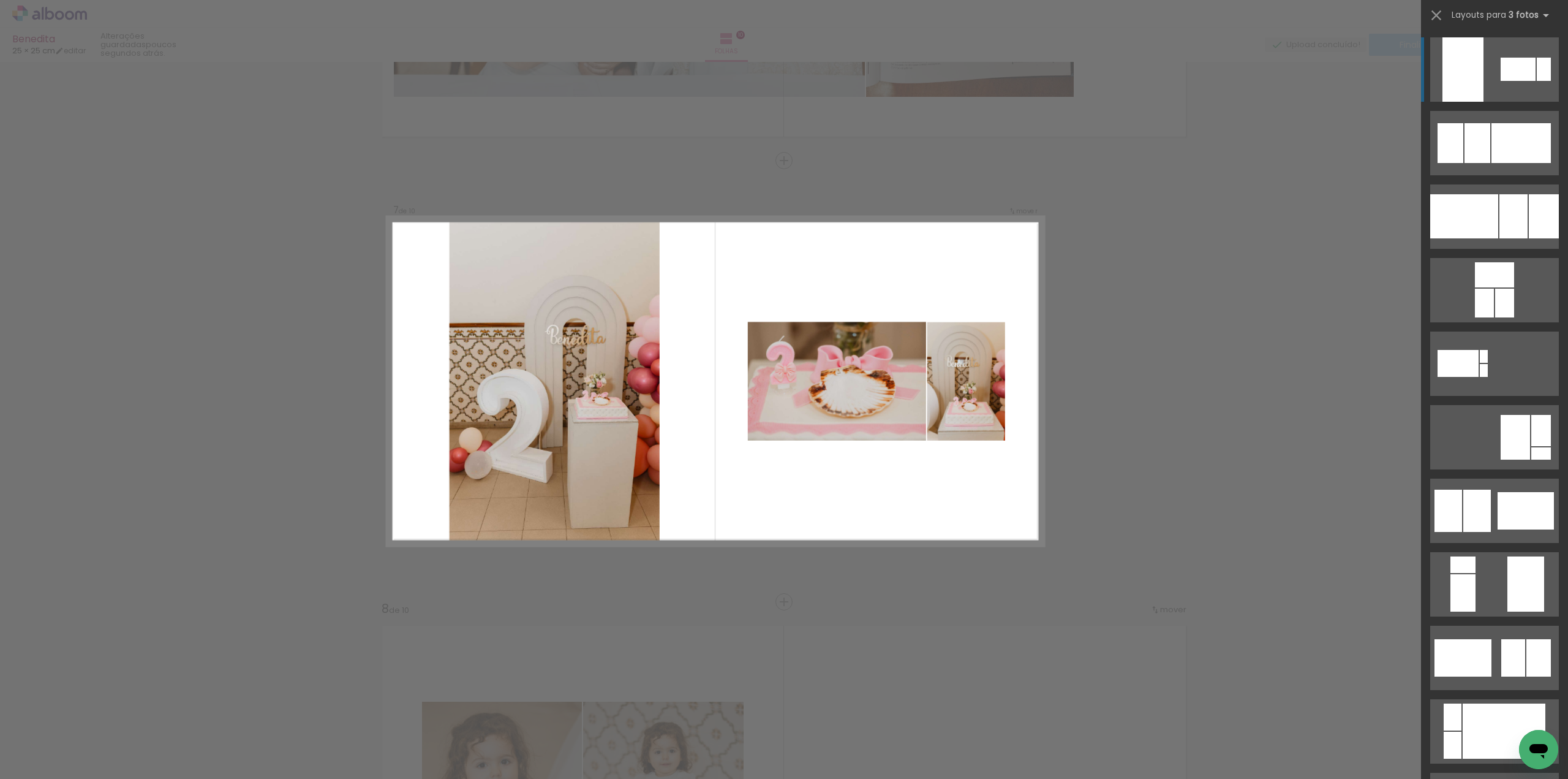
scroll to position [2569, 0]
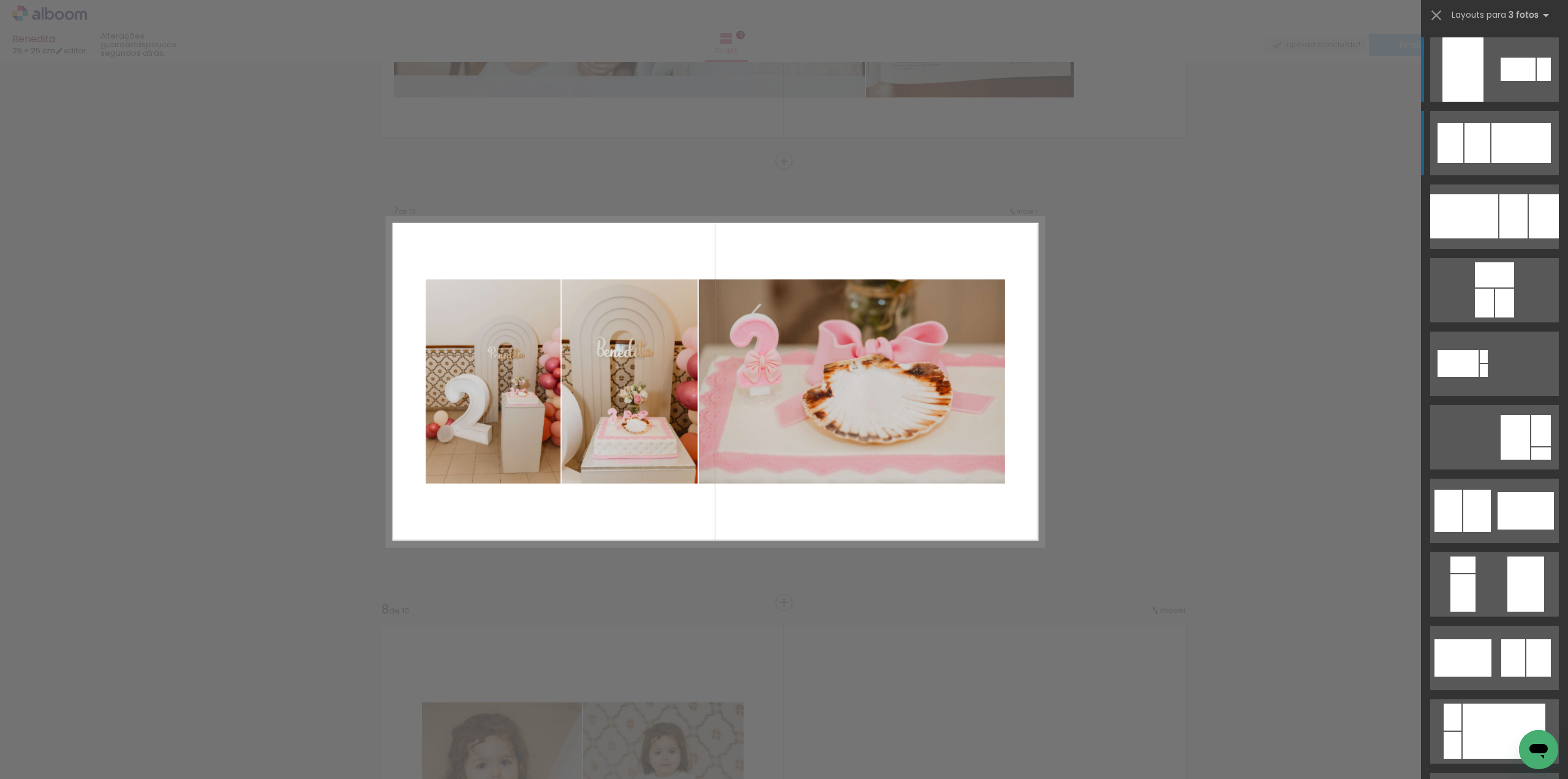
click at [1482, 142] on div at bounding box center [1478, 144] width 26 height 40
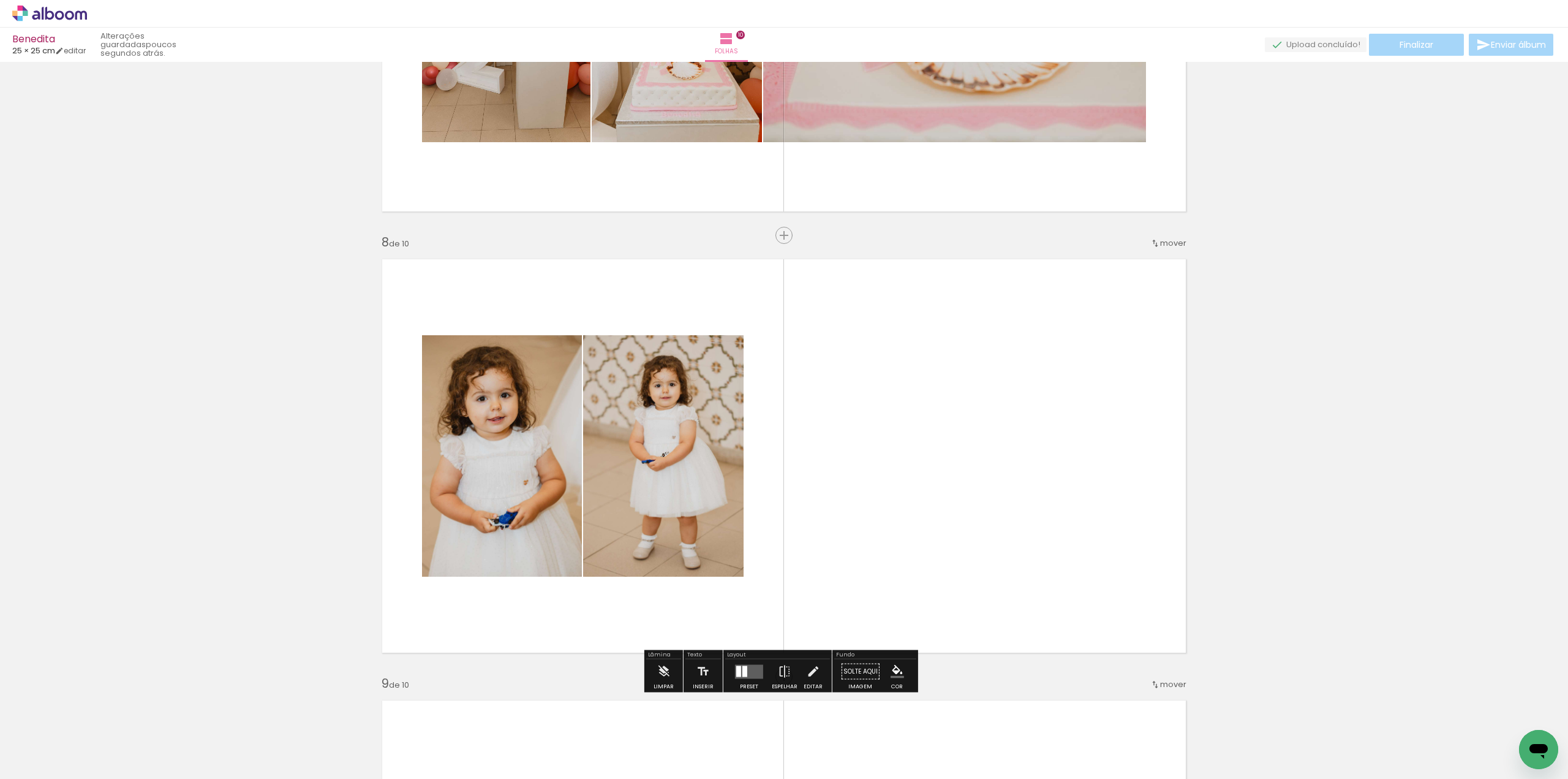
scroll to position [2937, 0]
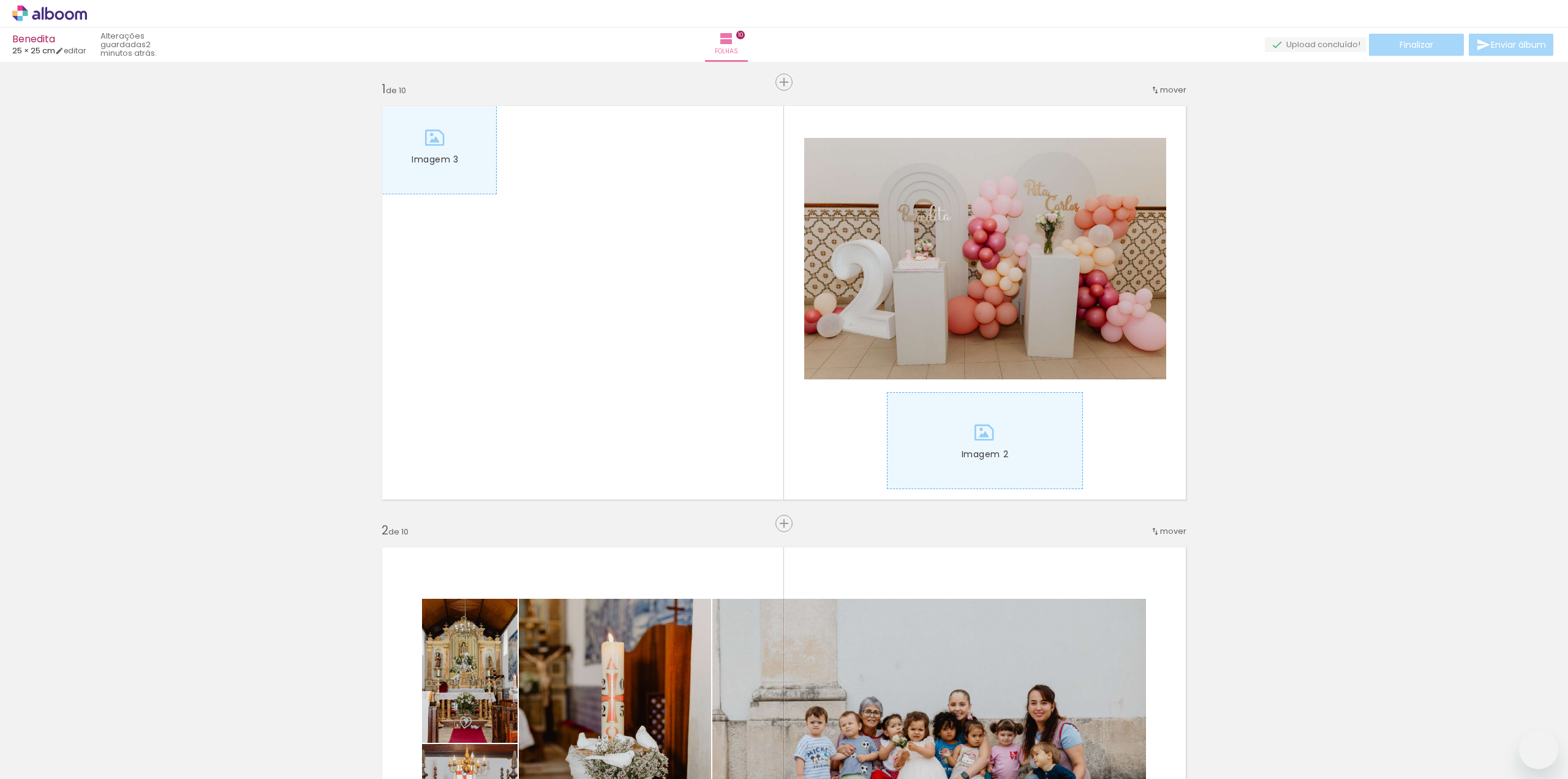
drag, startPoint x: 0, startPoint y: 0, endPoint x: 106, endPoint y: 711, distance: 718.9
click at [98, 716] on iron-icon at bounding box center [96, 713] width 13 height 13
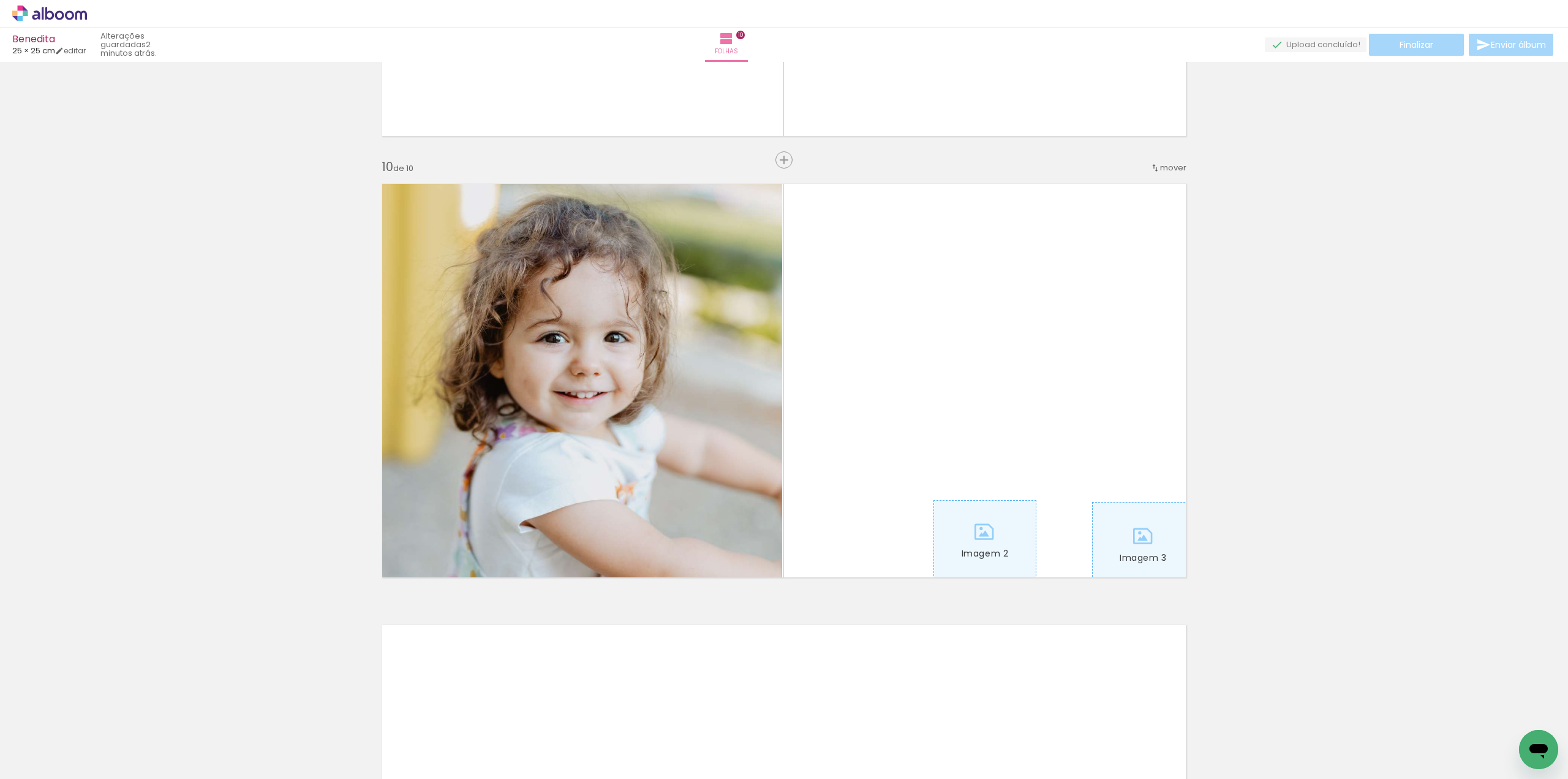
scroll to position [1042, 0]
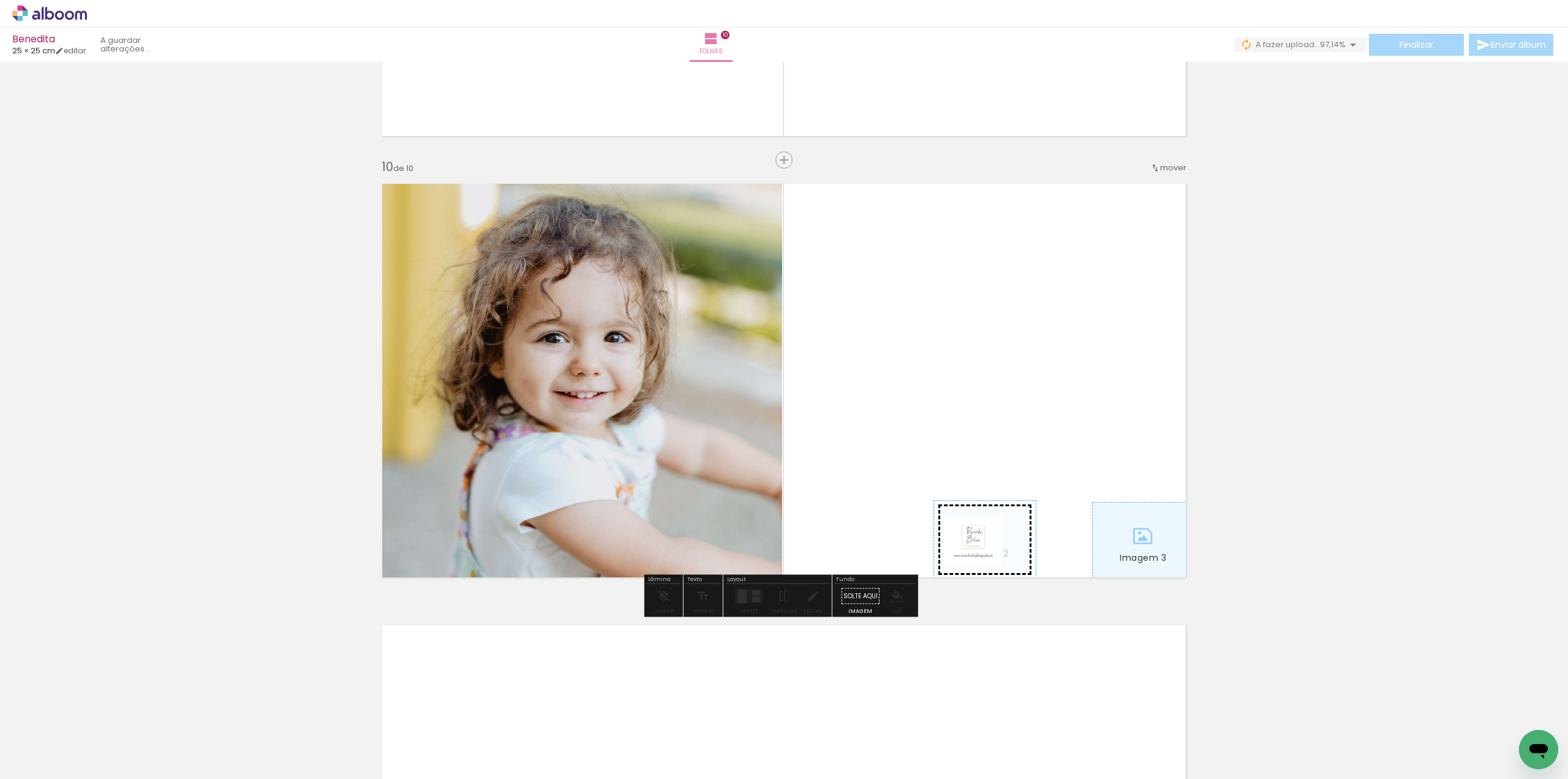
drag, startPoint x: 138, startPoint y: 740, endPoint x: 983, endPoint y: 556, distance: 864.8
click at [983, 556] on quentale-workspace at bounding box center [784, 389] width 1568 height 779
drag, startPoint x: 122, startPoint y: 739, endPoint x: 1140, endPoint y: 563, distance: 1033.1
click at [1140, 563] on quentale-workspace at bounding box center [784, 389] width 1568 height 779
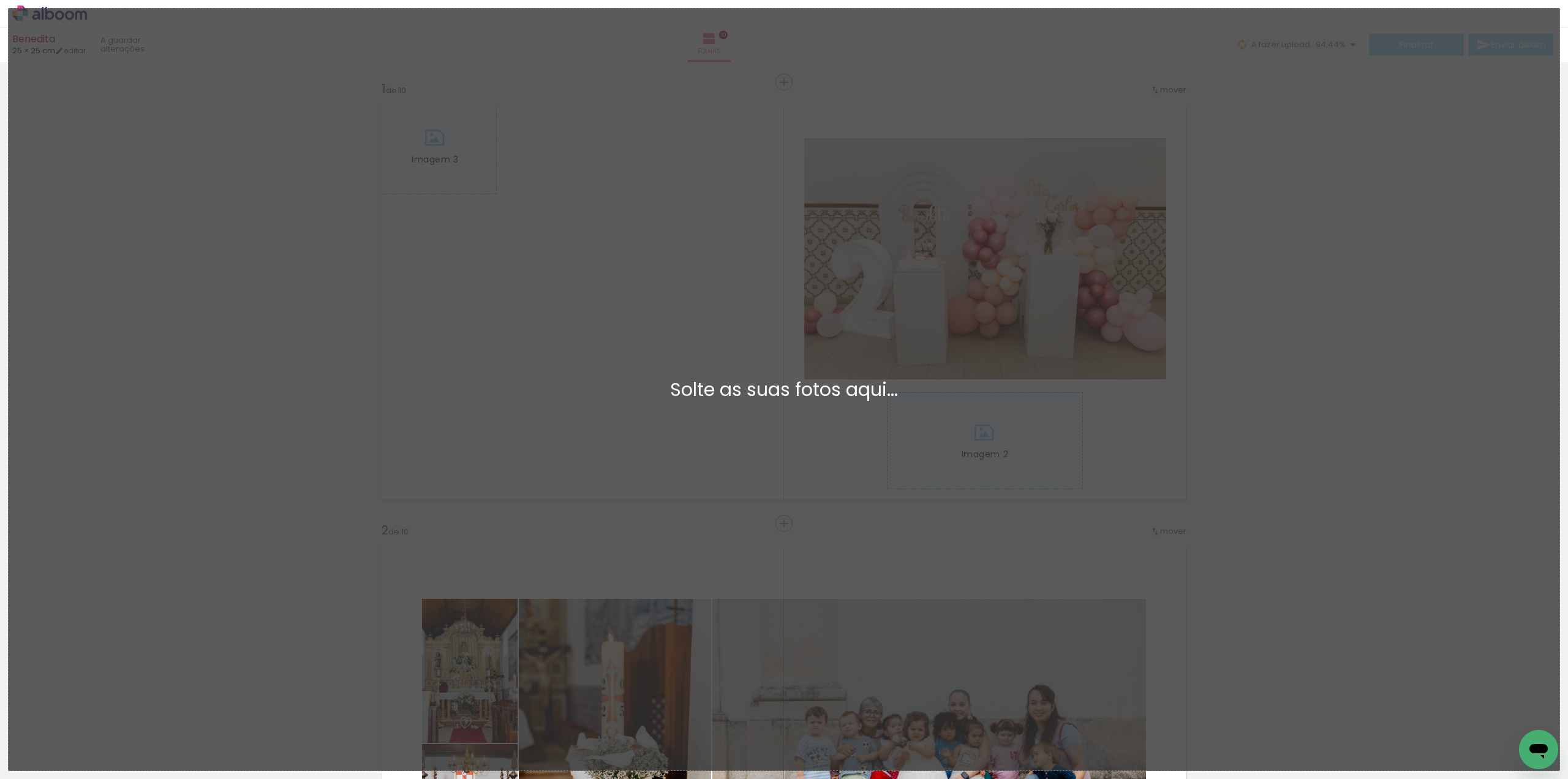
scroll to position [0, 0]
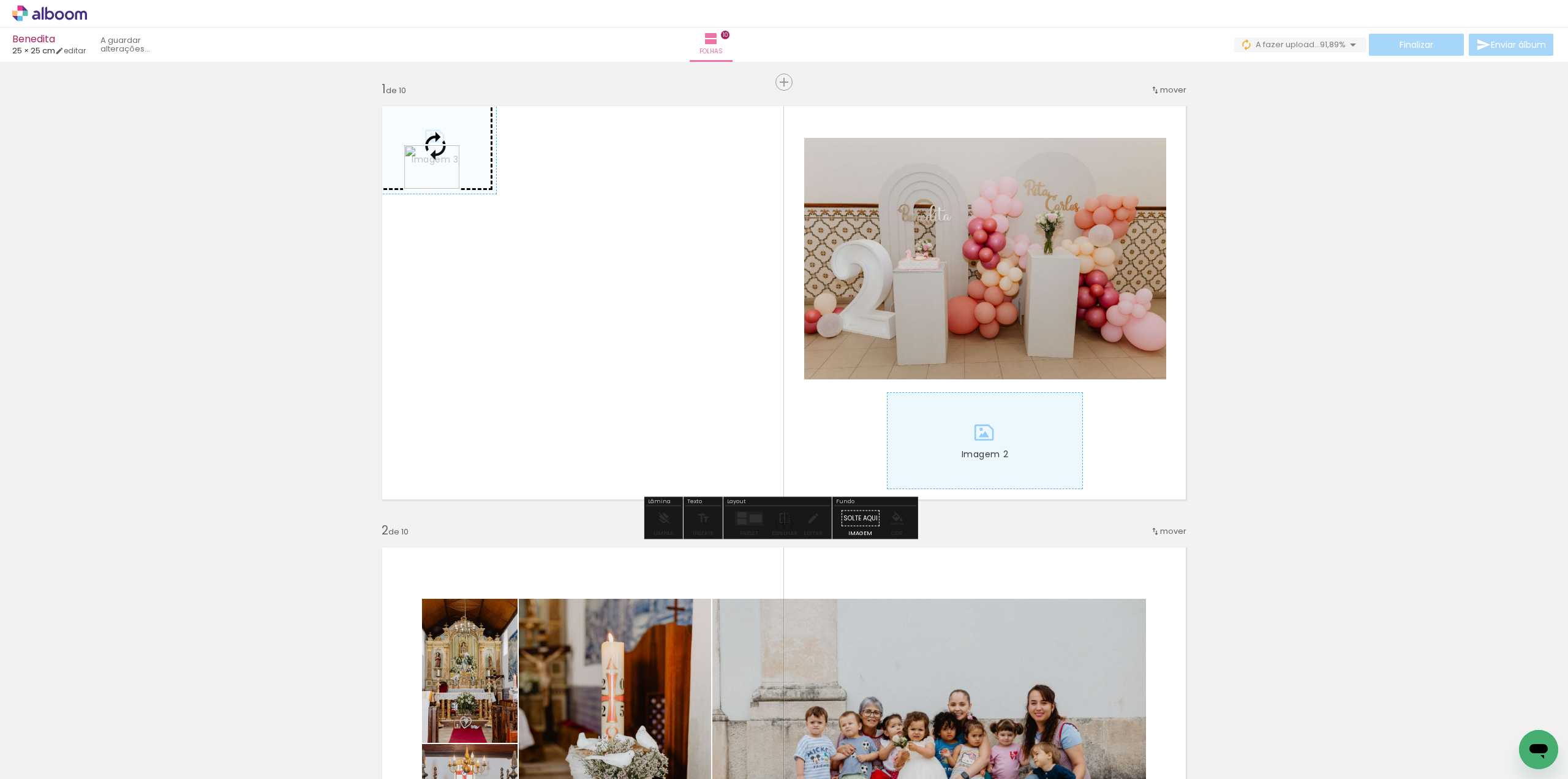
drag, startPoint x: 139, startPoint y: 737, endPoint x: 442, endPoint y: 183, distance: 631.4
click at [442, 183] on quentale-workspace at bounding box center [784, 389] width 1568 height 779
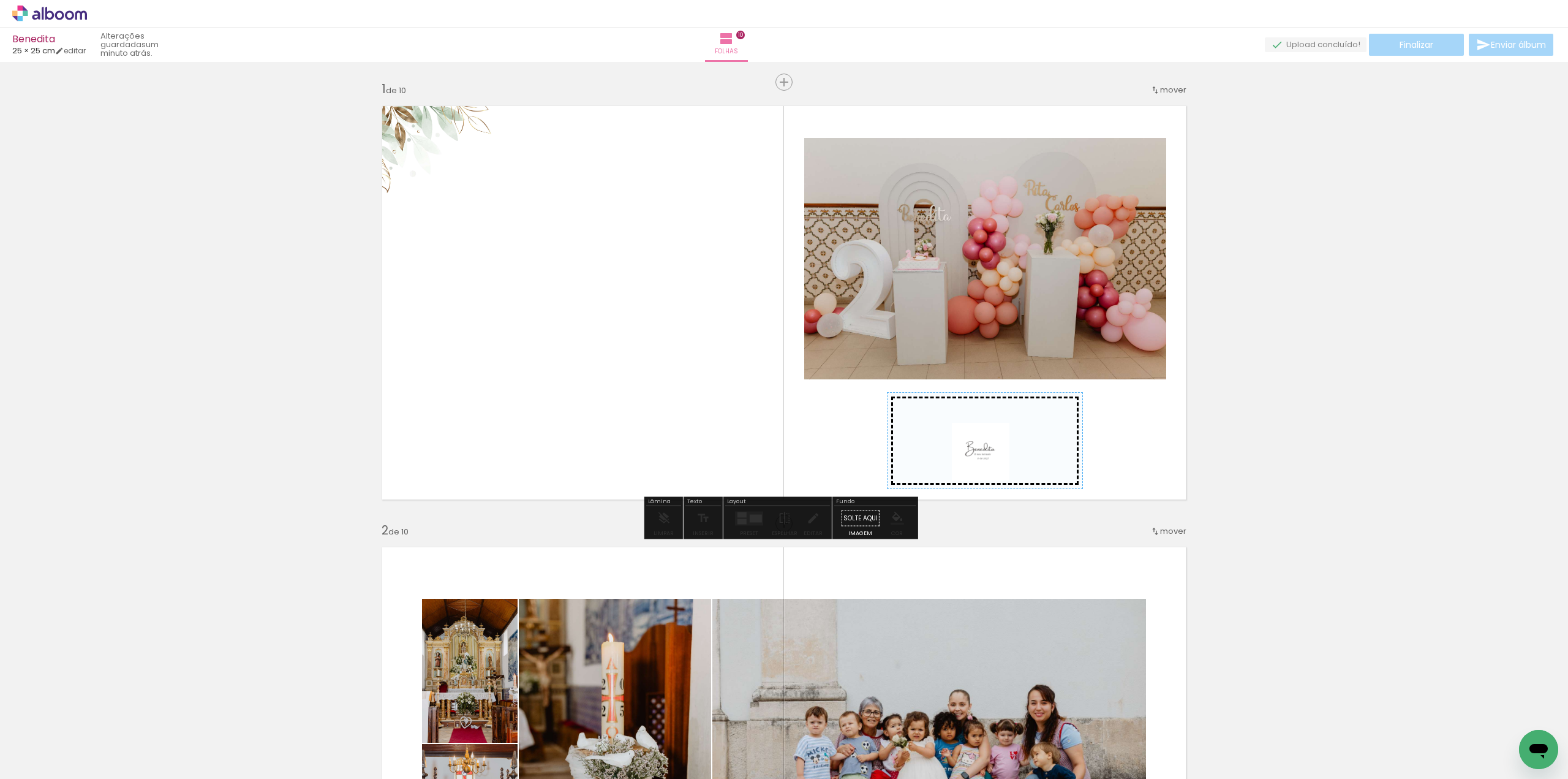
drag, startPoint x: 132, startPoint y: 745, endPoint x: 990, endPoint y: 461, distance: 903.8
click at [990, 461] on quentale-workspace at bounding box center [784, 389] width 1568 height 779
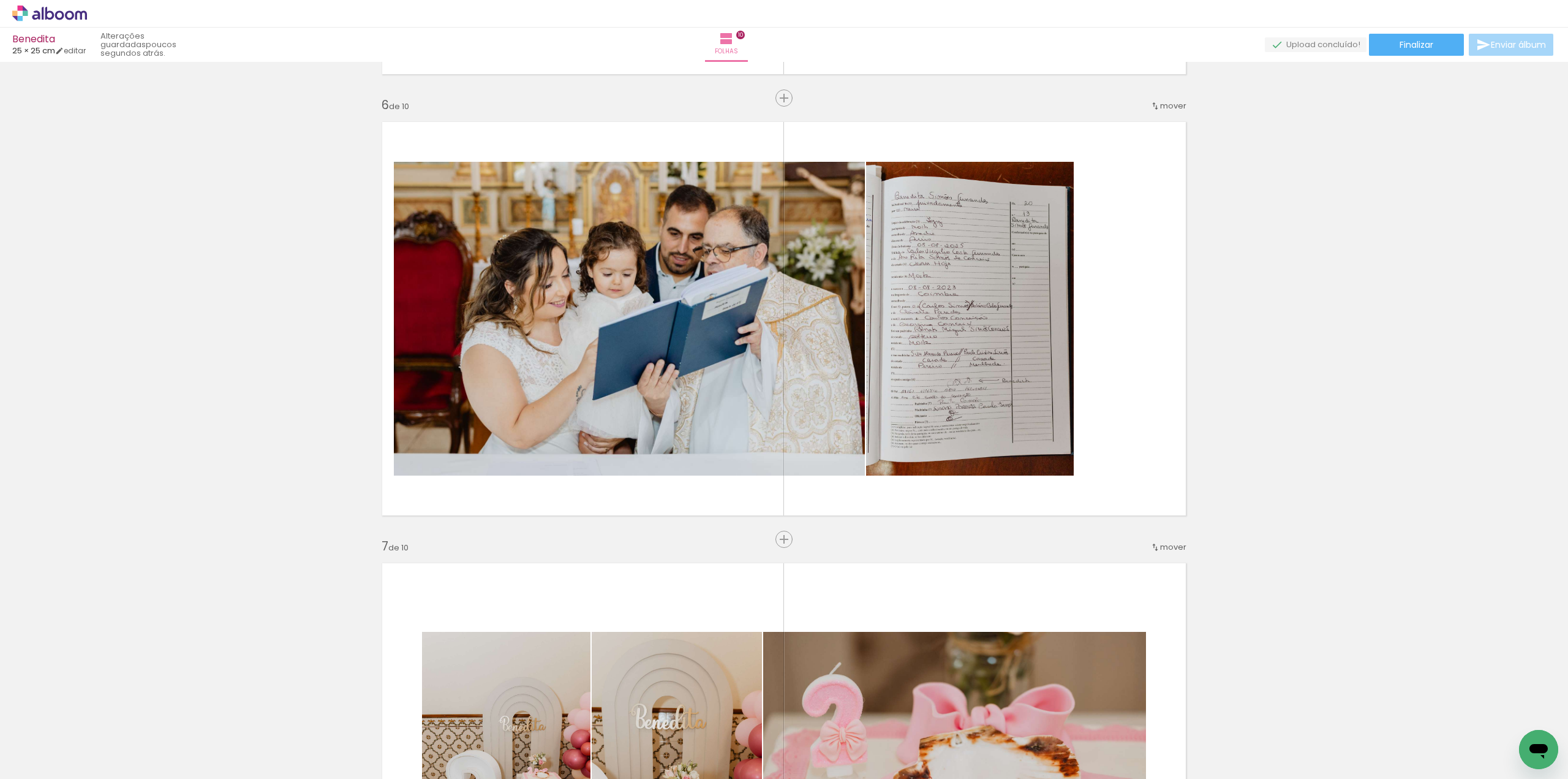
scroll to position [2207, 0]
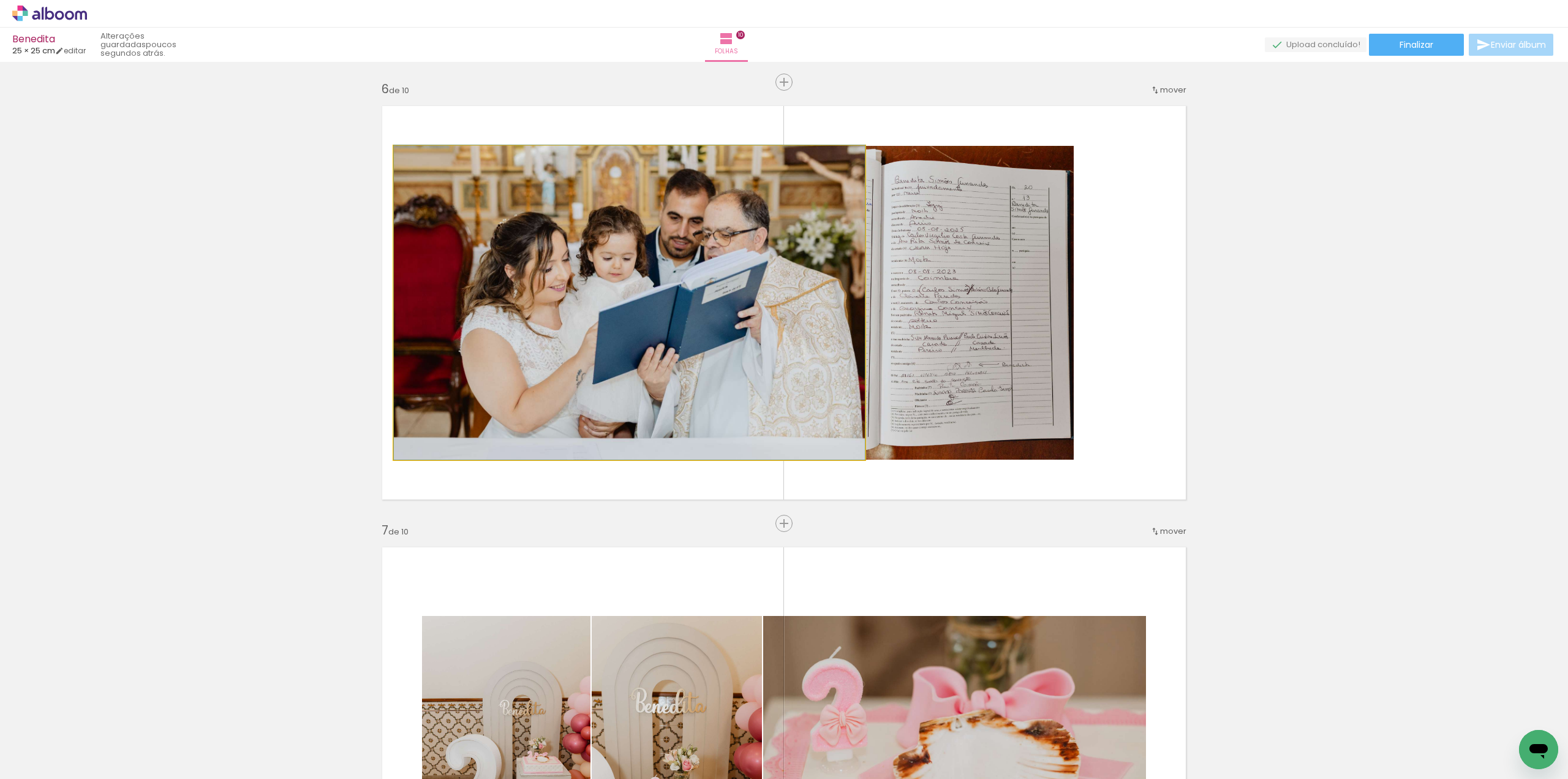
click at [638, 320] on quentale-photo at bounding box center [629, 302] width 471 height 314
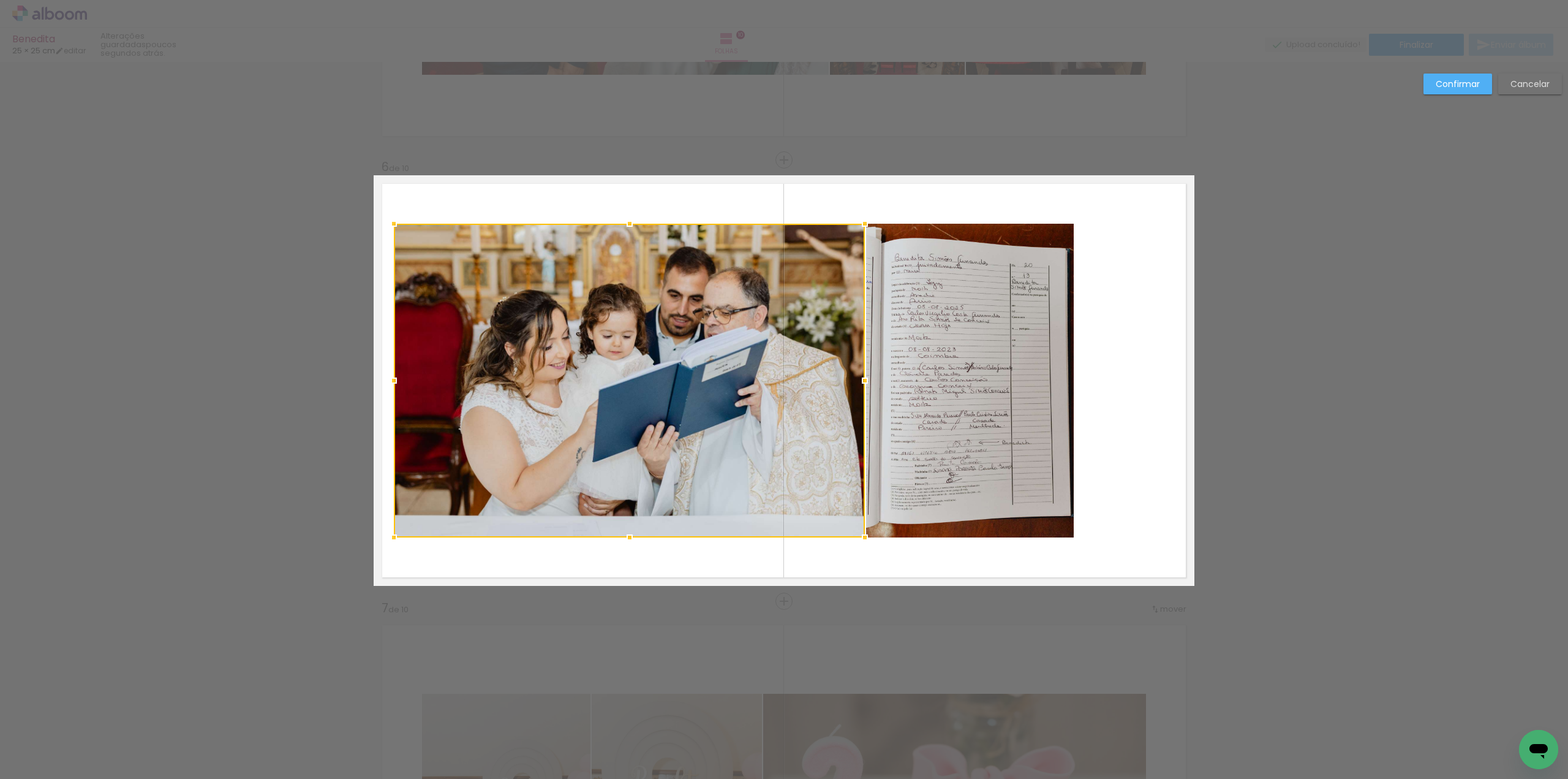
scroll to position [2128, 0]
click at [982, 388] on quentale-photo at bounding box center [970, 382] width 207 height 314
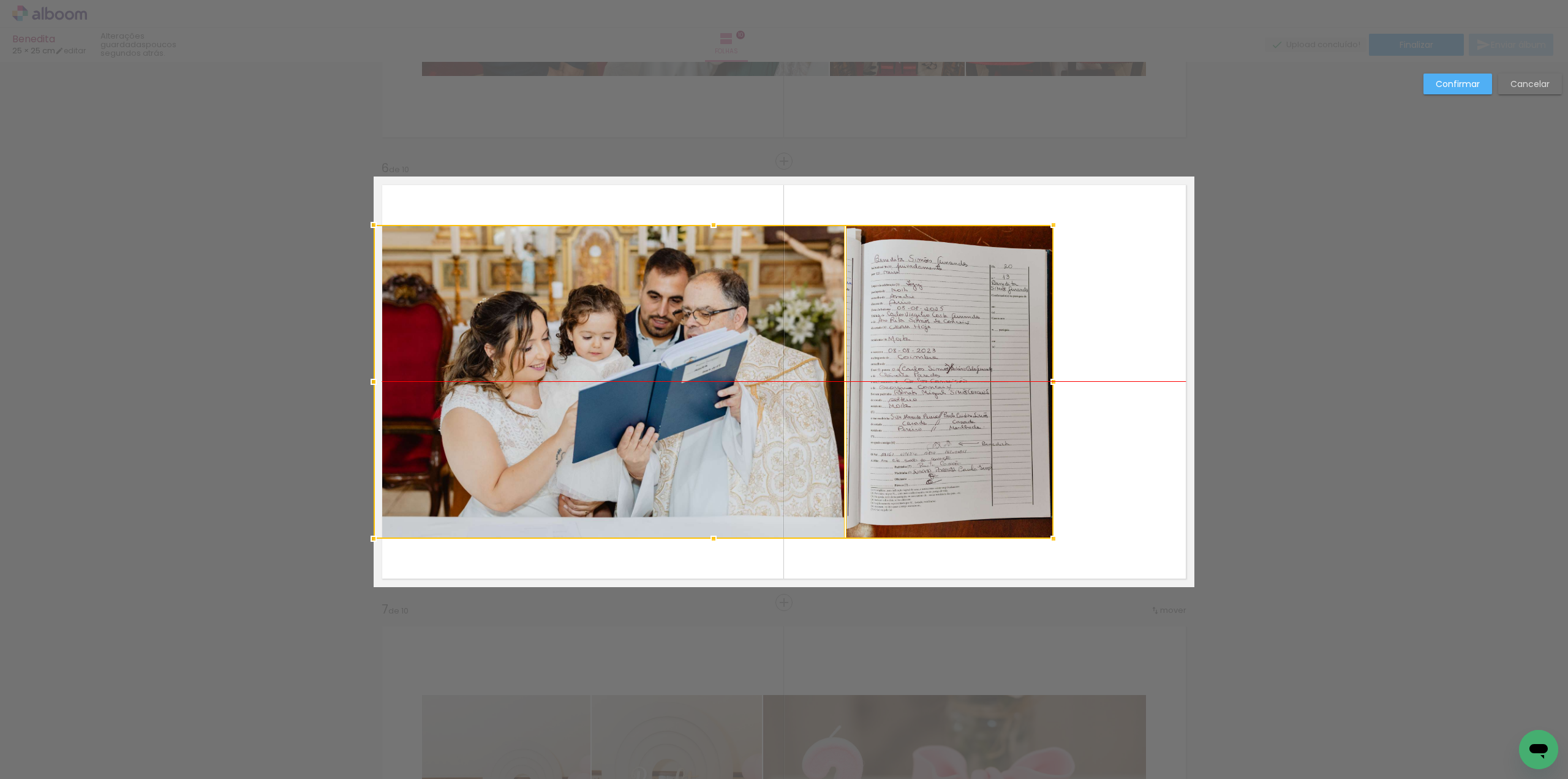
drag, startPoint x: 819, startPoint y: 411, endPoint x: 790, endPoint y: 409, distance: 29.1
click at [790, 409] on div at bounding box center [714, 382] width 680 height 314
drag, startPoint x: 1467, startPoint y: 90, endPoint x: 1467, endPoint y: 179, distance: 89.0
click at [1467, 90] on paper-button "Confirmar" at bounding box center [1457, 84] width 69 height 21
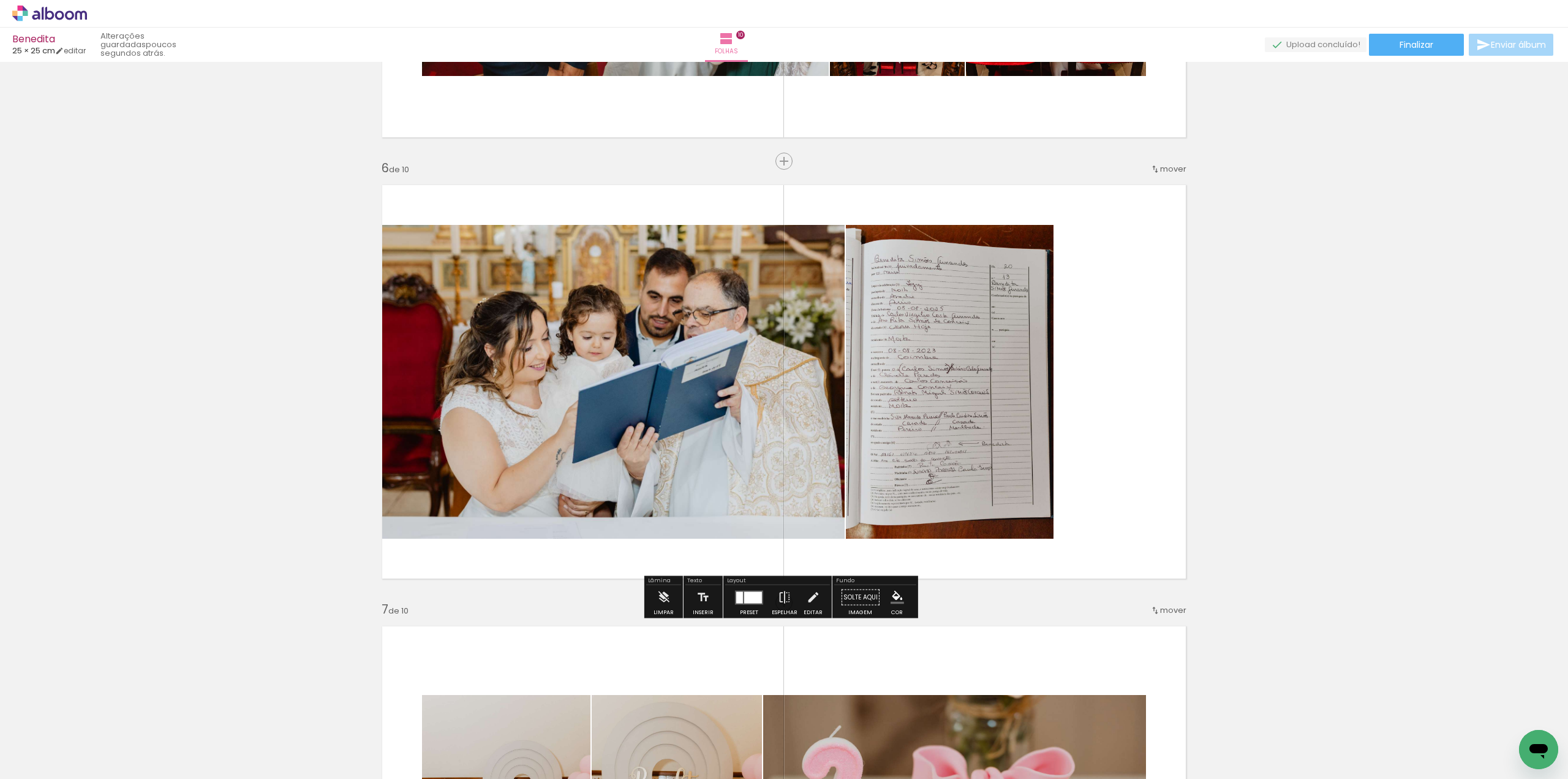
click at [1452, 312] on div "Inserir folha Imagem 1 Imagem 2 Imagem 3 1 de 10 Inserir folha 2 de 10 Inserir …" at bounding box center [784, 366] width 1568 height 4856
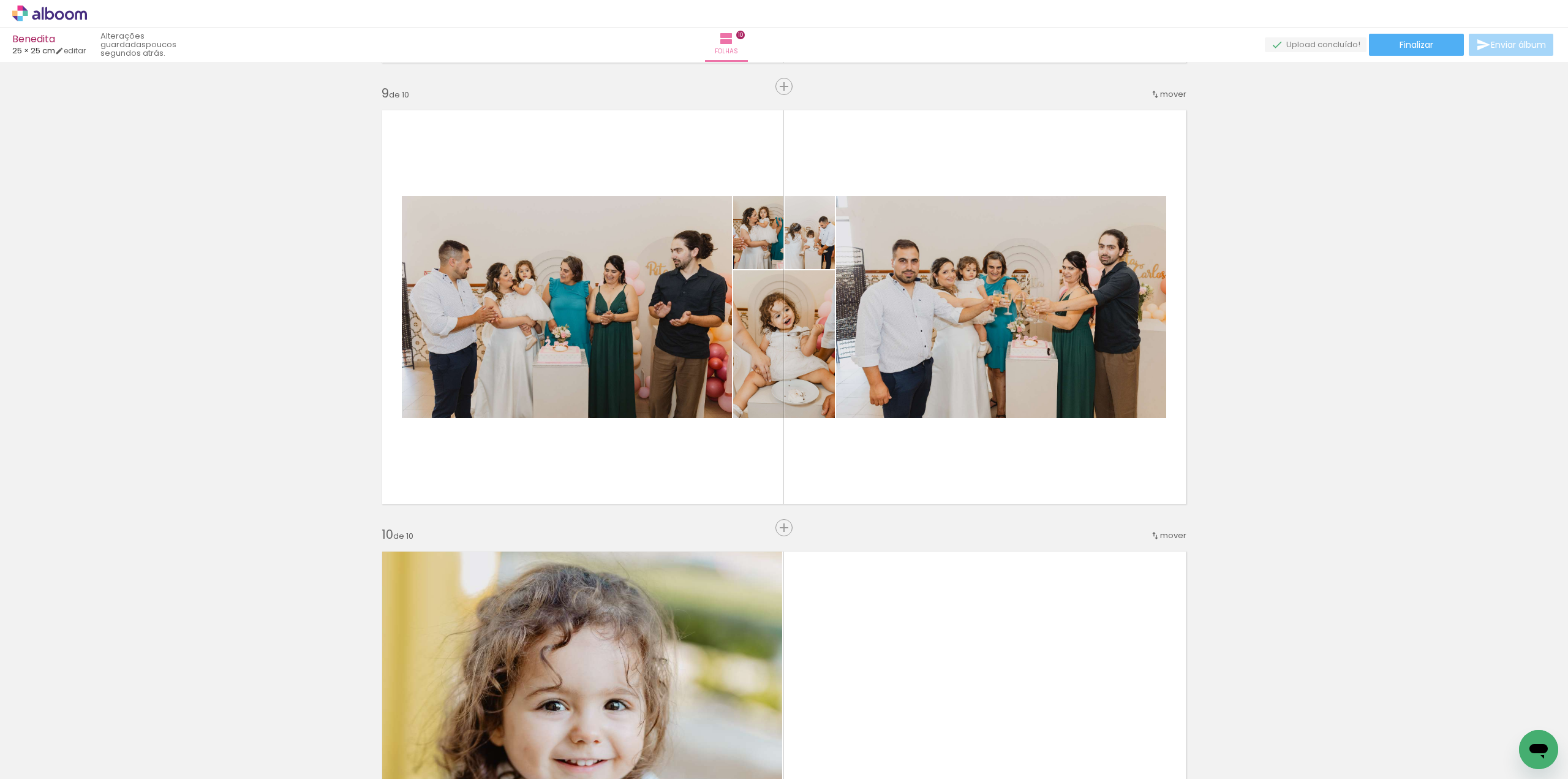
scroll to position [3477, 0]
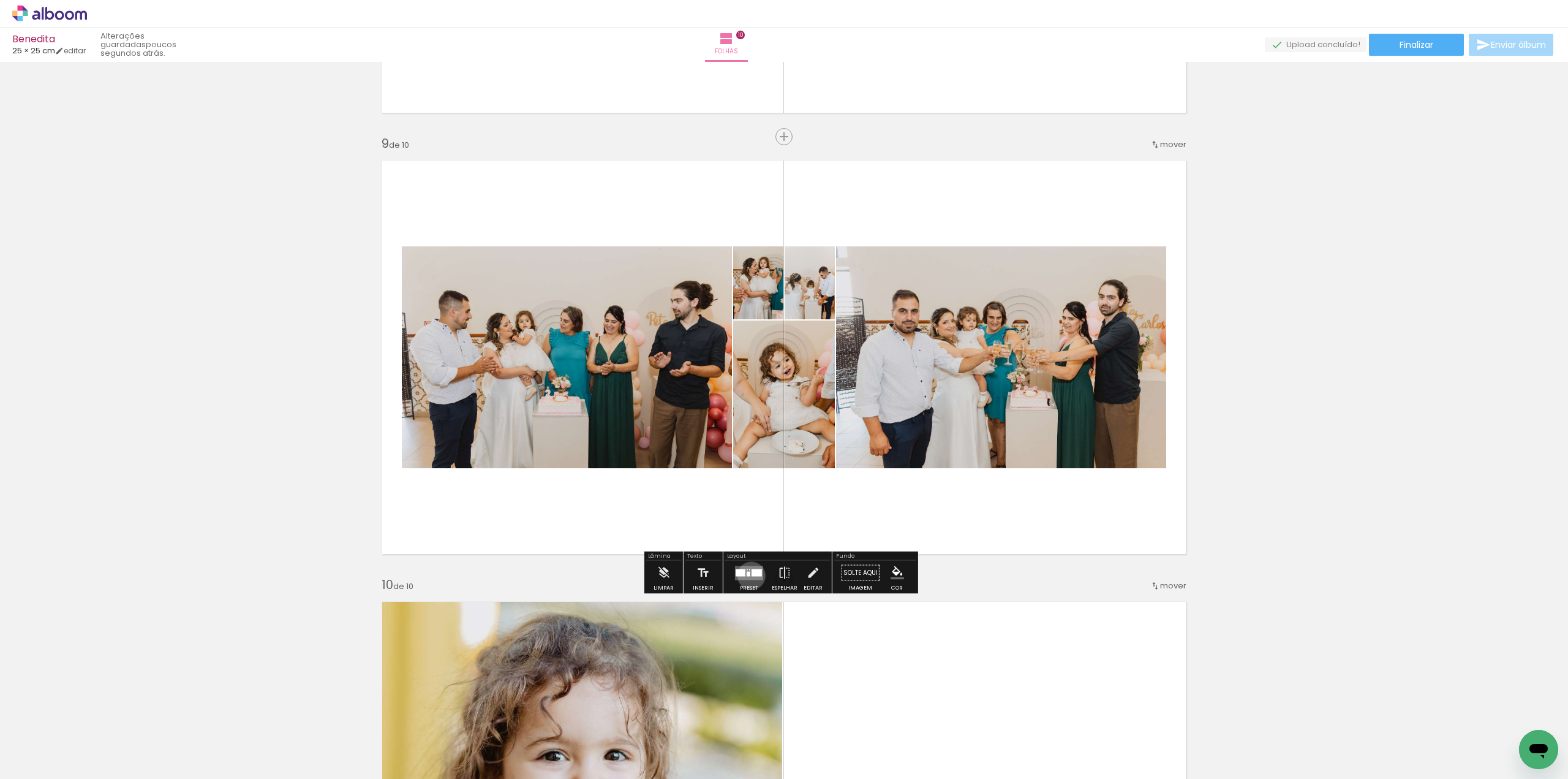
click at [752, 576] on div at bounding box center [757, 572] width 10 height 7
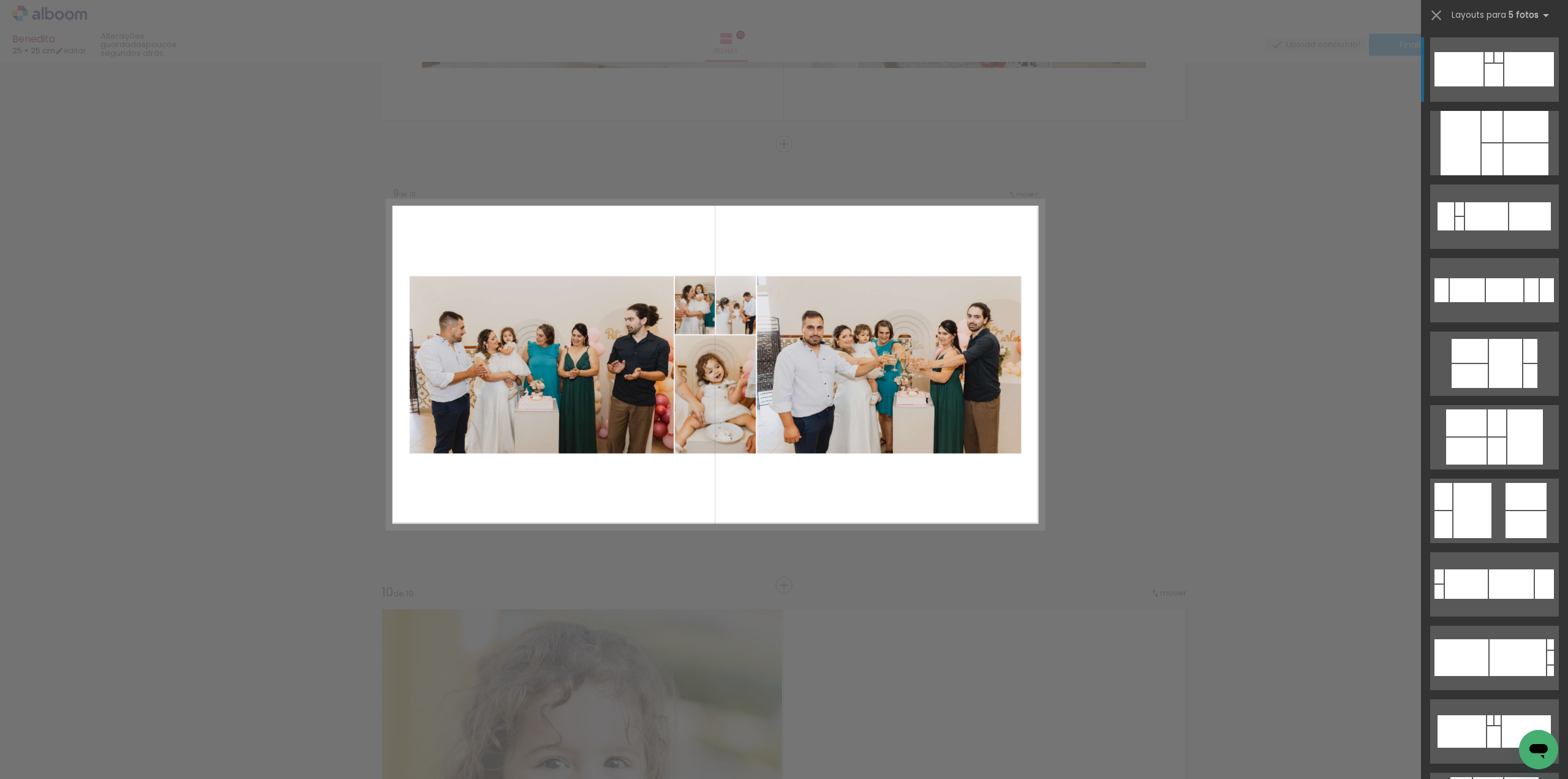
scroll to position [3452, 0]
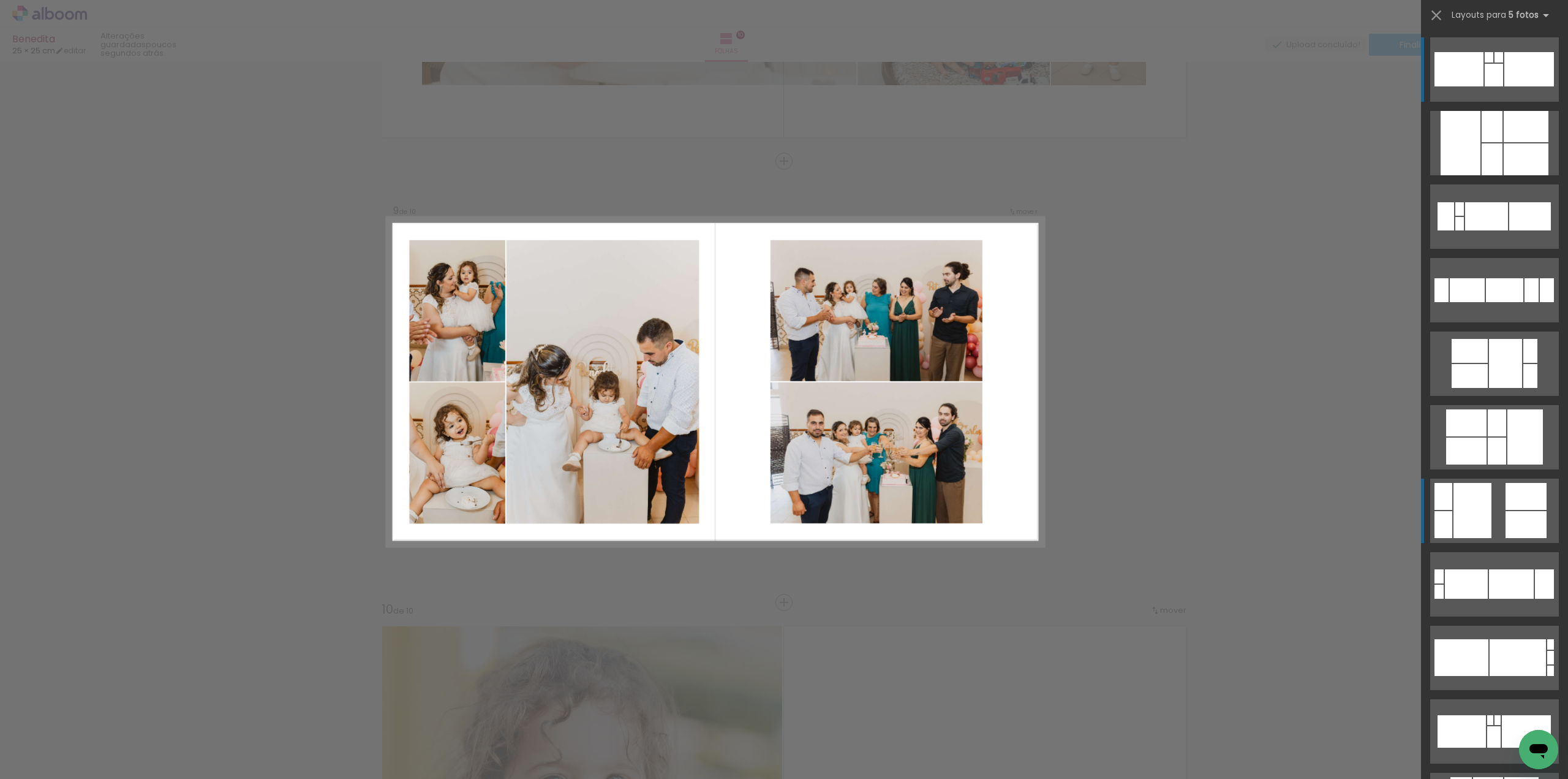
click at [1490, 505] on quentale-layouter at bounding box center [1494, 511] width 129 height 65
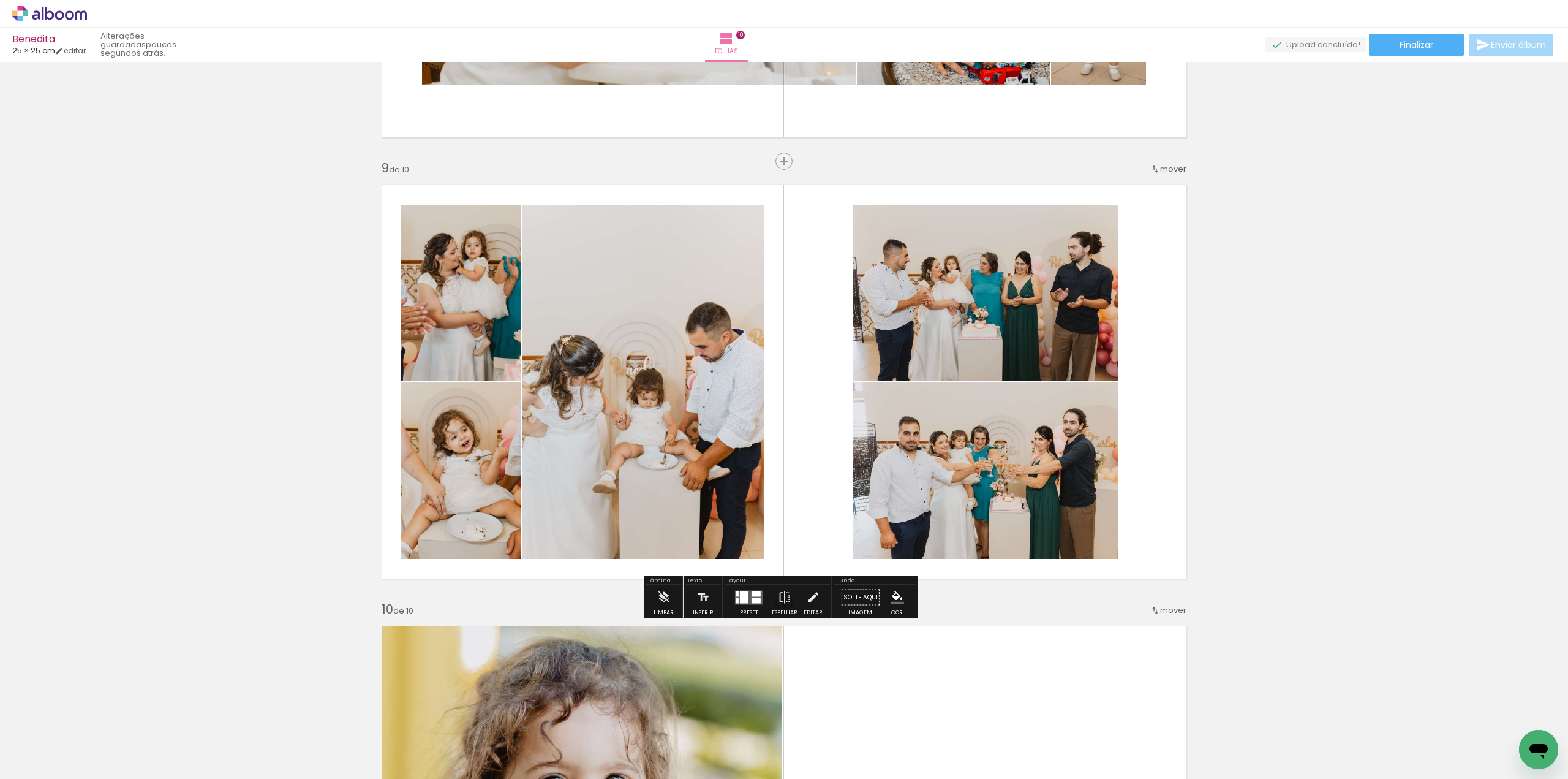
click at [782, 596] on iron-icon at bounding box center [785, 597] width 14 height 25
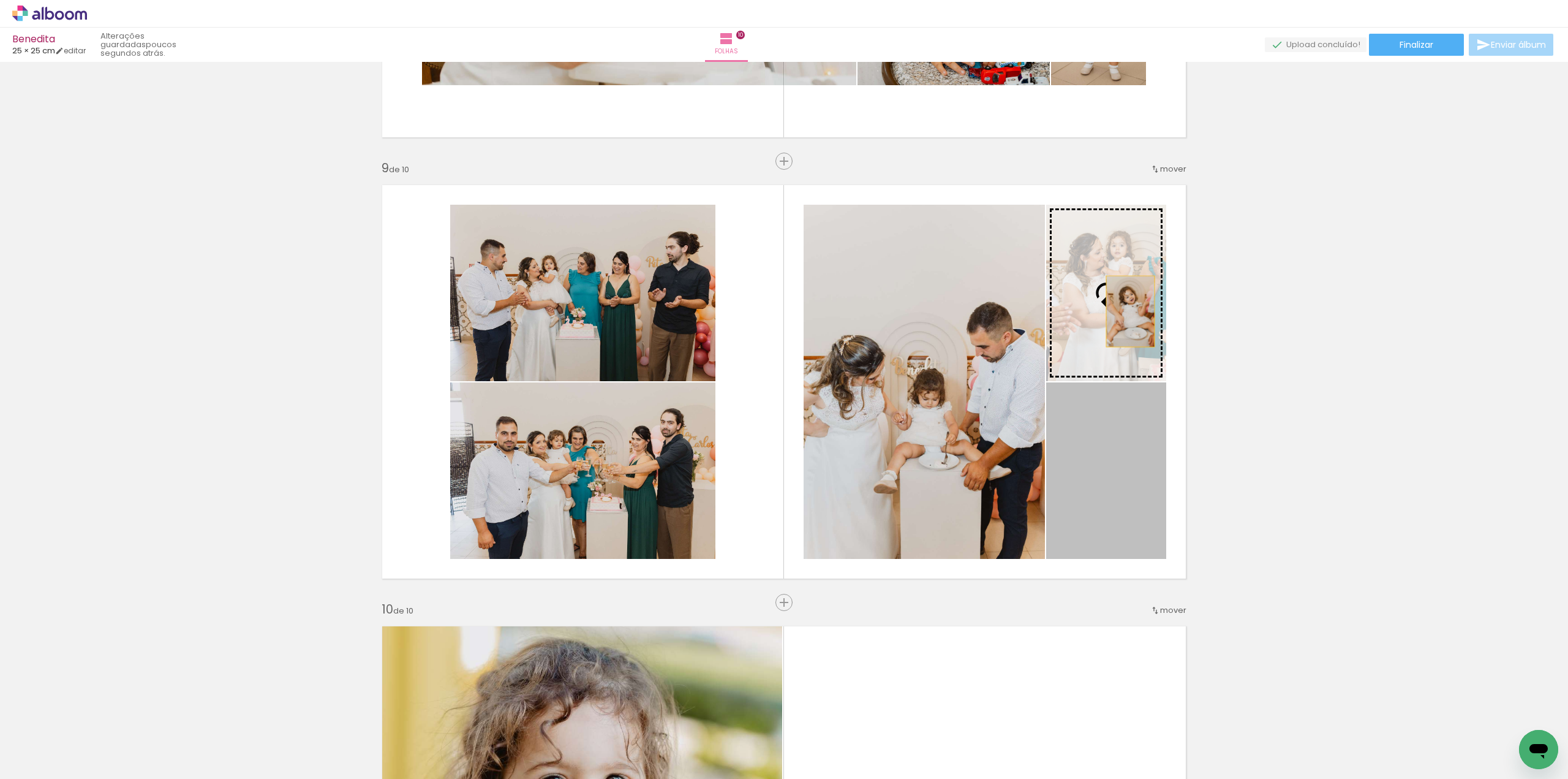
drag, startPoint x: 1105, startPoint y: 472, endPoint x: 1126, endPoint y: 311, distance: 162.4
click at [0, 0] on slot at bounding box center [0, 0] width 0 height 0
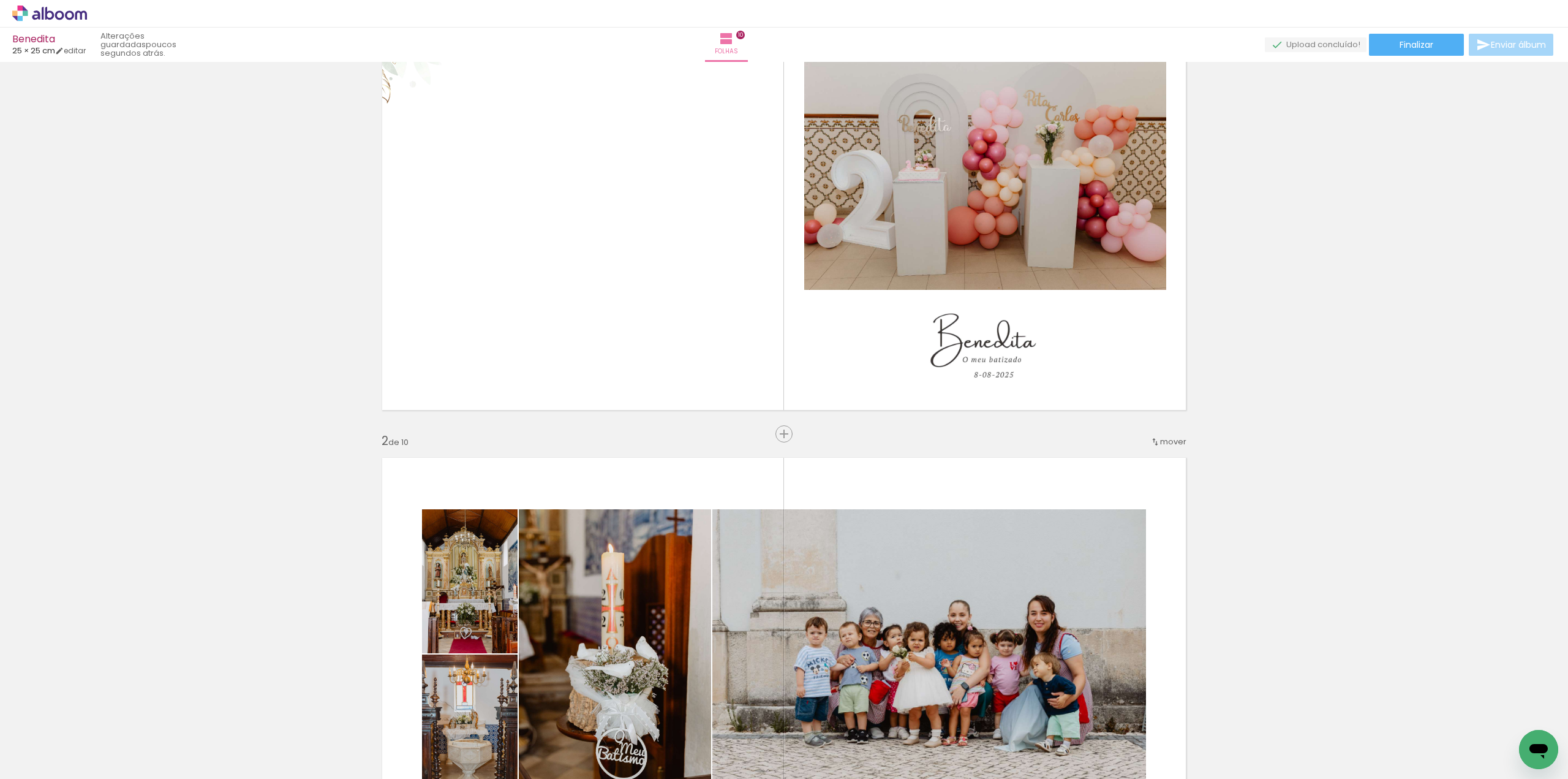
scroll to position [0, 0]
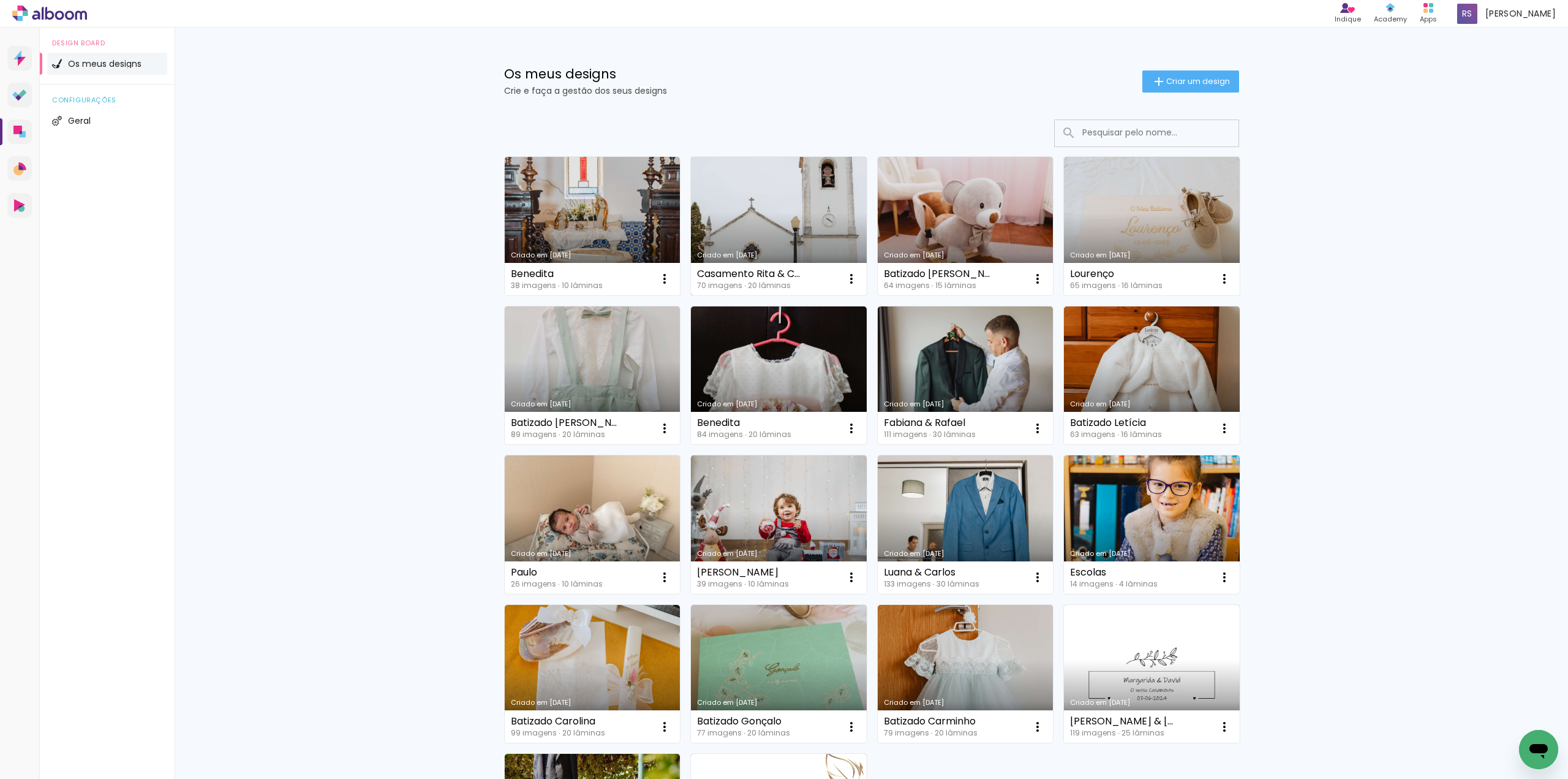
click at [748, 239] on link "Criado em [DATE]" at bounding box center [779, 225] width 175 height 139
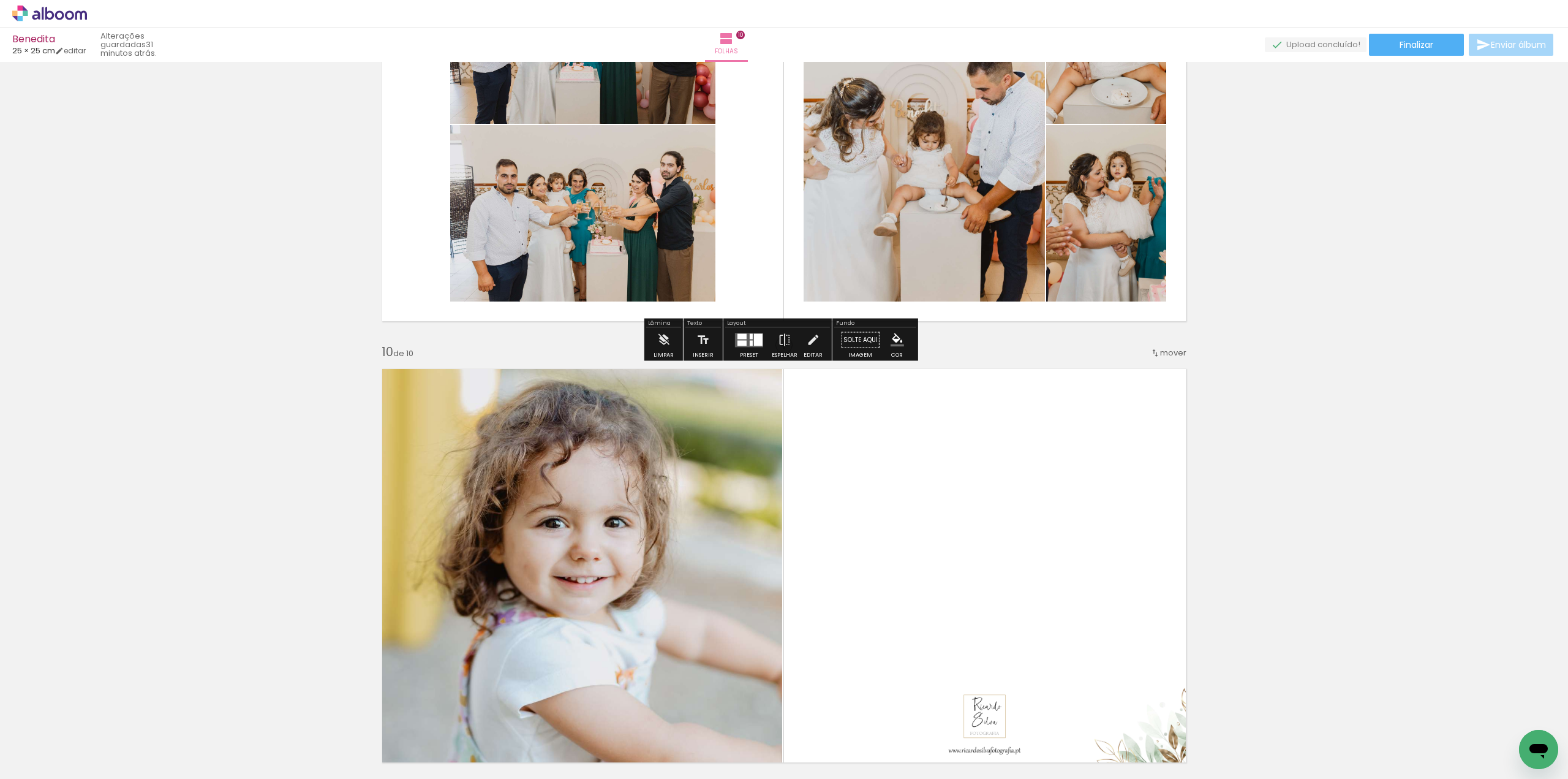
scroll to position [3772, 0]
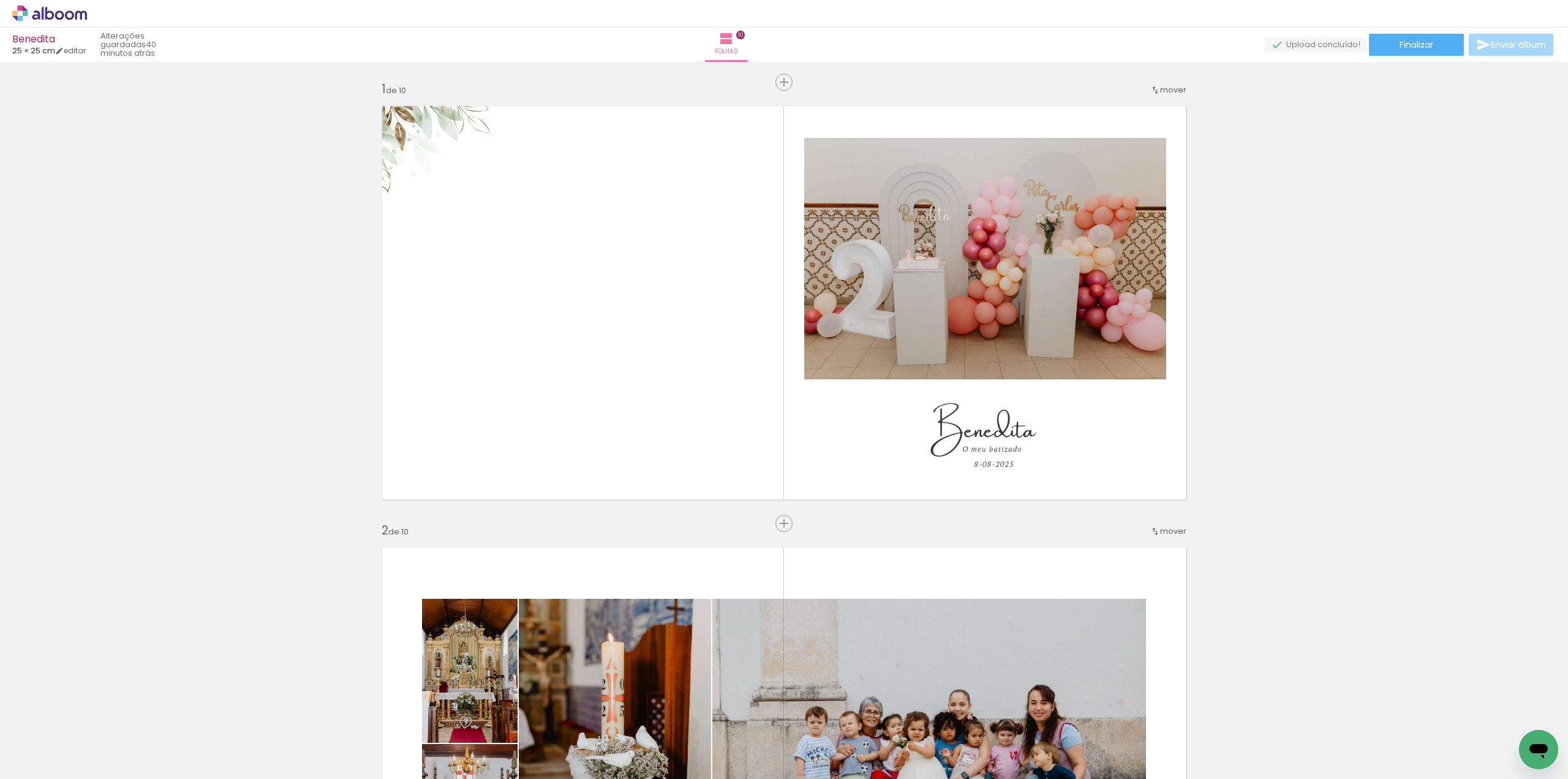
scroll to position [3772, 0]
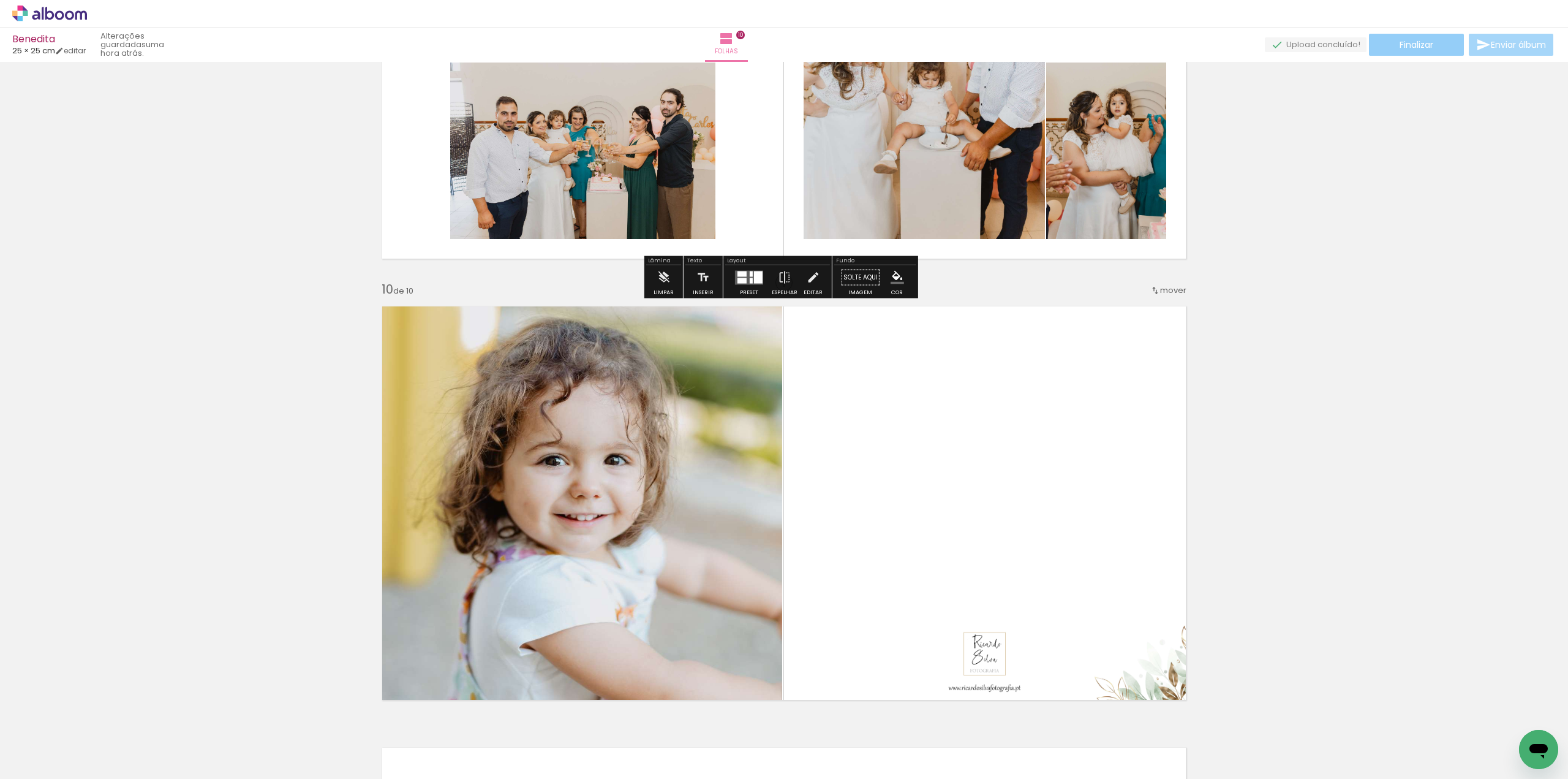
click at [1422, 42] on span "Finalizar" at bounding box center [1416, 45] width 34 height 9
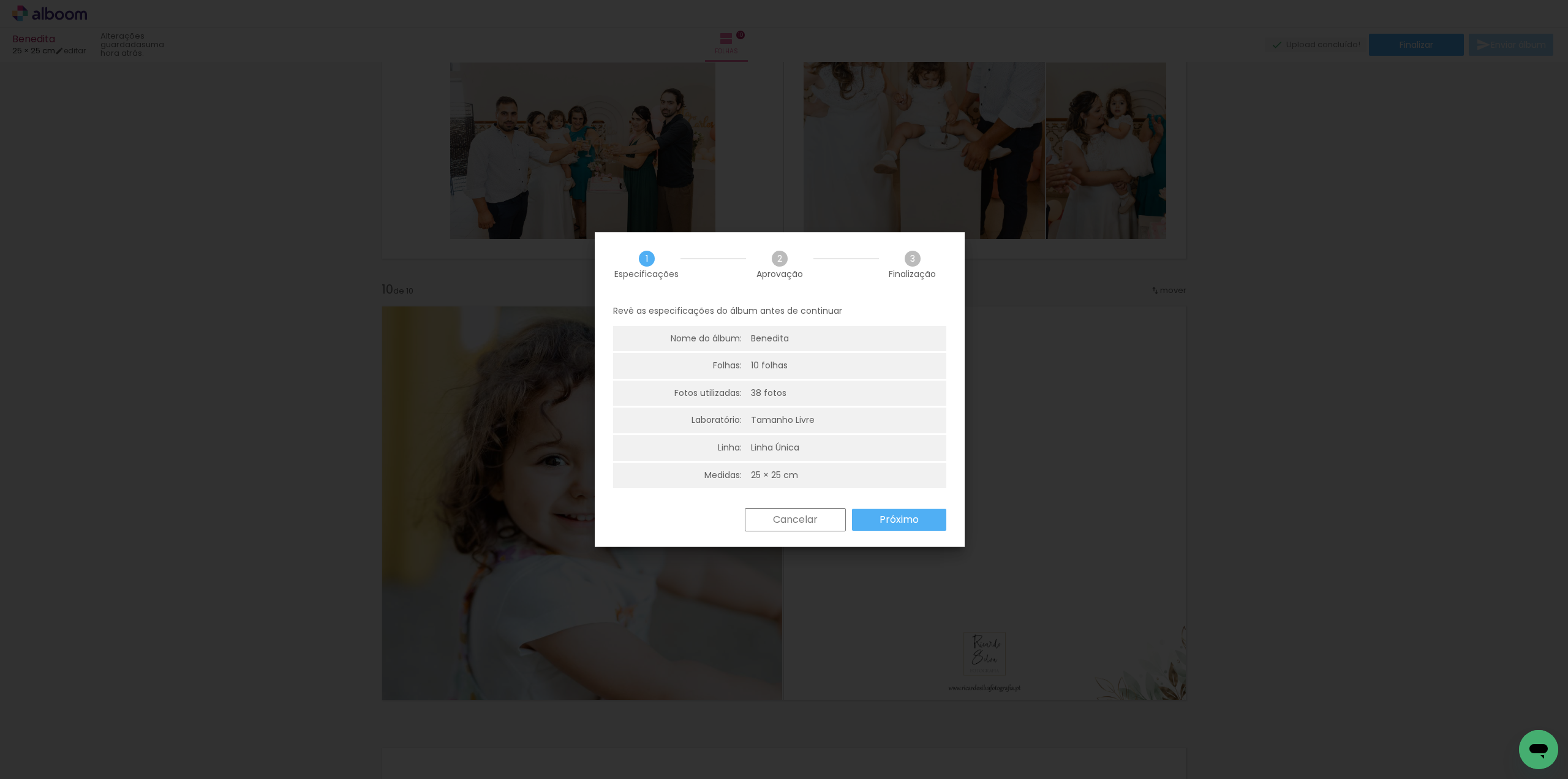
click at [0, 0] on slot "Próximo" at bounding box center [0, 0] width 0 height 0
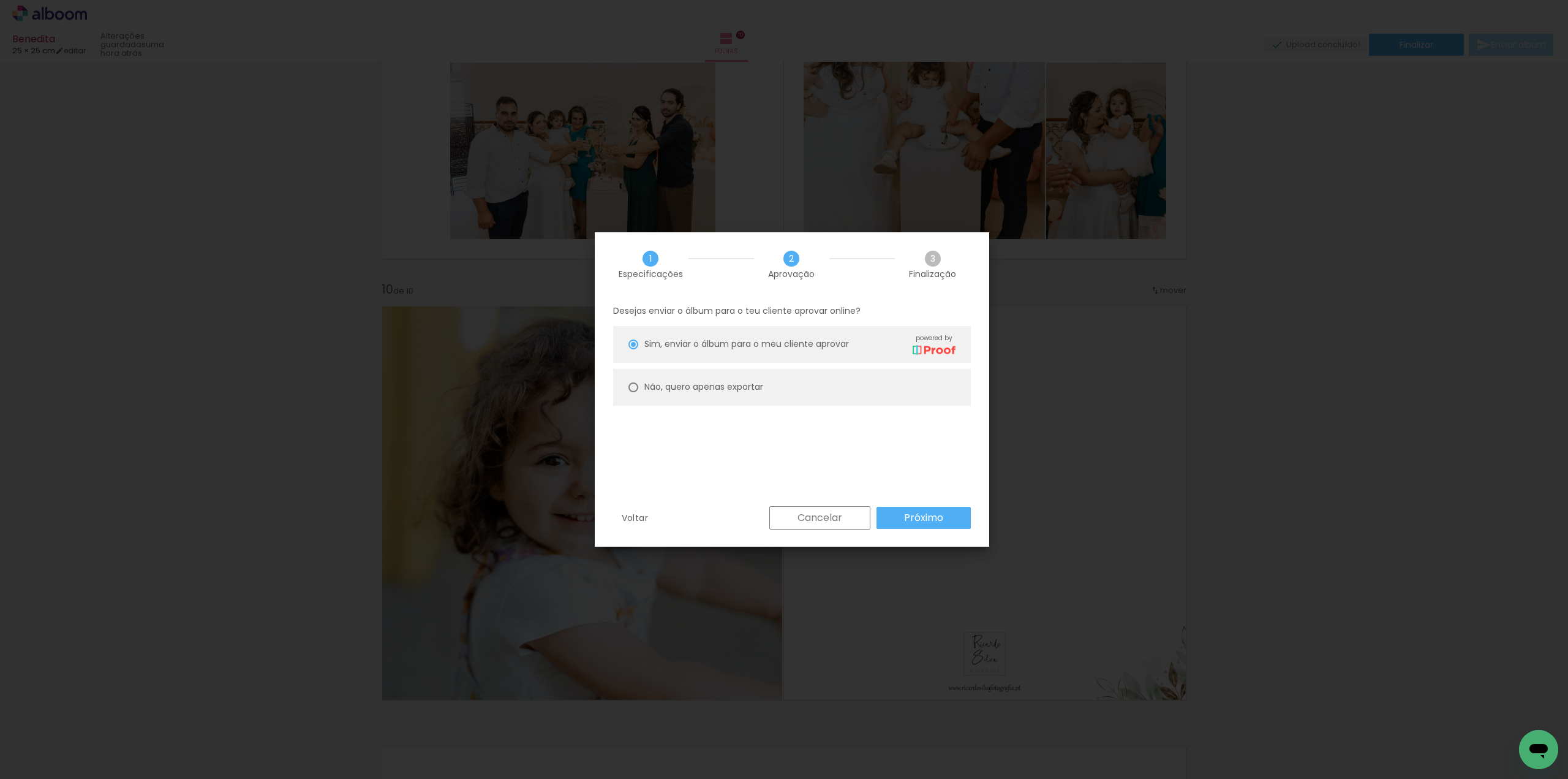
click at [0, 0] on slot "Próximo" at bounding box center [0, 0] width 0 height 0
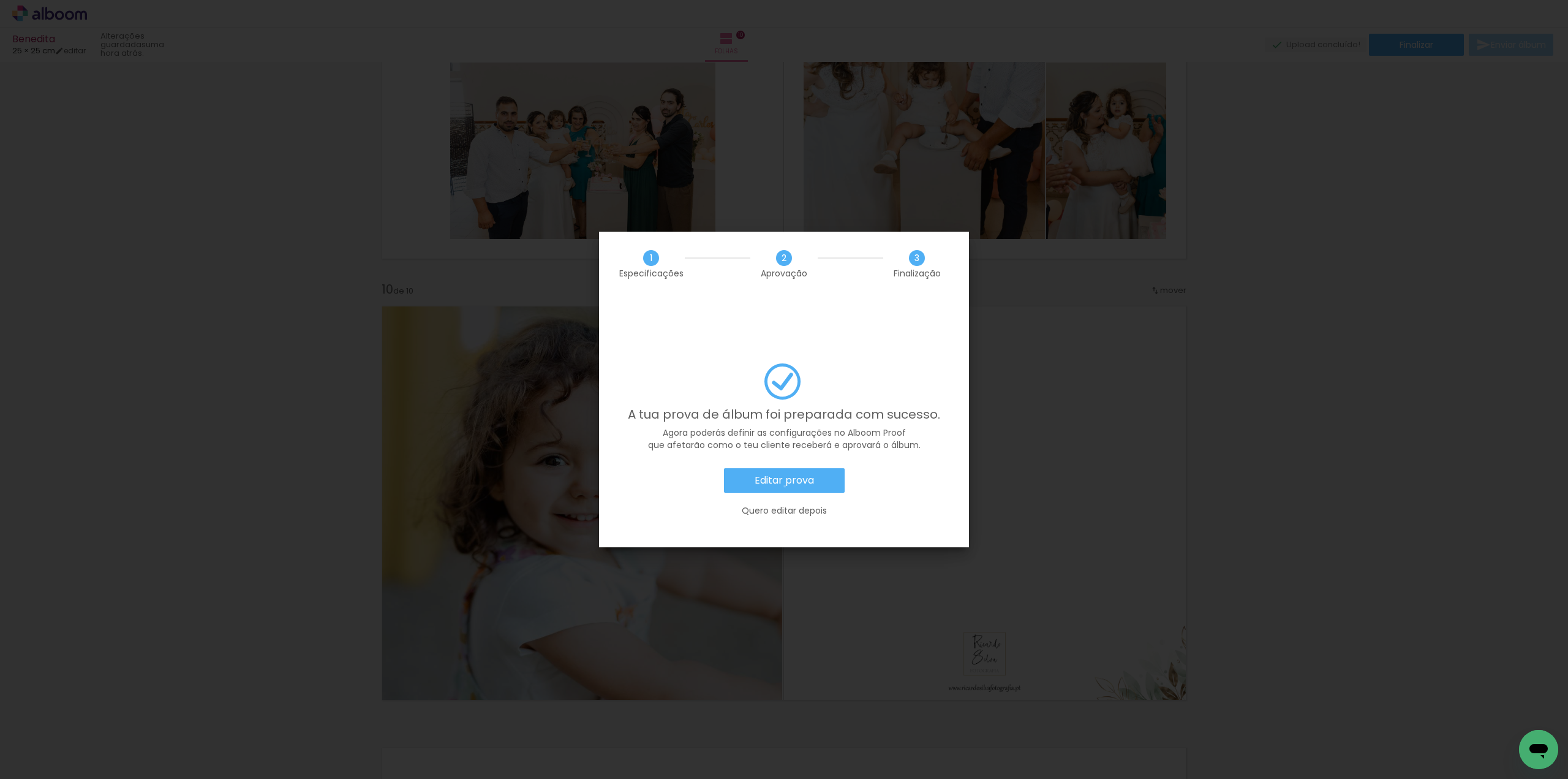
click at [0, 0] on slot "Editar prova" at bounding box center [0, 0] width 0 height 0
